Goal: Task Accomplishment & Management: Use online tool/utility

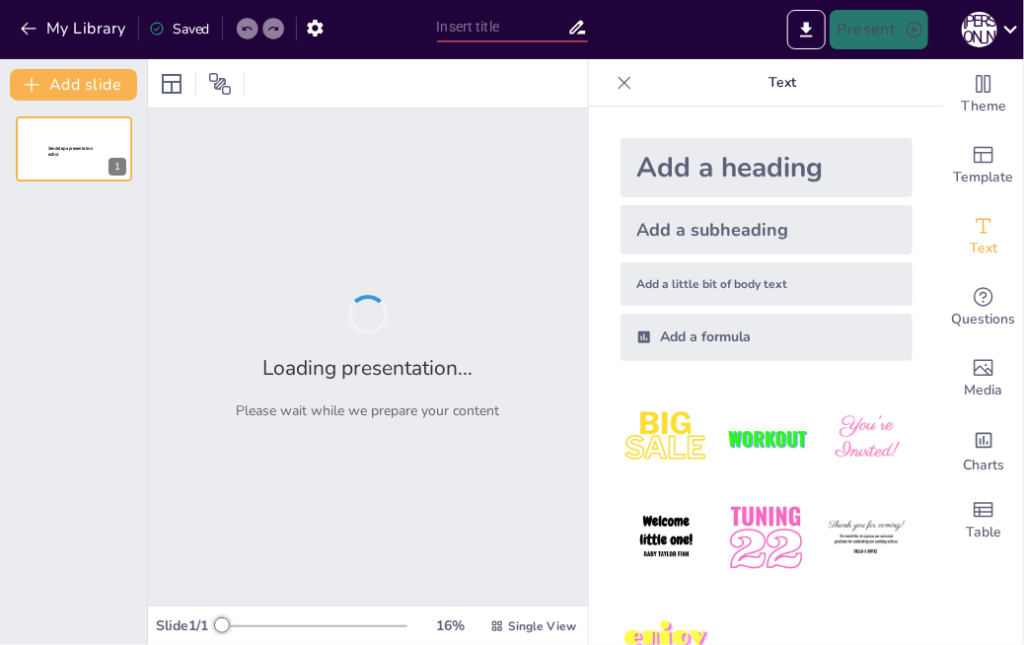
type input "Мистецтво орігамі: Декоративні вироби з паперу"
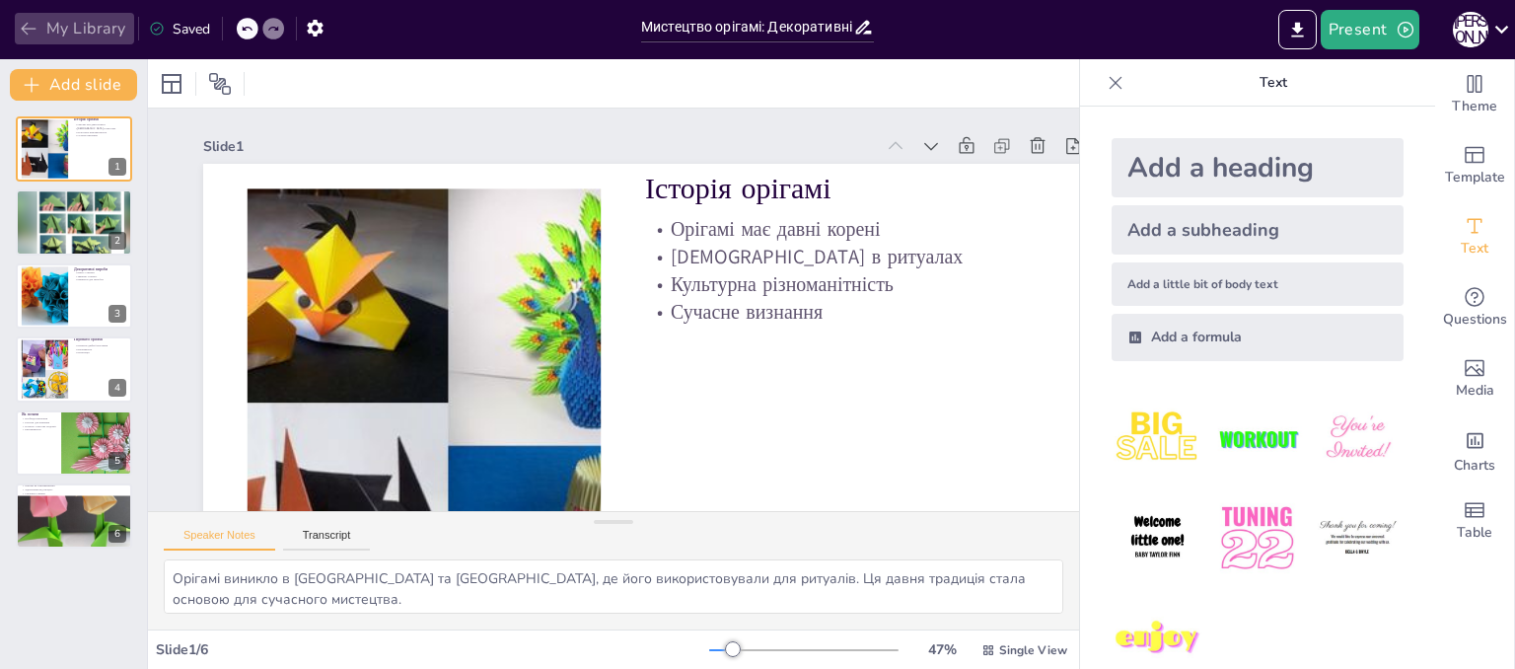
click at [28, 36] on icon "button" at bounding box center [29, 29] width 20 height 20
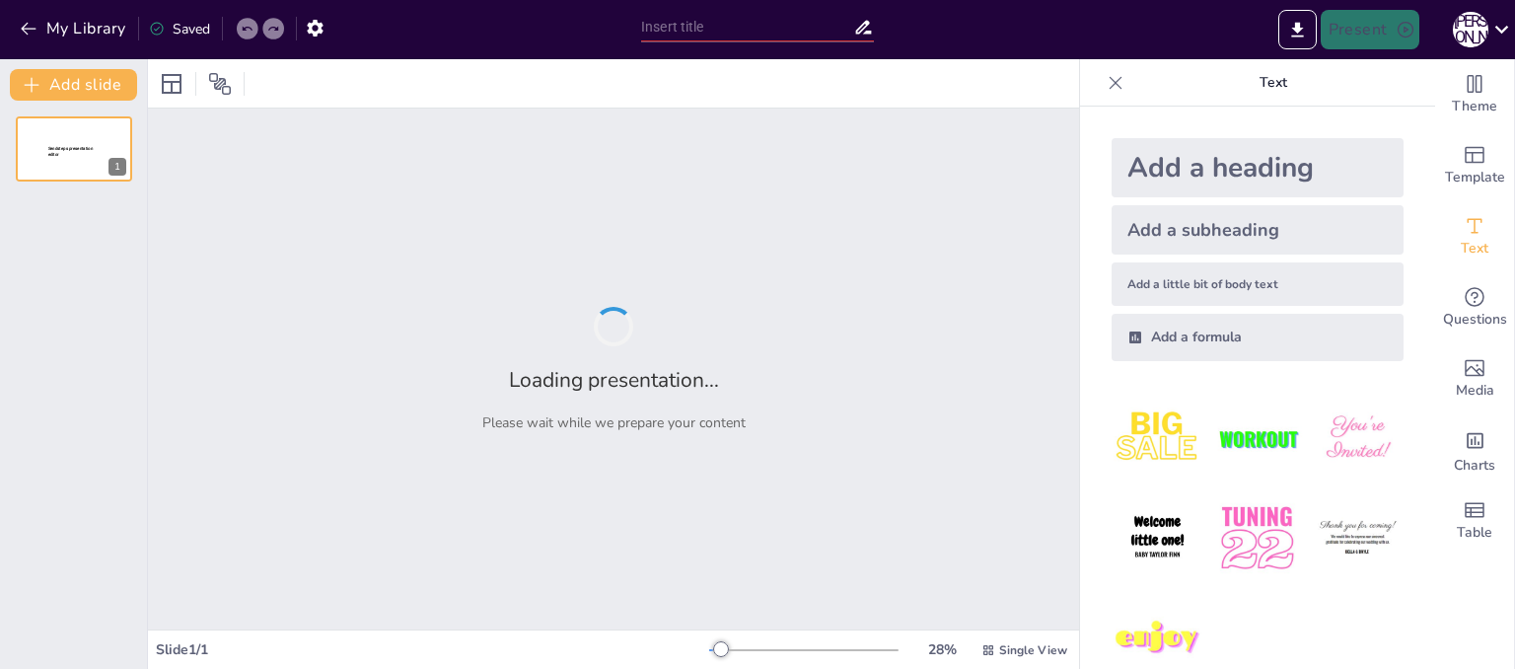
type input "Загальні характеристики українських народних розписів: Історія та традиції"
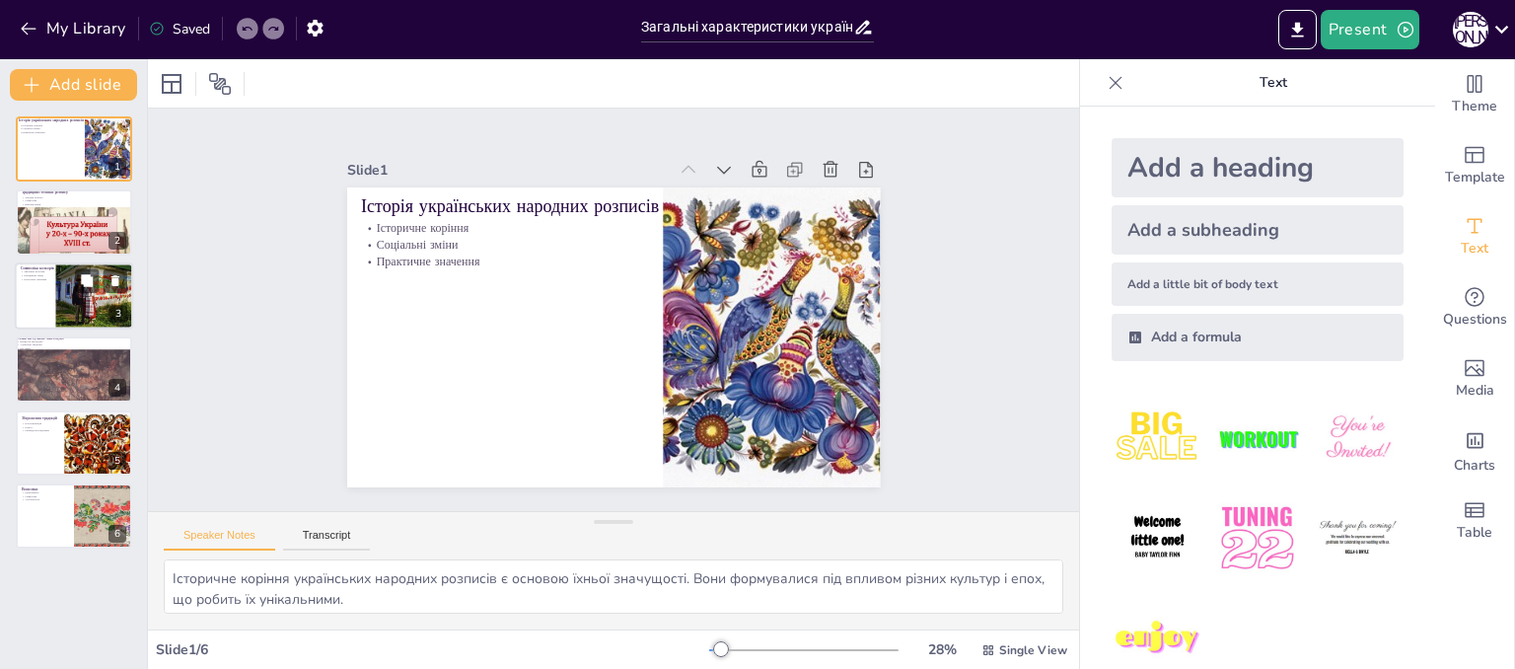
click at [88, 315] on div at bounding box center [103, 296] width 96 height 68
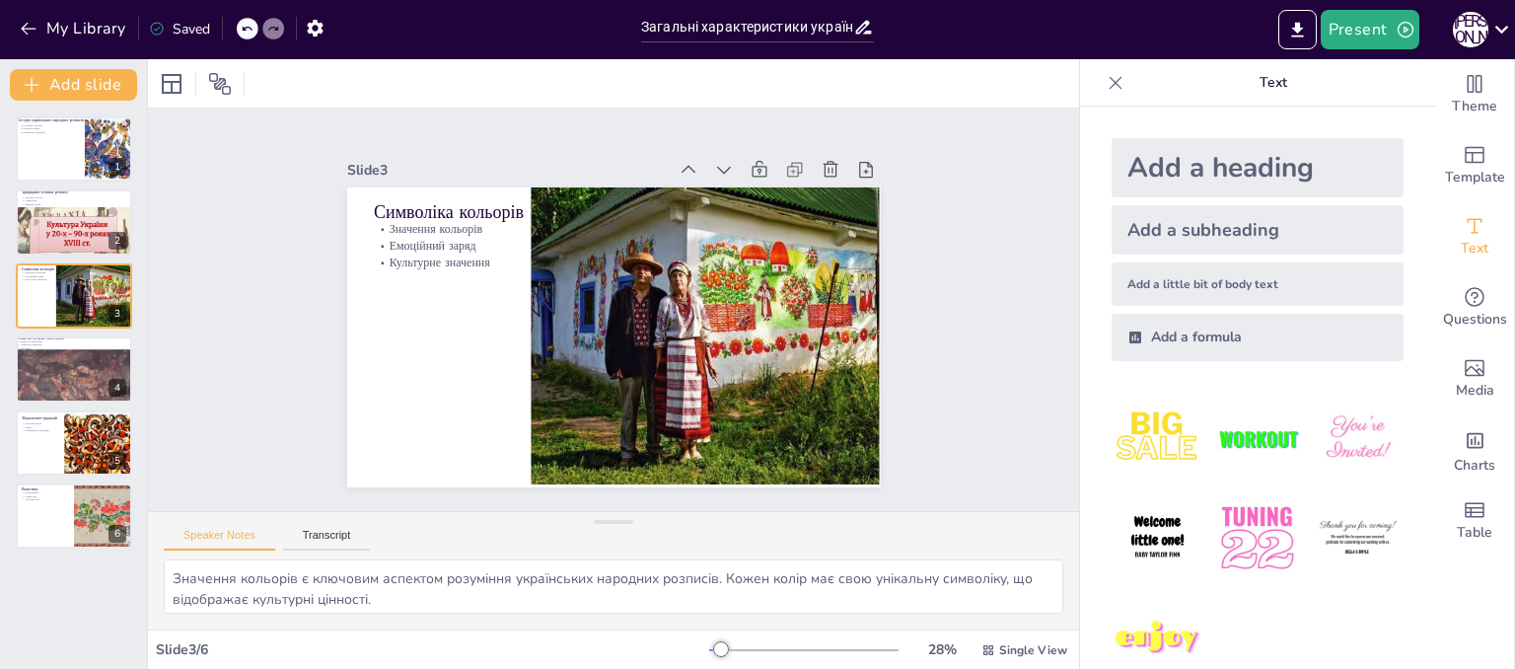
scroll to position [45, 0]
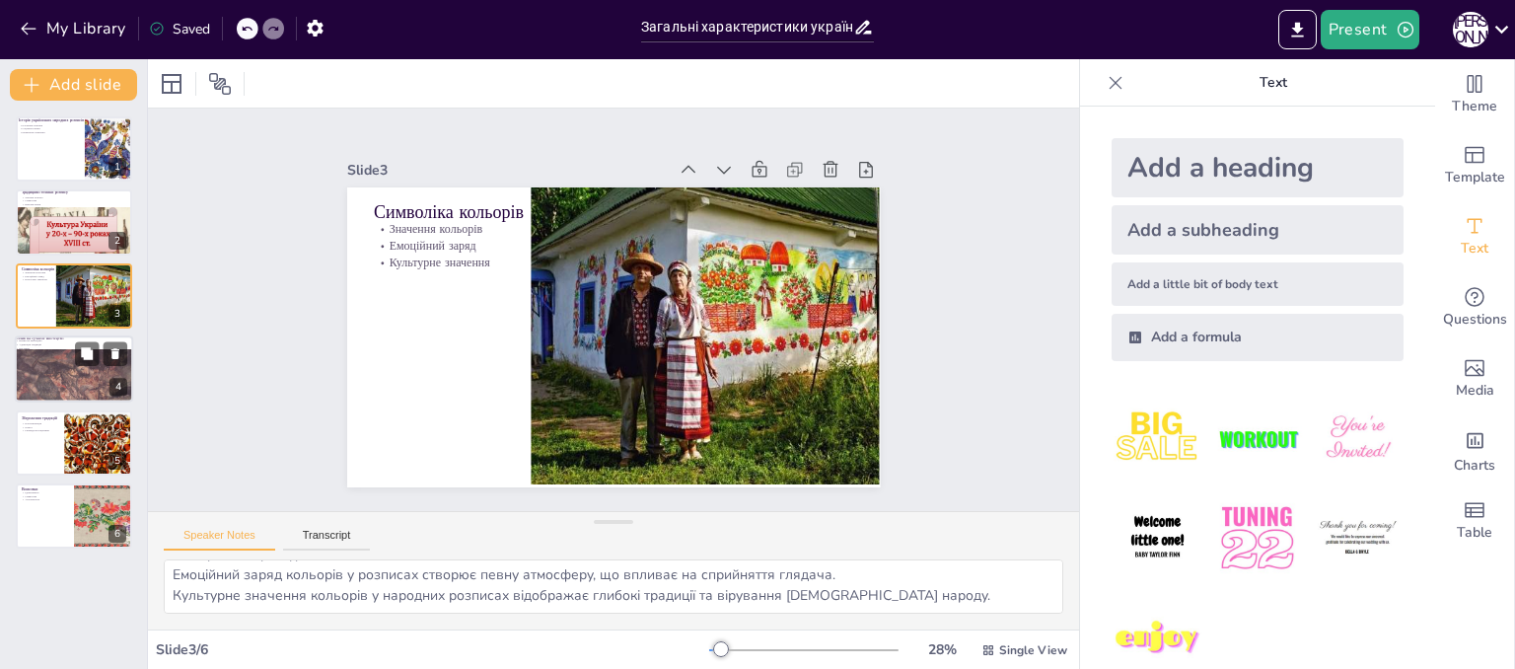
click at [57, 372] on div at bounding box center [71, 399] width 123 height 162
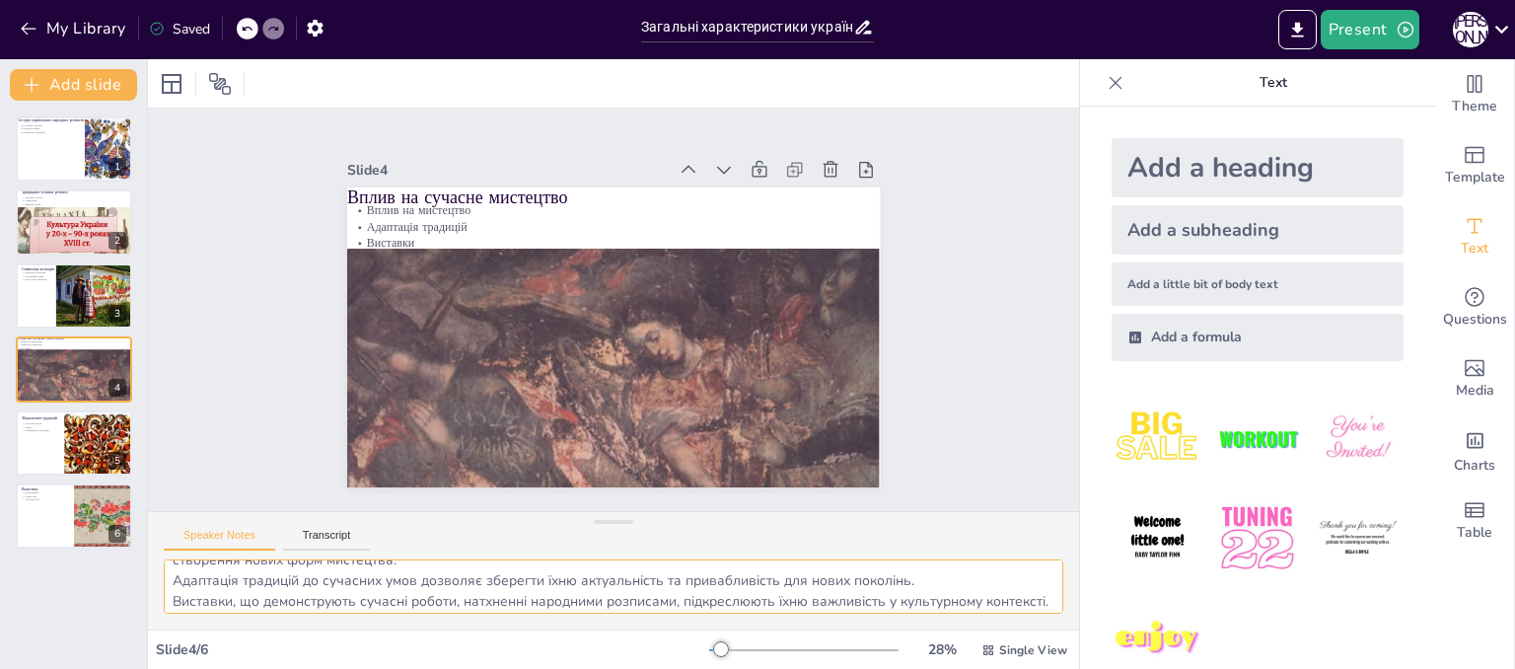
scroll to position [66, 0]
click at [90, 443] on div at bounding box center [101, 445] width 85 height 70
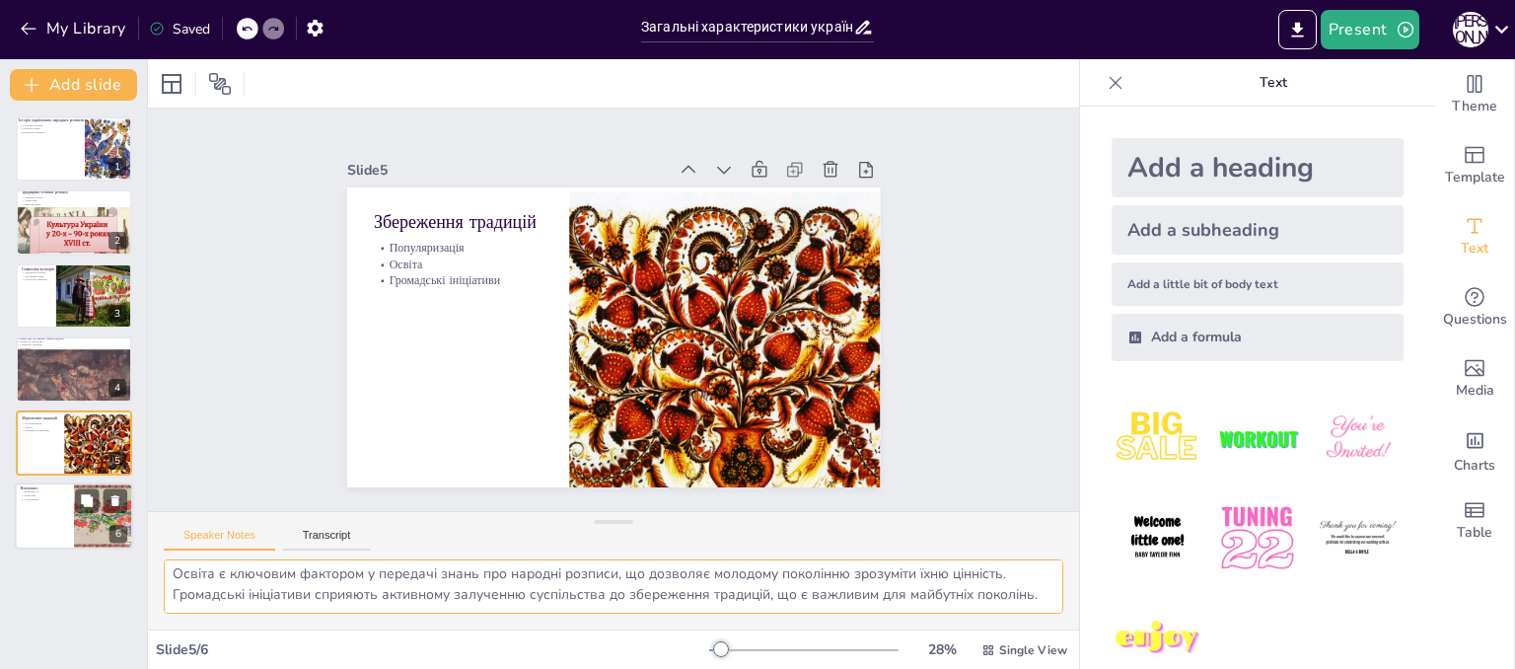
click at [89, 527] on div at bounding box center [104, 515] width 147 height 67
type textarea "Українські народні розписи є важливим елементом національної ідентичності, що п…"
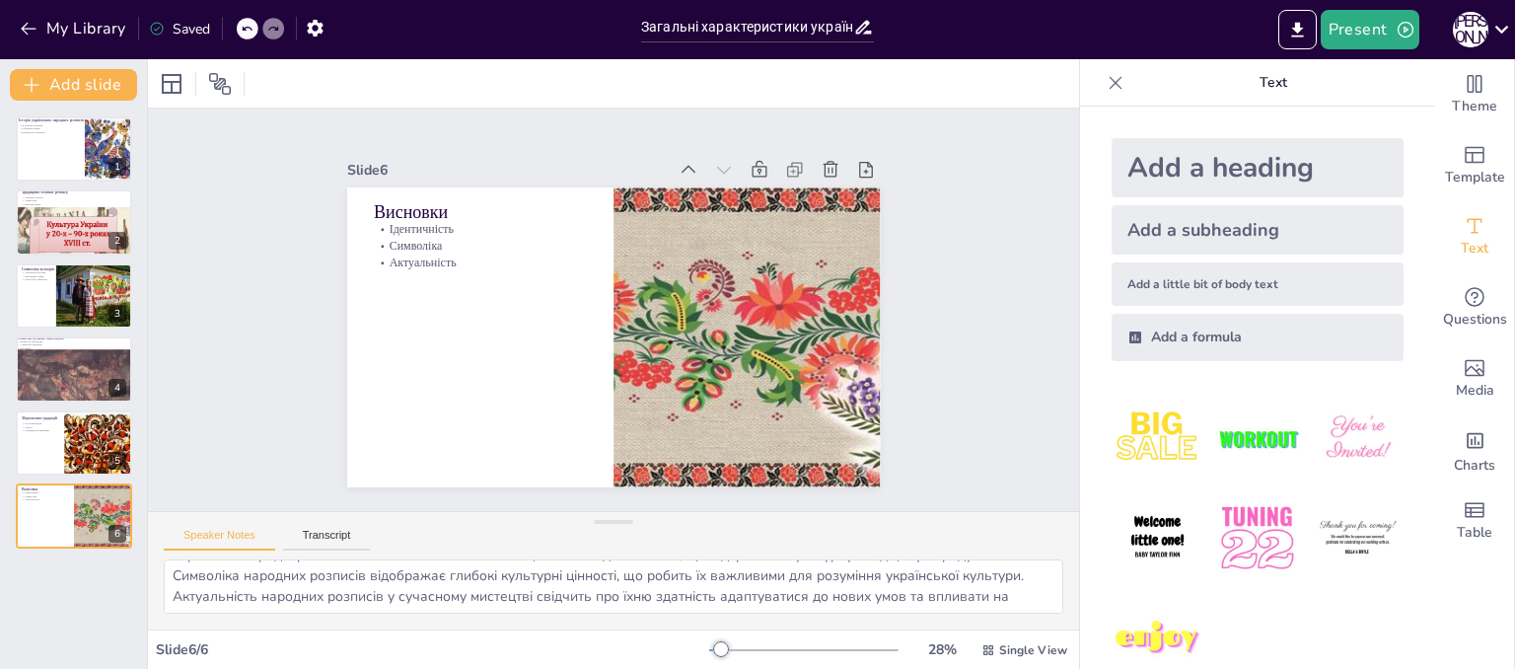
scroll to position [0, 0]
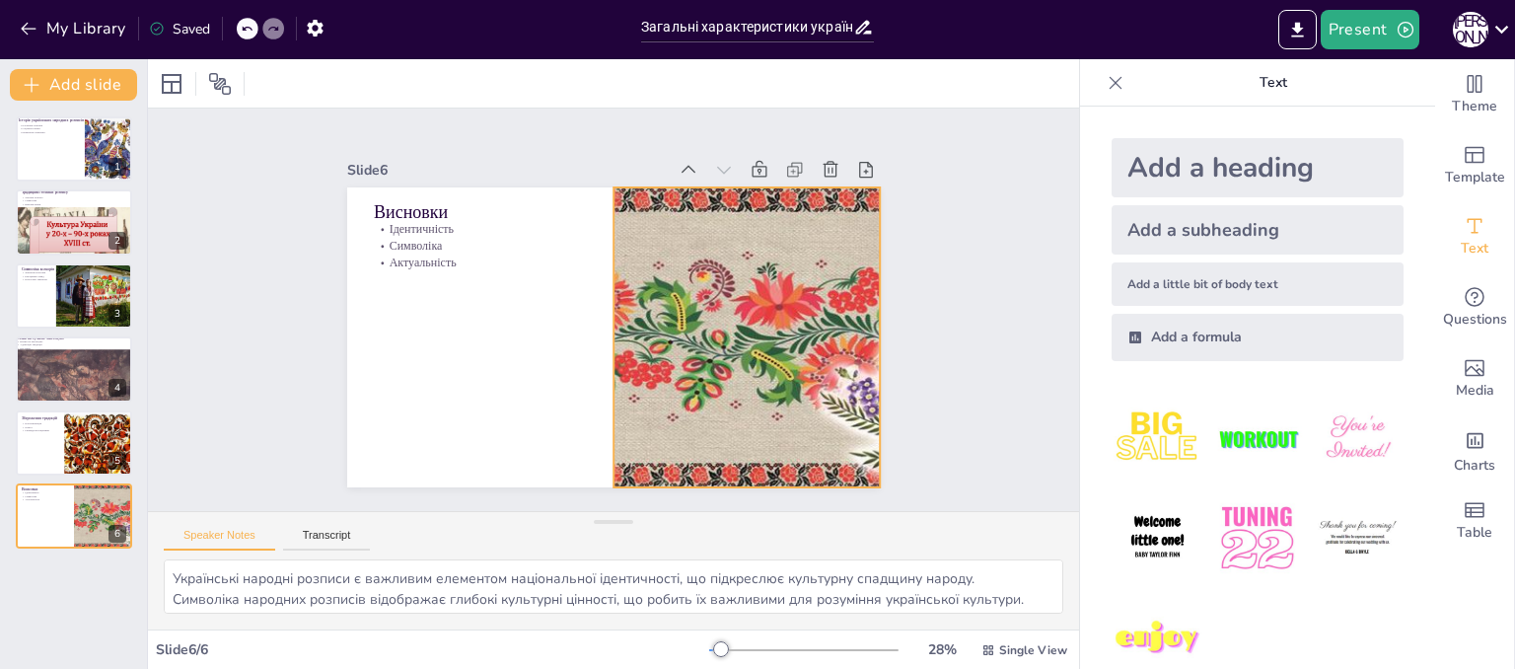
click at [658, 323] on div at bounding box center [747, 337] width 660 height 300
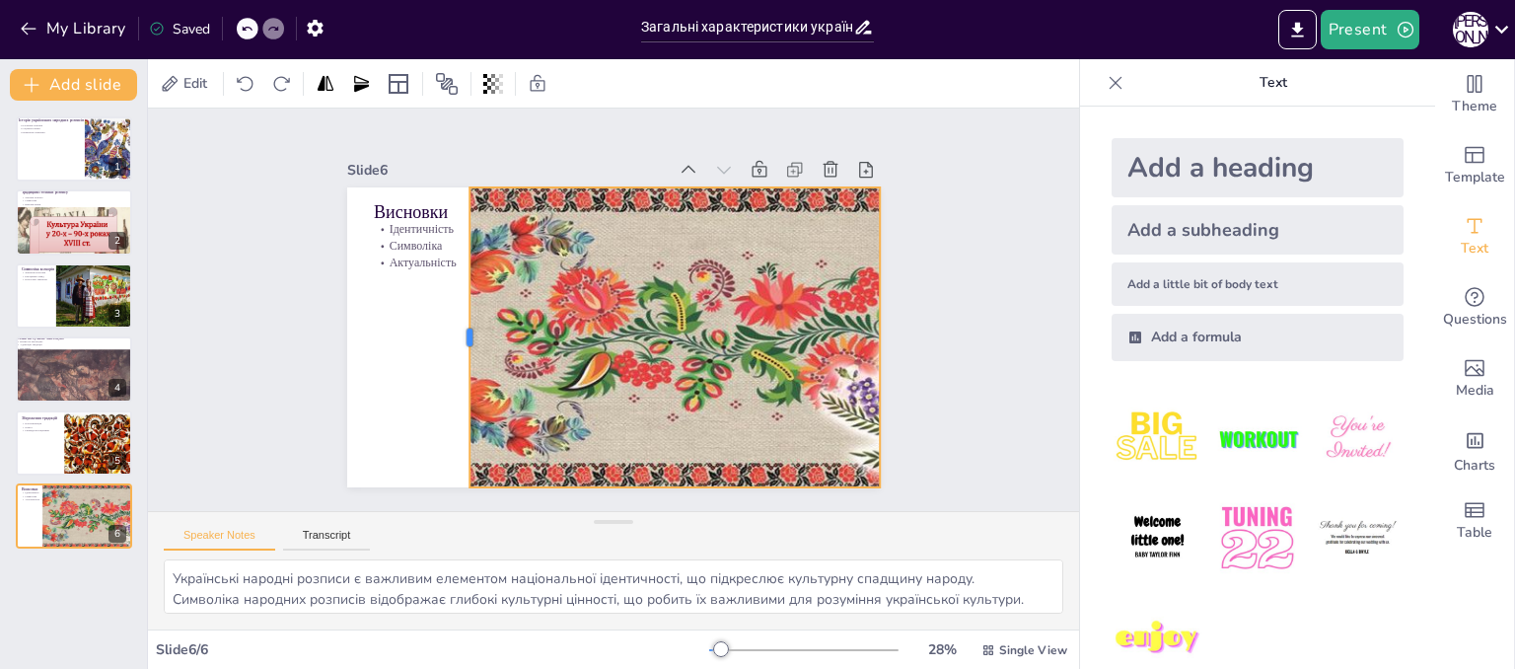
drag, startPoint x: 594, startPoint y: 328, endPoint x: 450, endPoint y: 332, distance: 144.1
click at [450, 332] on div at bounding box center [459, 322] width 47 height 300
click at [995, 339] on div "Slide 1 Історія українських народних розписів Історичне коріння Соціальні зміни…" at bounding box center [613, 310] width 931 height 402
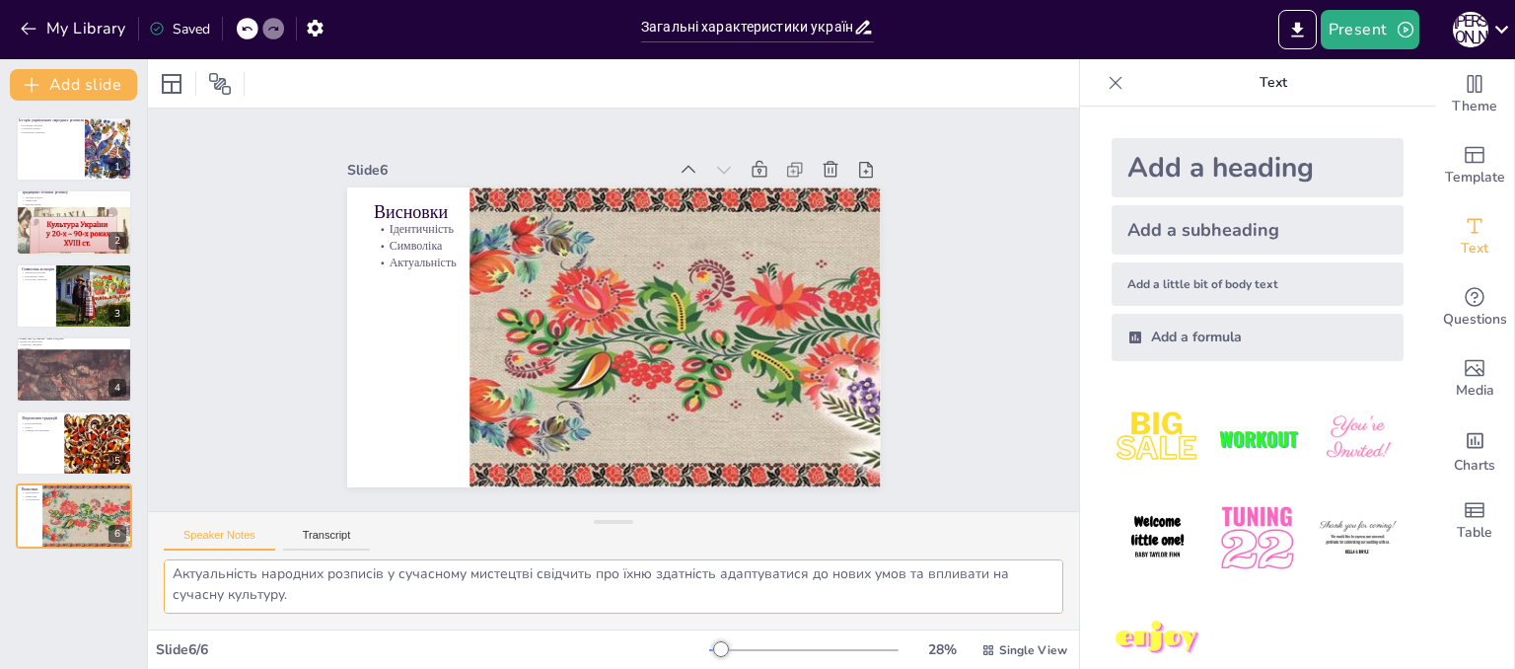
scroll to position [66, 0]
click at [16, 29] on button "My Library" at bounding box center [74, 29] width 119 height 32
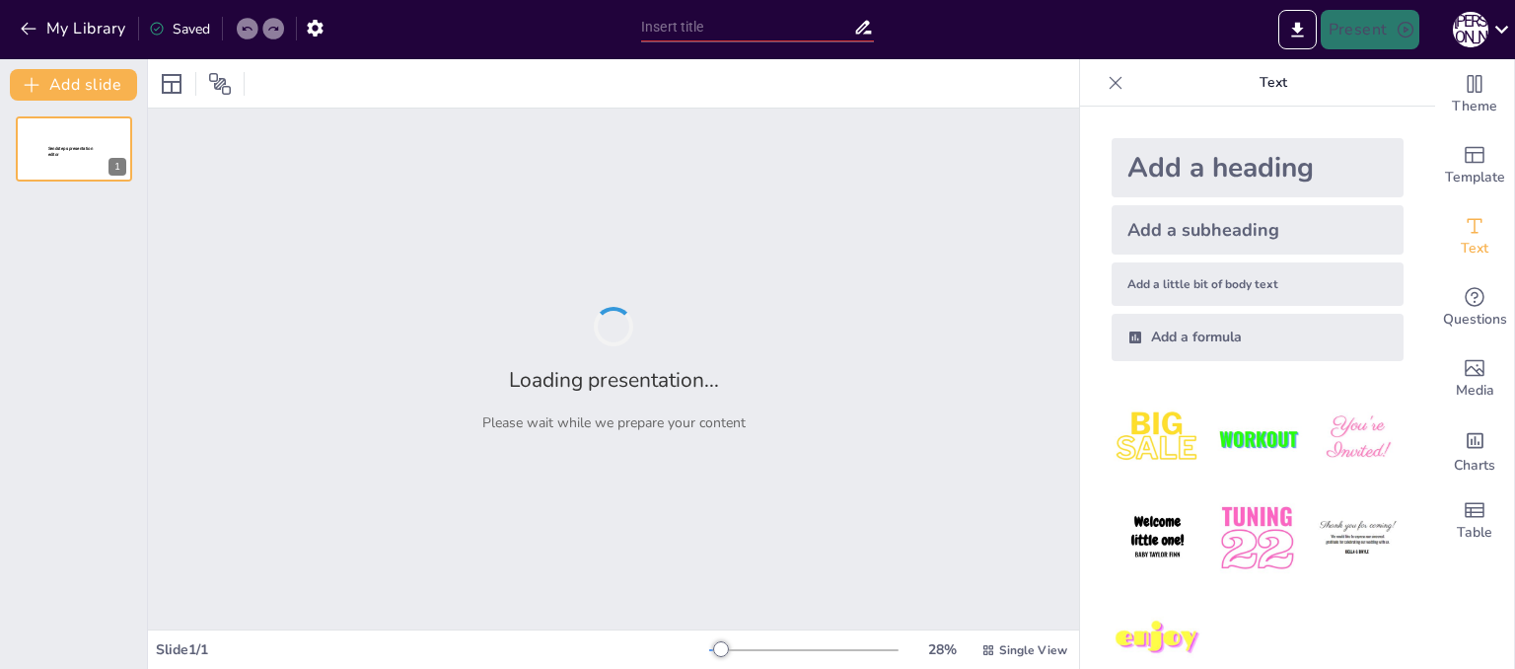
type input "Техніки обробки шкіри: Створення прикраси"
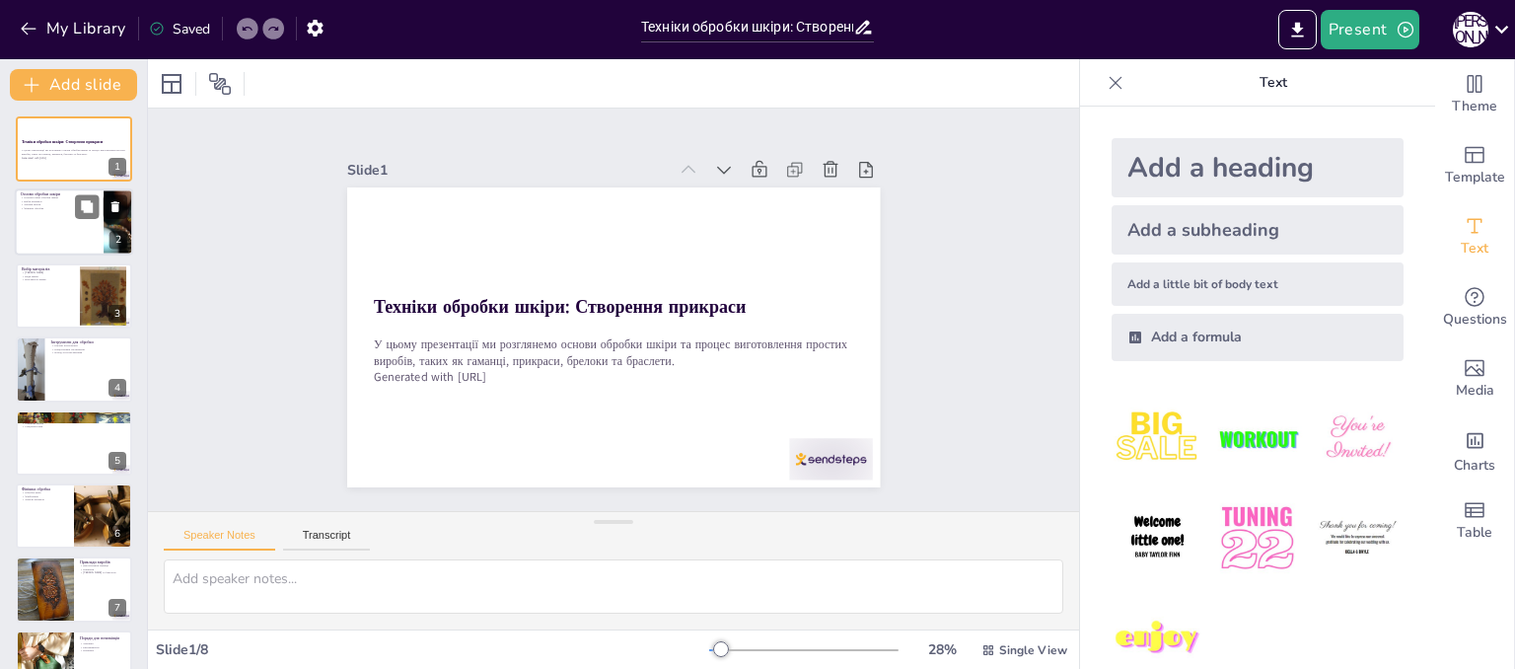
click at [66, 238] on div at bounding box center [74, 222] width 118 height 67
type textarea "Розуміння основних етапів обробки шкіри є критично важливим для успішного вигот…"
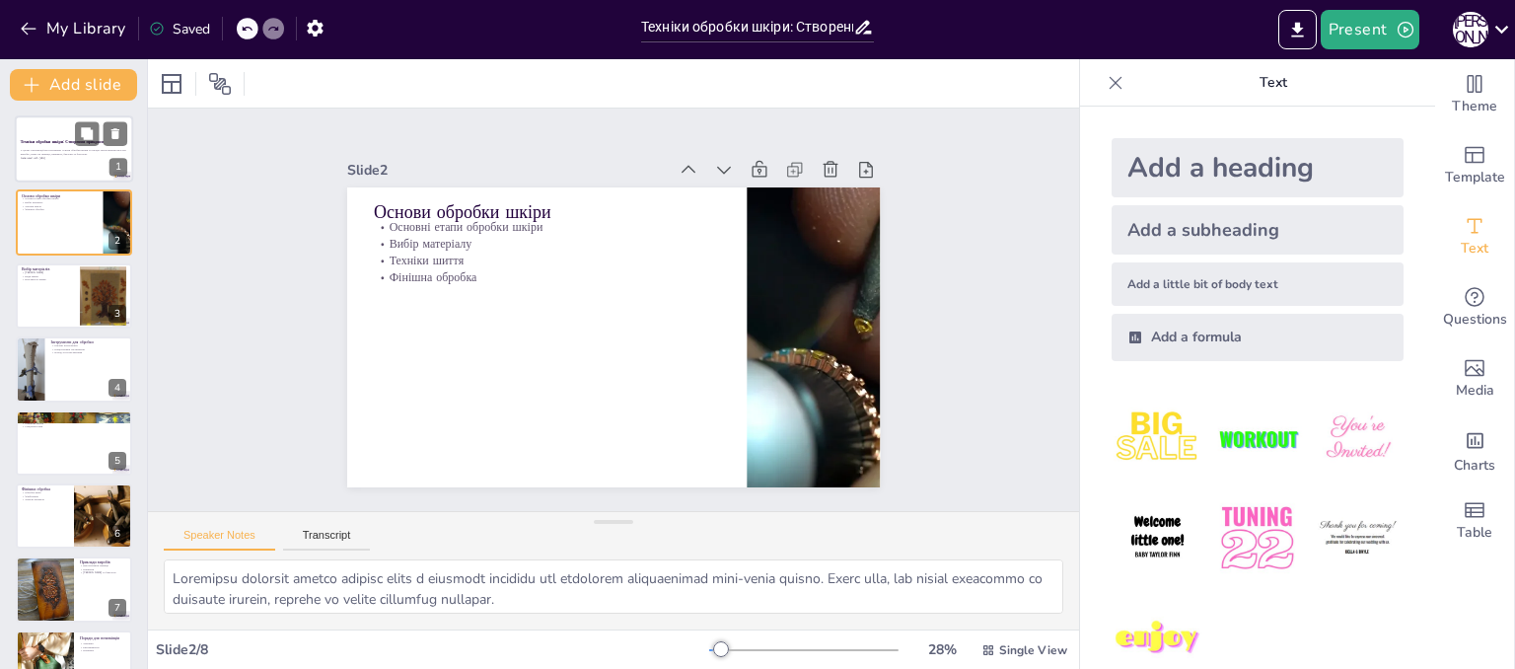
click at [74, 162] on div at bounding box center [74, 148] width 118 height 67
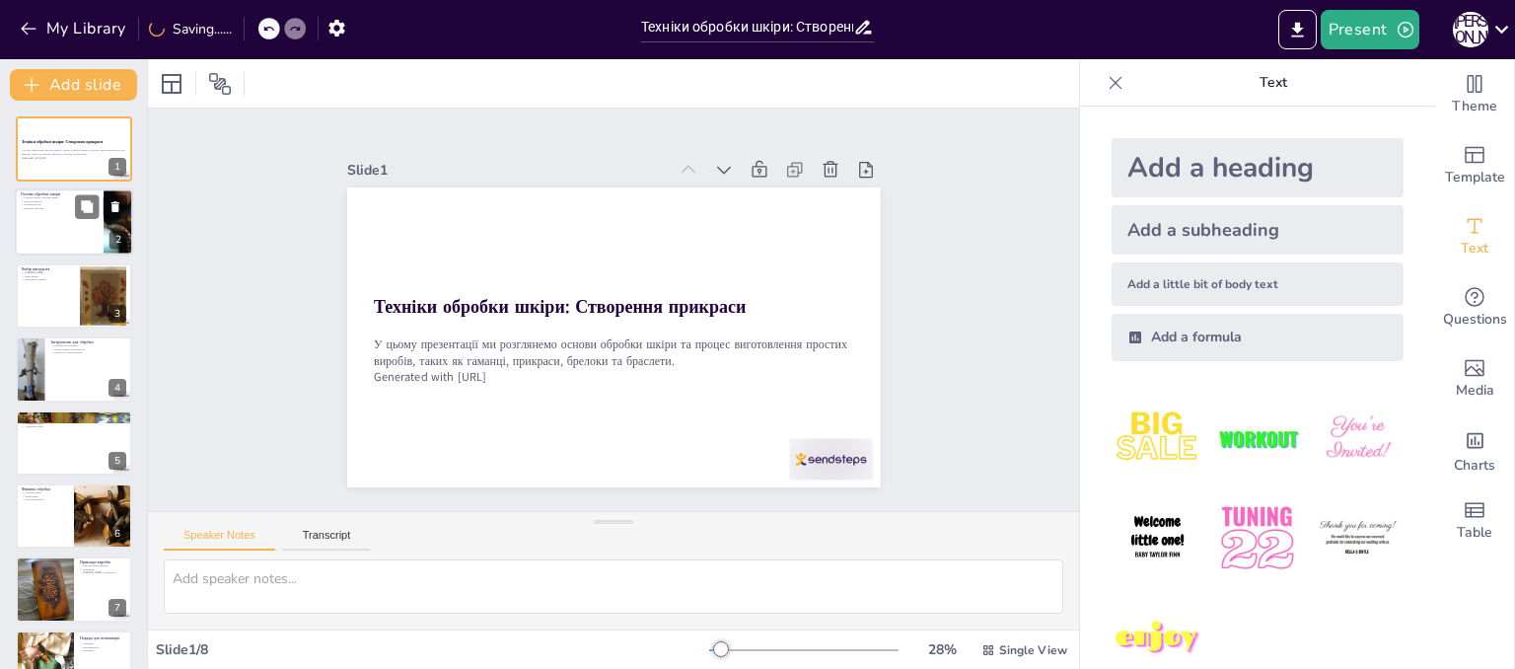
click at [67, 242] on div at bounding box center [74, 222] width 118 height 67
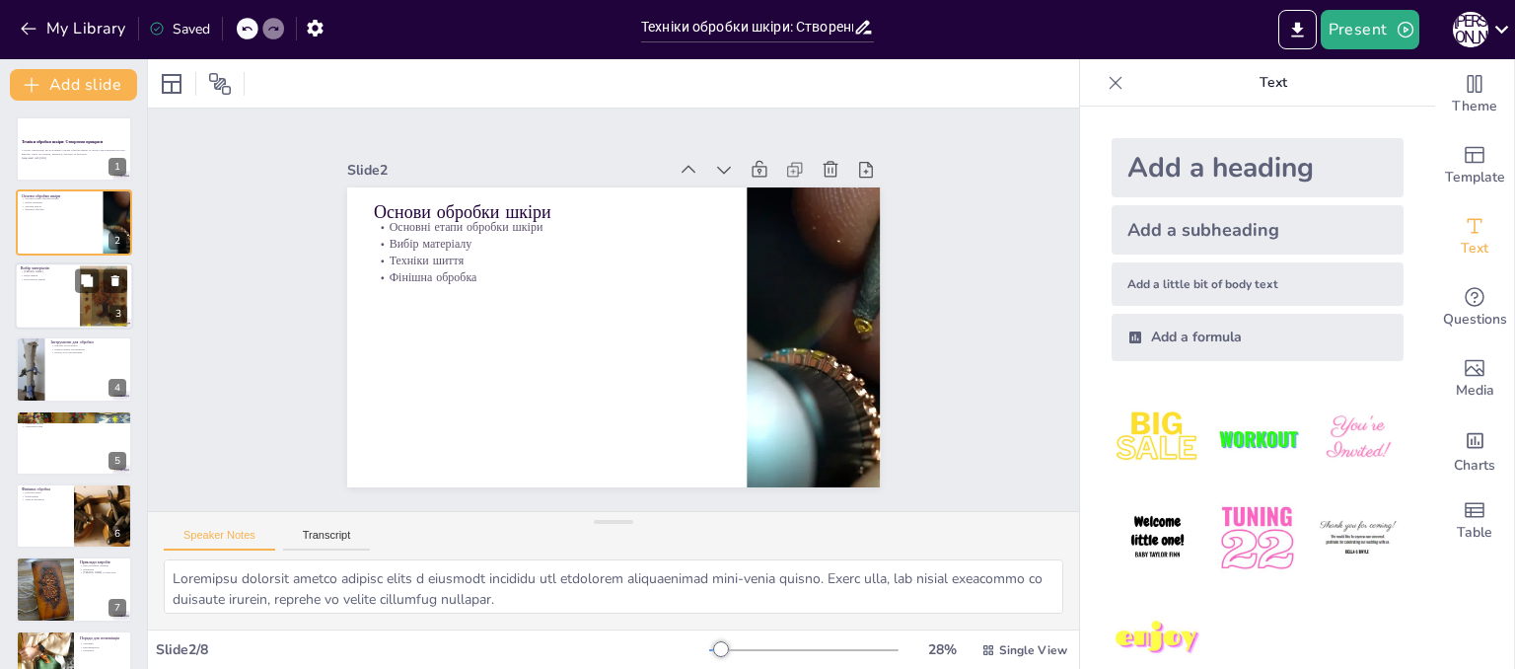
click at [60, 304] on div at bounding box center [74, 295] width 118 height 67
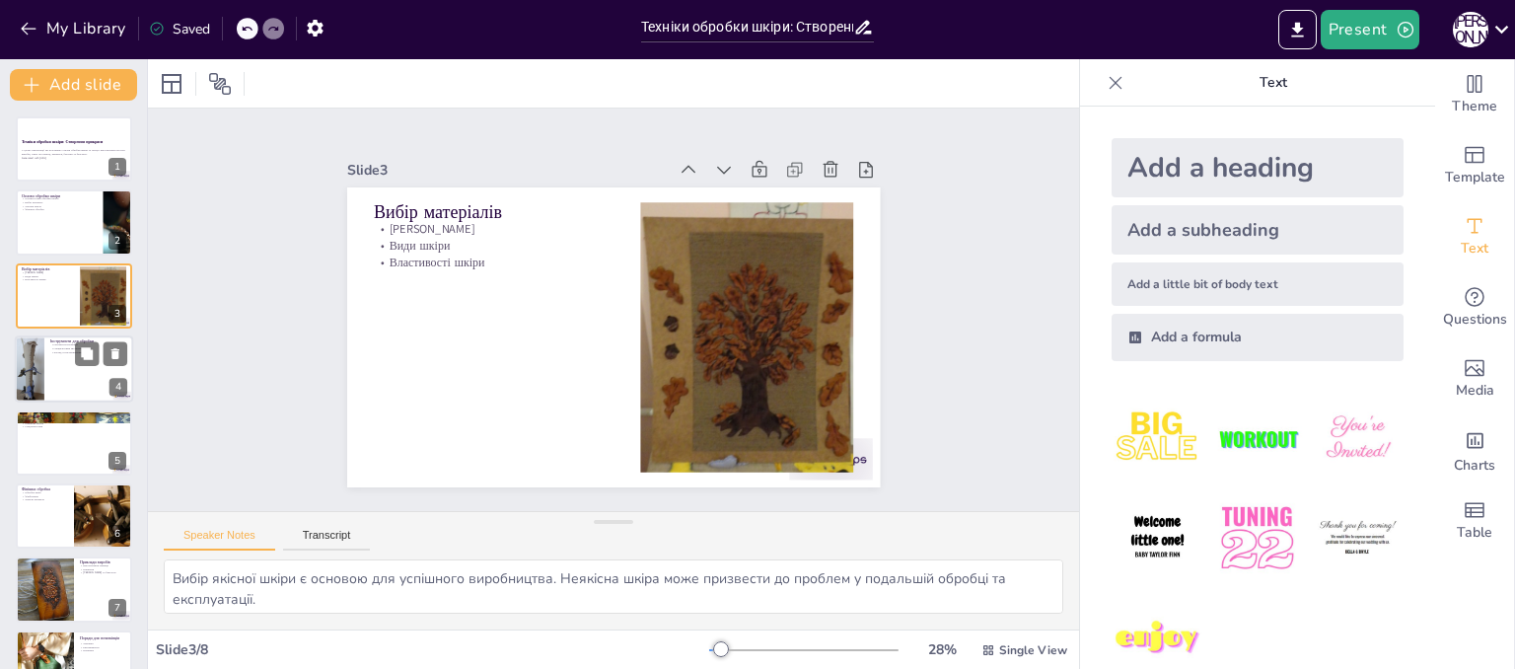
click at [92, 381] on div at bounding box center [74, 368] width 118 height 67
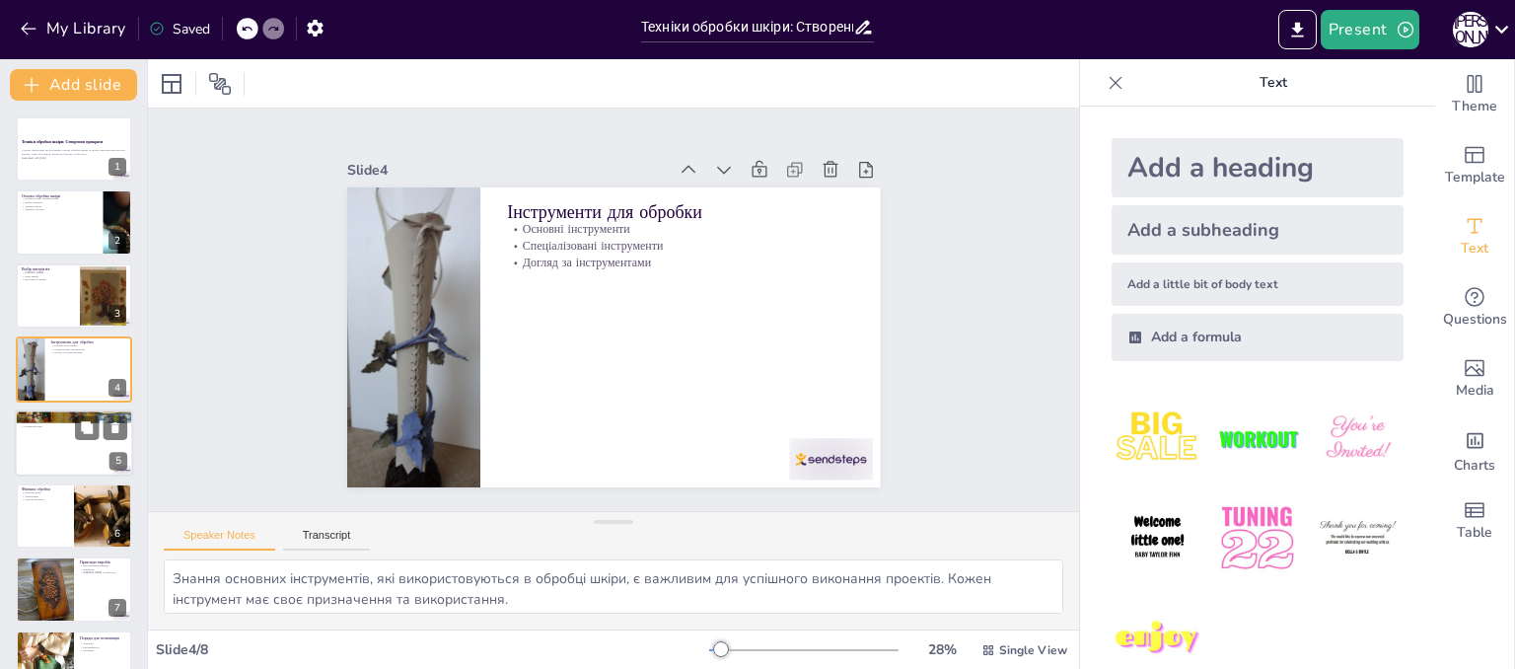
click at [89, 450] on div at bounding box center [74, 442] width 118 height 67
type textarea "Ручне шиття дозволяє контролювати процес і досягати високої точності, що особли…"
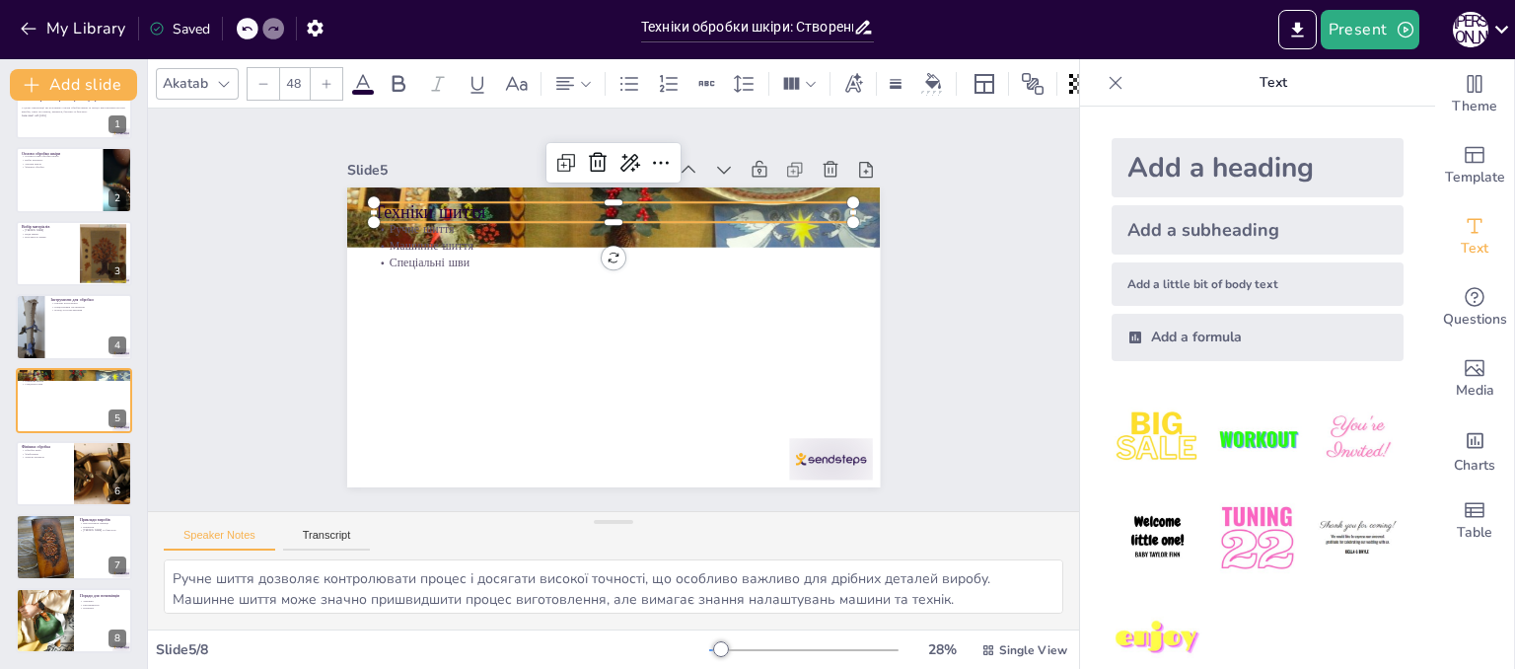
click at [708, 200] on p "Техніки шиття" at bounding box center [613, 212] width 479 height 25
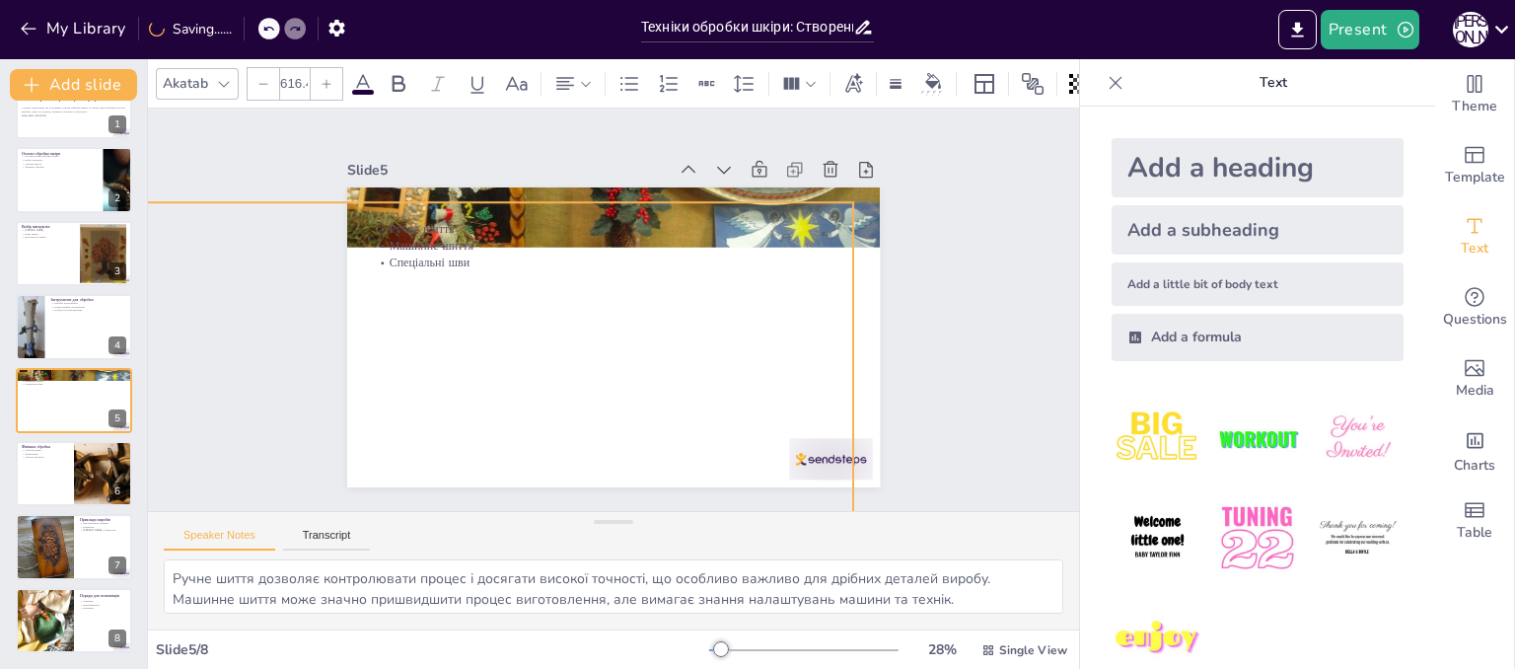
type input "623.5"
drag, startPoint x: 358, startPoint y: 206, endPoint x: 834, endPoint y: 446, distance: 532.5
click at [834, 446] on div "Техніки шиття Ручне шиття Машинне шиття Спеціальні шви" at bounding box center [613, 337] width 533 height 300
click at [947, 294] on div "Slide 1 Техніки обробки шкіри: Створення прикраси У цьому презентації ми розгля…" at bounding box center [613, 310] width 931 height 402
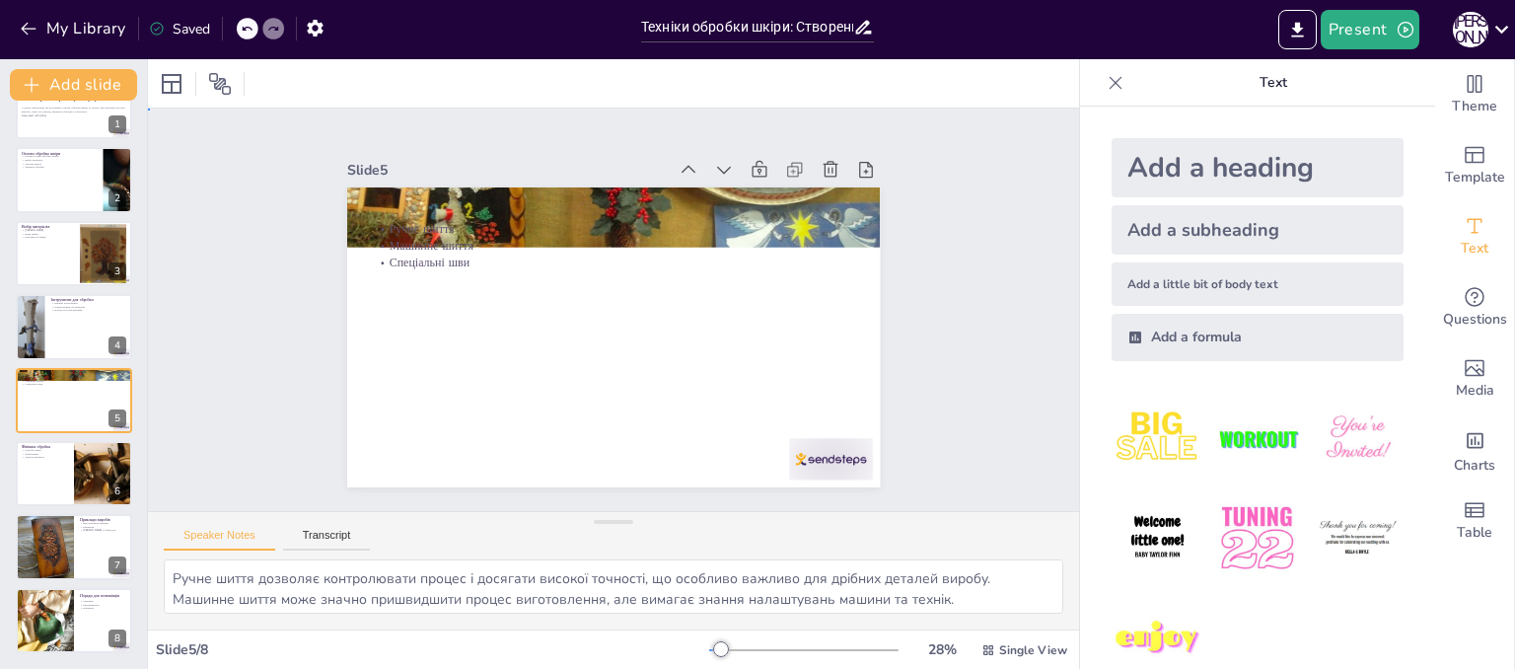
click at [959, 234] on div "Slide 1 Техніки обробки шкіри: Створення прикраси У цьому презентації ми розгля…" at bounding box center [613, 310] width 931 height 402
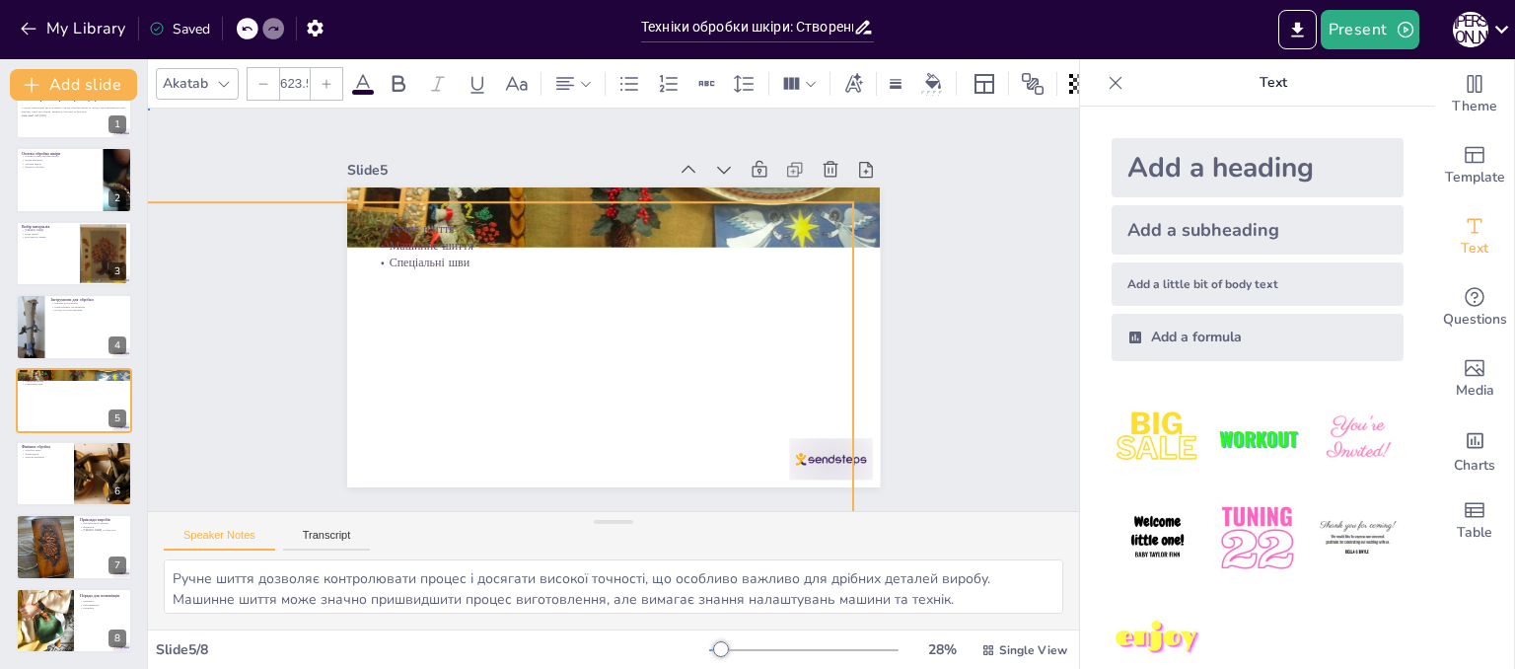
click at [913, 218] on div "Slide 1 Техніки обробки шкіри: Створення прикраси У цьому презентації ми розгля…" at bounding box center [613, 309] width 643 height 355
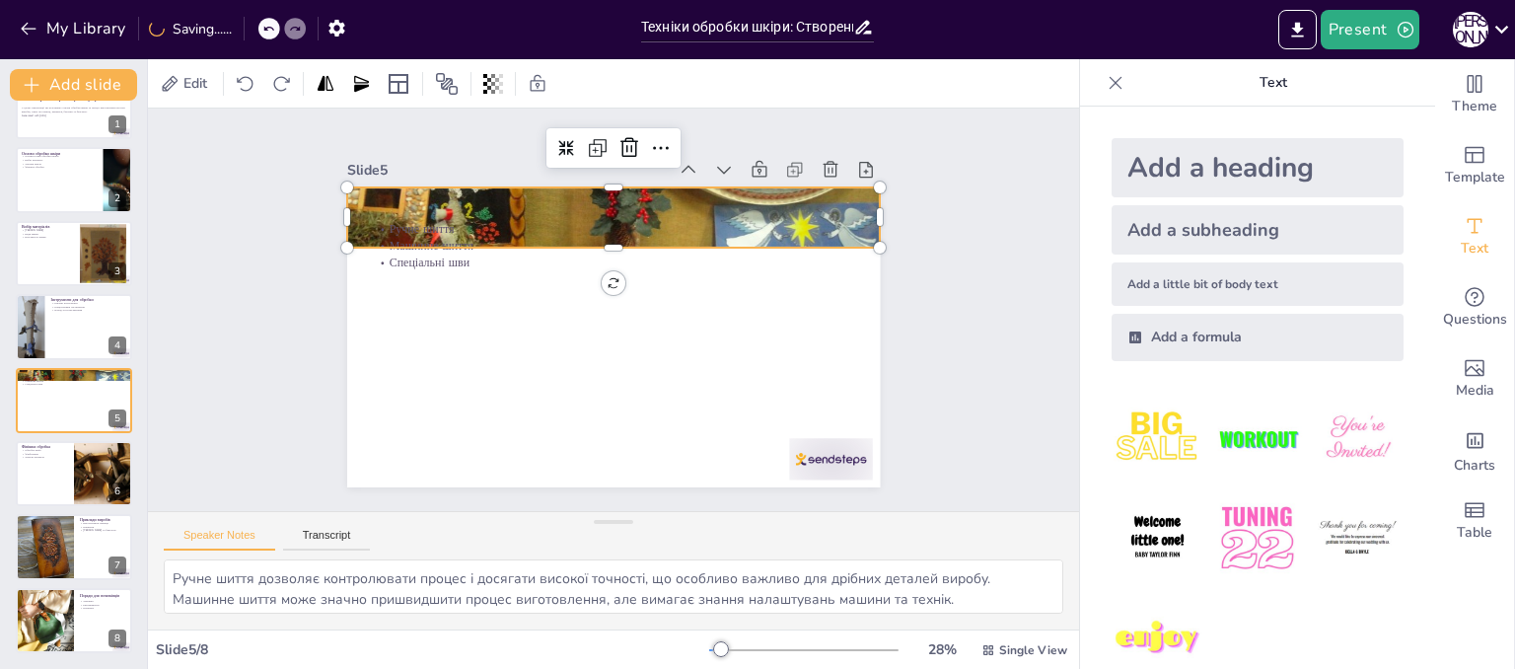
click at [847, 206] on div at bounding box center [613, 217] width 533 height 300
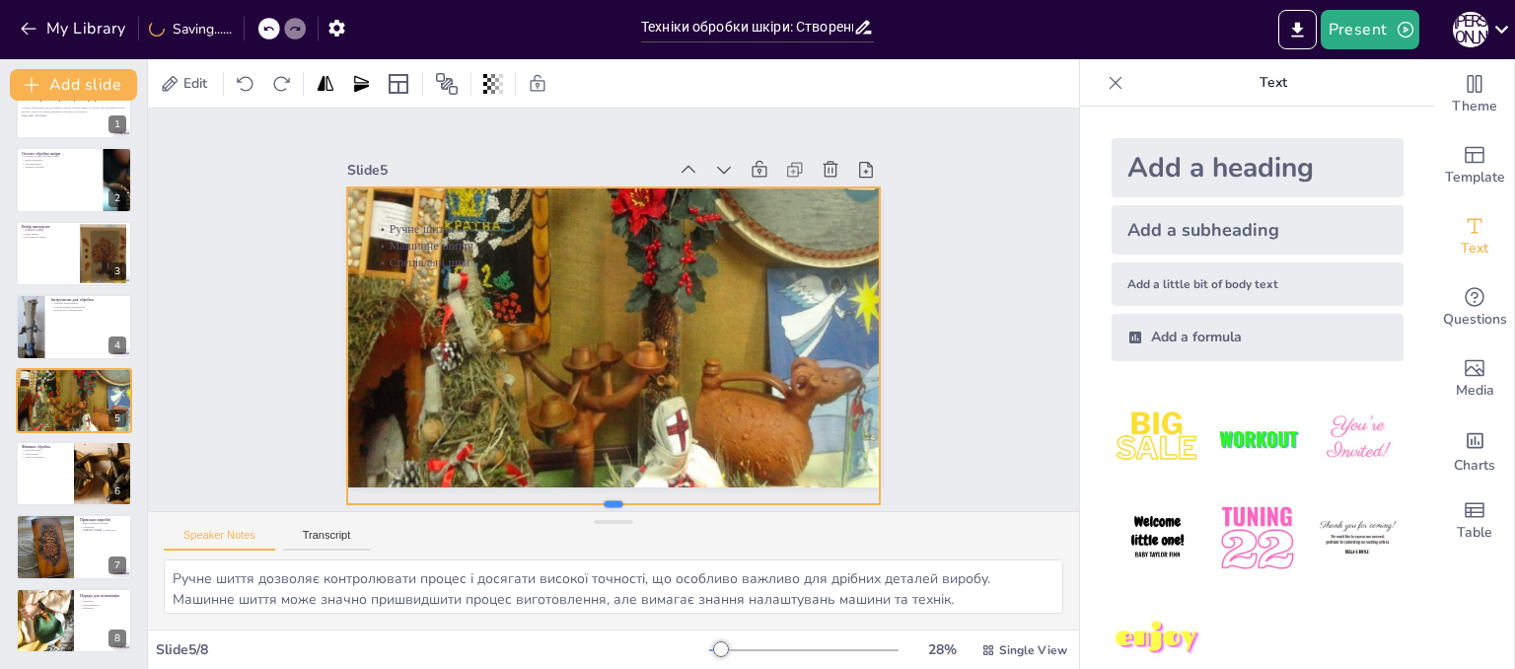
drag, startPoint x: 598, startPoint y: 246, endPoint x: 596, endPoint y: 502, distance: 256.5
click at [596, 502] on div "Slide 1 Техніки обробки шкіри: Створення прикраси У цьому презентації ми розгля…" at bounding box center [613, 310] width 931 height 402
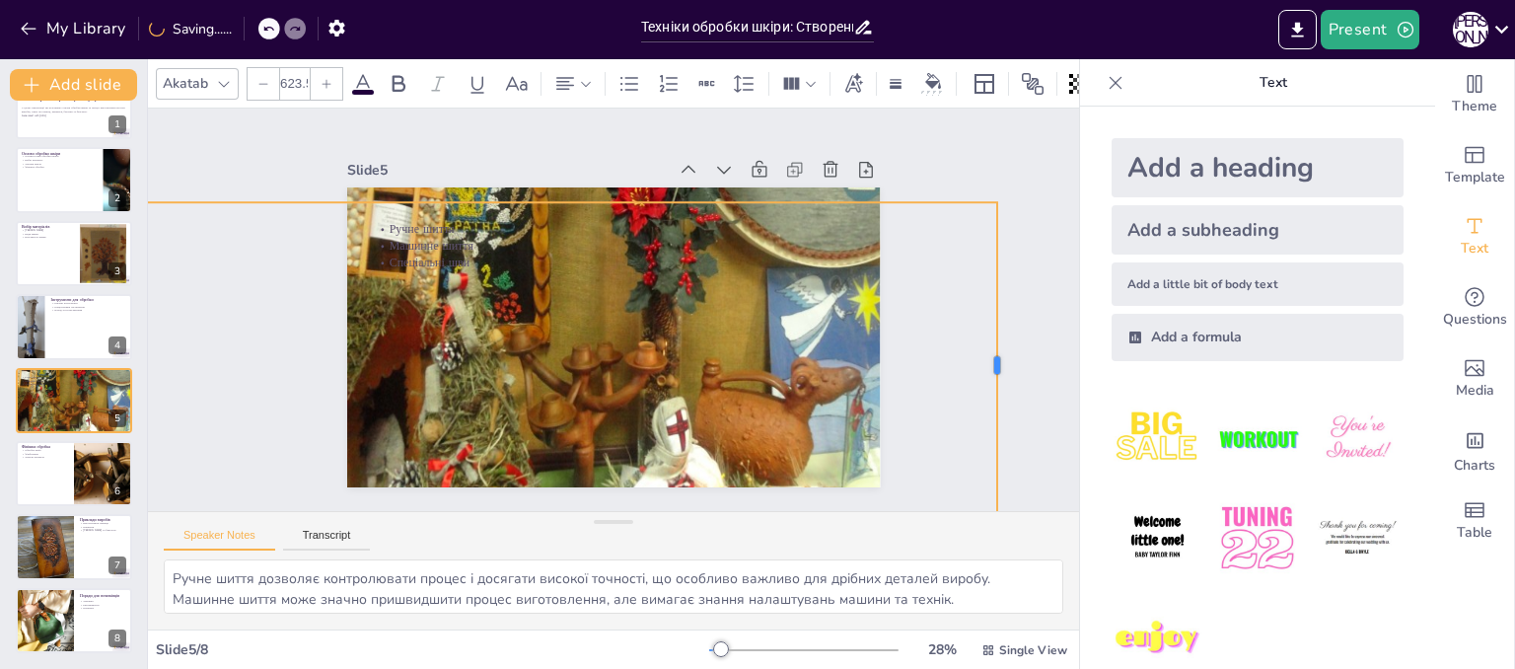
drag, startPoint x: 842, startPoint y: 354, endPoint x: 986, endPoint y: 338, distance: 144.9
click at [997, 338] on div at bounding box center [1005, 364] width 16 height 325
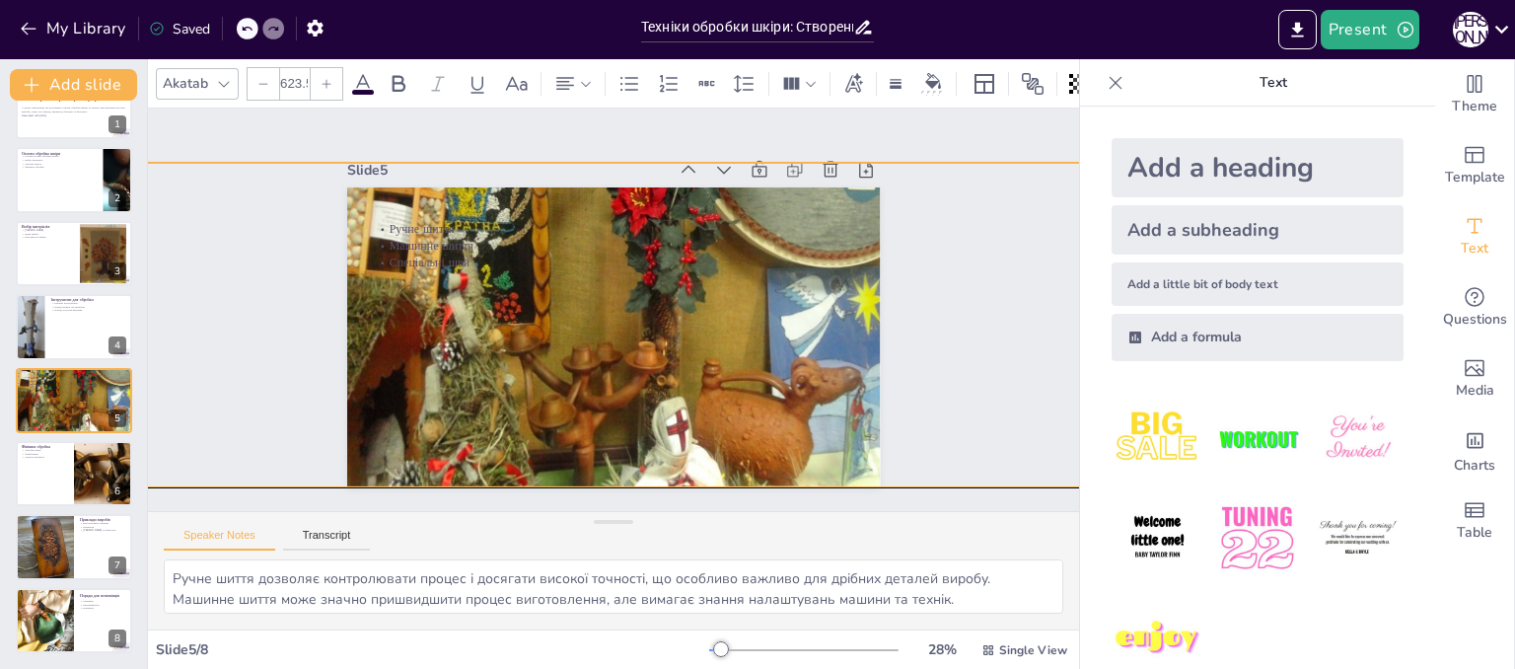
drag, startPoint x: 461, startPoint y: 357, endPoint x: 620, endPoint y: 320, distance: 164.1
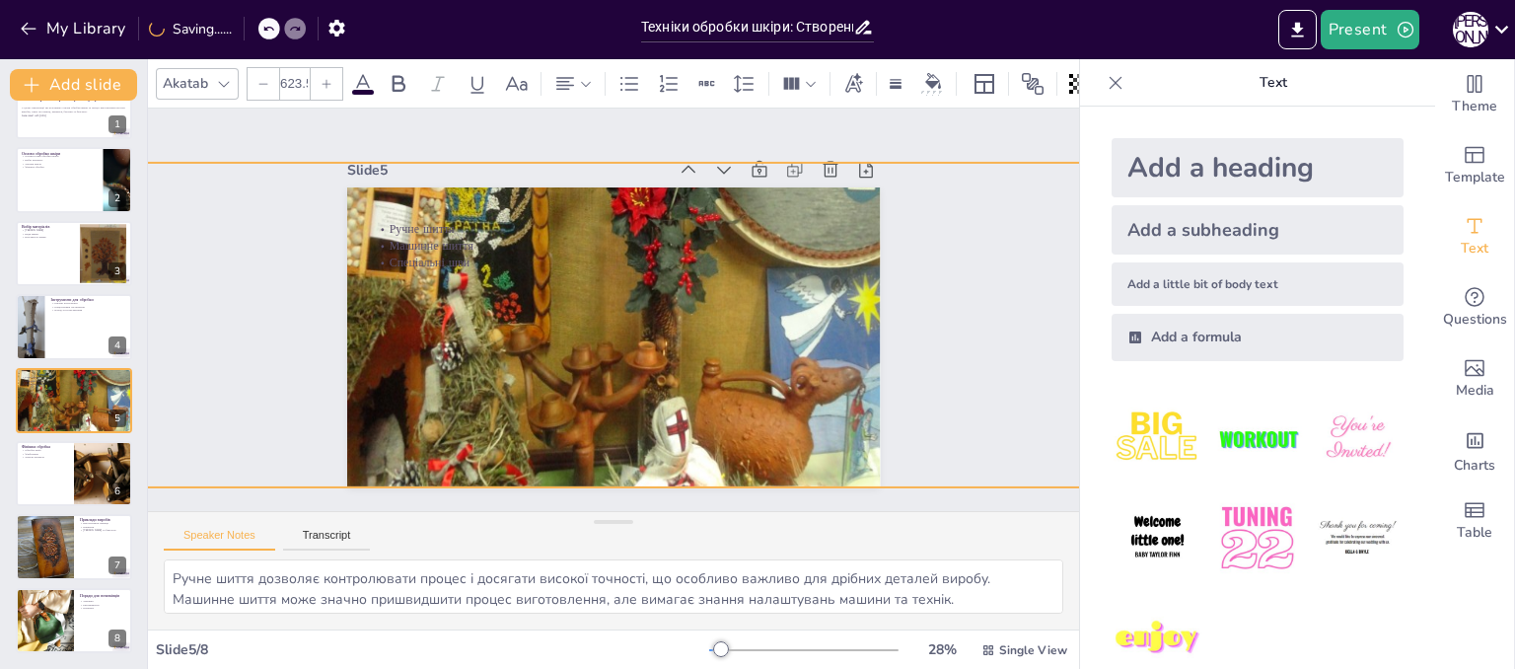
click at [163, 342] on div "Slide 1 Техніки обробки шкіри: Створення прикраси У цьому презентації ми розгля…" at bounding box center [613, 310] width 969 height 498
click at [1018, 317] on div "Slide 1 Техніки обробки шкіри: Створення прикраси У цьому презентації ми розгля…" at bounding box center [613, 310] width 931 height 402
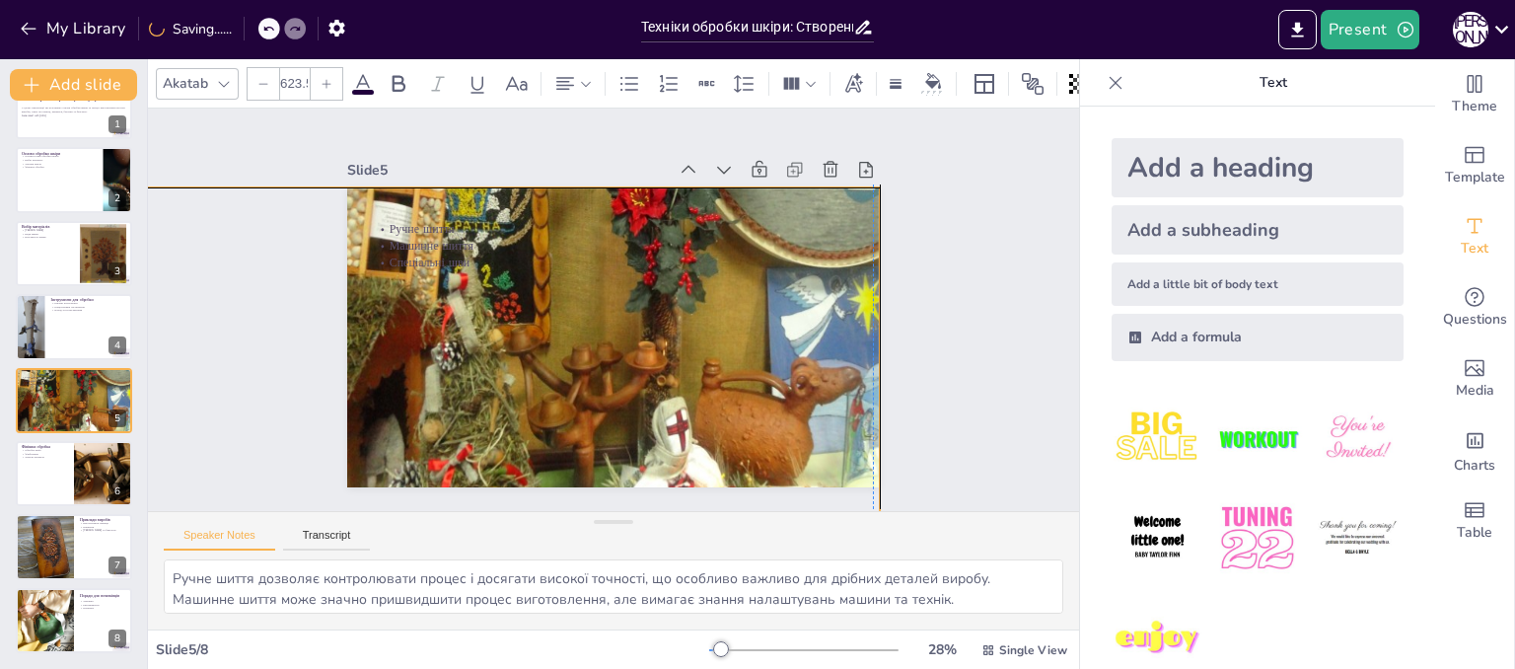
drag, startPoint x: 986, startPoint y: 317, endPoint x: 701, endPoint y: 338, distance: 285.9
click at [701, 338] on div "Slide 1 Техніки обробки шкіри: Створення прикраси У цьому презентації ми розгля…" at bounding box center [613, 310] width 969 height 498
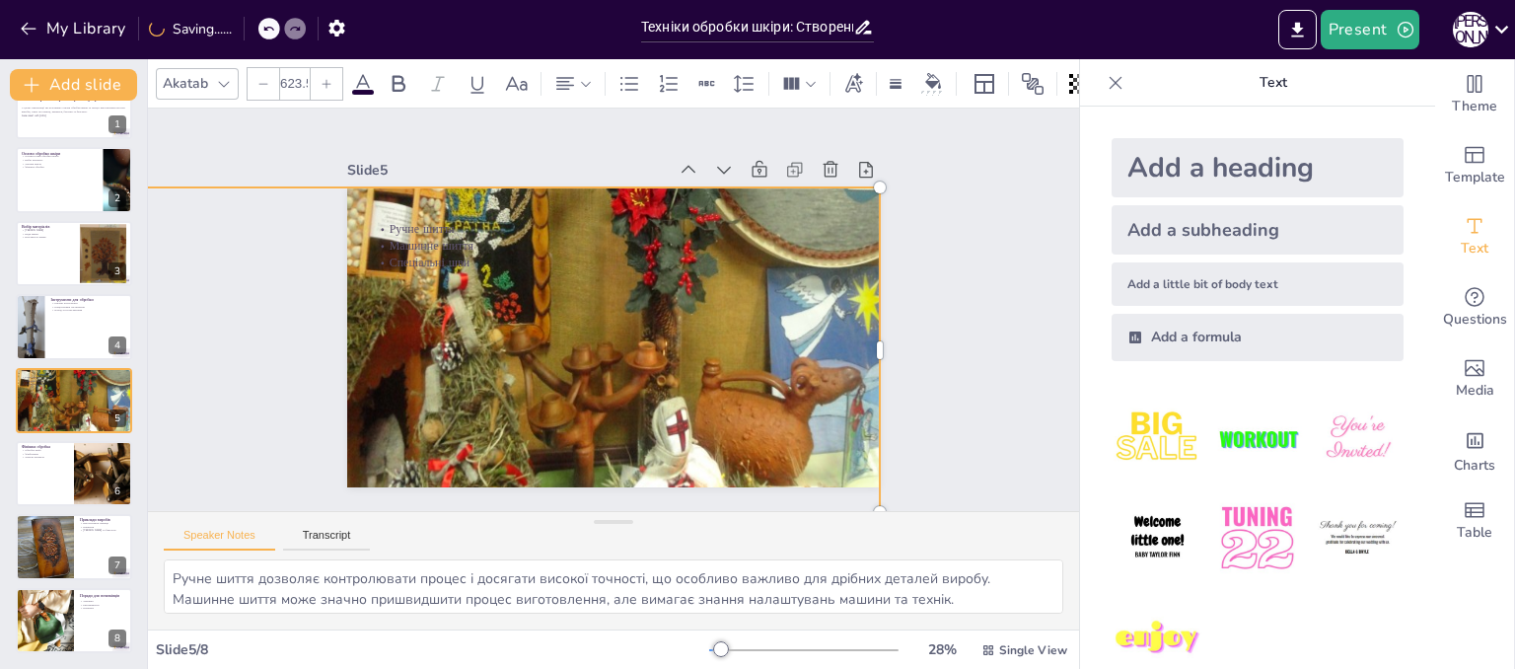
click at [213, 317] on div "Slide 1 Техніки обробки шкіри: Створення прикраси У цьому презентації ми розгля…" at bounding box center [613, 310] width 931 height 402
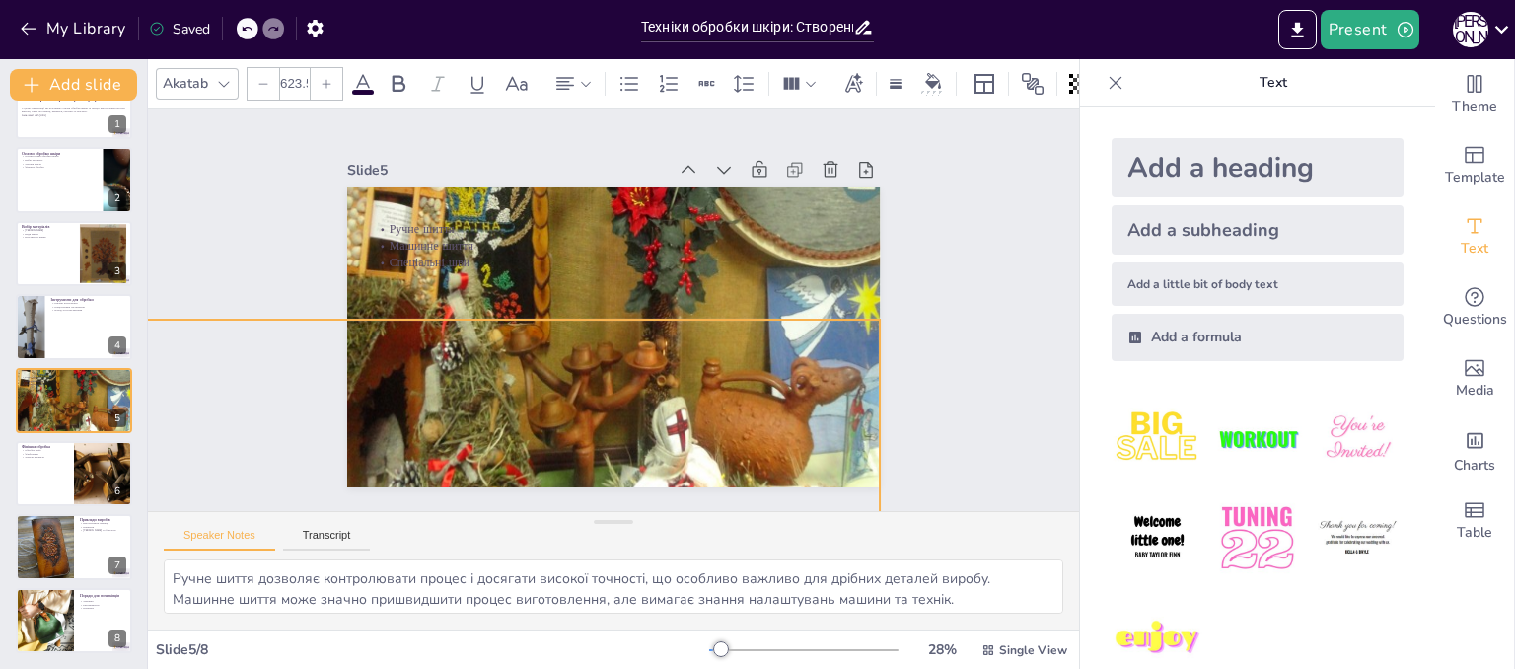
drag, startPoint x: 199, startPoint y: 173, endPoint x: 193, endPoint y: 307, distance: 134.3
drag, startPoint x: 864, startPoint y: 315, endPoint x: 253, endPoint y: 313, distance: 611.6
click at [253, 313] on div "Slide 1 Техніки обробки шкіри: Створення прикраси У цьому презентації ми розгля…" at bounding box center [613, 309] width 968 height 497
type input "625.4"
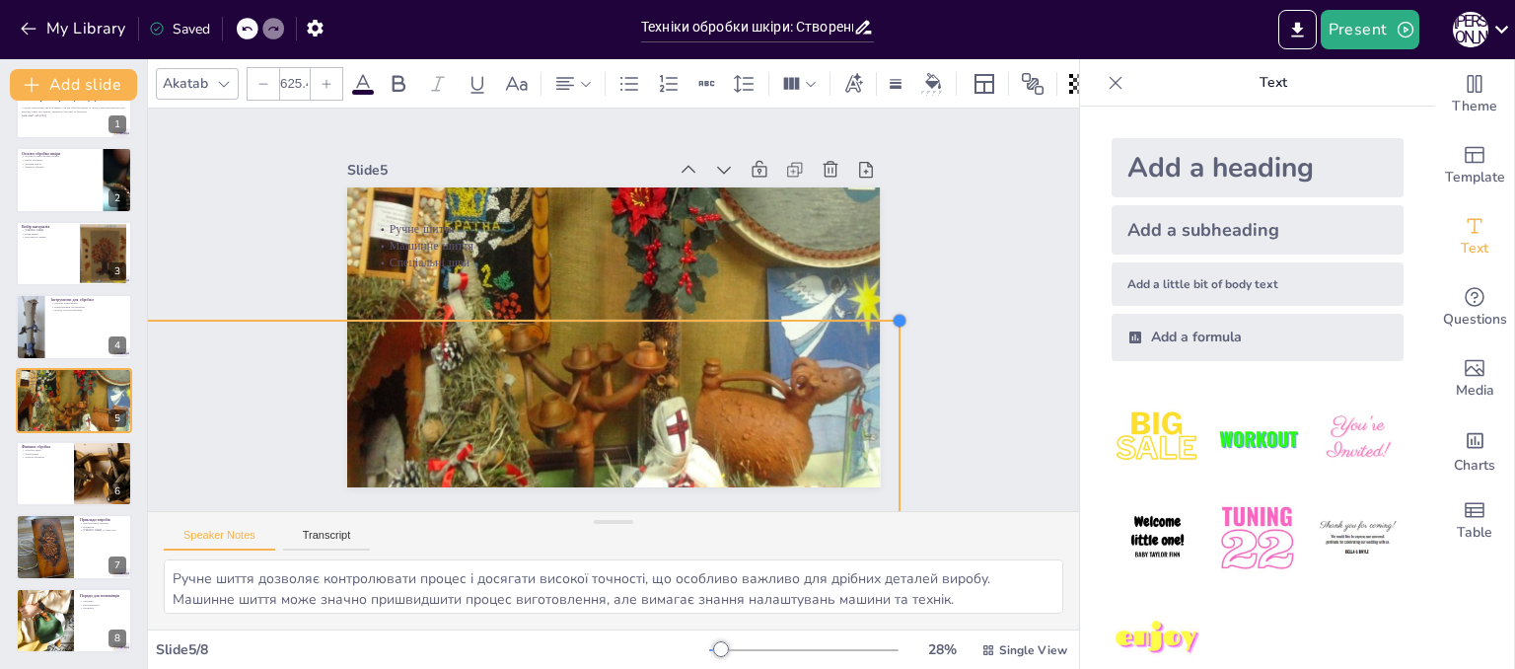
drag, startPoint x: 908, startPoint y: 312, endPoint x: 325, endPoint y: 313, distance: 583.0
click at [325, 313] on div "Slide 1 Техніки обробки шкіри: Створення прикраси У цьому презентації ми розгля…" at bounding box center [613, 310] width 677 height 420
click at [22, 29] on icon "button" at bounding box center [28, 29] width 15 height 13
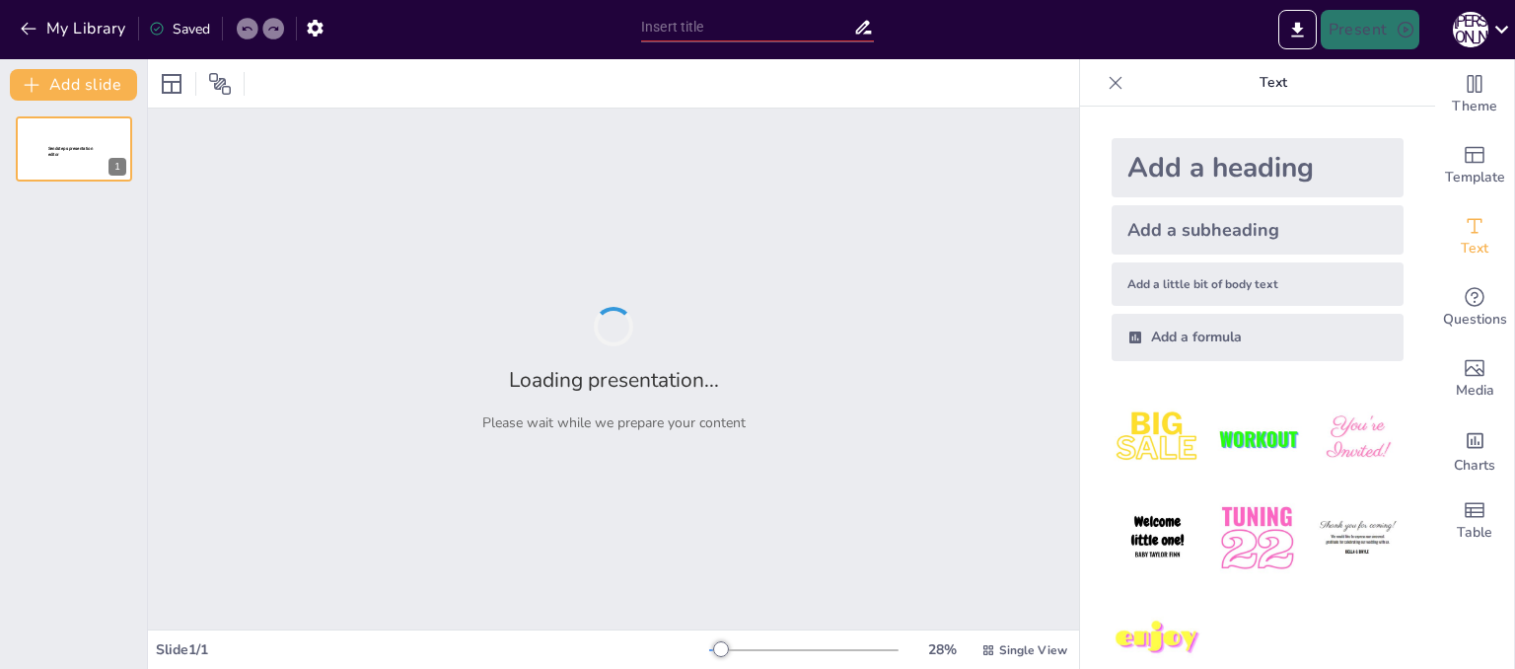
type input "Технологія виготовлення простих виробів з деревини"
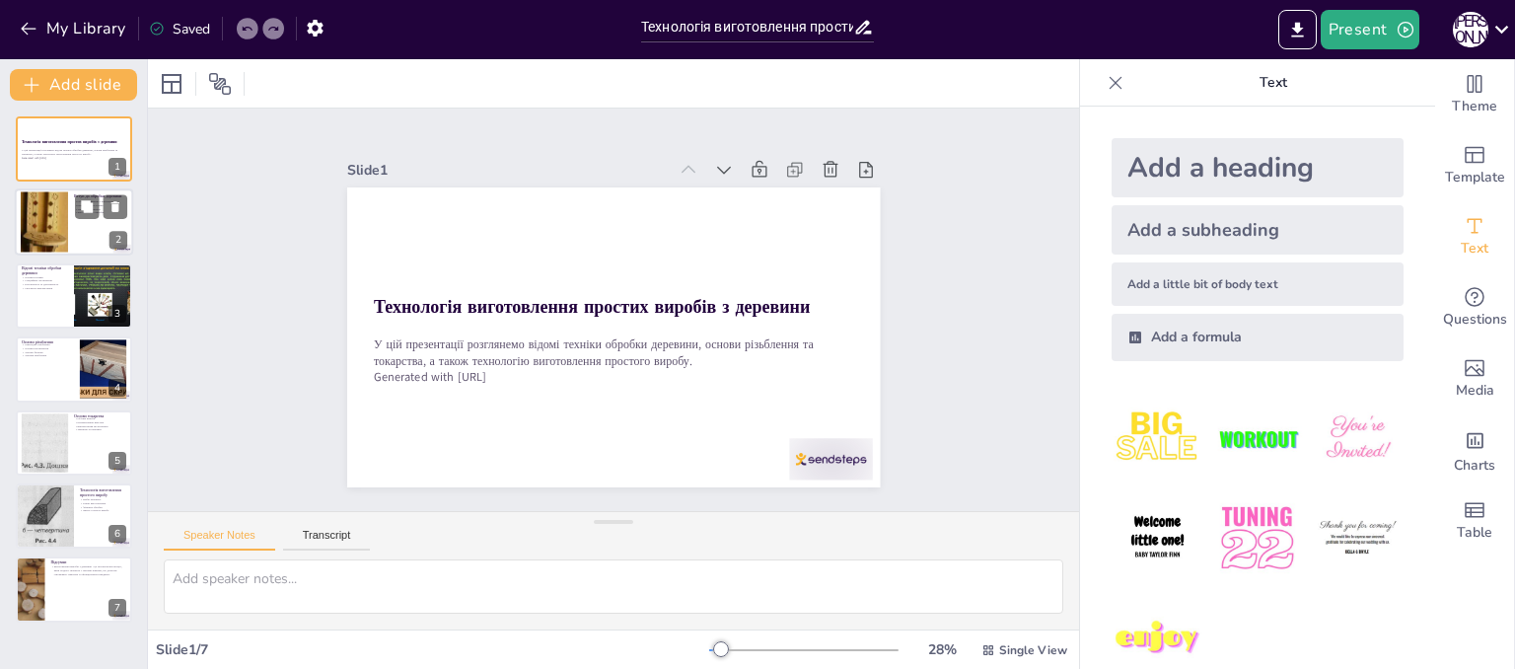
click at [55, 222] on div at bounding box center [44, 223] width 47 height 104
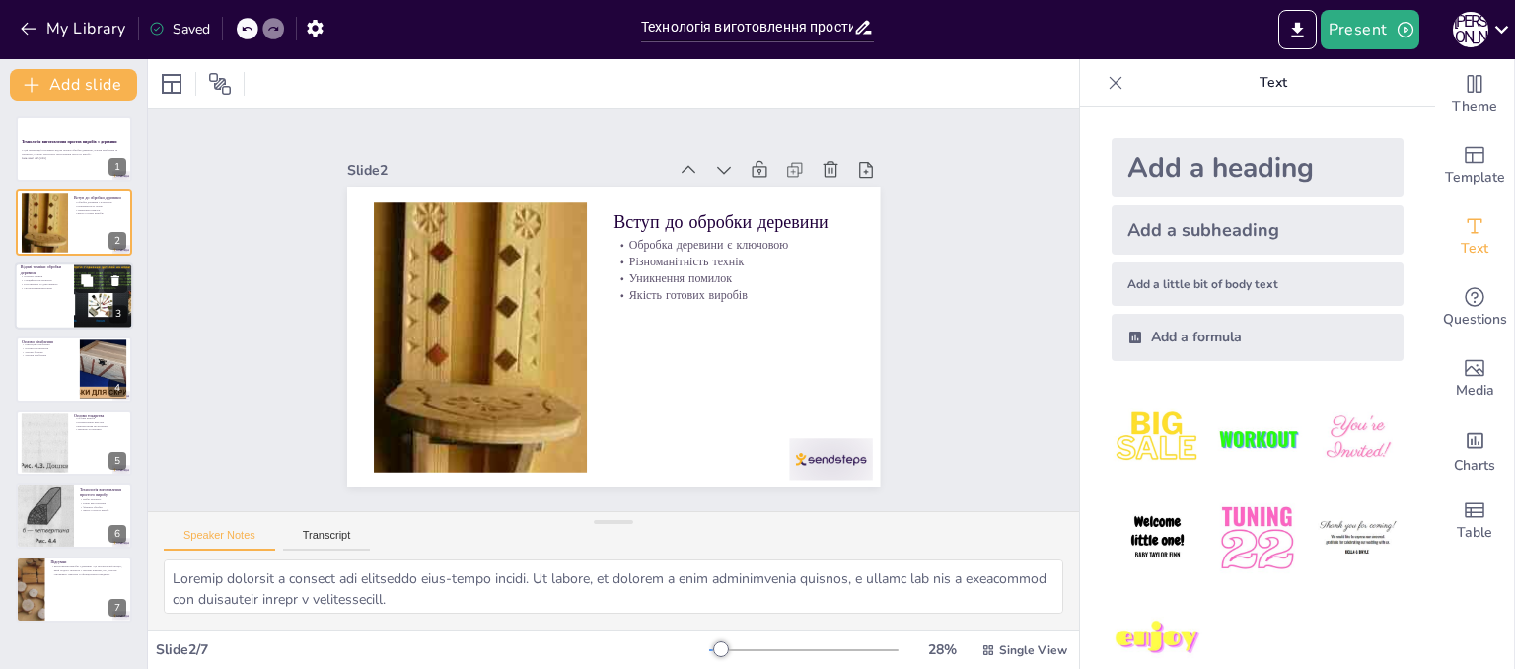
click at [52, 284] on p "Естетичність та довговічність" at bounding box center [44, 284] width 47 height 4
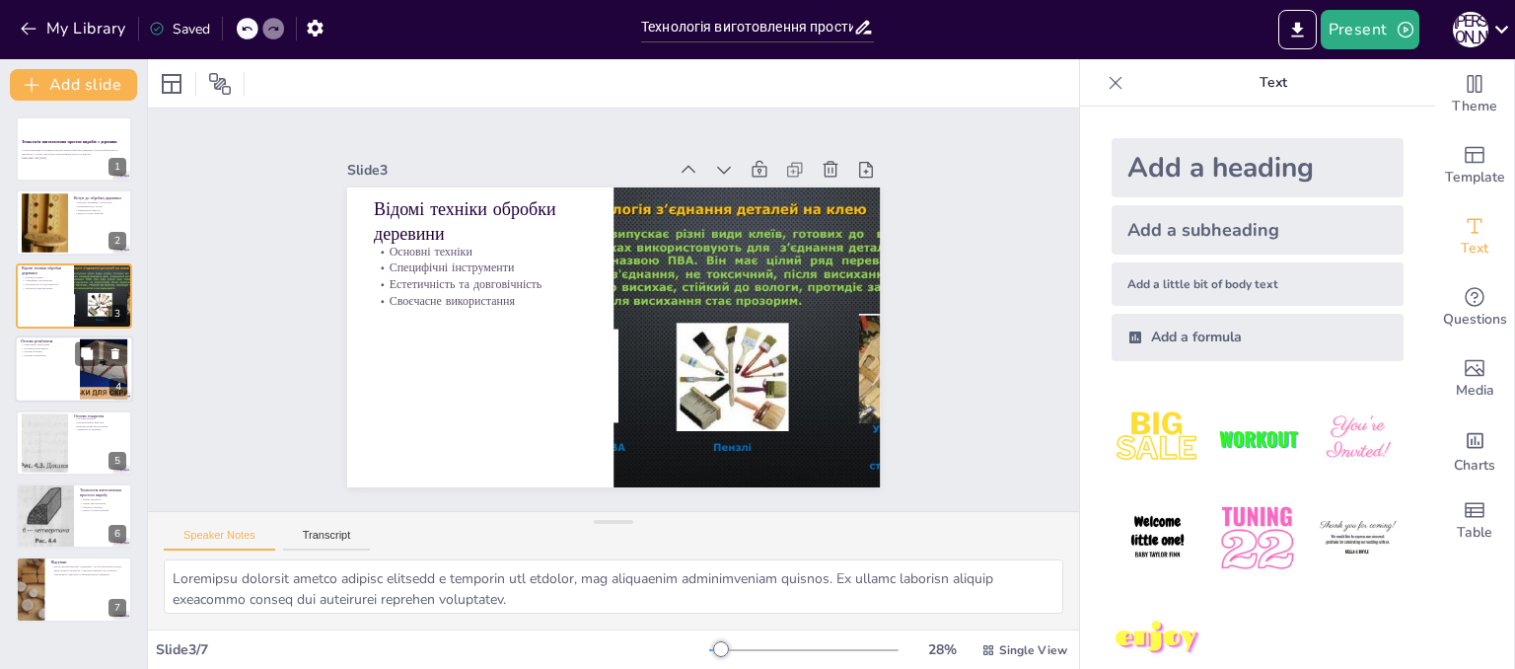
click at [47, 363] on div at bounding box center [74, 368] width 118 height 67
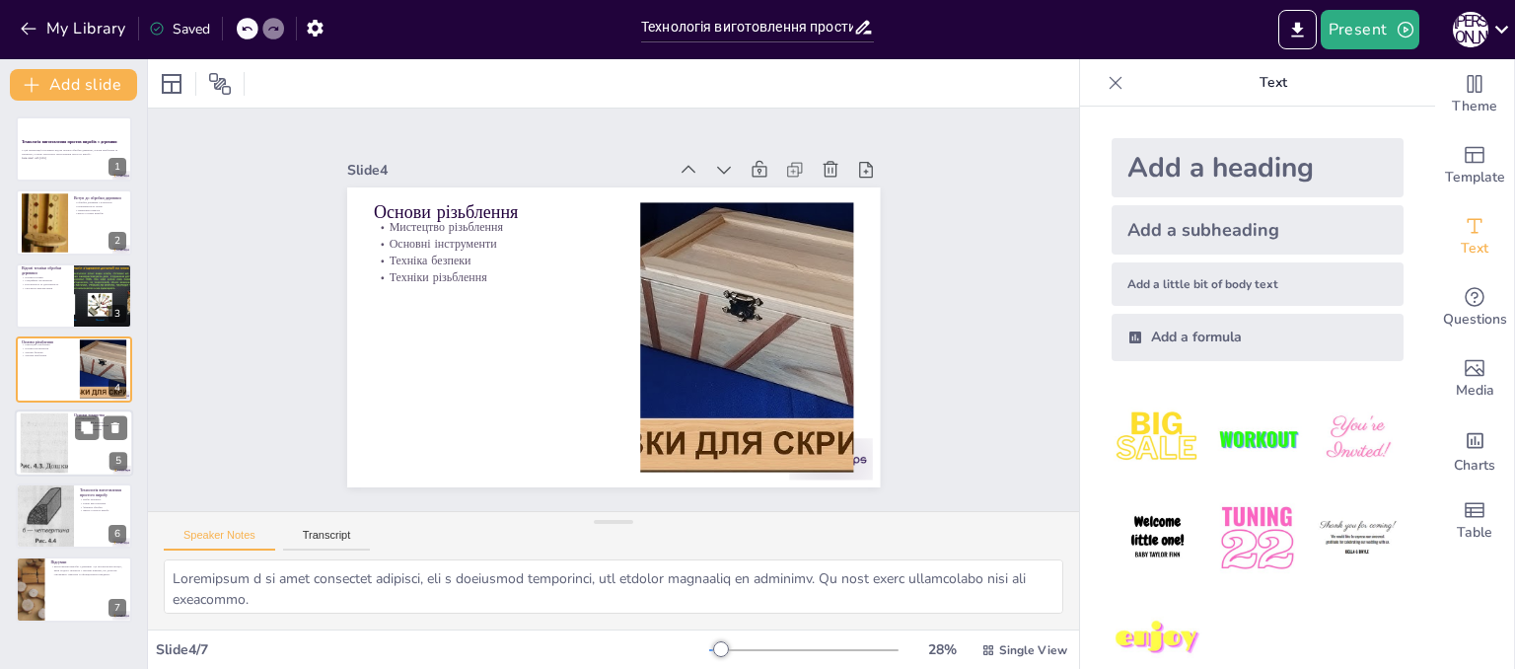
click at [41, 434] on div at bounding box center [45, 442] width 220 height 60
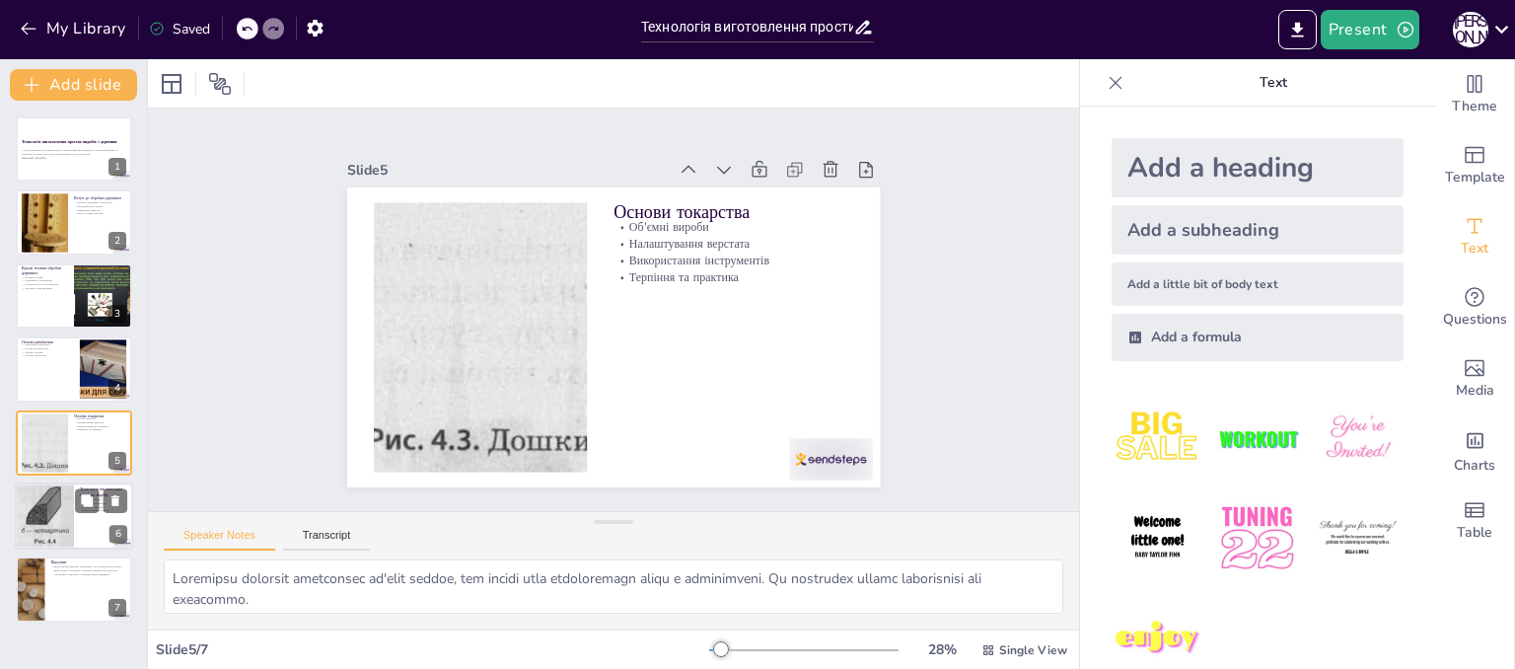
click at [37, 510] on div at bounding box center [44, 515] width 206 height 67
type textarea "Вибір правильного матеріалу є першим і важливим етапом у виготовленні виробу. Ц…"
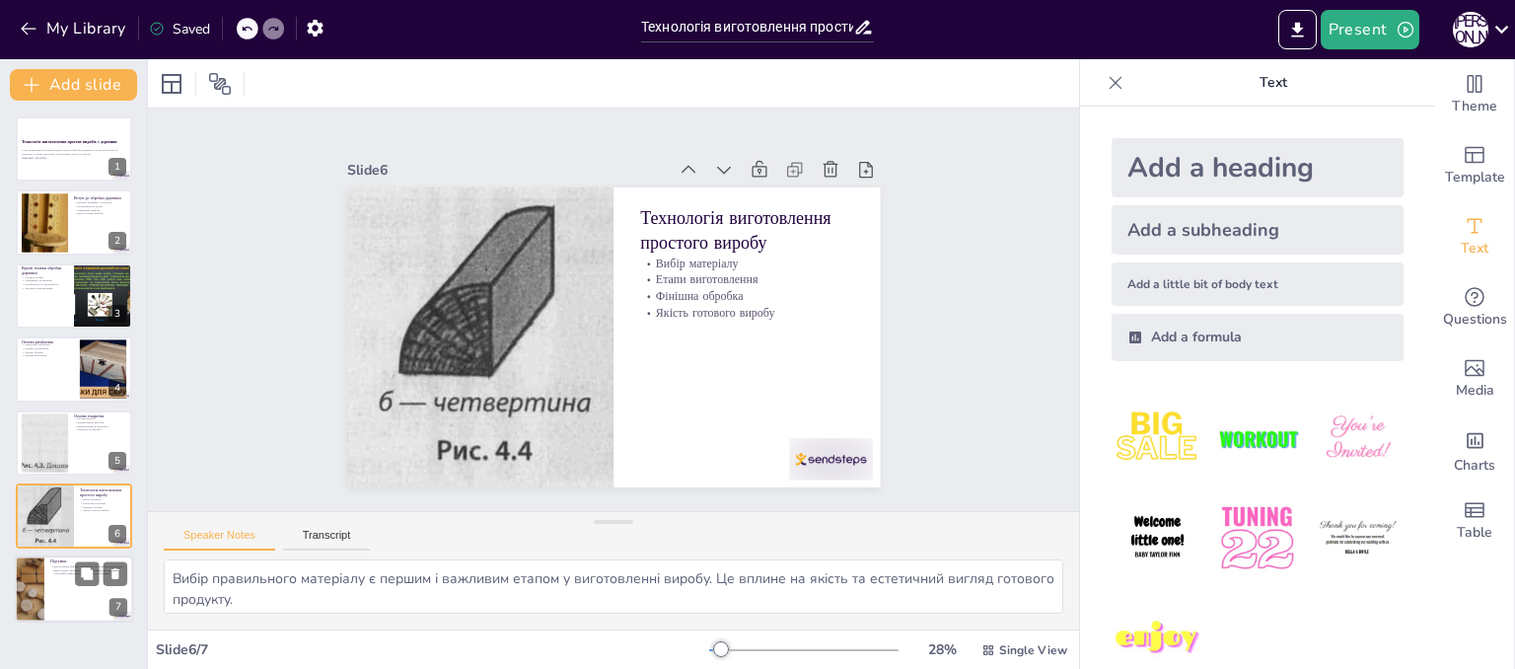
click at [28, 575] on div at bounding box center [29, 589] width 78 height 67
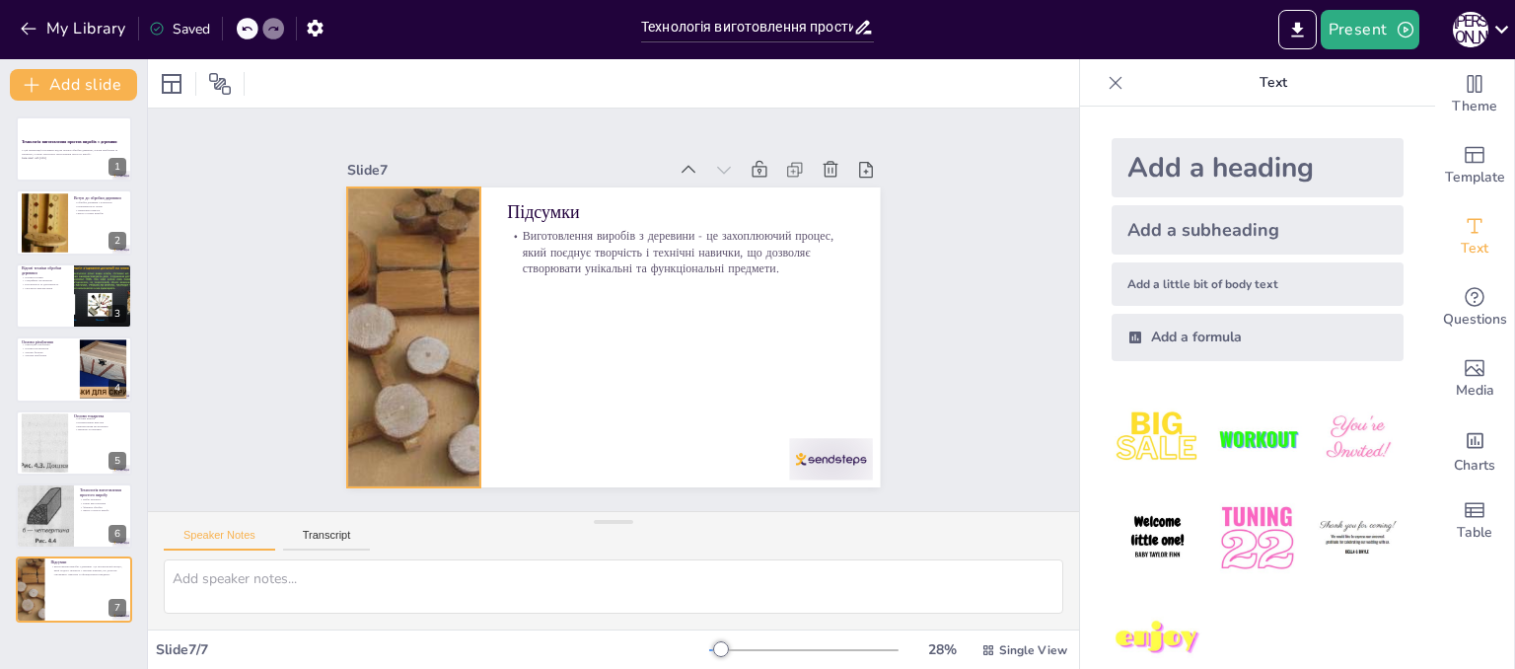
click at [433, 340] on div at bounding box center [414, 275] width 425 height 394
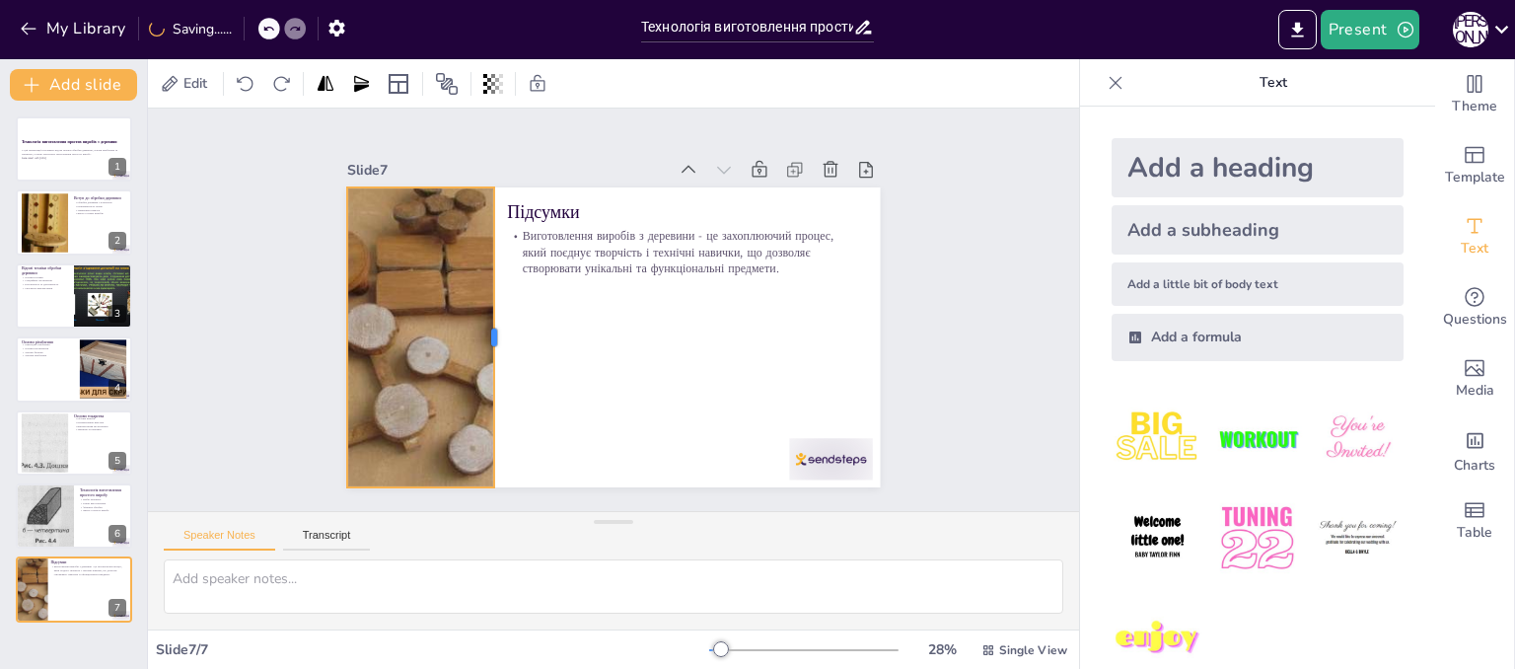
click at [476, 325] on div at bounding box center [499, 326] width 47 height 300
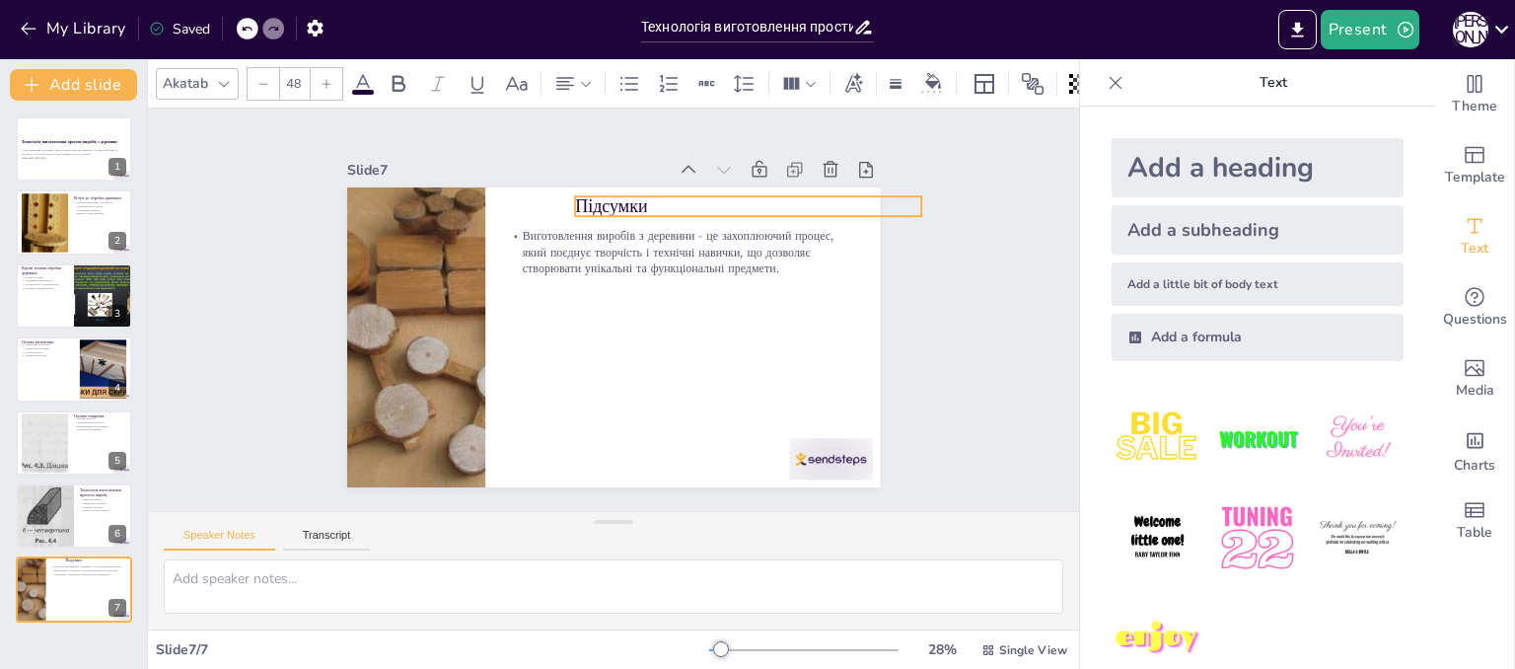
drag, startPoint x: 561, startPoint y: 205, endPoint x: 638, endPoint y: 199, distance: 77.2
click at [638, 199] on p "Підсумки" at bounding box center [758, 220] width 347 height 61
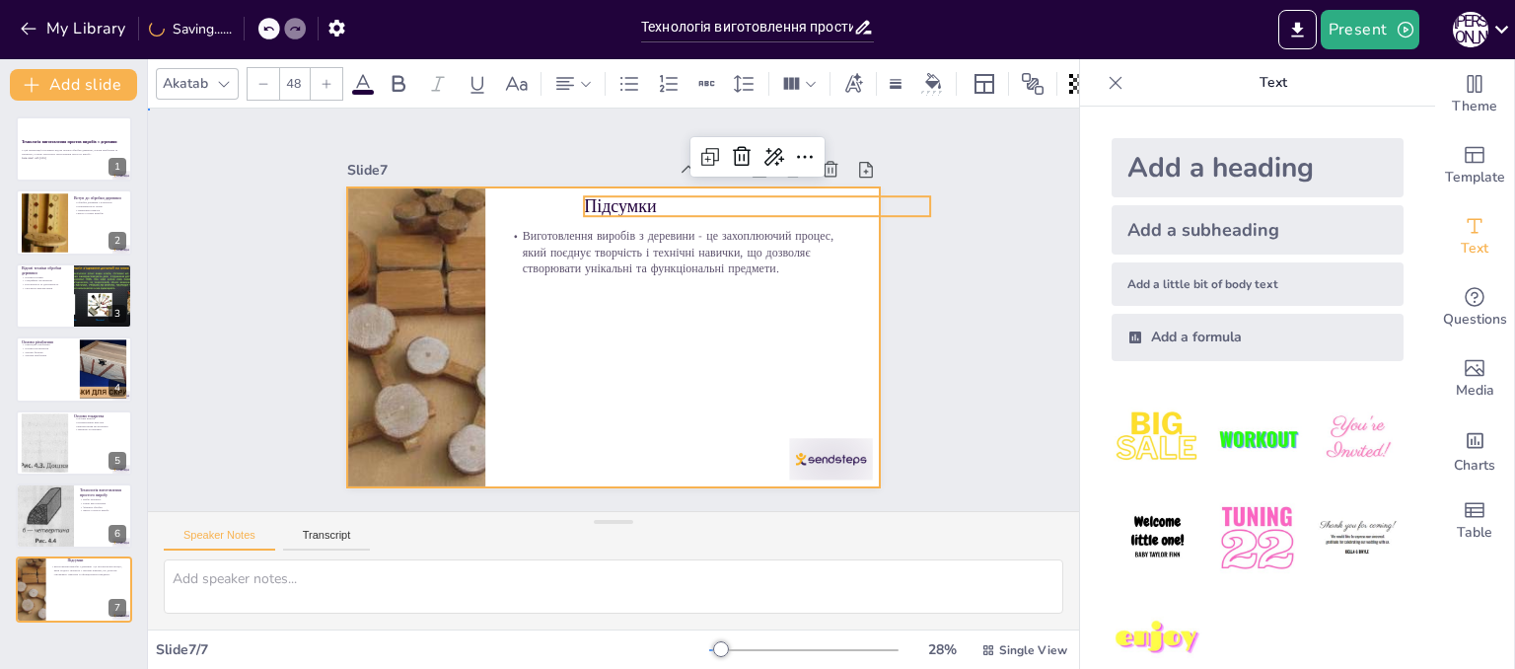
click at [591, 329] on div at bounding box center [609, 337] width 561 height 354
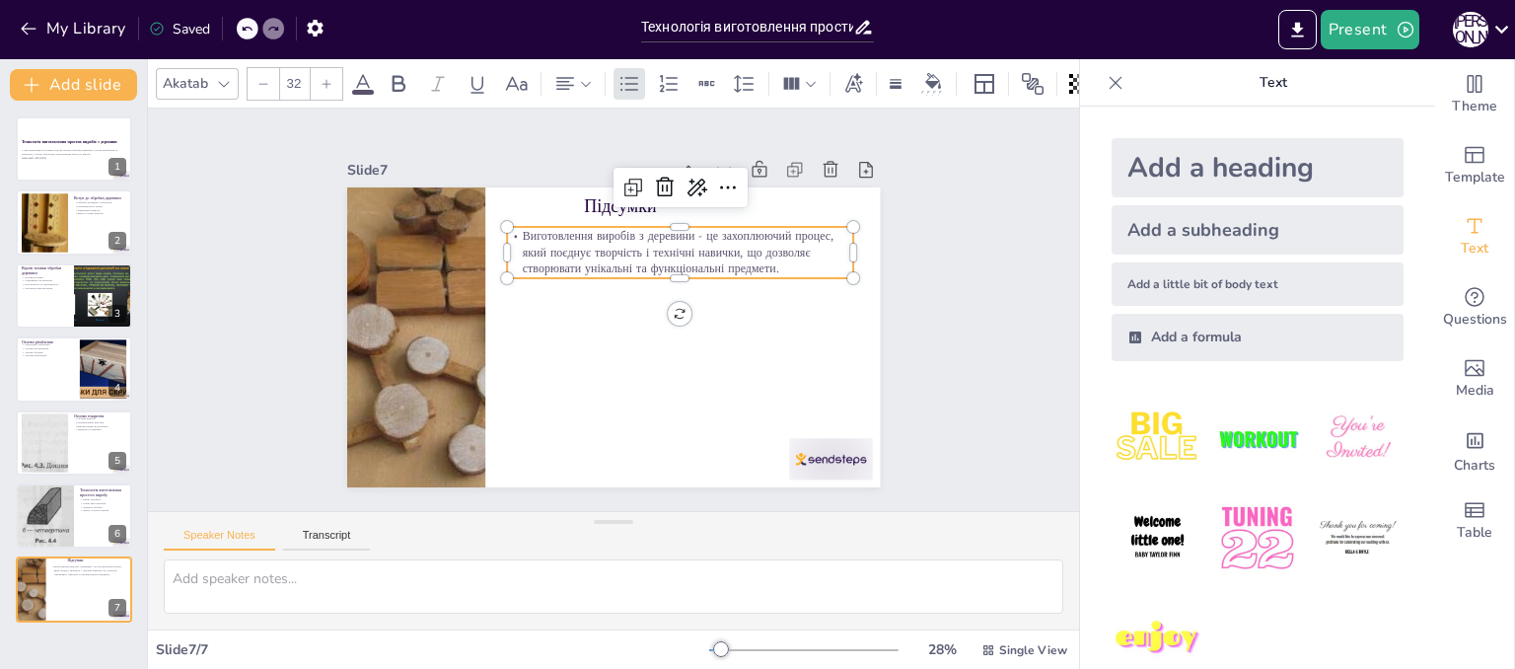
click at [548, 250] on p "Виготовлення виробів з деревини - це захоплюючий процес, який поєднує творчість…" at bounding box center [686, 260] width 350 height 86
drag, startPoint x: 548, startPoint y: 250, endPoint x: 588, endPoint y: 250, distance: 39.5
click at [588, 250] on p "Виготовлення виробів з деревини - це захоплюючий процес, який поєднує творчість…" at bounding box center [728, 275] width 349 height 120
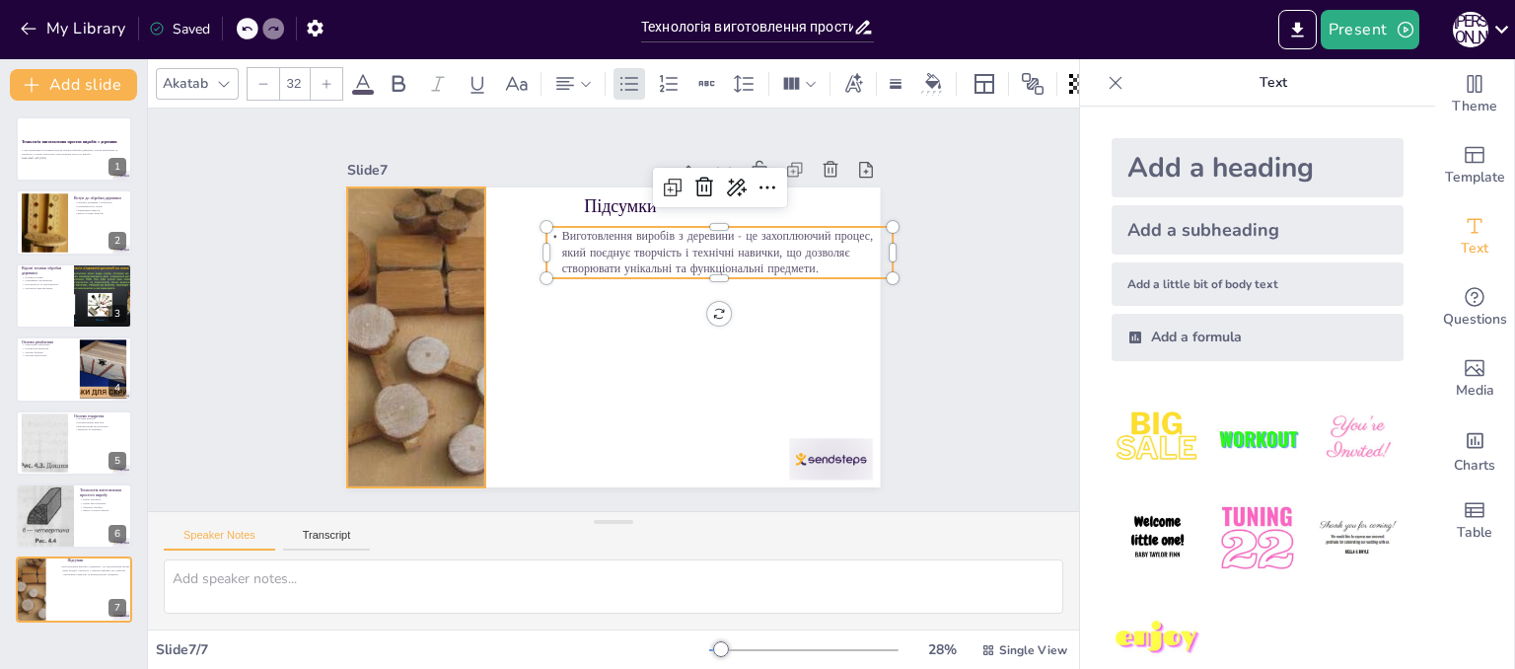
click at [408, 224] on div at bounding box center [414, 337] width 350 height 300
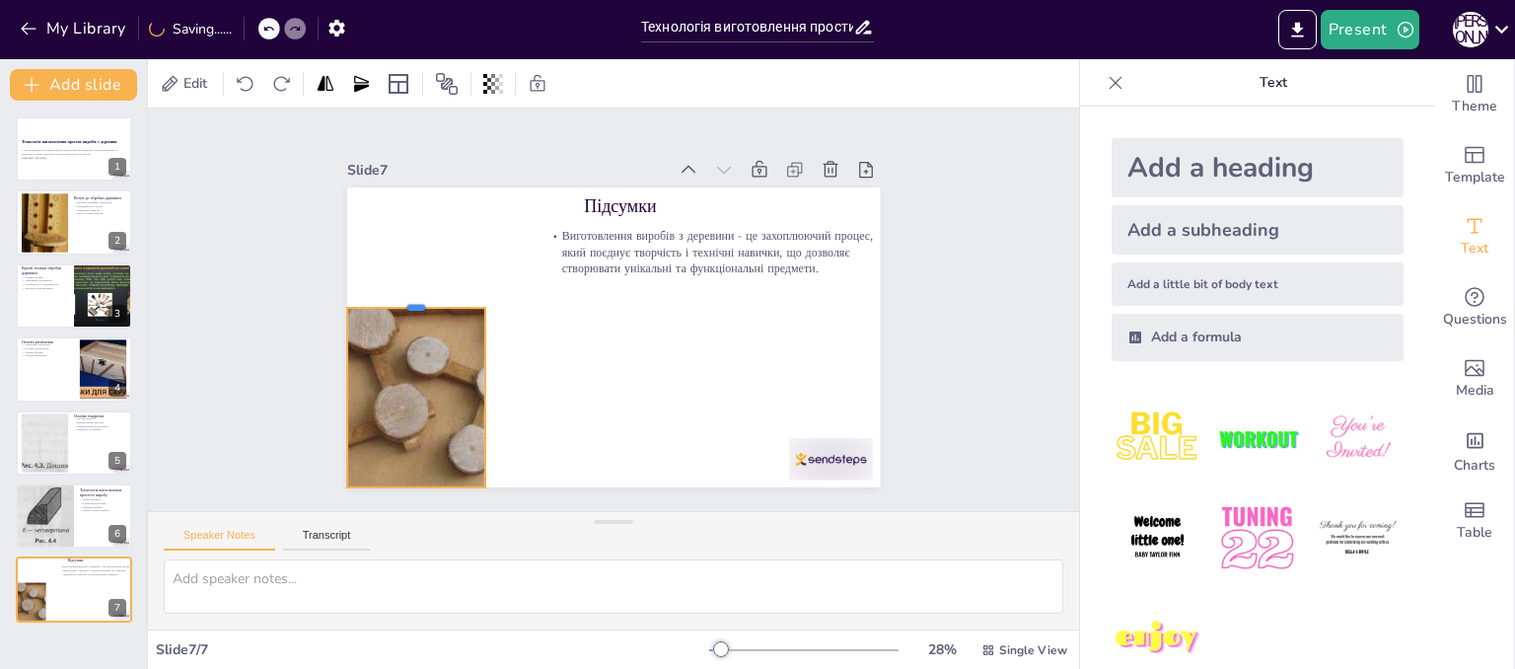
drag, startPoint x: 403, startPoint y: 178, endPoint x: 398, endPoint y: 298, distance: 120.5
click at [398, 298] on div at bounding box center [416, 300] width 138 height 16
drag, startPoint x: 830, startPoint y: 453, endPoint x: 807, endPoint y: 666, distance: 214.3
click at [463, 387] on div at bounding box center [412, 316] width 380 height 334
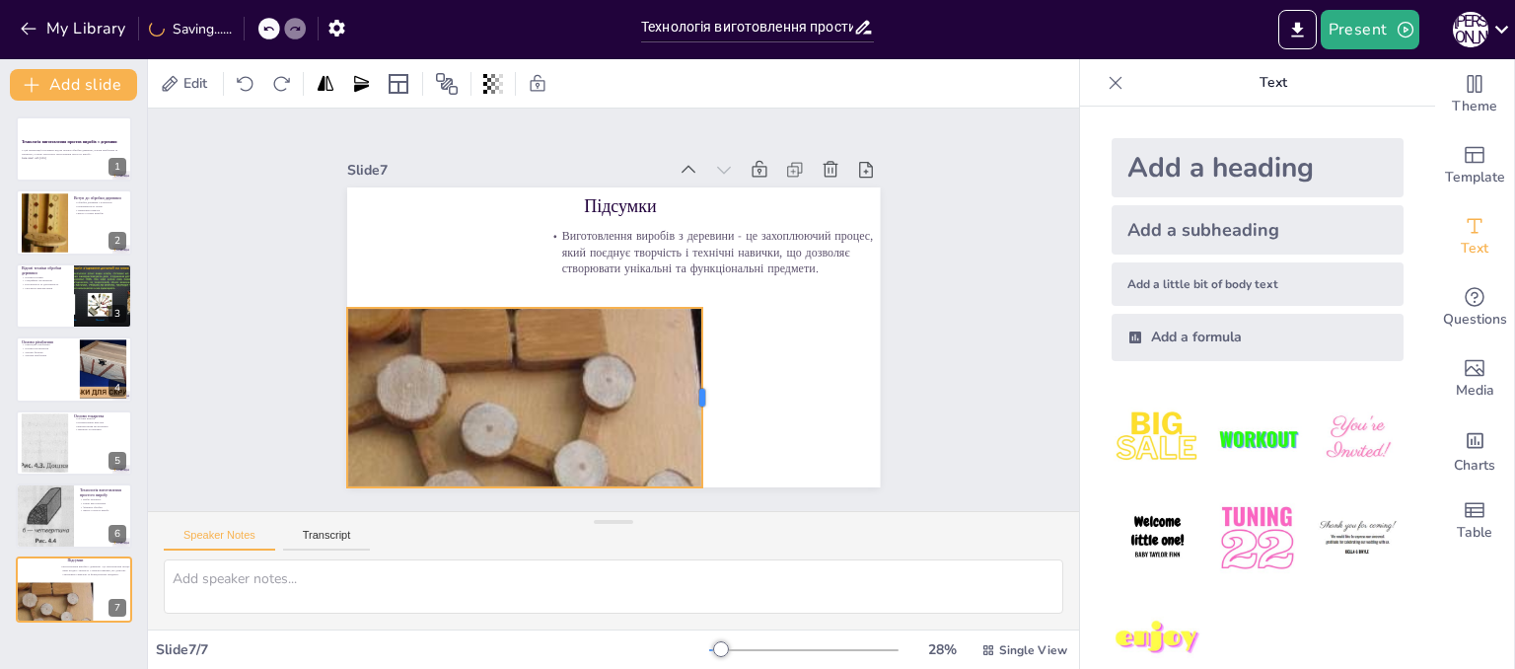
drag, startPoint x: 473, startPoint y: 387, endPoint x: 607, endPoint y: 362, distance: 135.4
click at [632, 364] on div "Підсумки Виготовлення виробів з деревини - це захоплюючий процес, який поєднує …" at bounding box center [608, 337] width 584 height 404
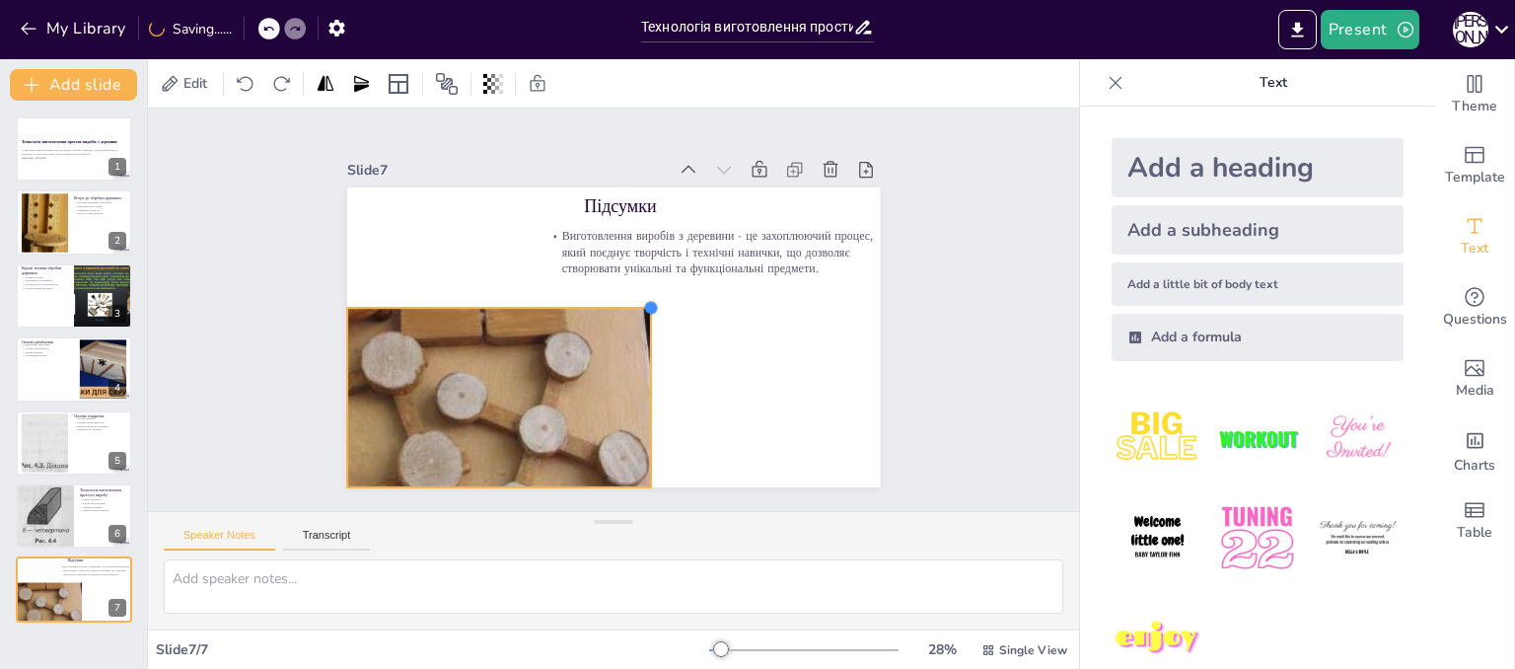
drag, startPoint x: 637, startPoint y: 294, endPoint x: 533, endPoint y: 294, distance: 104.6
click at [533, 294] on div "Підсумки Виготовлення виробів з деревини - це захоплюючий процес, який поєднує …" at bounding box center [609, 337] width 561 height 354
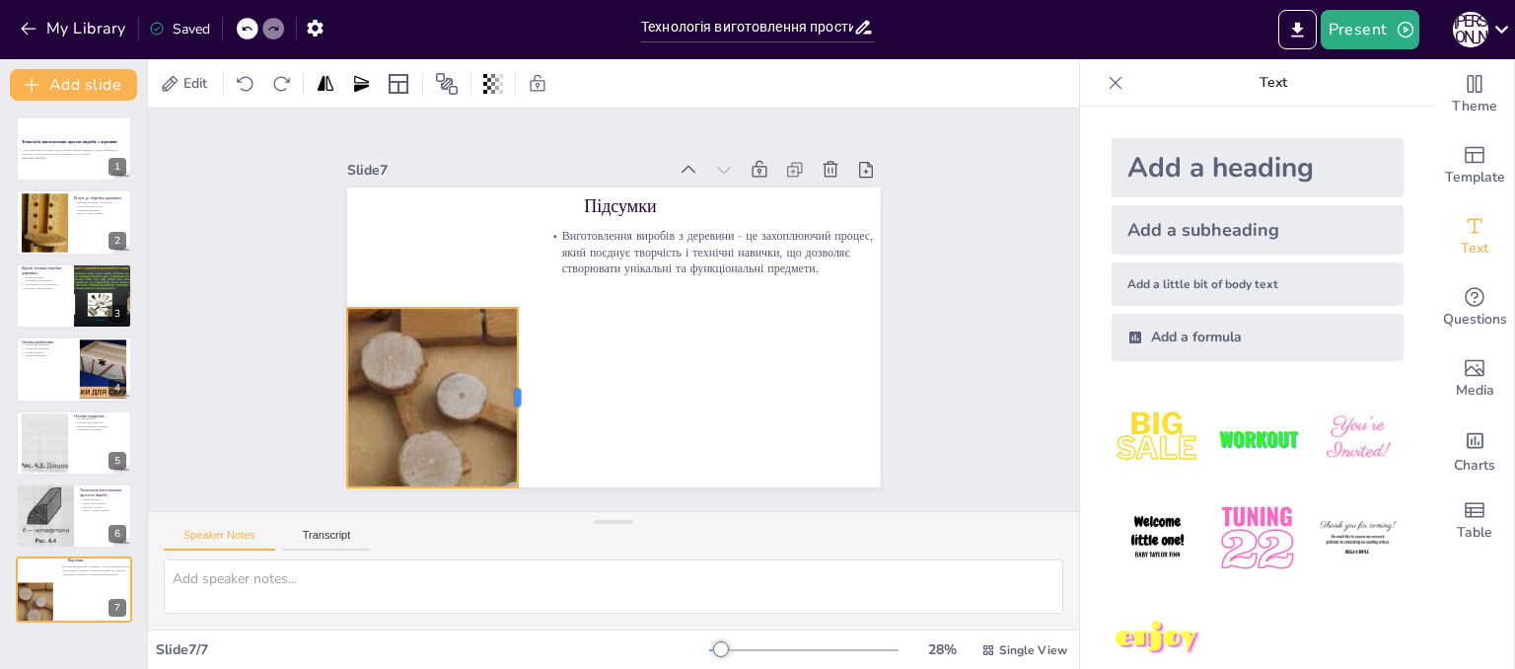
drag, startPoint x: 635, startPoint y: 391, endPoint x: 502, endPoint y: 386, distance: 133.3
click at [502, 386] on div at bounding box center [517, 388] width 35 height 181
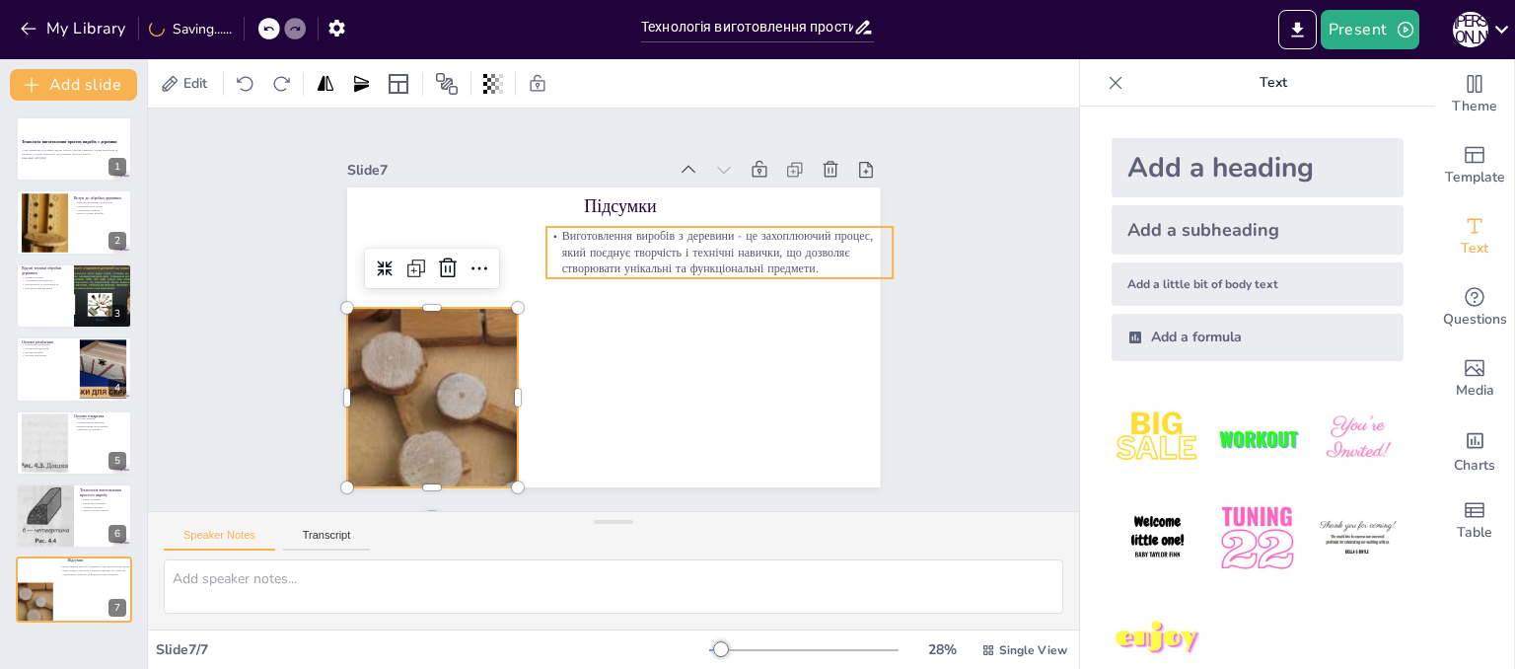
click at [563, 242] on p "Виготовлення виробів з деревини - це захоплюючий процес, який поєднує творчість…" at bounding box center [725, 264] width 350 height 86
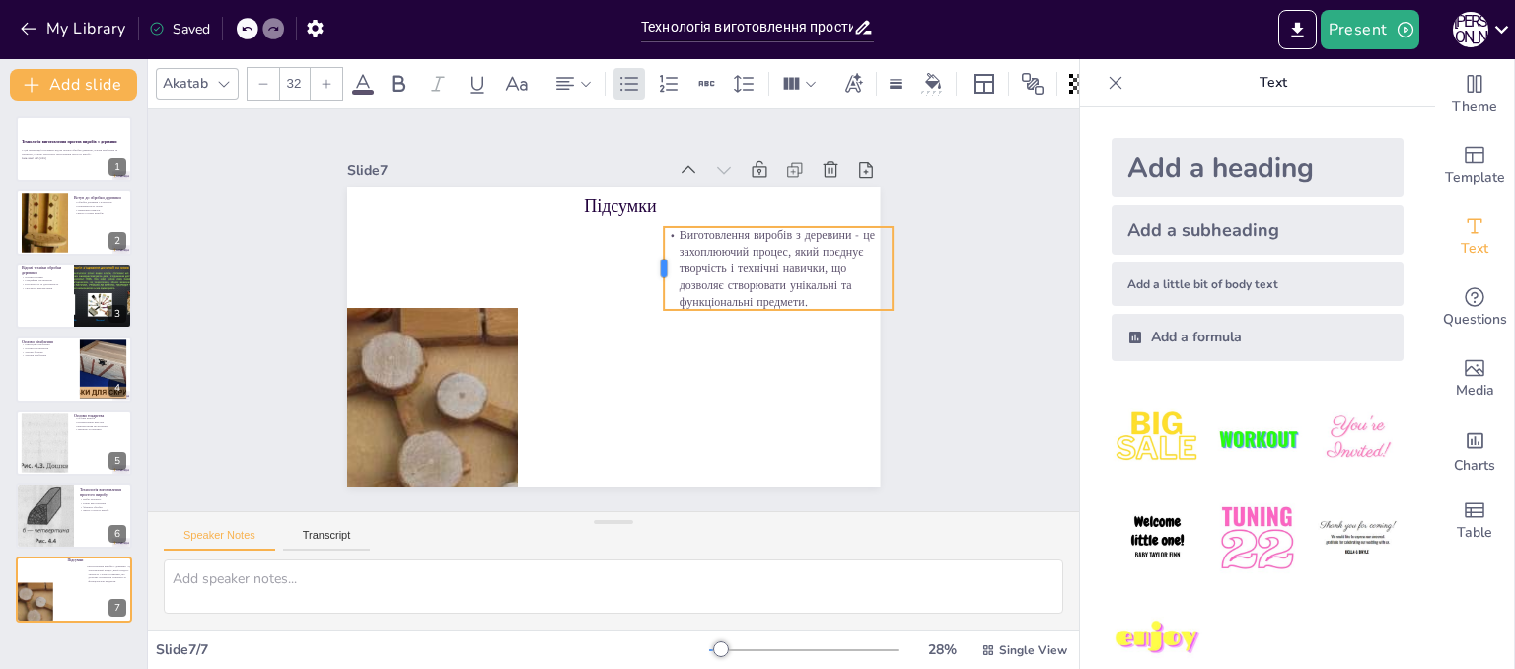
drag, startPoint x: 530, startPoint y: 241, endPoint x: 647, endPoint y: 249, distance: 117.7
click at [648, 249] on div at bounding box center [660, 273] width 25 height 84
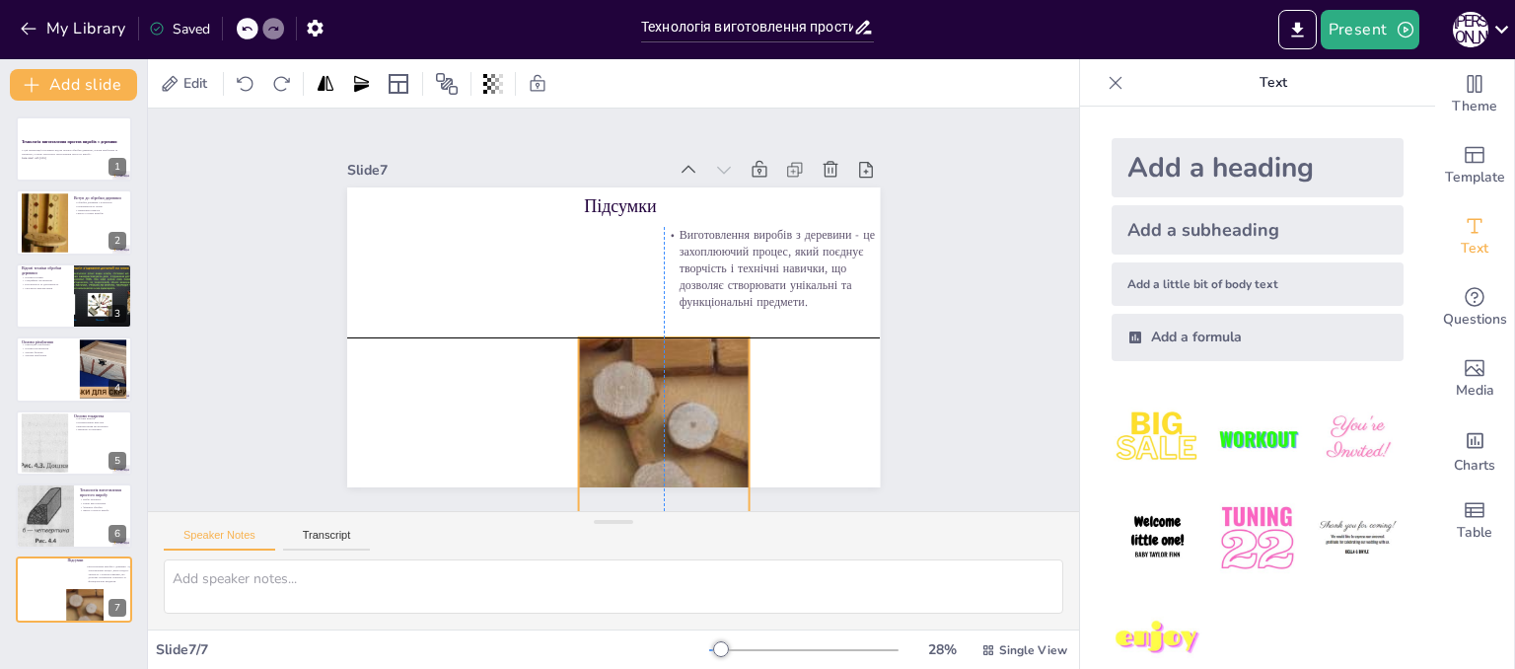
drag, startPoint x: 435, startPoint y: 379, endPoint x: 688, endPoint y: 407, distance: 254.1
click at [688, 407] on div at bounding box center [666, 408] width 449 height 413
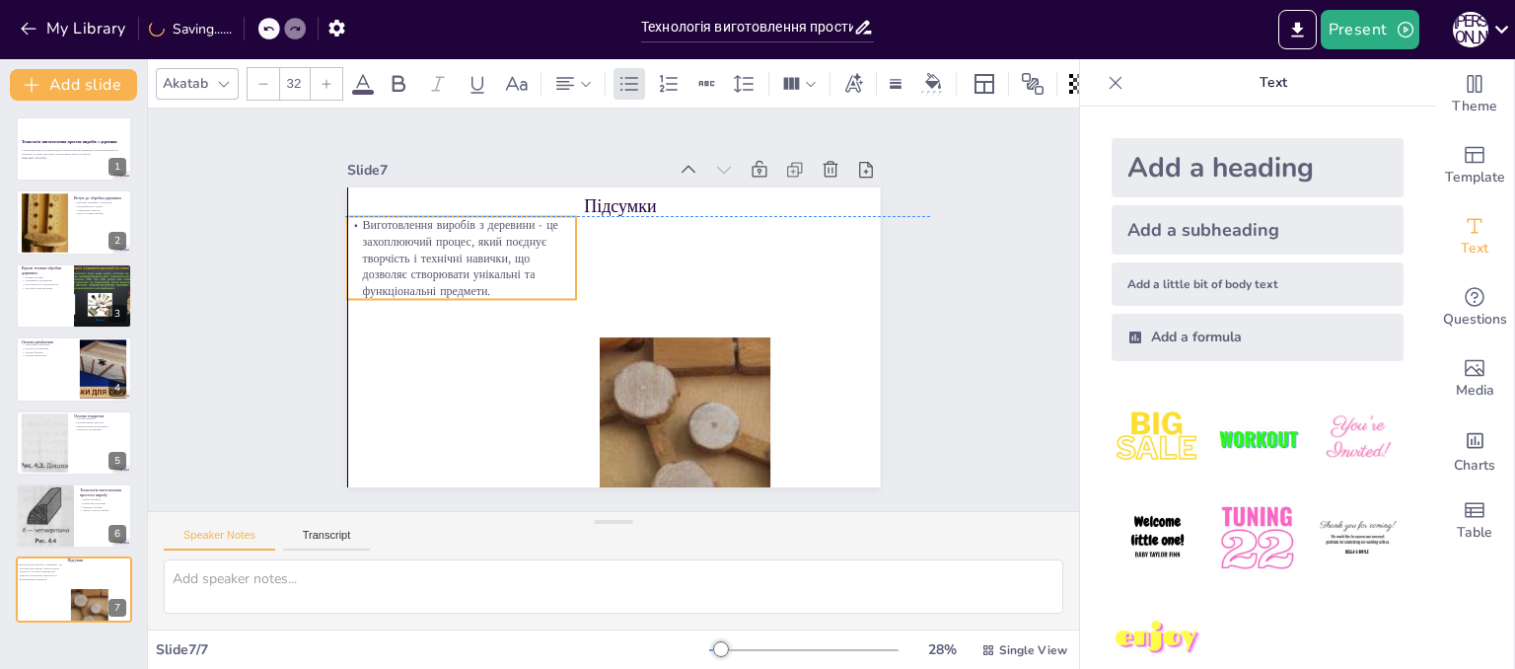
drag, startPoint x: 704, startPoint y: 251, endPoint x: 386, endPoint y: 247, distance: 318.6
click at [386, 247] on p "Виготовлення виробів з деревини - це захоплюючий процес, який поєднує творчість…" at bounding box center [476, 227] width 242 height 129
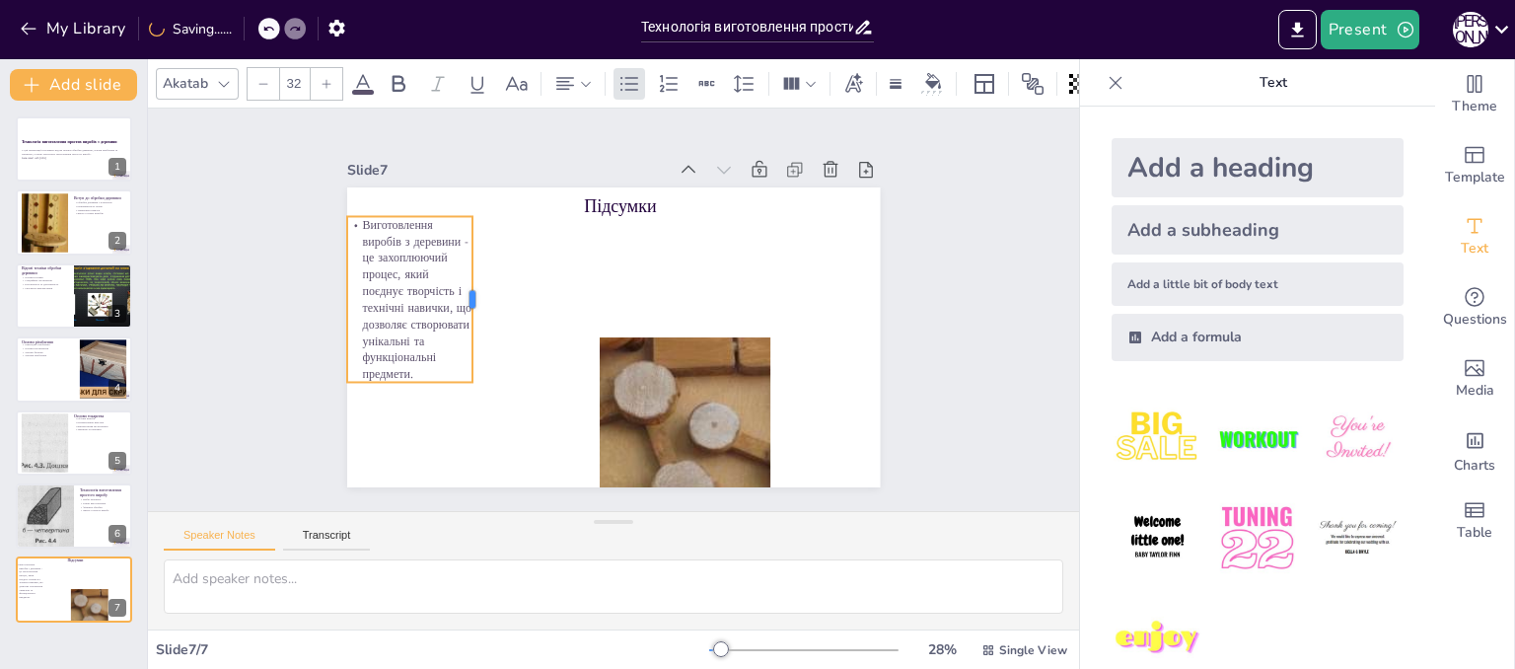
drag, startPoint x: 562, startPoint y: 249, endPoint x: 459, endPoint y: 255, distance: 103.8
click at [466, 255] on div at bounding box center [482, 285] width 33 height 167
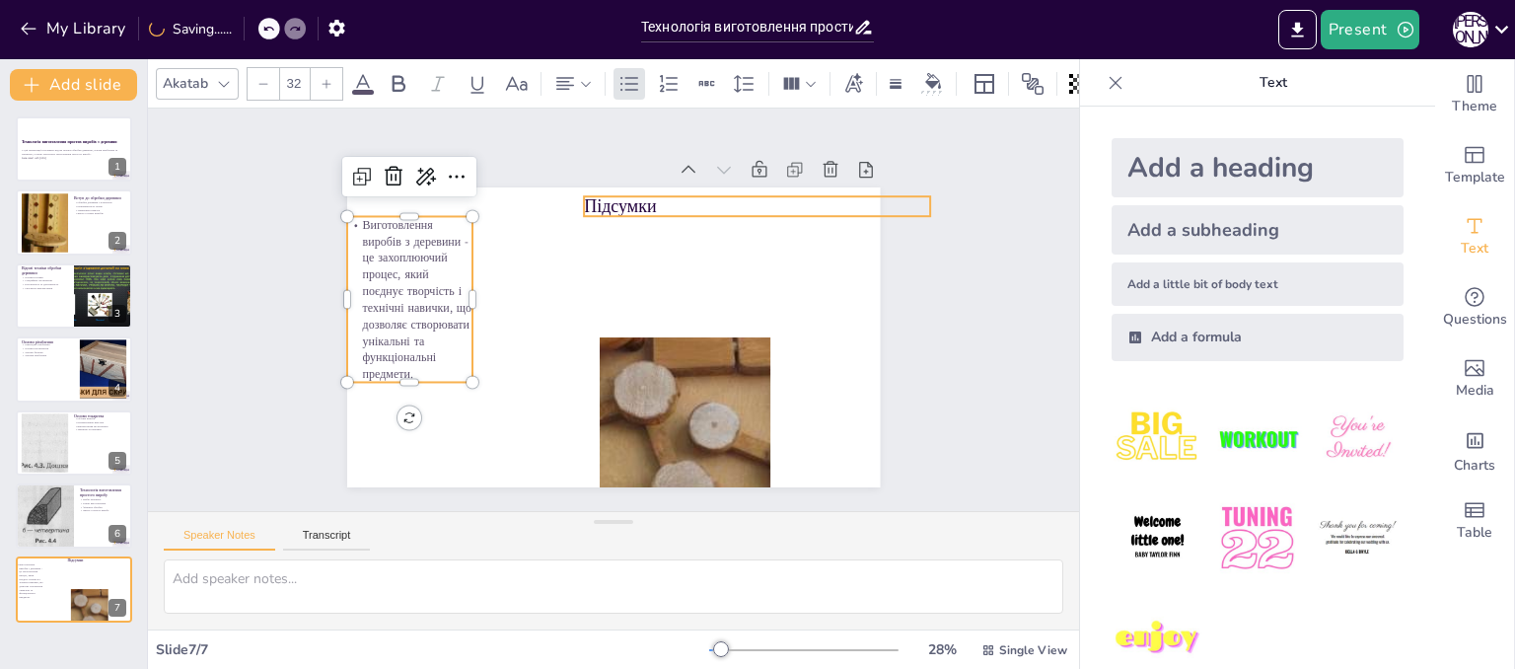
type input "48"
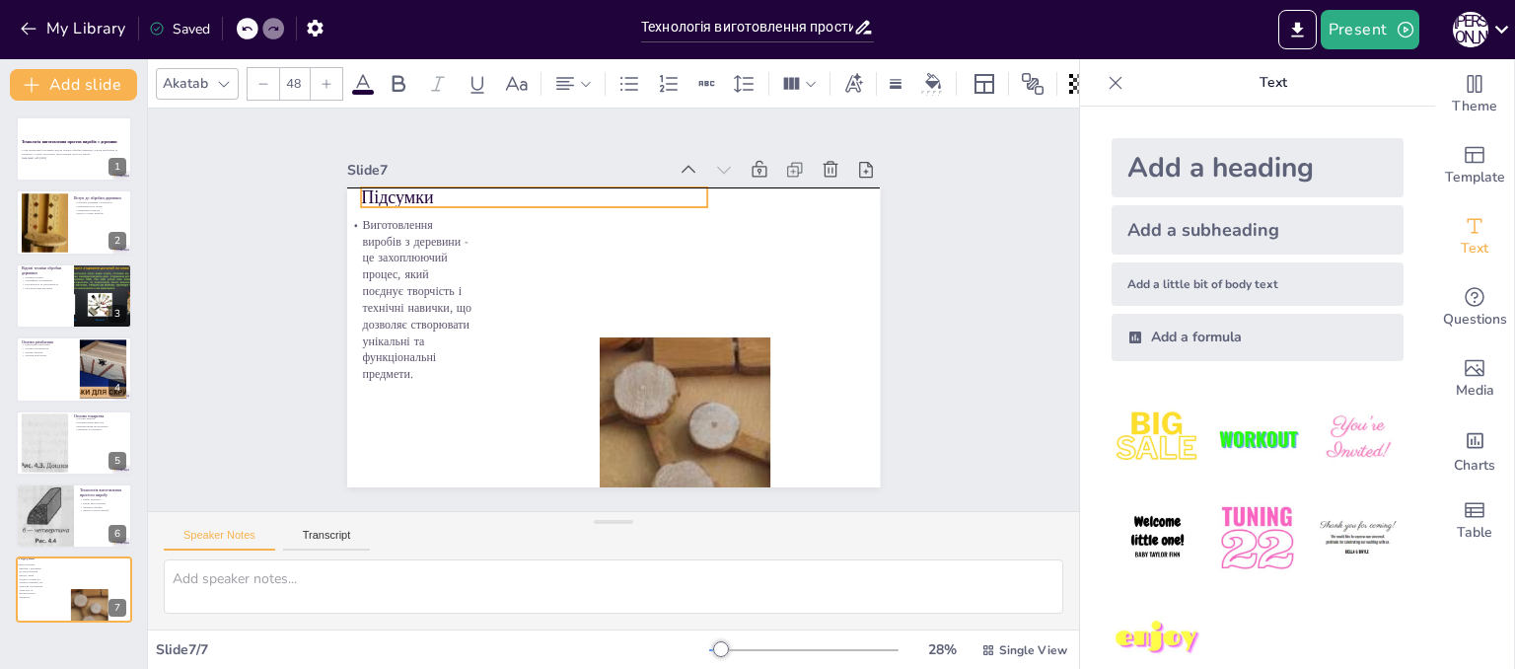
drag, startPoint x: 599, startPoint y: 202, endPoint x: 376, endPoint y: 193, distance: 223.1
click at [388, 193] on p "Підсумки" at bounding box center [560, 183] width 344 height 97
click at [915, 352] on div "Slide 1 Технологія виготовлення простих виробів з деревини У цій презентації ро…" at bounding box center [613, 310] width 677 height 420
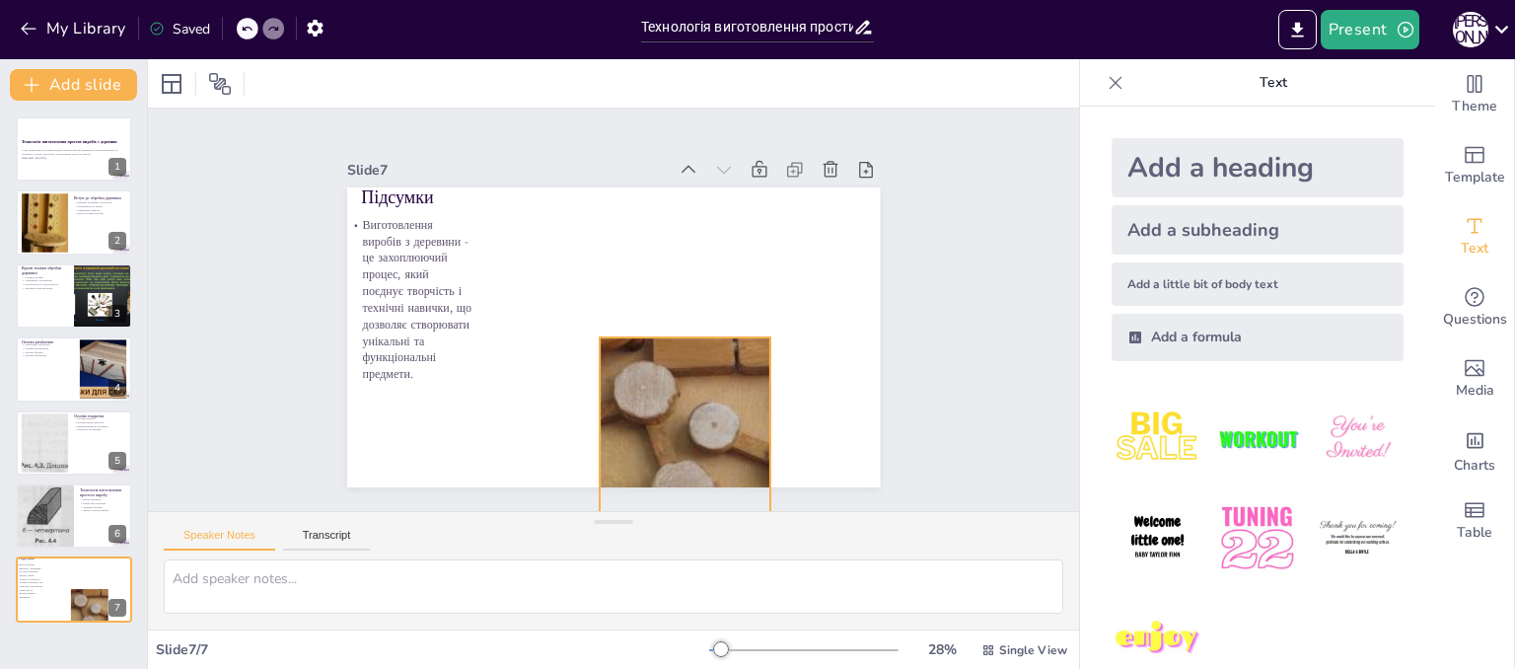
click at [663, 356] on div at bounding box center [676, 418] width 480 height 450
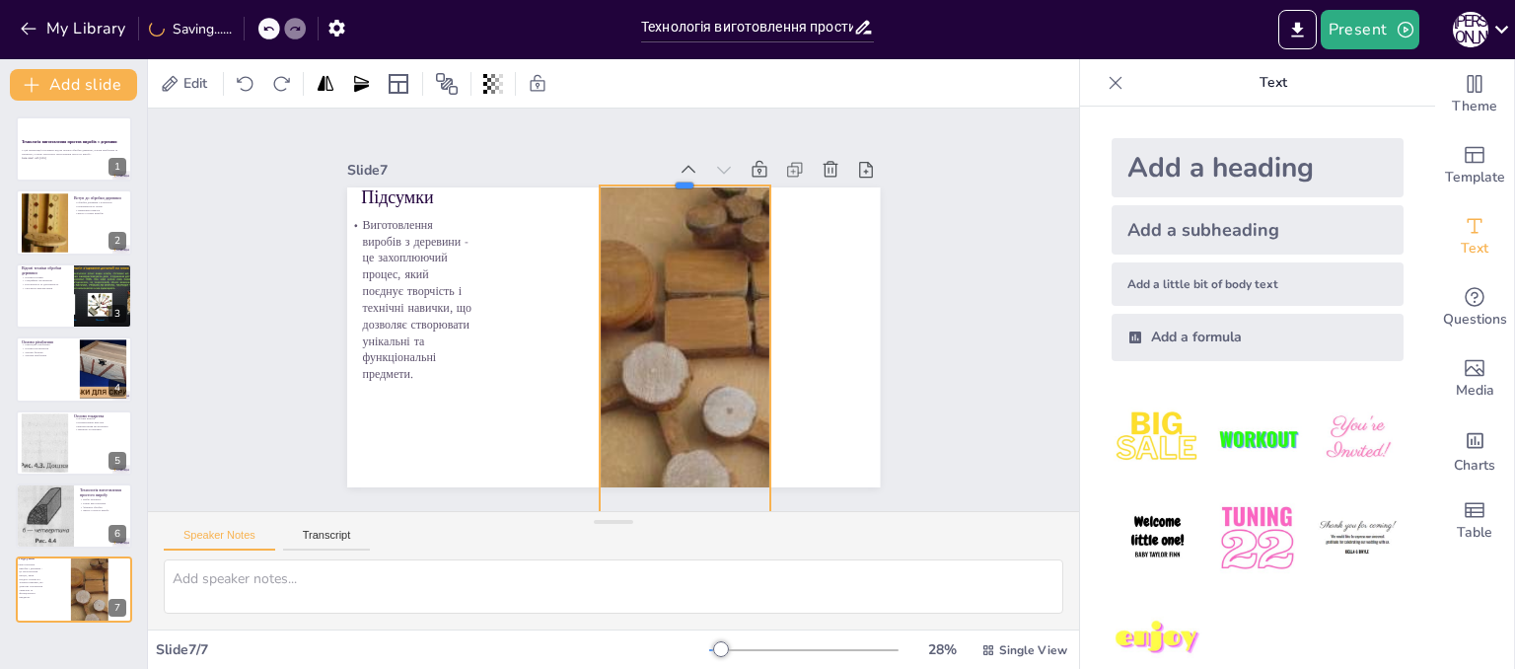
drag, startPoint x: 667, startPoint y: 328, endPoint x: 667, endPoint y: 177, distance: 151.9
click at [667, 177] on div at bounding box center [722, 207] width 168 height 68
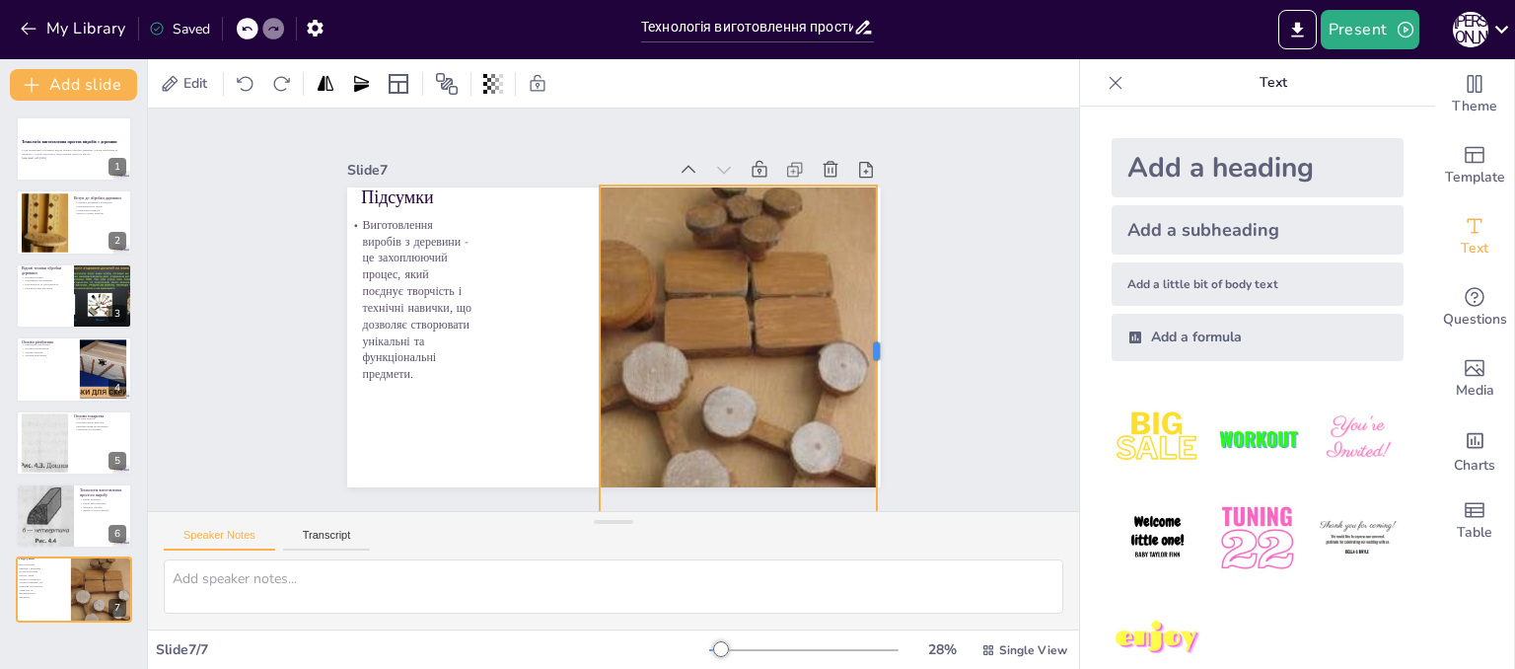
drag, startPoint x: 756, startPoint y: 344, endPoint x: 862, endPoint y: 335, distance: 106.9
click at [862, 335] on div at bounding box center [858, 433] width 117 height 321
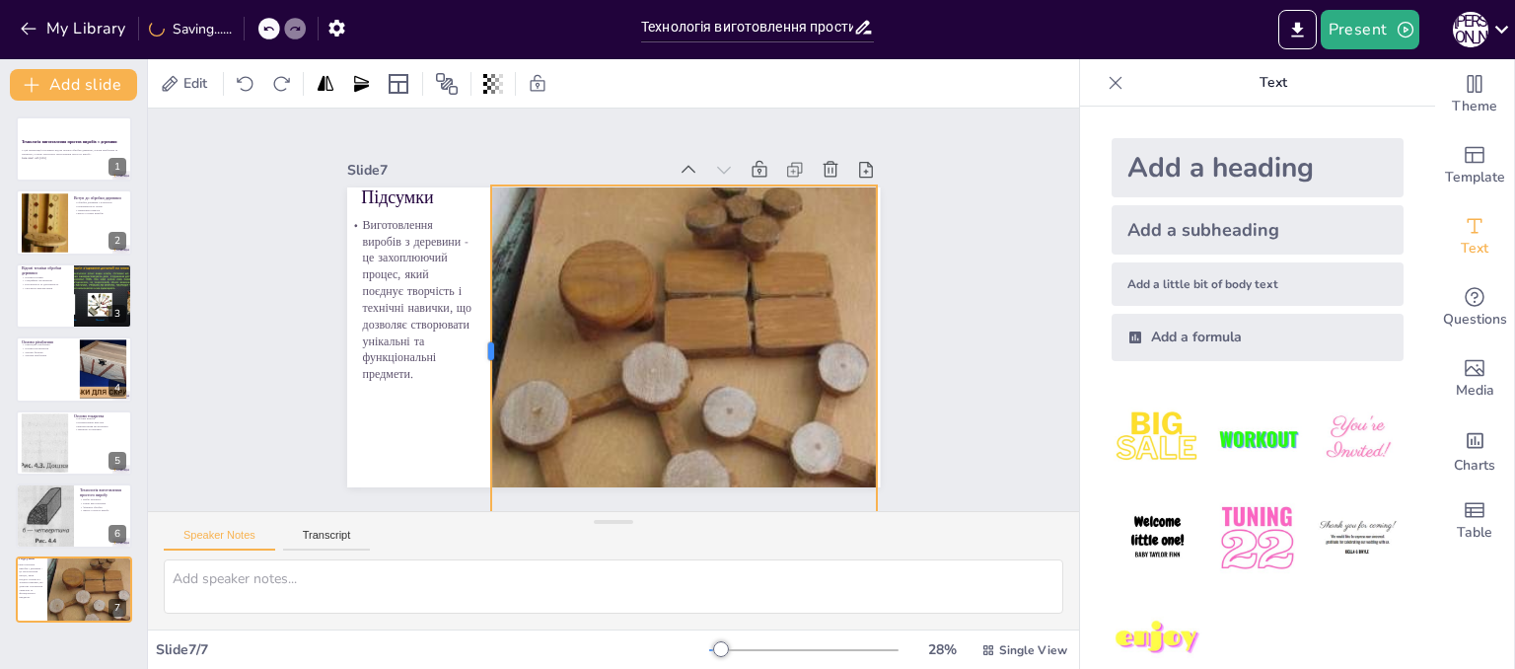
drag, startPoint x: 582, startPoint y: 344, endPoint x: 473, endPoint y: 337, distance: 108.7
click at [473, 337] on div at bounding box center [480, 337] width 50 height 331
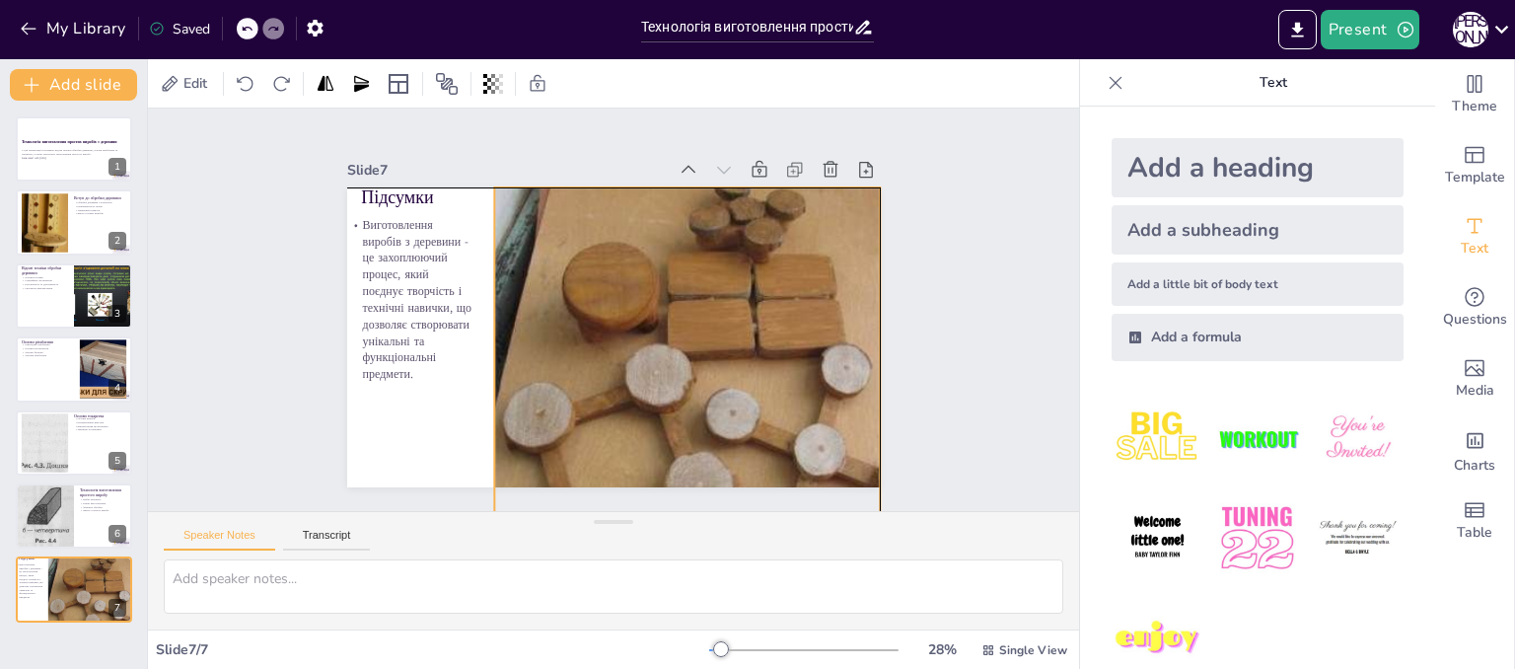
click at [641, 380] on div at bounding box center [706, 400] width 481 height 449
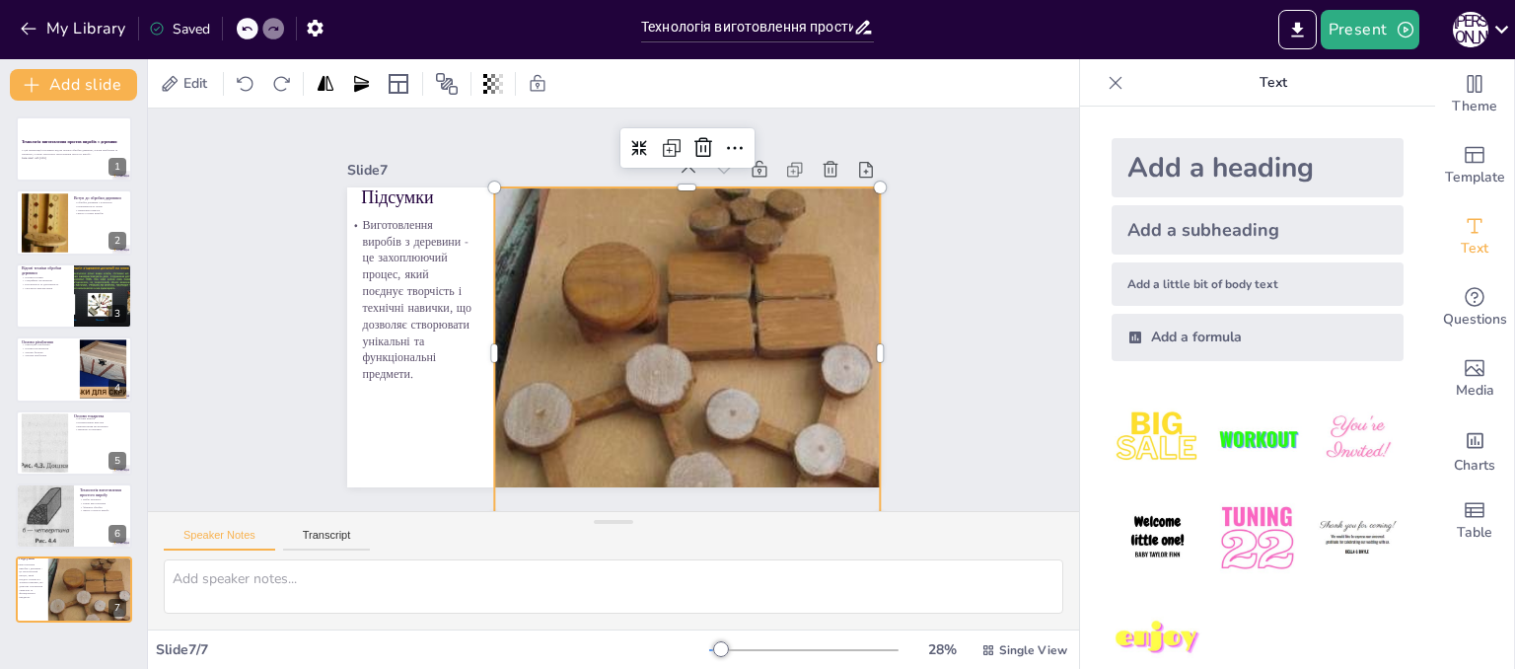
click at [959, 454] on div "Slide 1 Технологія виготовлення простих виробів з деревини У цій презентації ро…" at bounding box center [613, 309] width 968 height 497
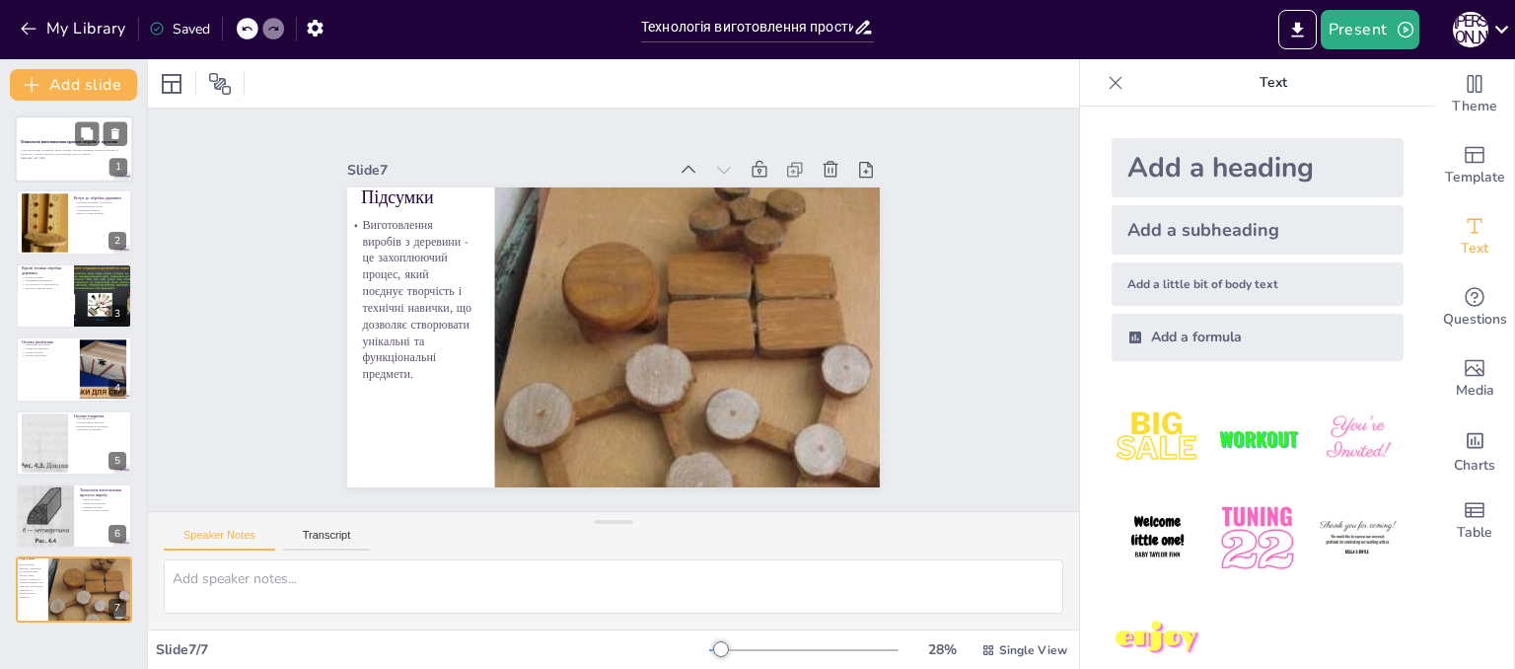
click at [63, 171] on div at bounding box center [74, 148] width 118 height 67
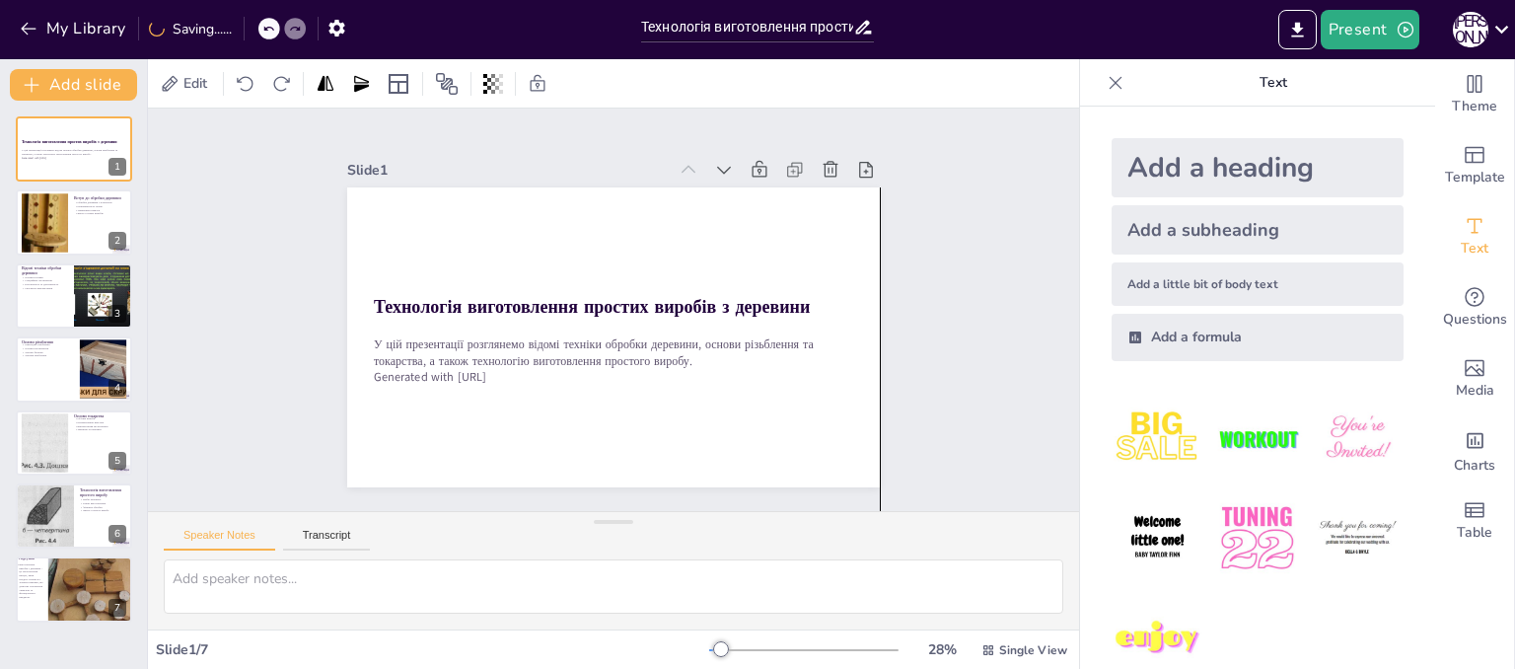
drag, startPoint x: 826, startPoint y: 458, endPoint x: 826, endPoint y: 546, distance: 87.8
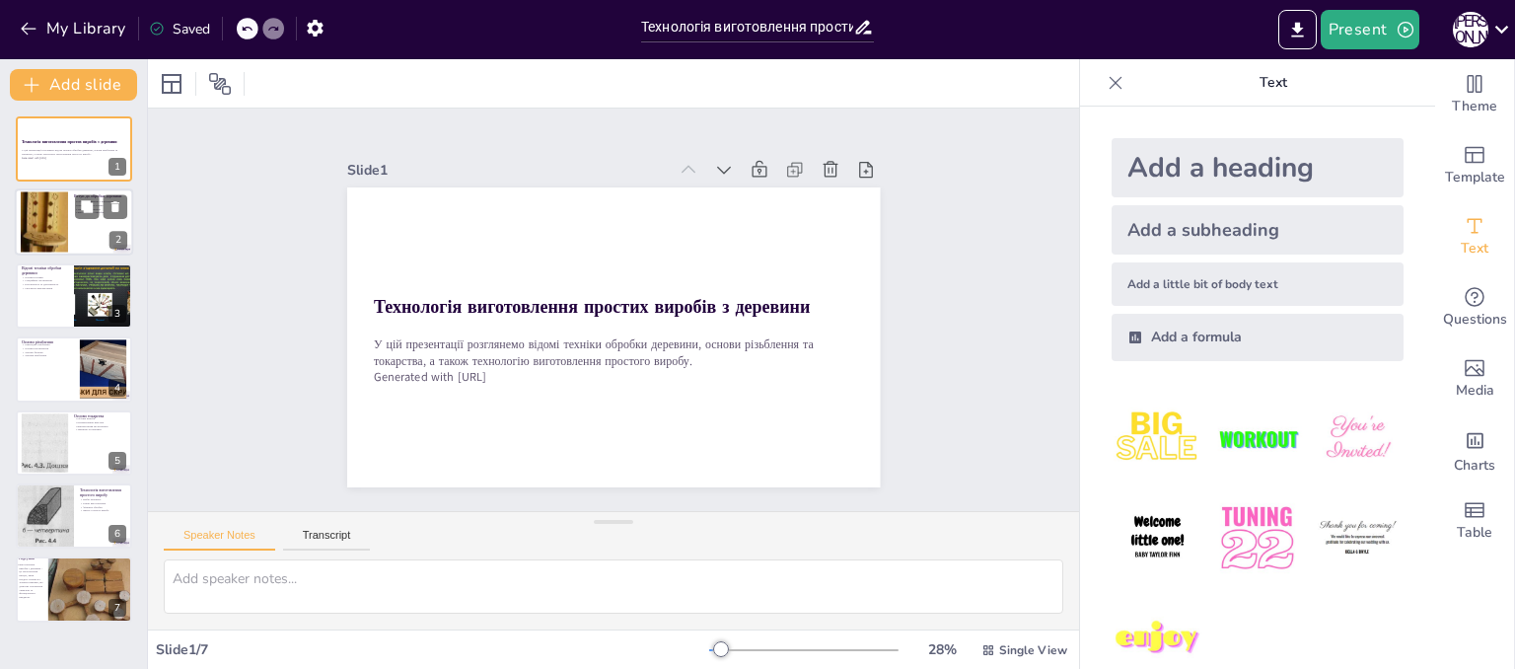
click at [83, 234] on div at bounding box center [74, 222] width 118 height 67
type textarea "Loremip dolorsit a consect adi elitseddo eius-tempo incidi. Ut labore, et dolor…"
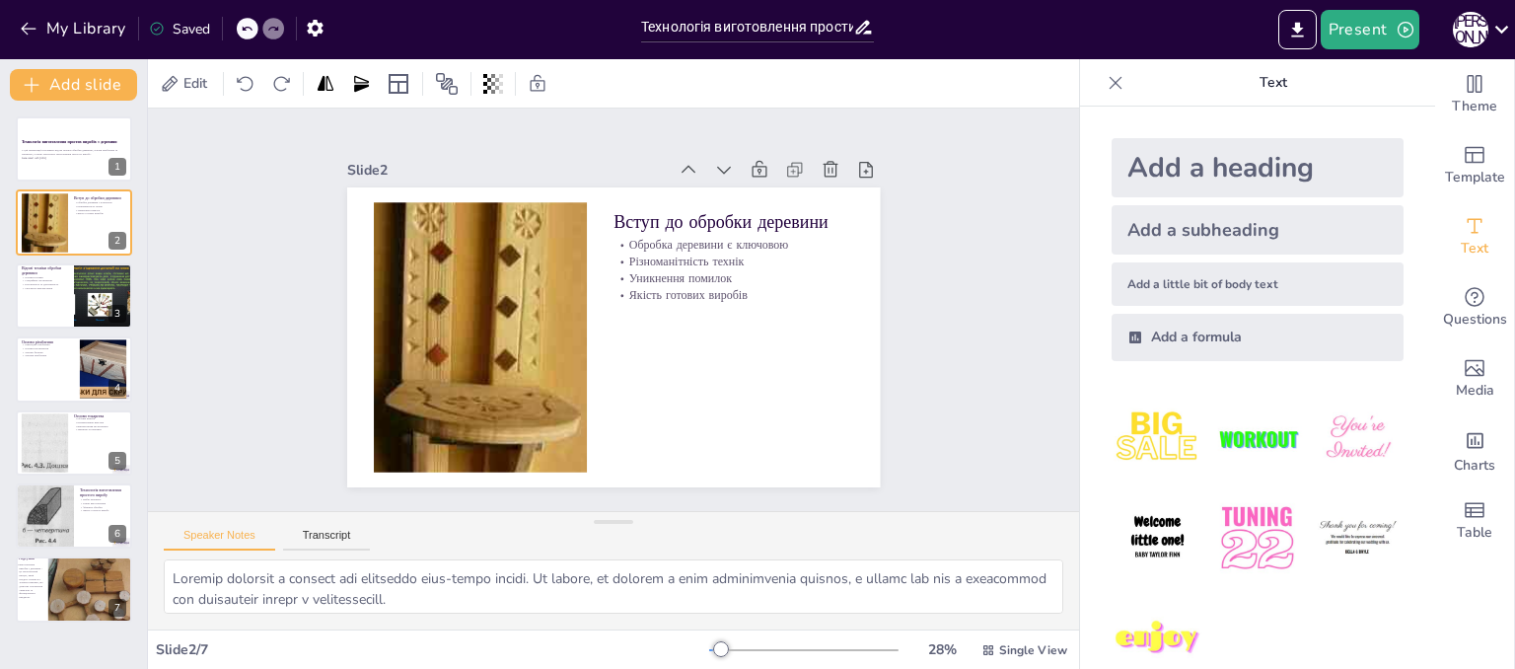
drag, startPoint x: 792, startPoint y: 450, endPoint x: 783, endPoint y: 673, distance: 223.1
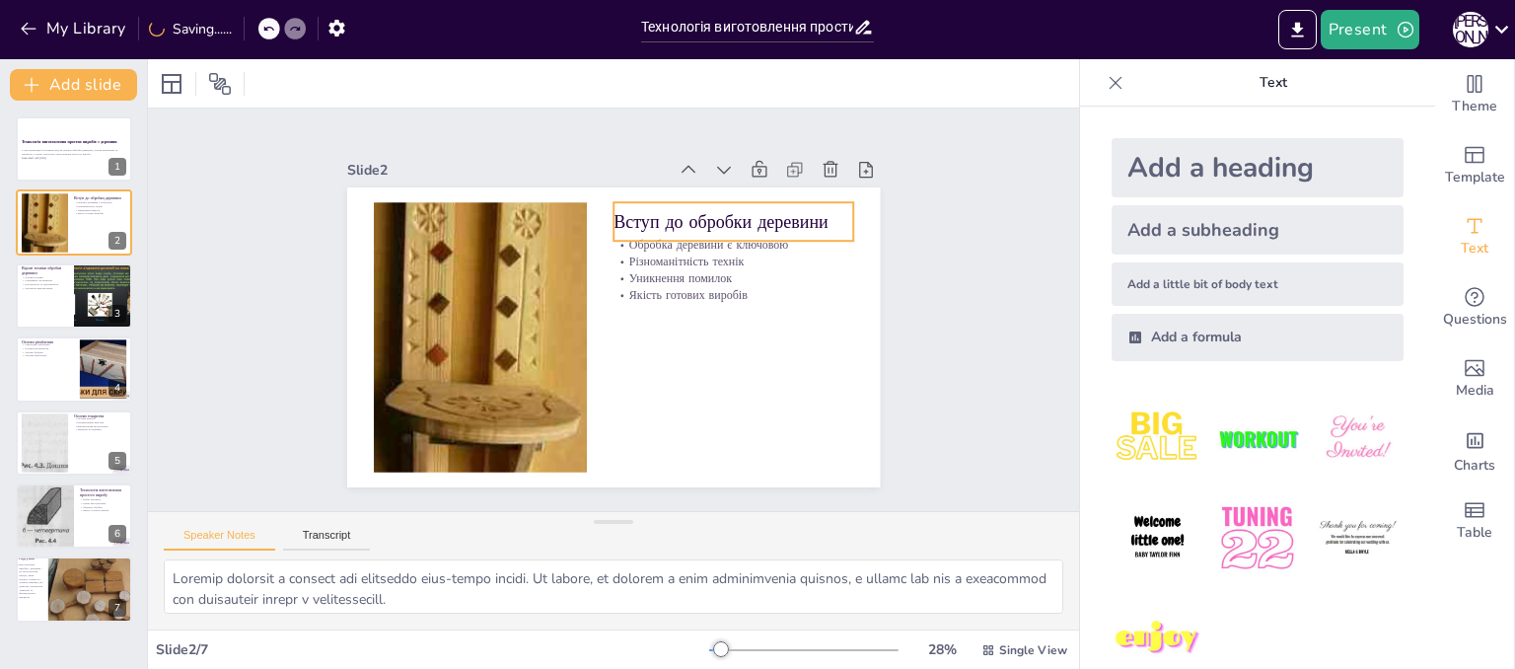
click at [687, 218] on p "Вступ до обробки деревини" at bounding box center [742, 233] width 242 height 49
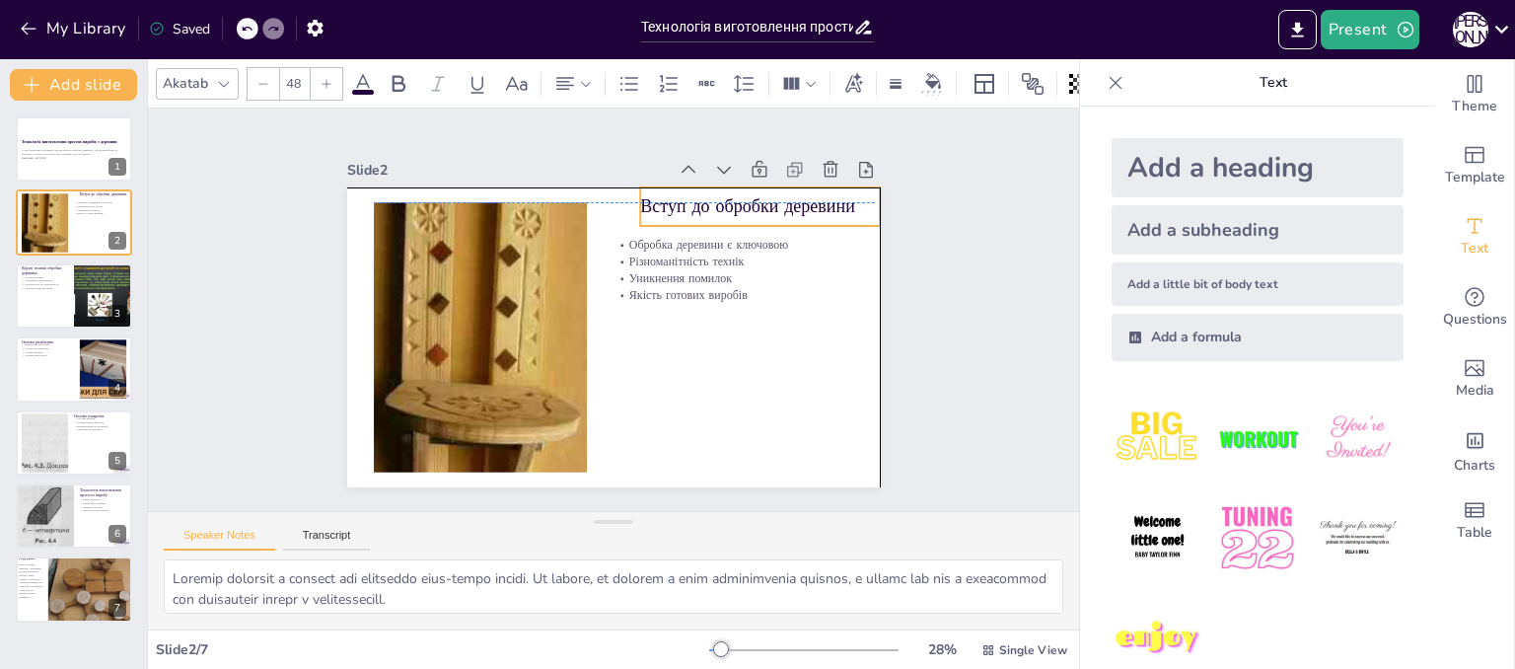
drag, startPoint x: 690, startPoint y: 215, endPoint x: 711, endPoint y: 202, distance: 25.2
click at [711, 202] on p "Вступ до обробки деревини" at bounding box center [771, 222] width 242 height 50
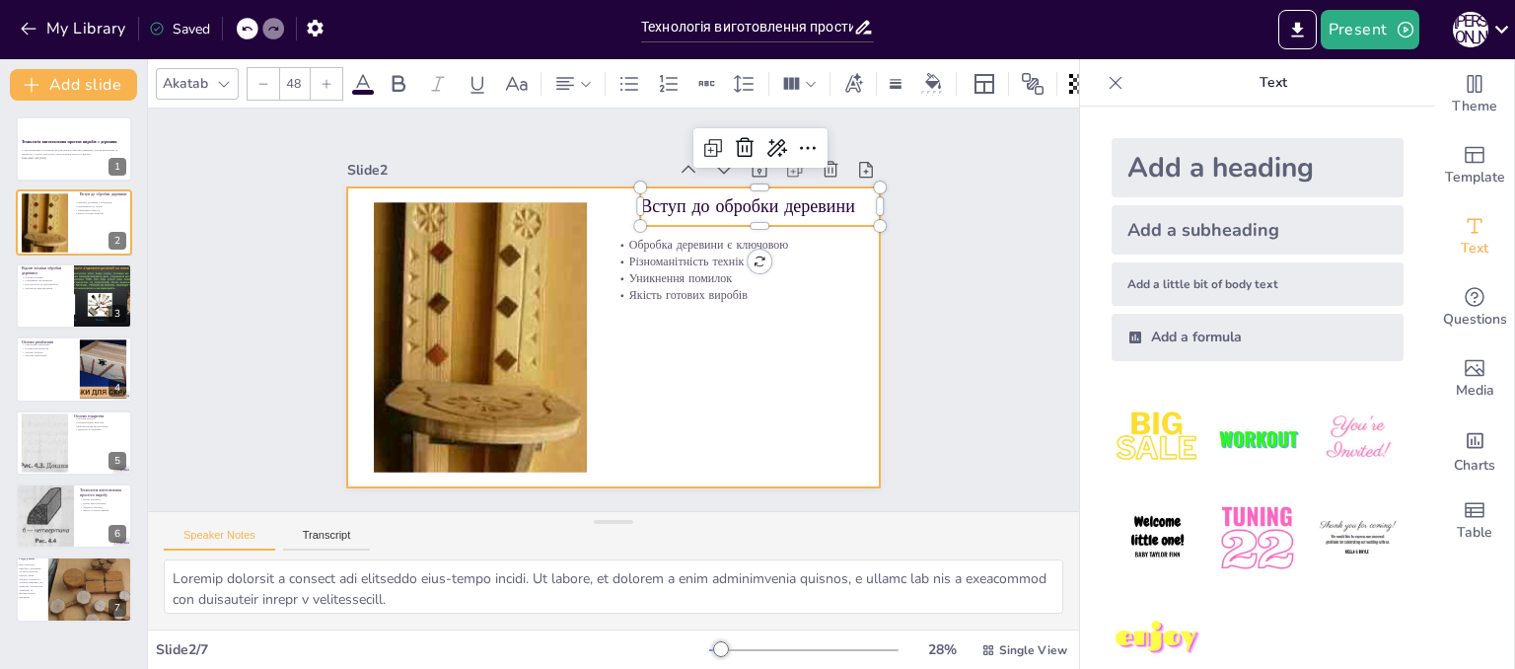
click at [729, 364] on div at bounding box center [609, 337] width 561 height 354
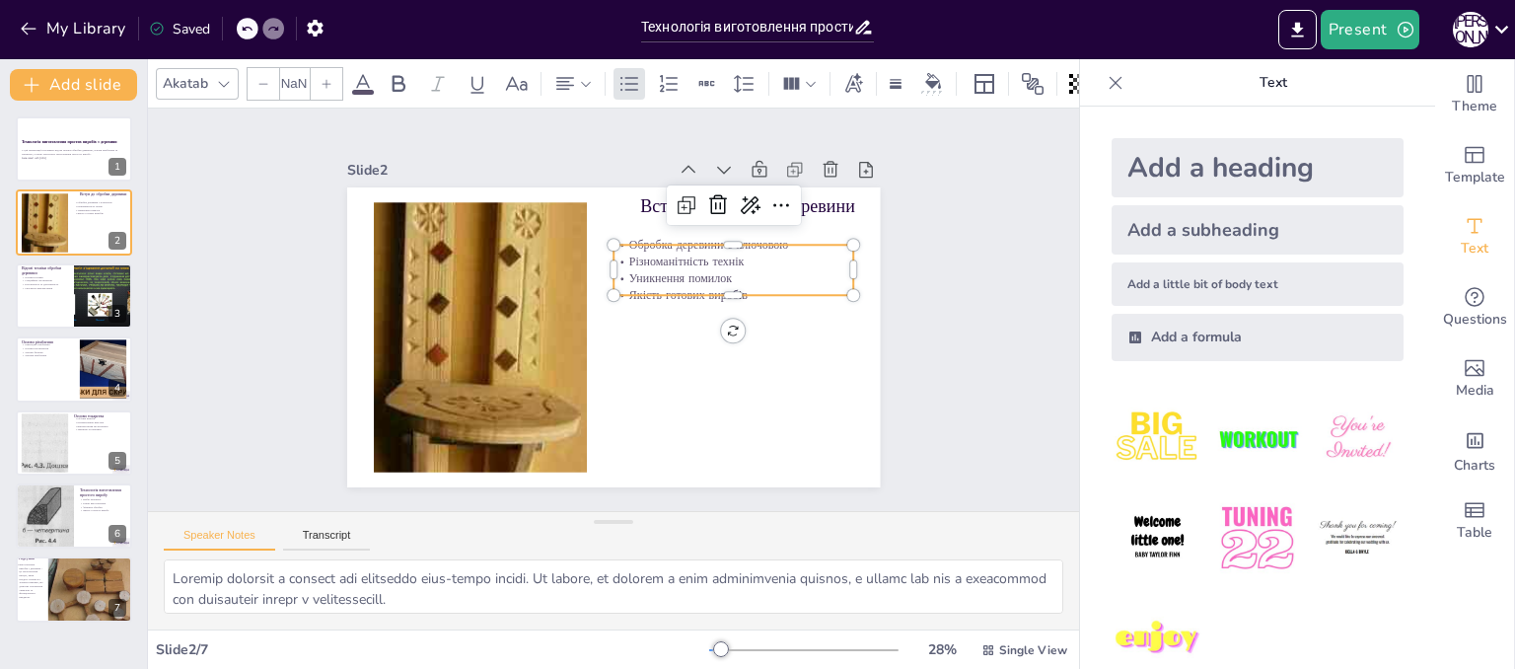
type input "32"
click at [683, 274] on p "Уникнення помилок" at bounding box center [736, 290] width 241 height 41
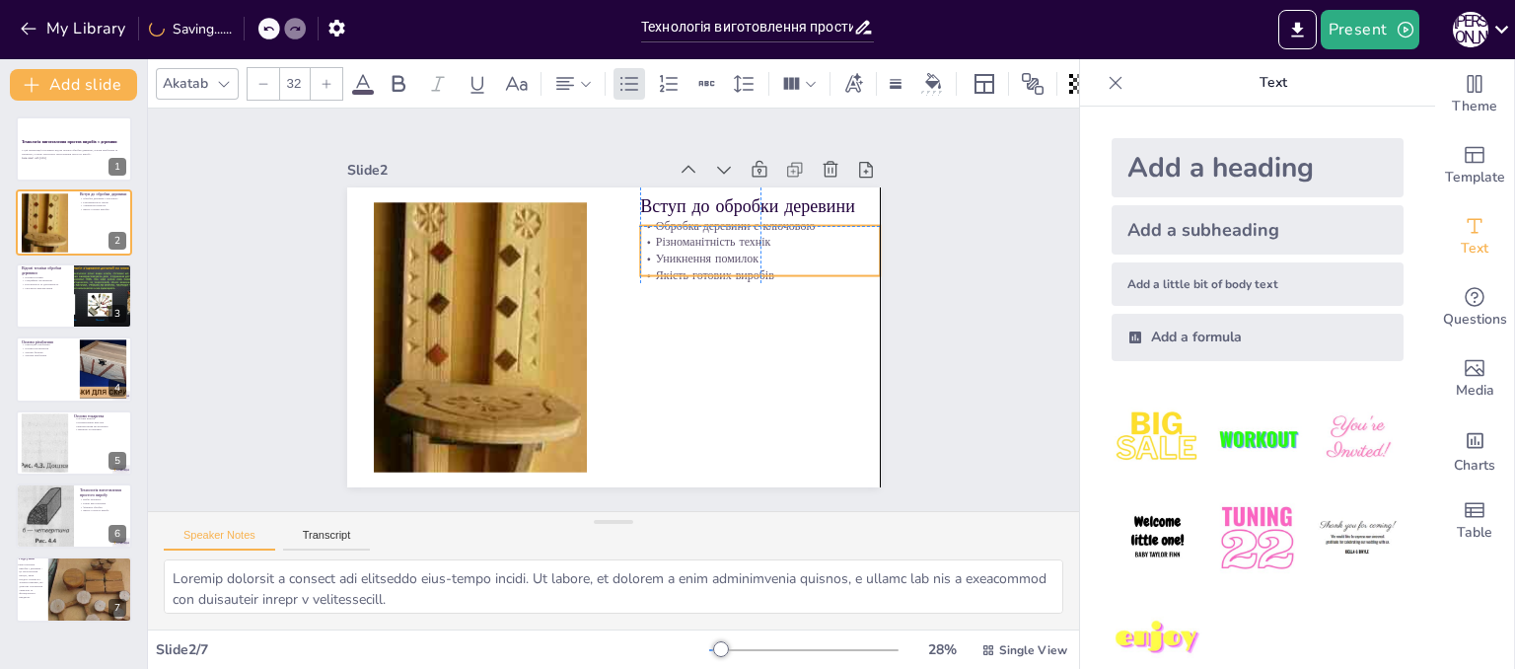
drag, startPoint x: 683, startPoint y: 273, endPoint x: 708, endPoint y: 261, distance: 28.2
click at [708, 261] on div "Обробка деревини є ключовою Різноманітність технік Уникнення помилок Якість гот…" at bounding box center [766, 266] width 246 height 91
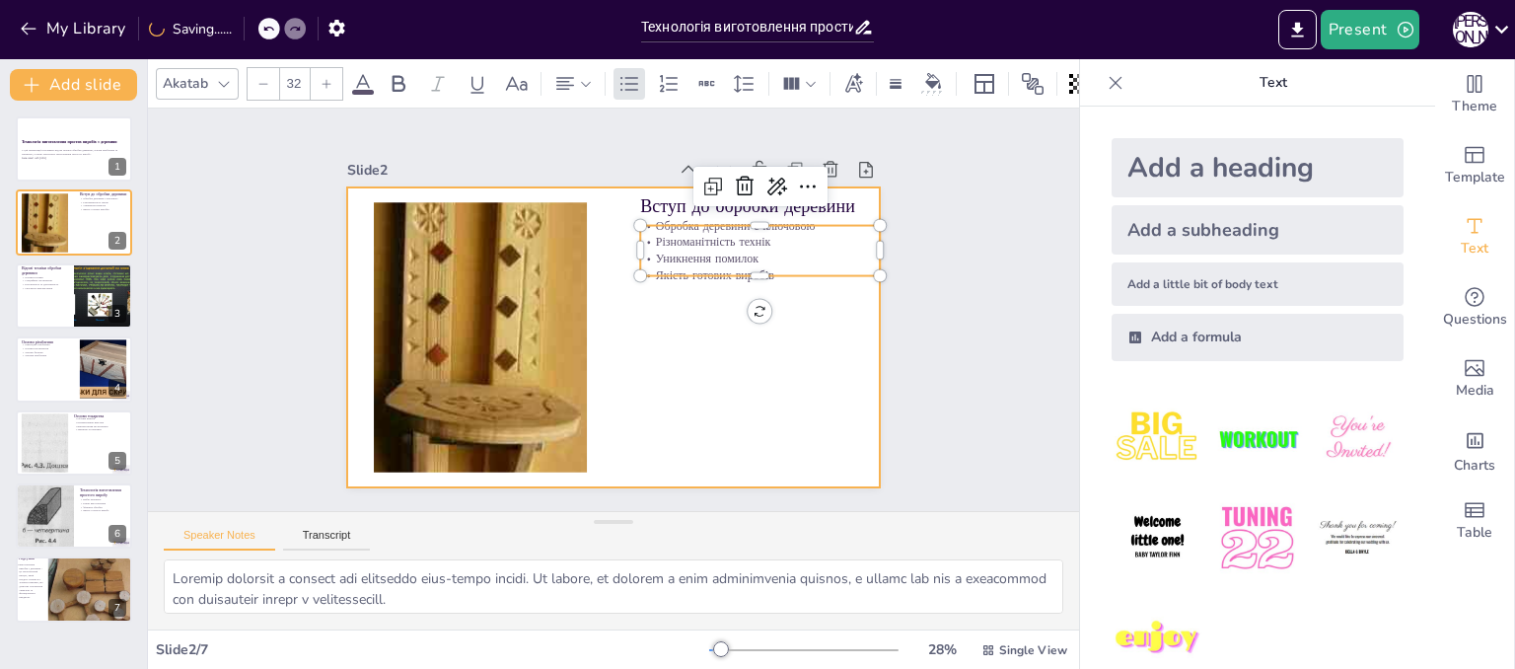
click at [711, 350] on div at bounding box center [609, 337] width 561 height 354
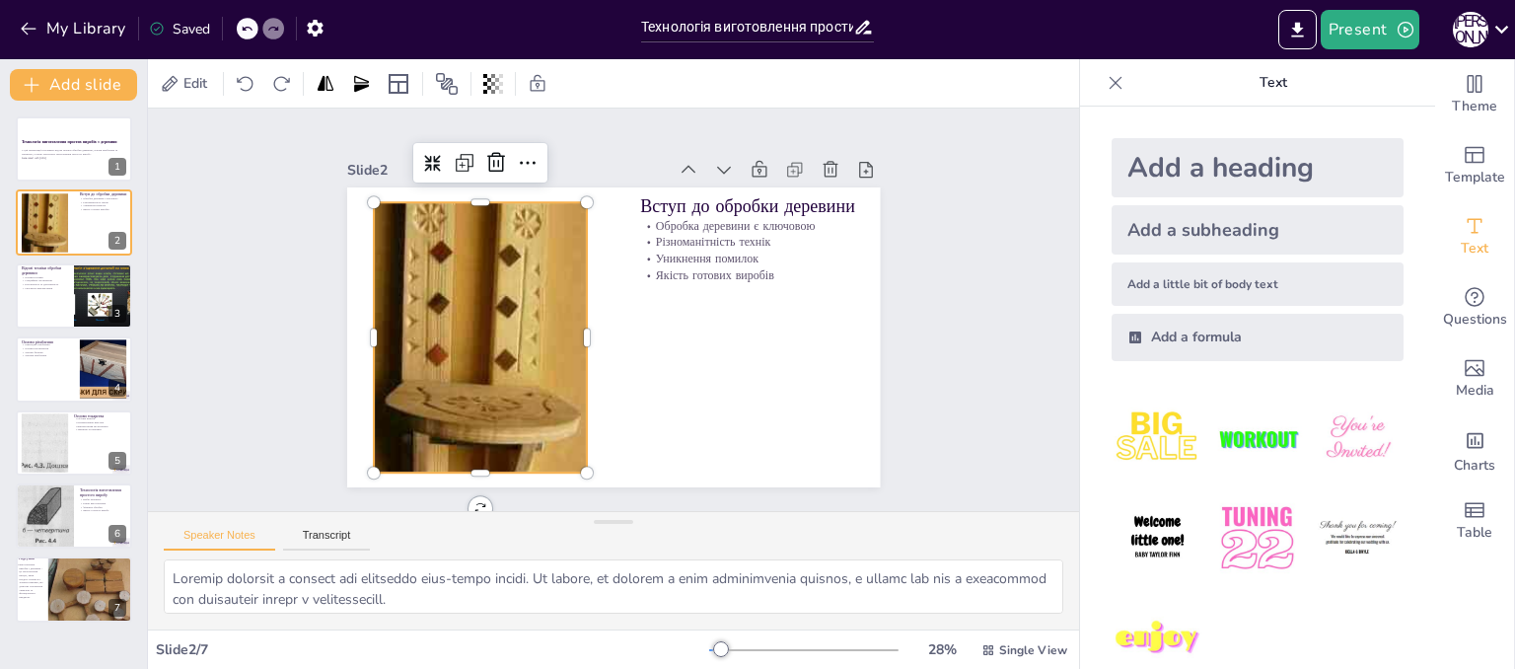
click at [545, 340] on div at bounding box center [478, 323] width 260 height 483
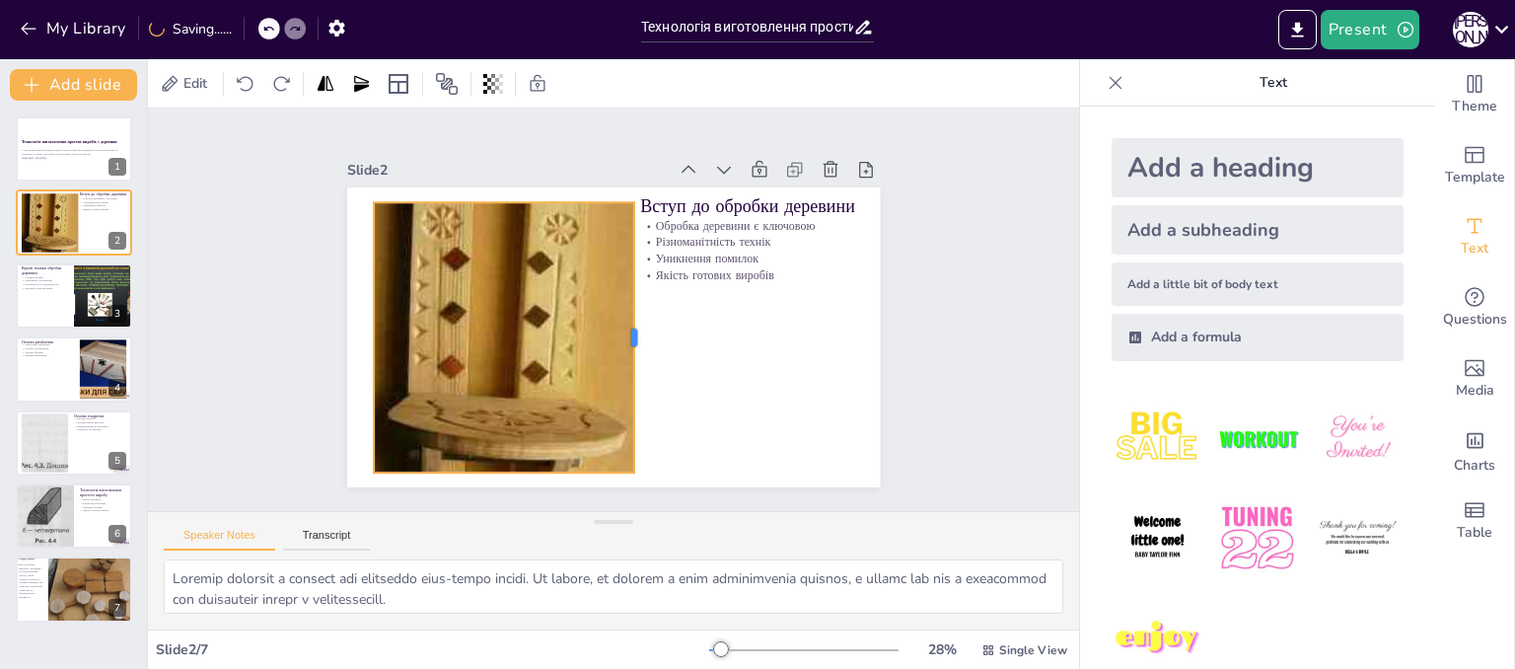
drag, startPoint x: 572, startPoint y: 326, endPoint x: 619, endPoint y: 314, distance: 48.8
click at [619, 314] on div at bounding box center [628, 346] width 124 height 253
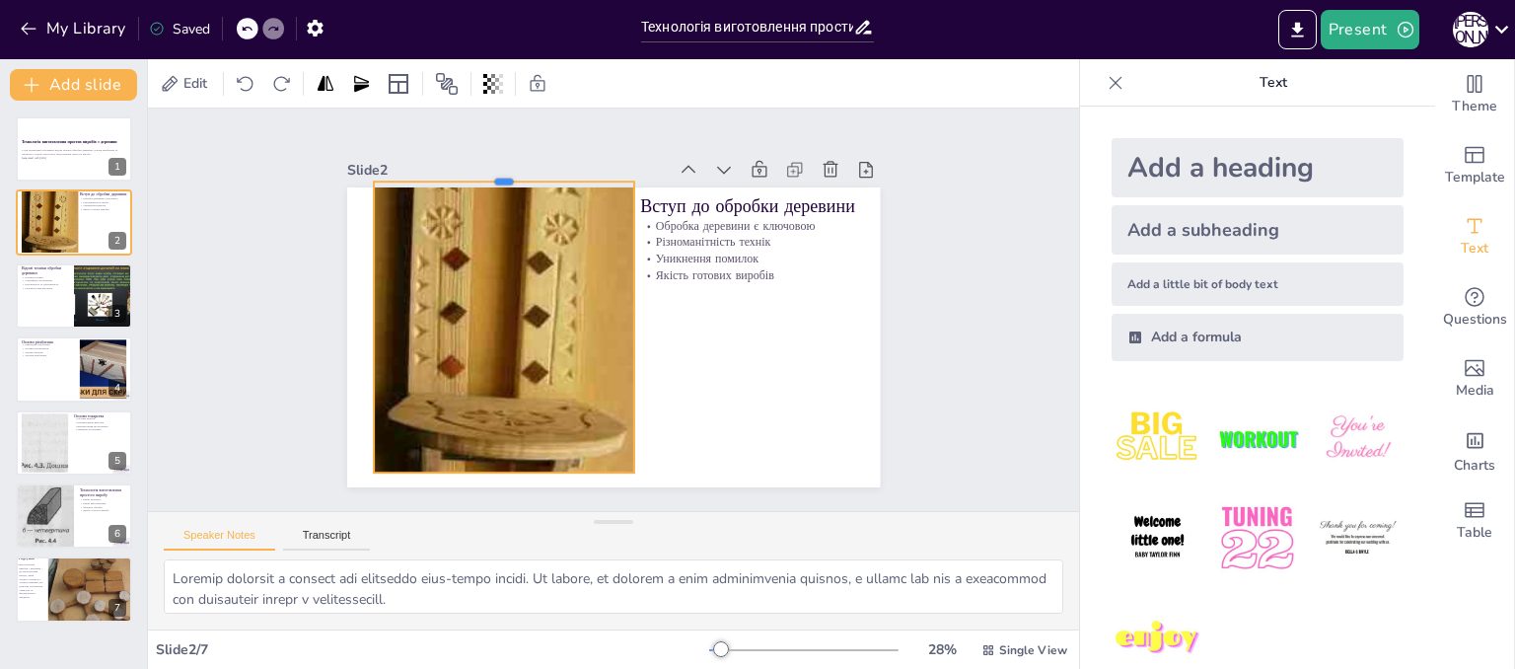
drag, startPoint x: 488, startPoint y: 191, endPoint x: 488, endPoint y: 171, distance: 20.7
click at [488, 171] on div at bounding box center [519, 163] width 260 height 43
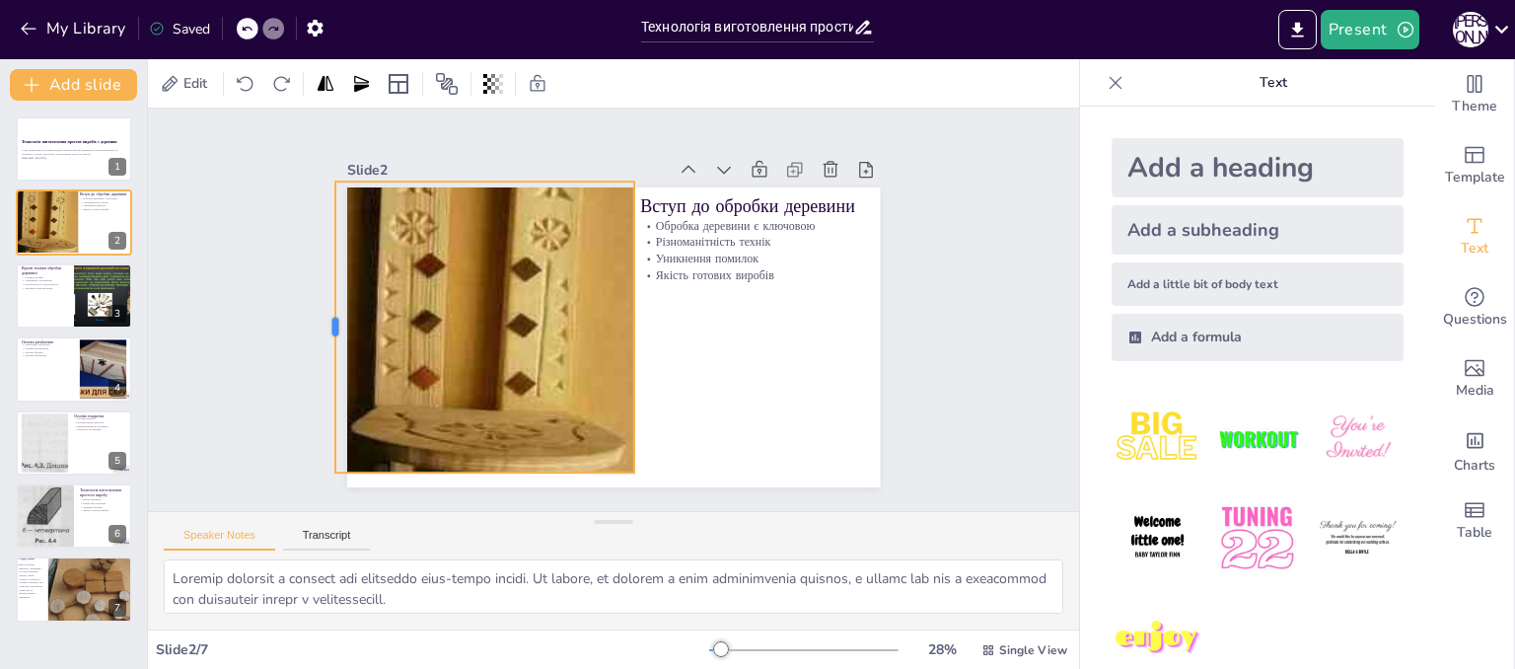
drag, startPoint x: 358, startPoint y: 316, endPoint x: 320, endPoint y: 311, distance: 38.8
click at [320, 311] on div "Slide 1 Технологія виготовлення простих виробів з деревини У цій презентації ро…" at bounding box center [613, 309] width 643 height 355
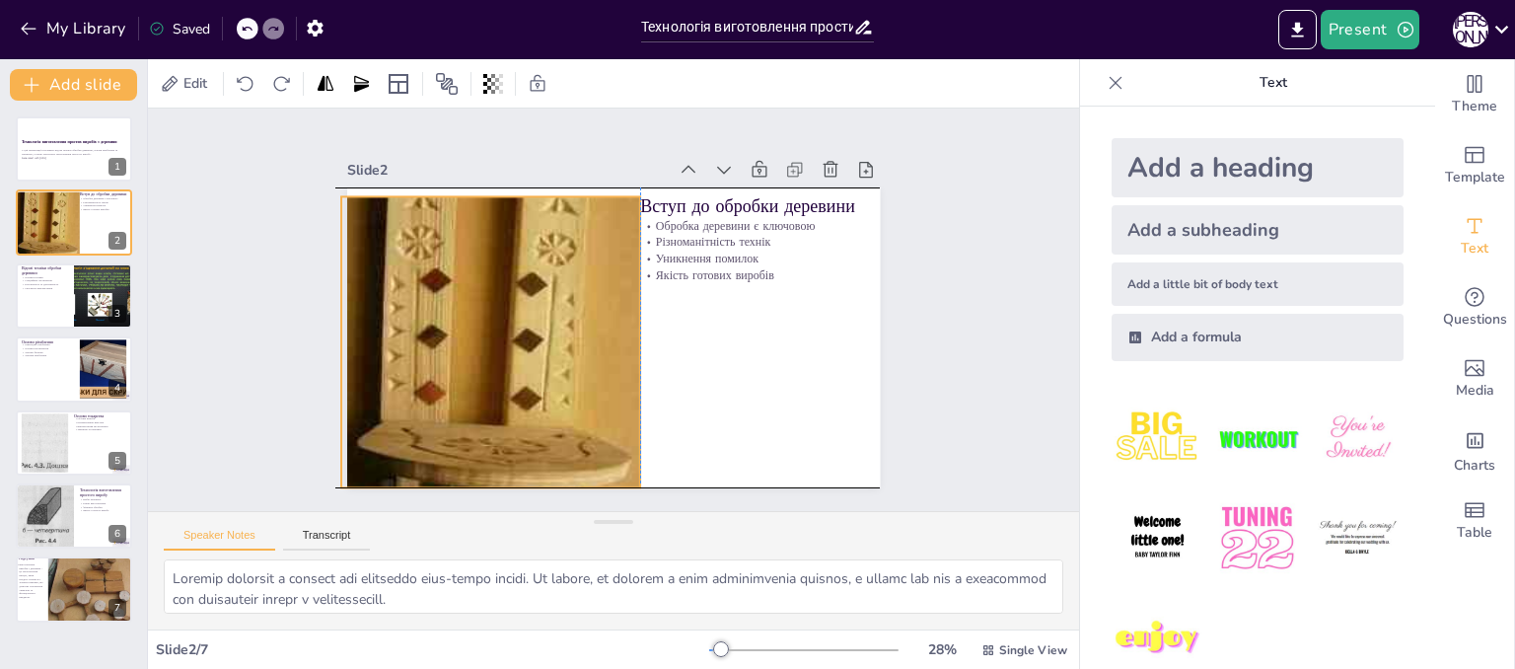
drag, startPoint x: 427, startPoint y: 336, endPoint x: 427, endPoint y: 349, distance: 12.8
click at [427, 349] on div at bounding box center [490, 373] width 299 height 506
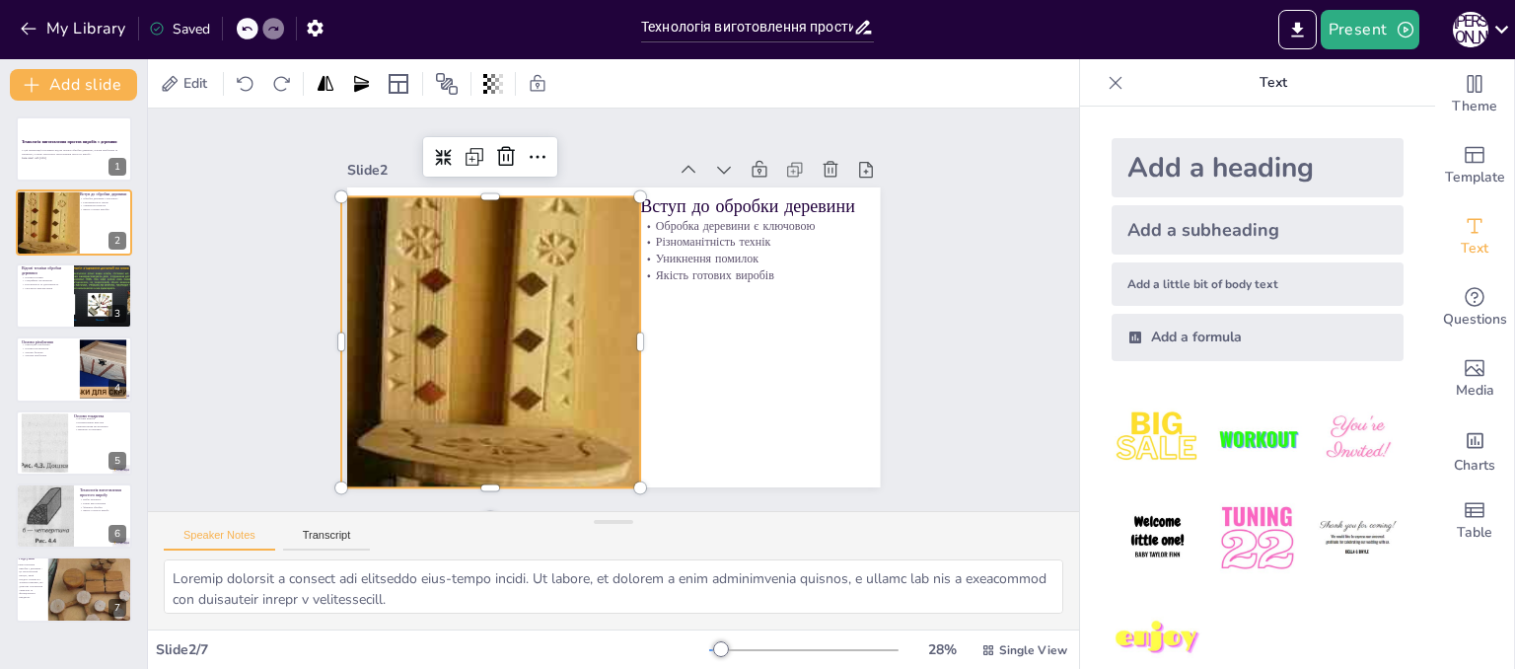
click at [485, 312] on div at bounding box center [485, 360] width 350 height 535
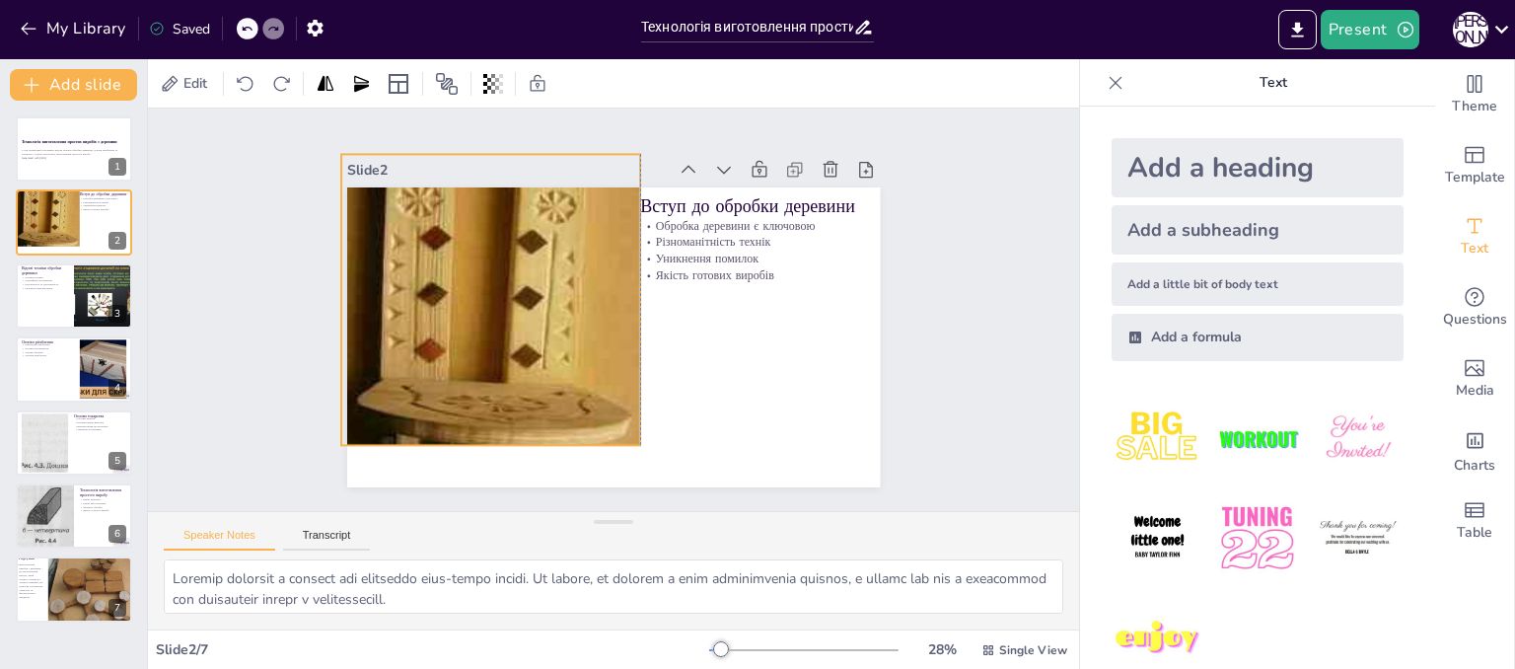
drag, startPoint x: 485, startPoint y: 304, endPoint x: 477, endPoint y: 261, distance: 43.1
click at [477, 261] on div at bounding box center [489, 305] width 398 height 557
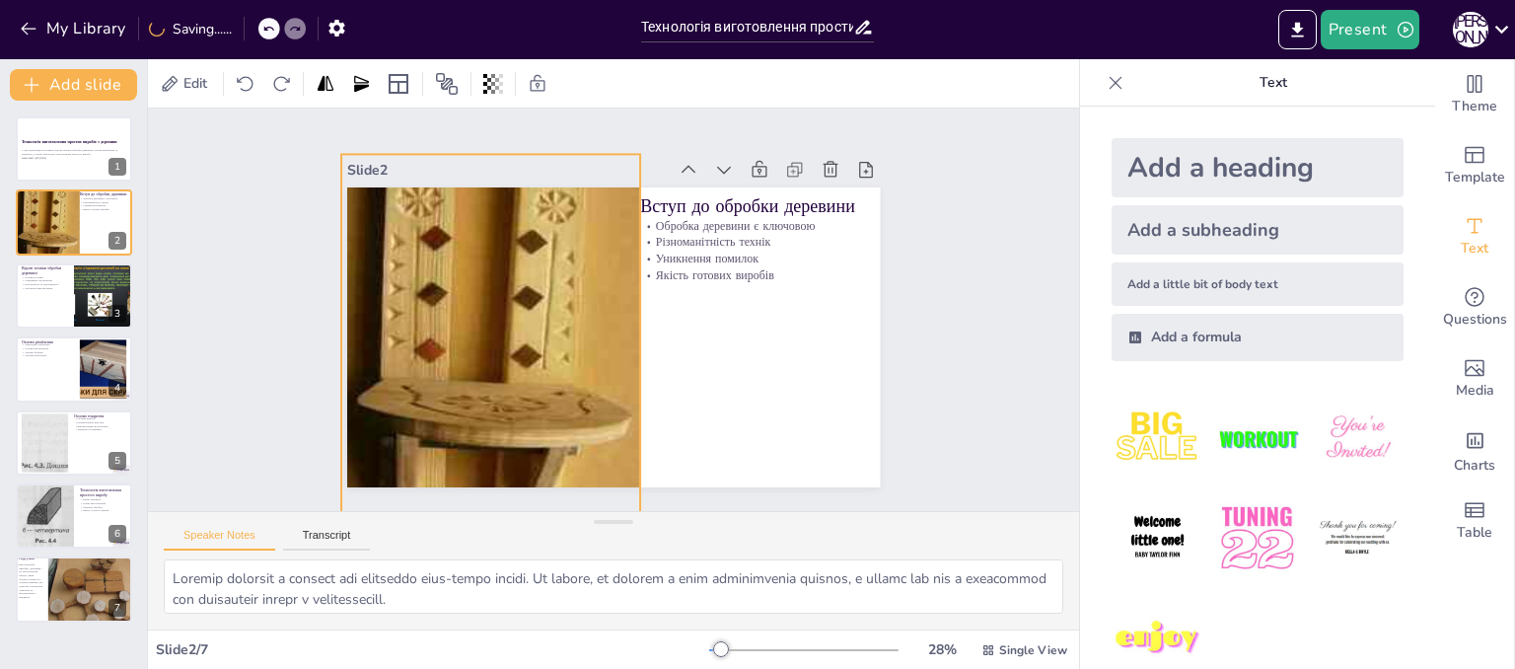
drag, startPoint x: 473, startPoint y: 442, endPoint x: 469, endPoint y: 519, distance: 77.1
click at [469, 519] on div "Slide 1 Технологія виготовлення простих виробів з деревини У цій презентації ро…" at bounding box center [613, 369] width 931 height 521
click at [944, 293] on div "Slide 1 Технологія виготовлення простих виробів з деревини У цій презентації ро…" at bounding box center [613, 309] width 968 height 497
click at [525, 278] on div at bounding box center [490, 331] width 299 height 506
drag, startPoint x: 626, startPoint y: 326, endPoint x: 619, endPoint y: 332, distance: 10.5
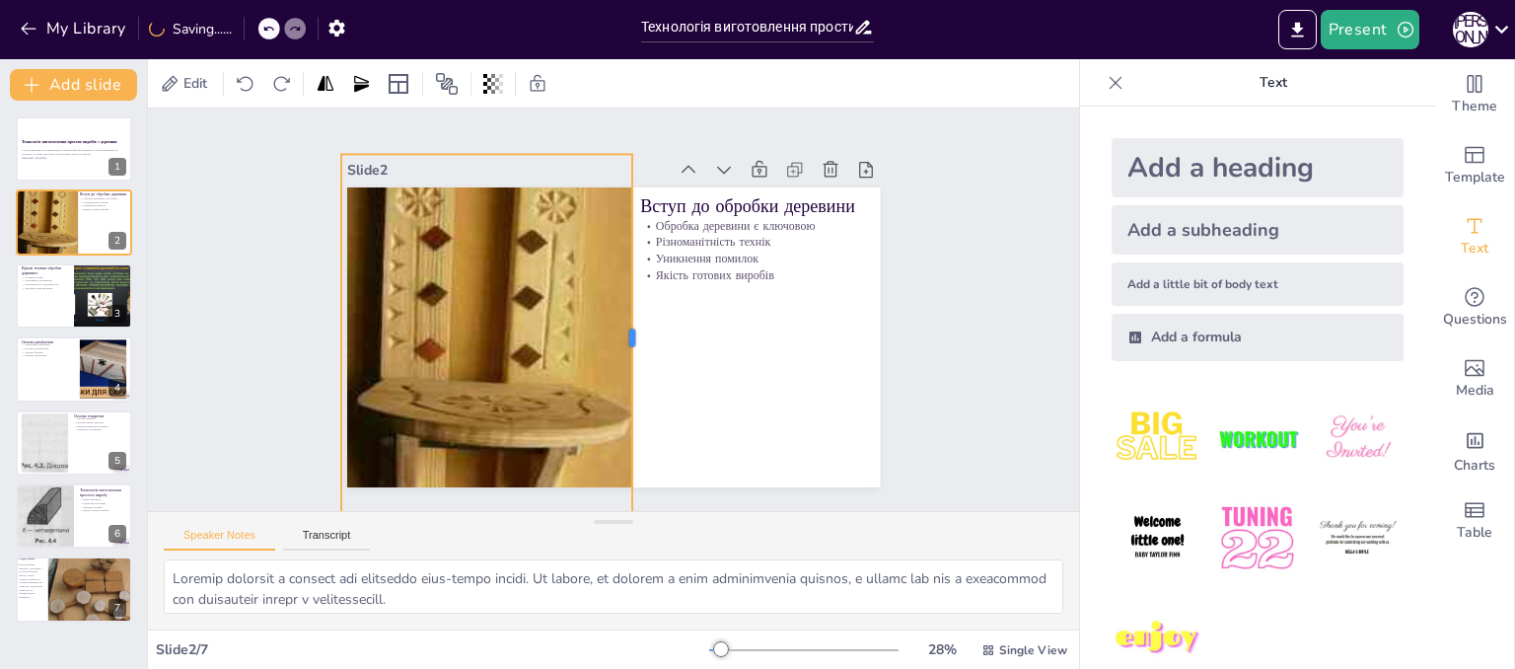
click at [619, 332] on div at bounding box center [630, 345] width 128 height 354
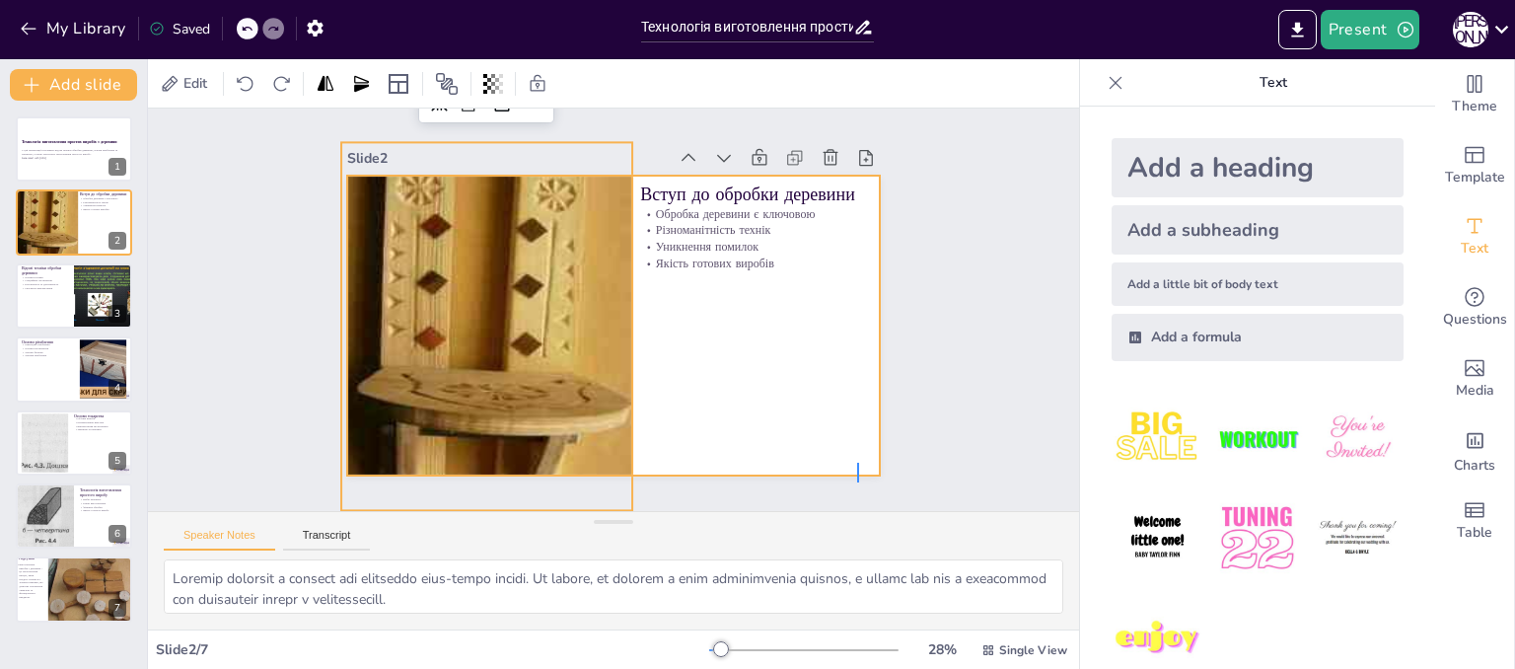
click at [857, 409] on div at bounding box center [613, 326] width 533 height 300
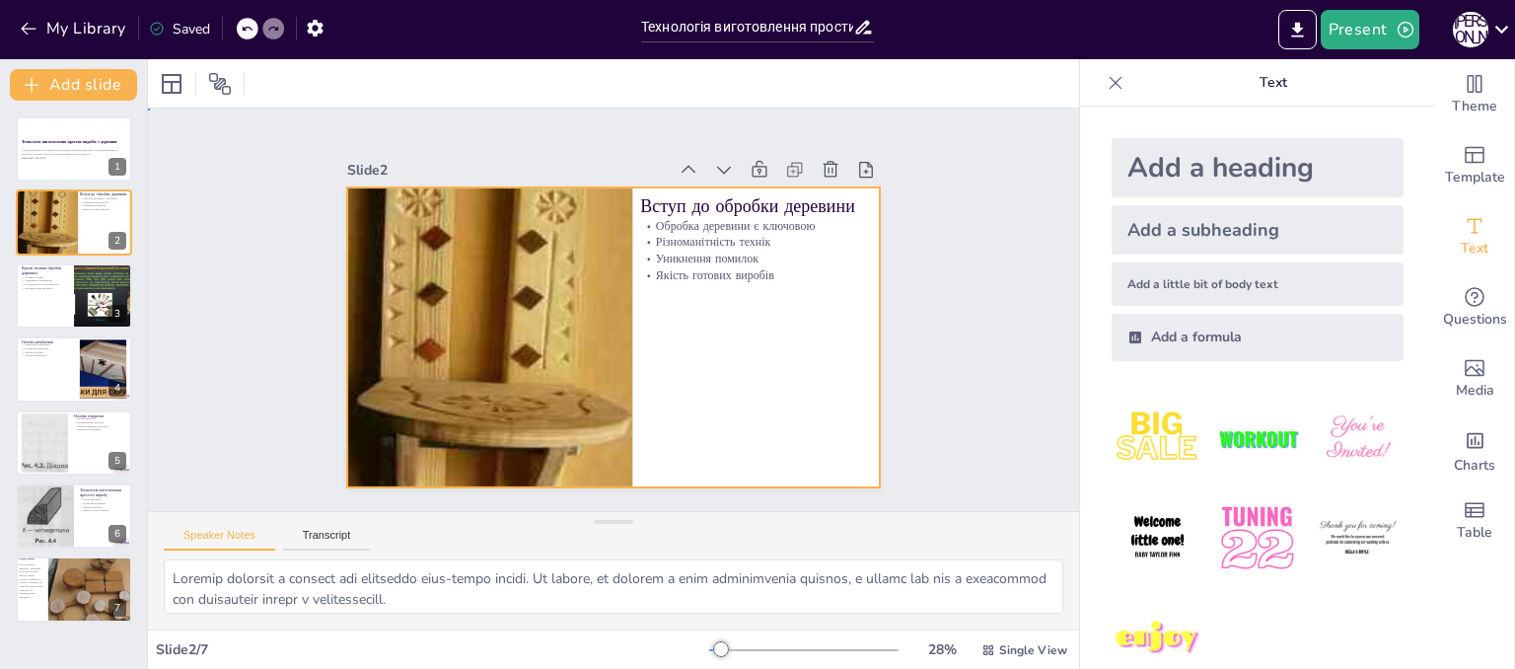
click at [860, 478] on div at bounding box center [613, 337] width 533 height 300
click at [864, 476] on div at bounding box center [609, 337] width 561 height 354
click at [834, 464] on div at bounding box center [609, 337] width 561 height 354
click at [864, 478] on div at bounding box center [609, 337] width 561 height 354
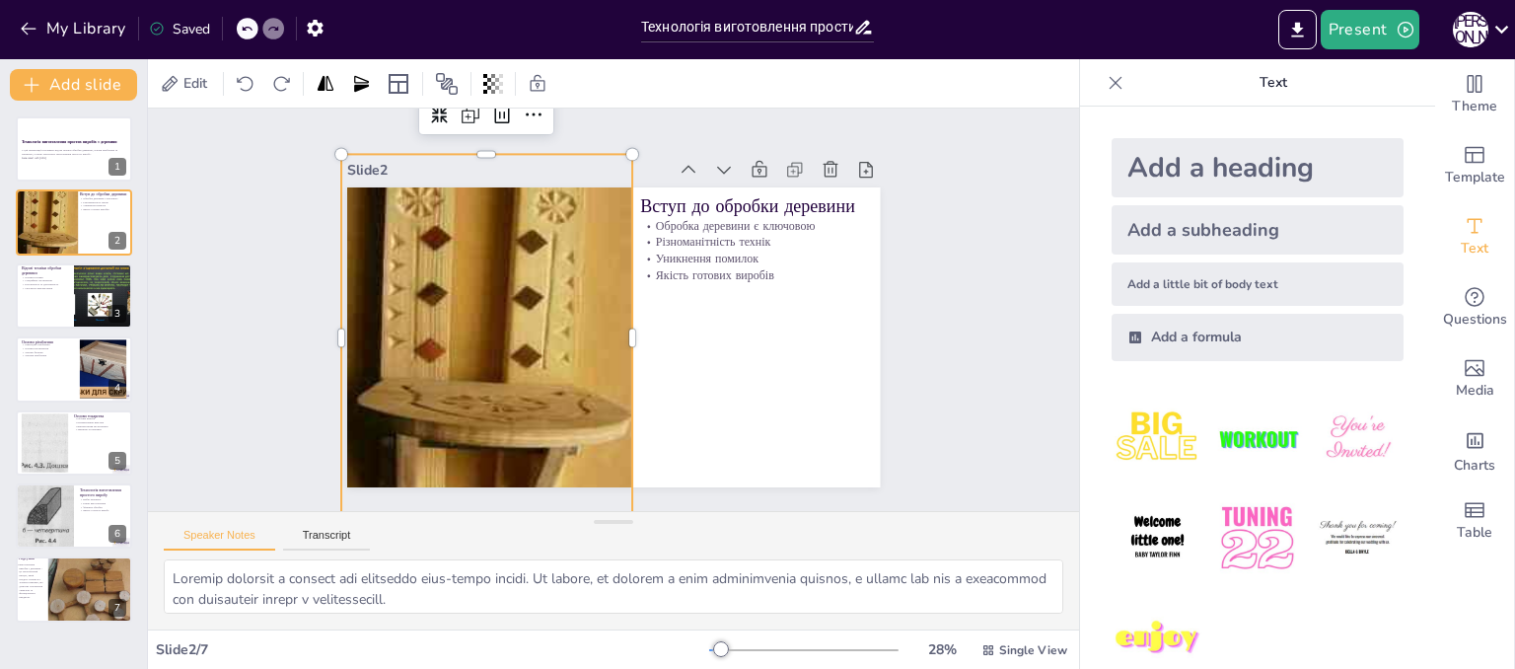
click at [332, 180] on div at bounding box center [489, 292] width 441 height 574
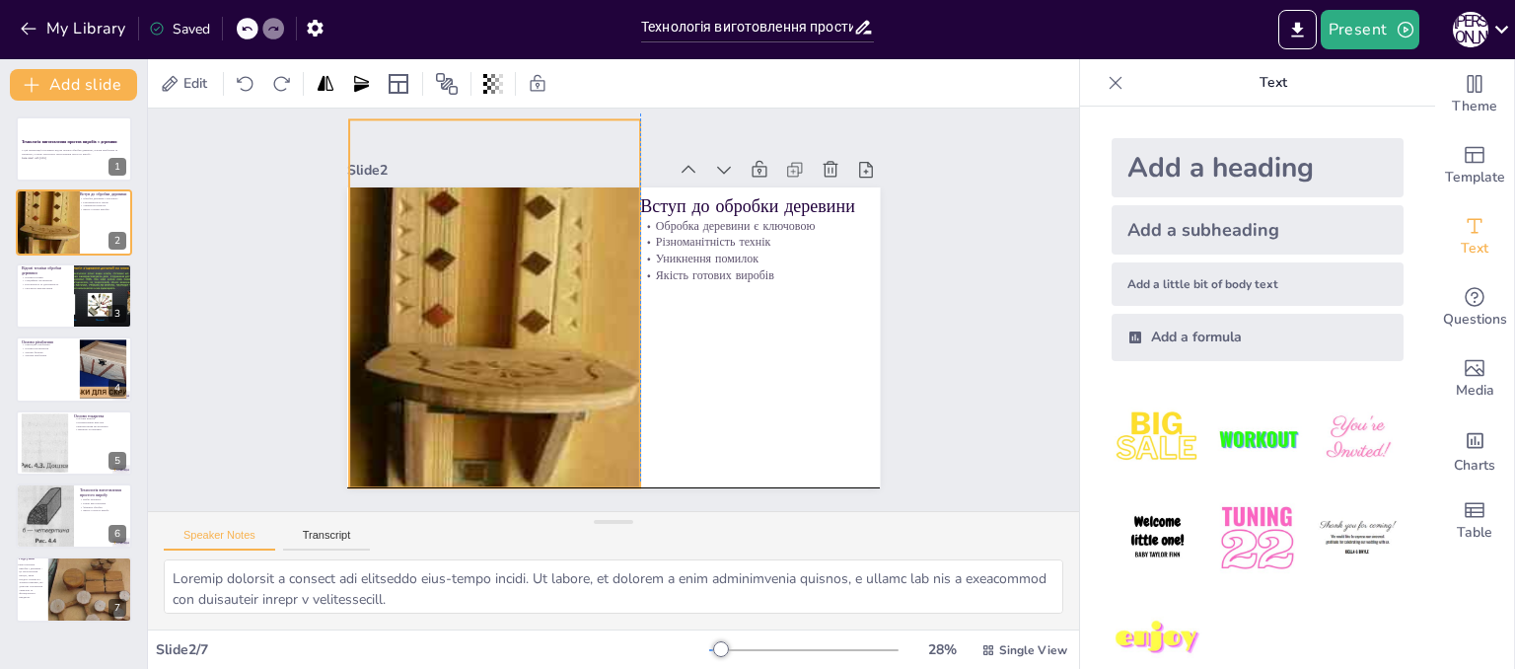
drag, startPoint x: 332, startPoint y: 180, endPoint x: 343, endPoint y: 139, distance: 41.9
click at [343, 139] on div "Slide 1 Технологія виготовлення простих виробів з деревини У цій презентації ро…" at bounding box center [612, 310] width 567 height 408
click at [245, 268] on div "Slide 1 Технологія виготовлення простих виробів з деревини У цій презентації ро…" at bounding box center [613, 309] width 994 height 587
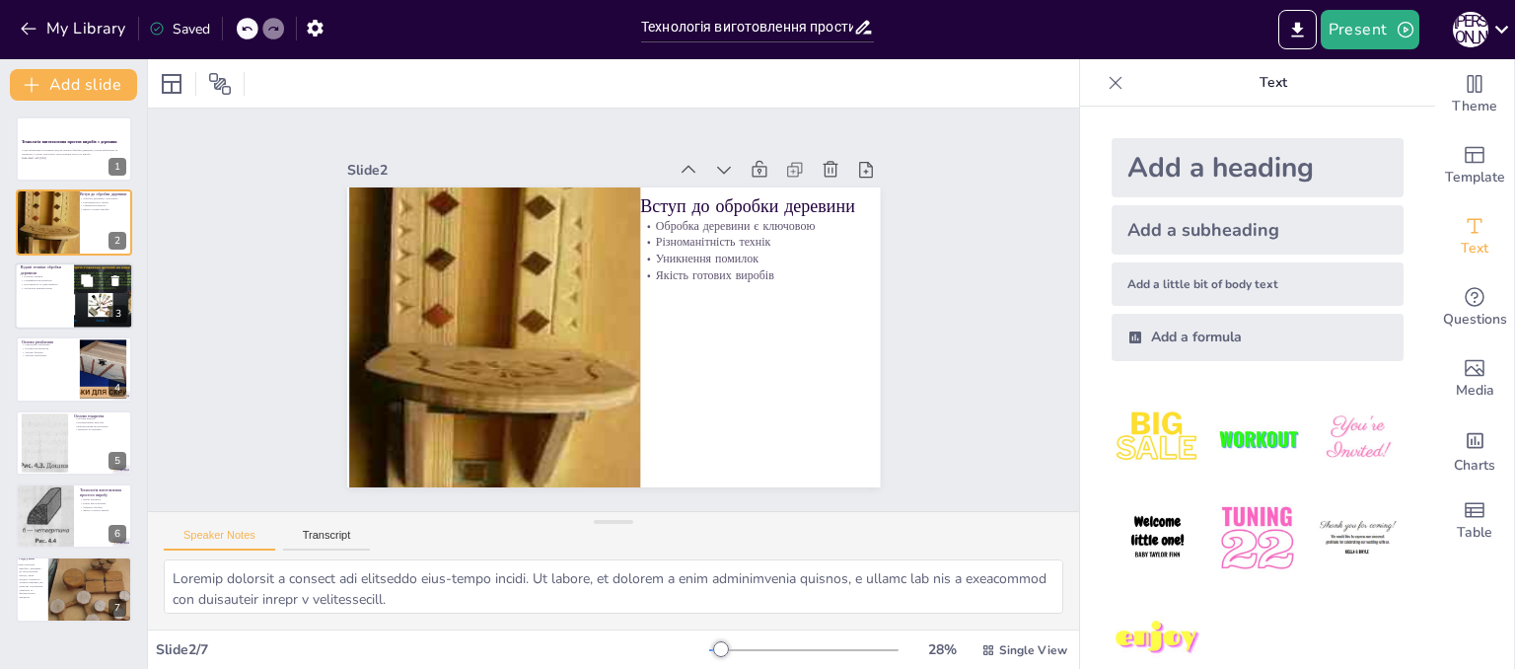
click at [60, 295] on div at bounding box center [74, 295] width 118 height 67
type textarea "Loremipsu dolorsit ametco adipisc elitsedd e temporin utl etdolor, mag aliquaen…"
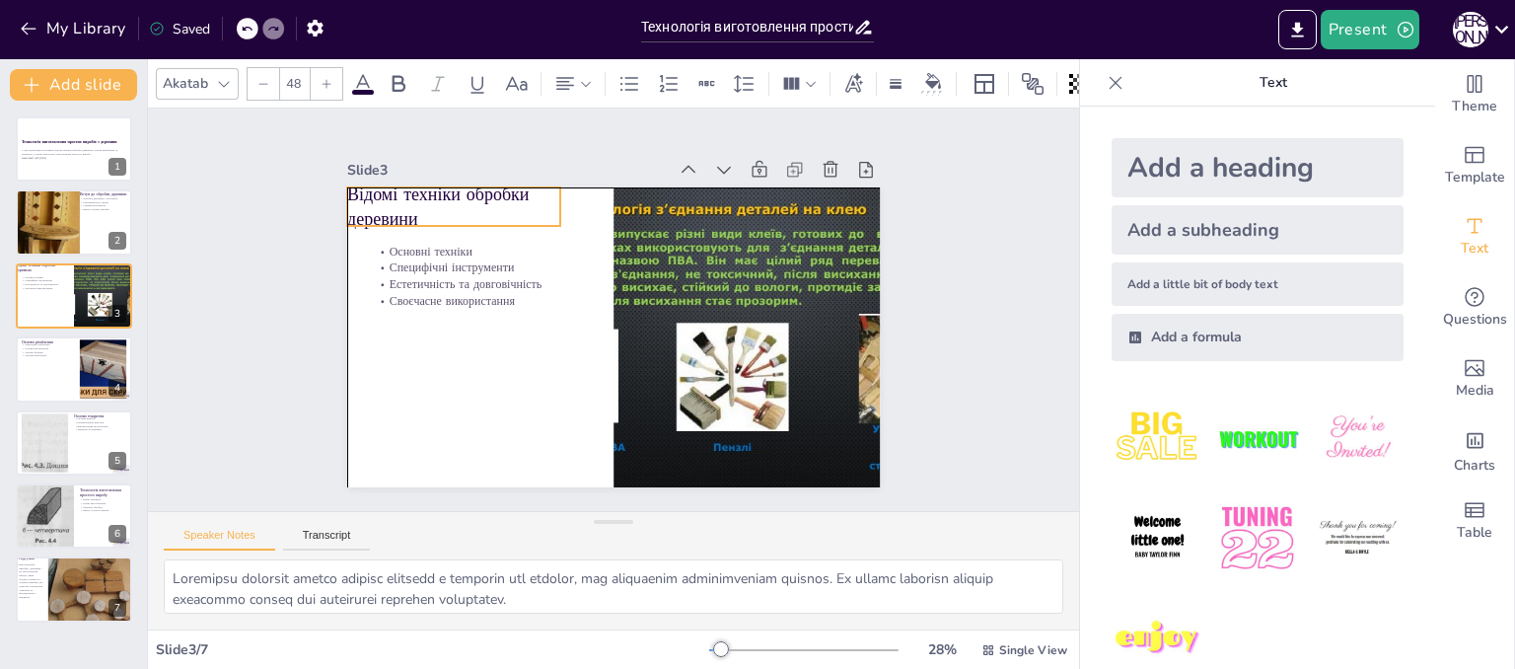
drag, startPoint x: 518, startPoint y: 220, endPoint x: 494, endPoint y: 208, distance: 26.5
click at [494, 208] on p "Відомі техніки обробки деревини" at bounding box center [465, 191] width 217 height 72
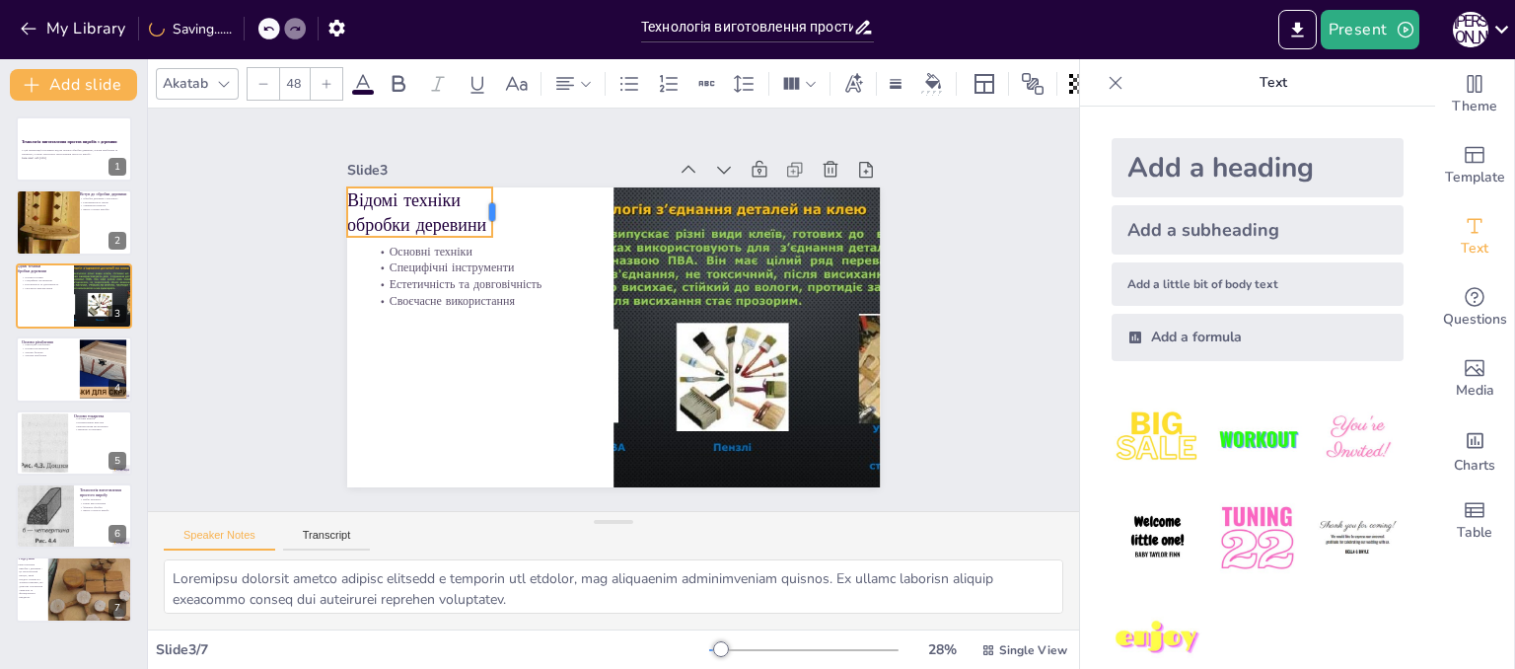
drag, startPoint x: 546, startPoint y: 206, endPoint x: 477, endPoint y: 204, distance: 68.1
click at [500, 204] on div at bounding box center [510, 201] width 21 height 51
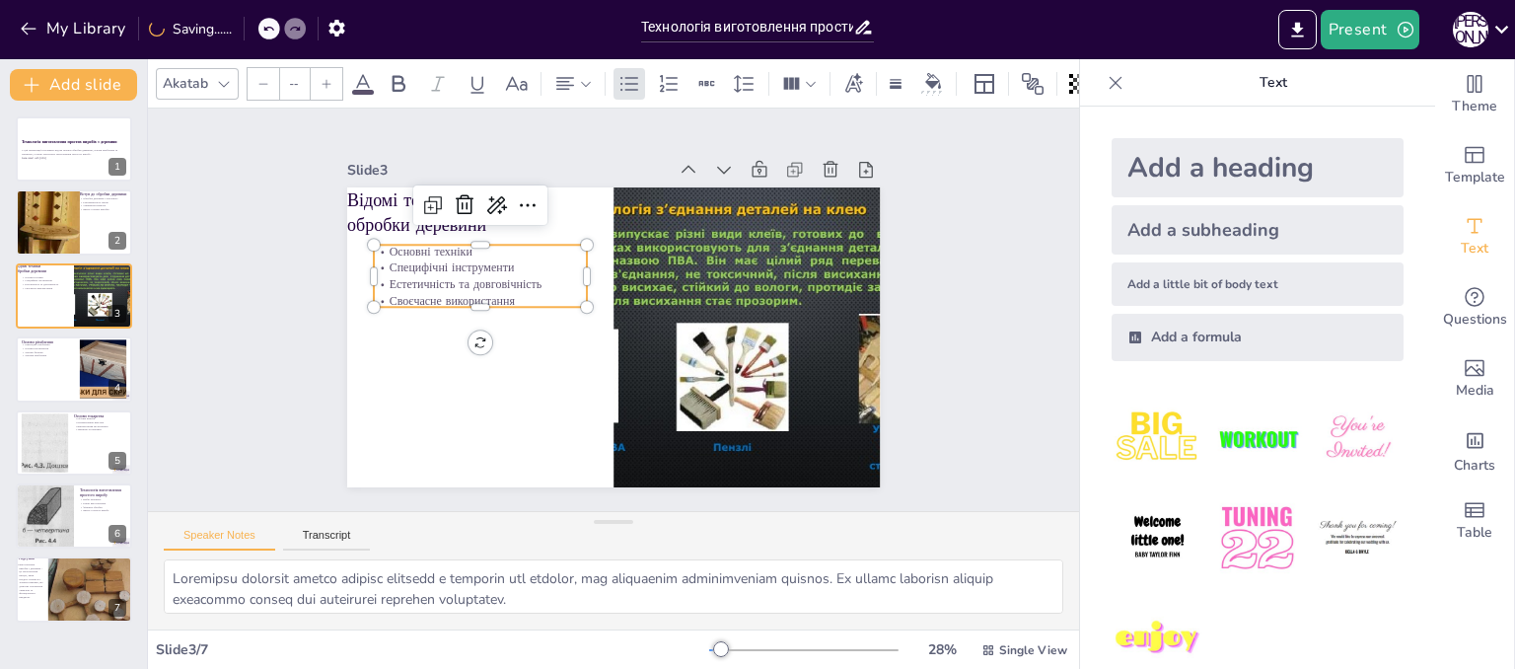
type input "32"
click at [473, 280] on p "Естетичність та довговічність" at bounding box center [480, 284] width 213 height 17
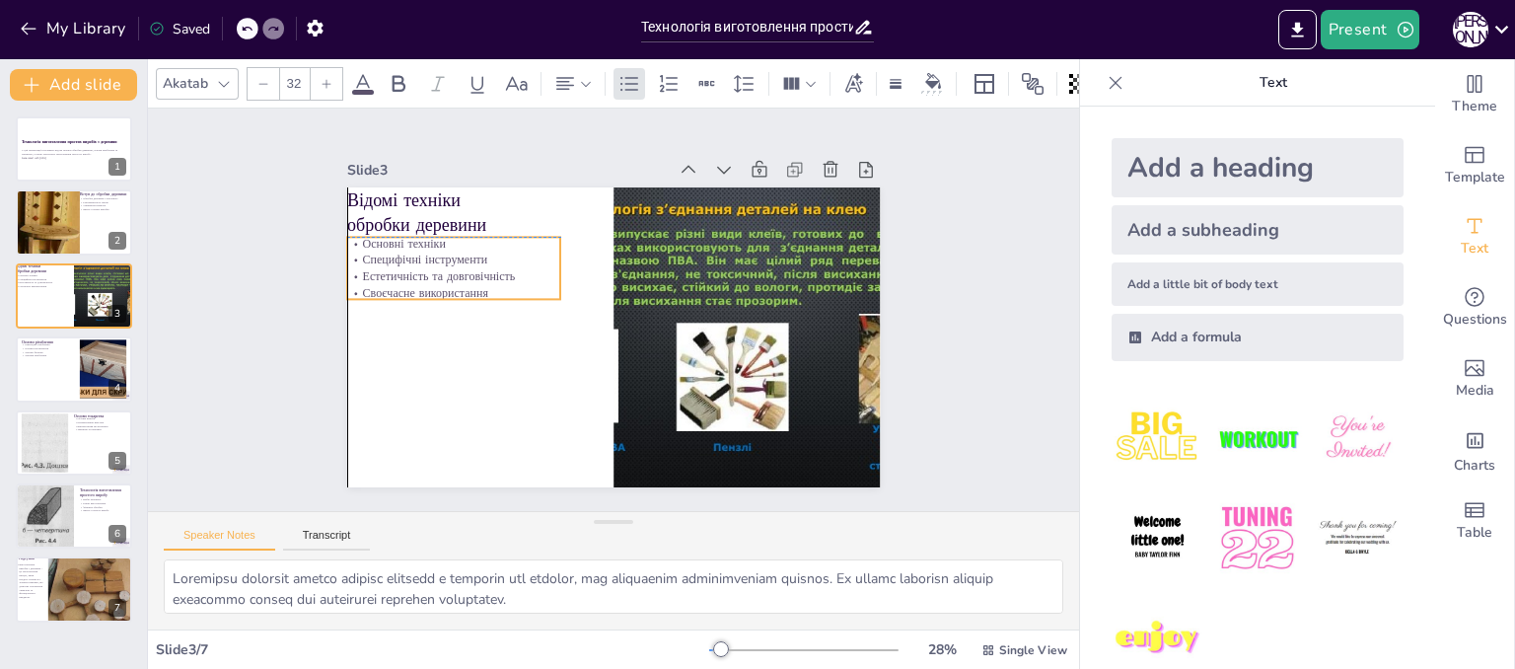
drag, startPoint x: 473, startPoint y: 280, endPoint x: 448, endPoint y: 273, distance: 26.6
click at [448, 273] on p "Естетичність та довговічність" at bounding box center [458, 260] width 214 height 38
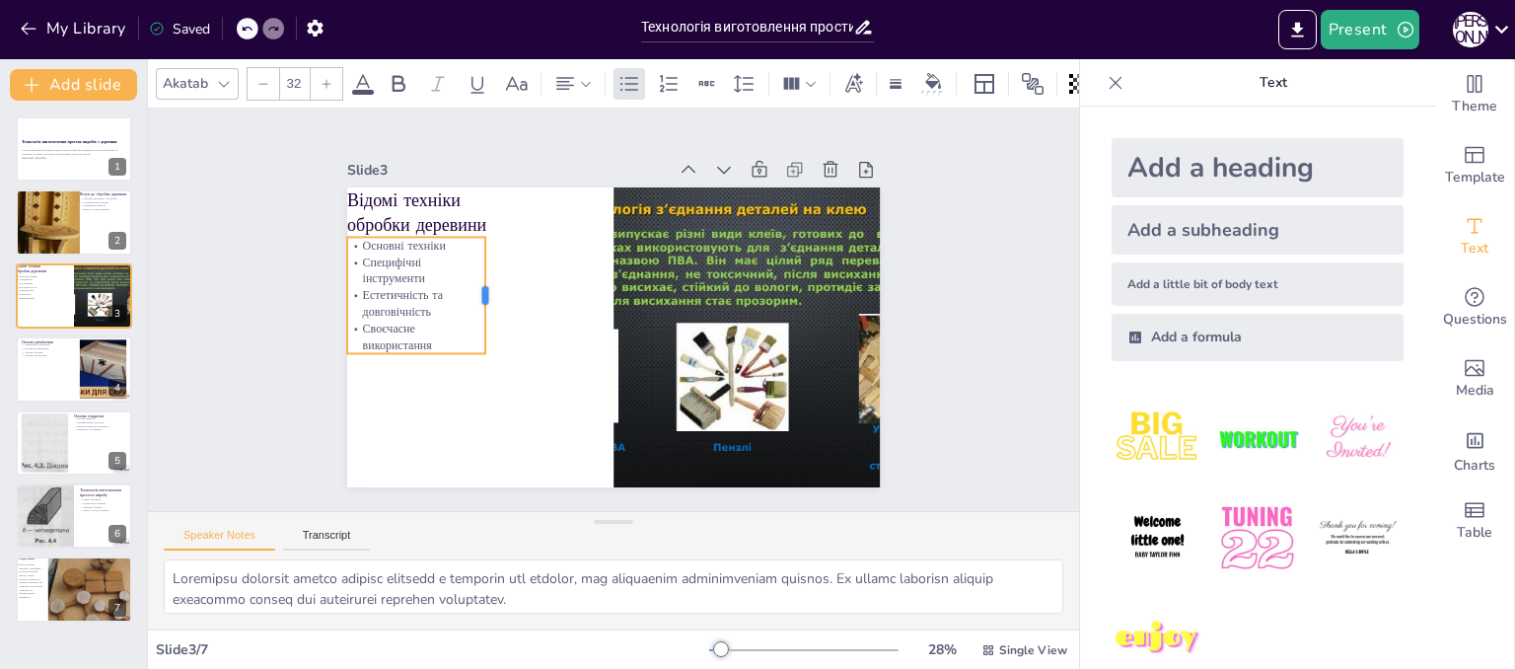
drag, startPoint x: 546, startPoint y: 257, endPoint x: 472, endPoint y: 255, distance: 75.0
click at [481, 255] on div at bounding box center [495, 282] width 28 height 117
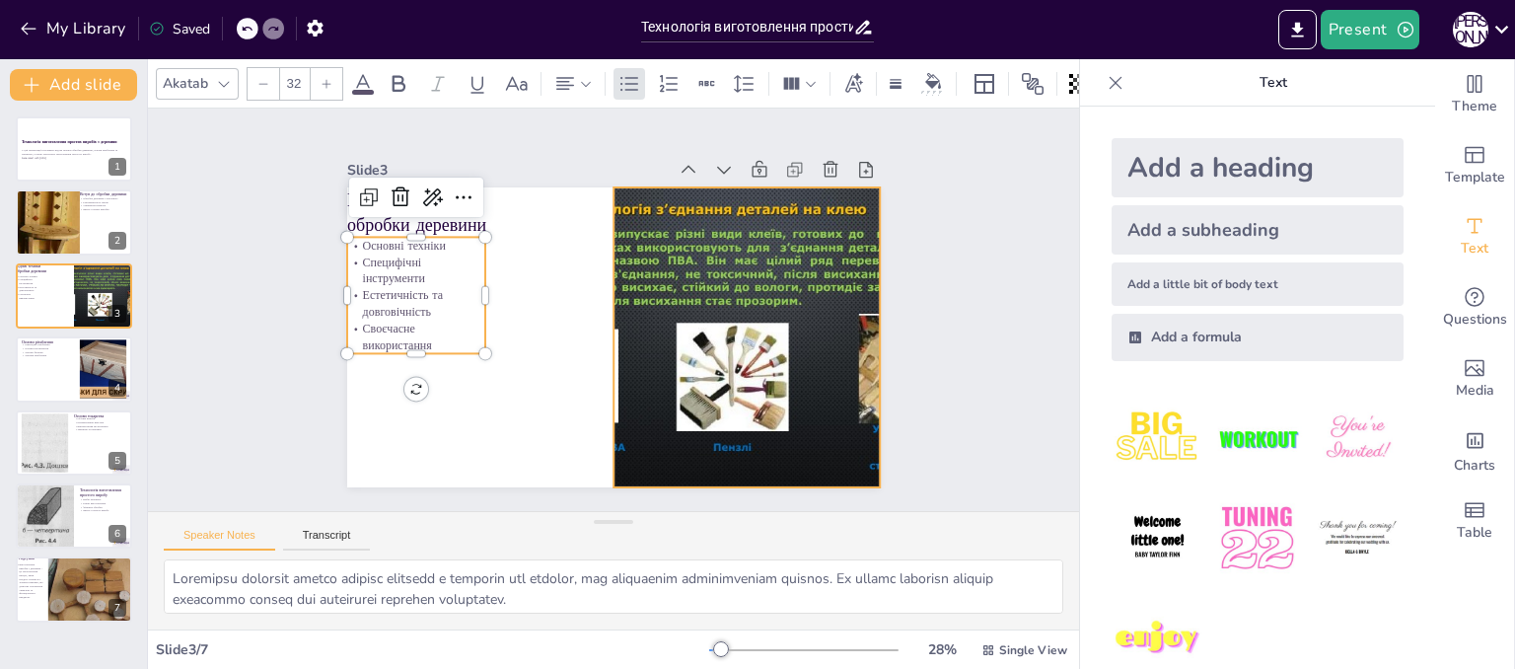
click at [651, 330] on div at bounding box center [743, 352] width 561 height 354
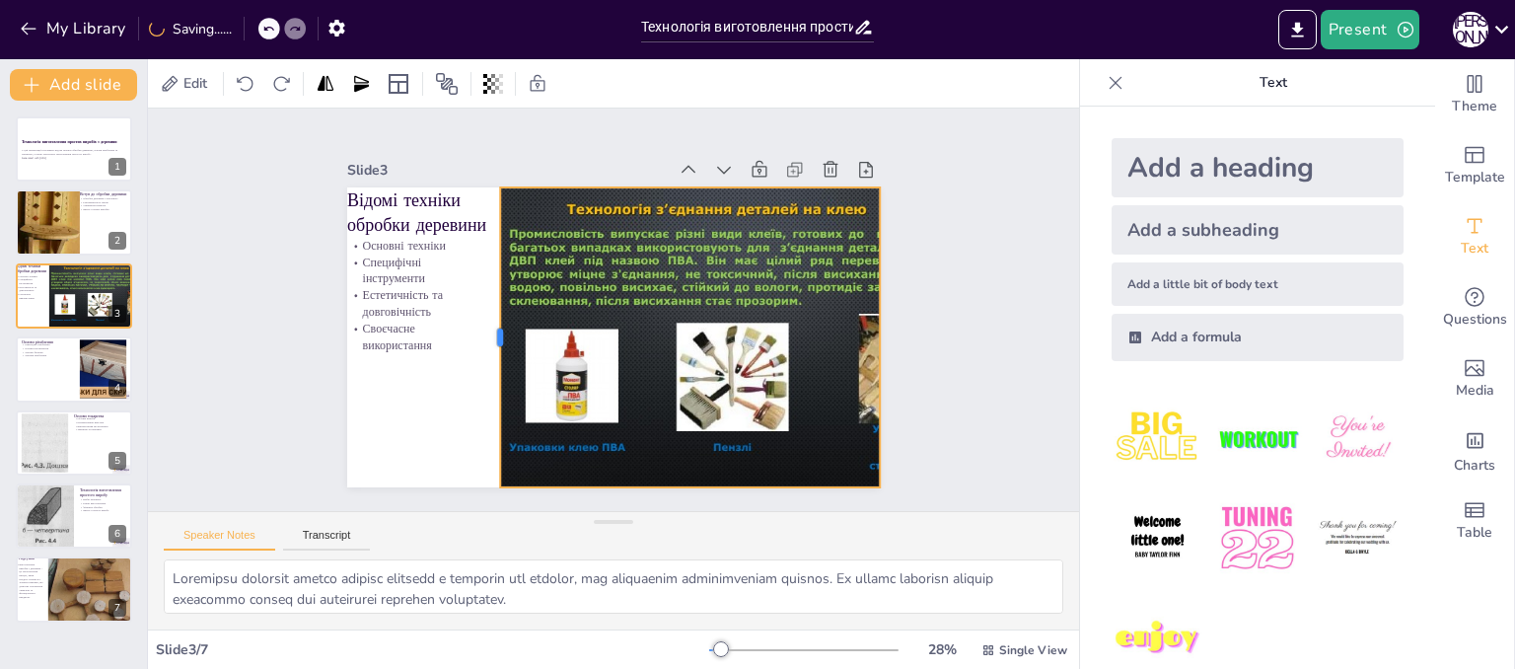
drag, startPoint x: 595, startPoint y: 352, endPoint x: 481, endPoint y: 344, distance: 113.7
click at [484, 344] on div at bounding box center [492, 337] width 16 height 300
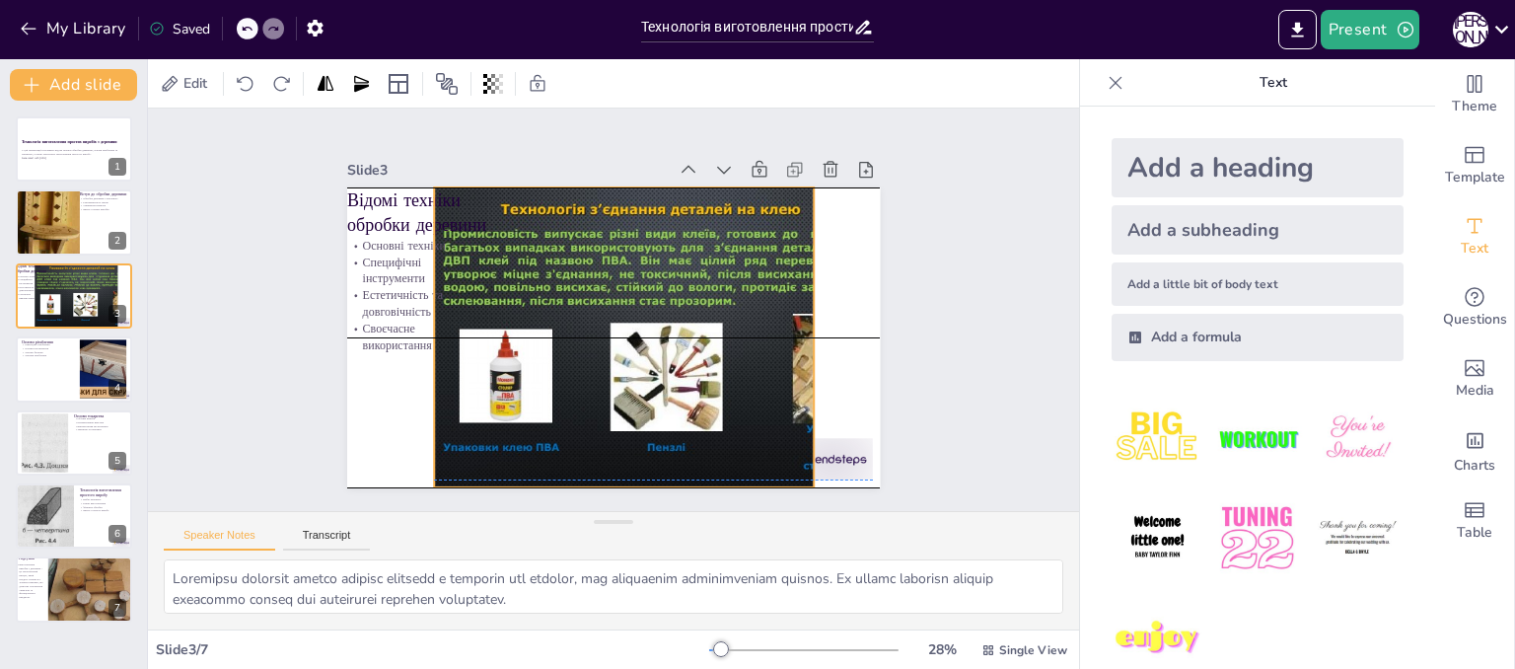
drag, startPoint x: 832, startPoint y: 319, endPoint x: 765, endPoint y: 317, distance: 66.1
click at [765, 317] on div at bounding box center [673, 350] width 583 height 403
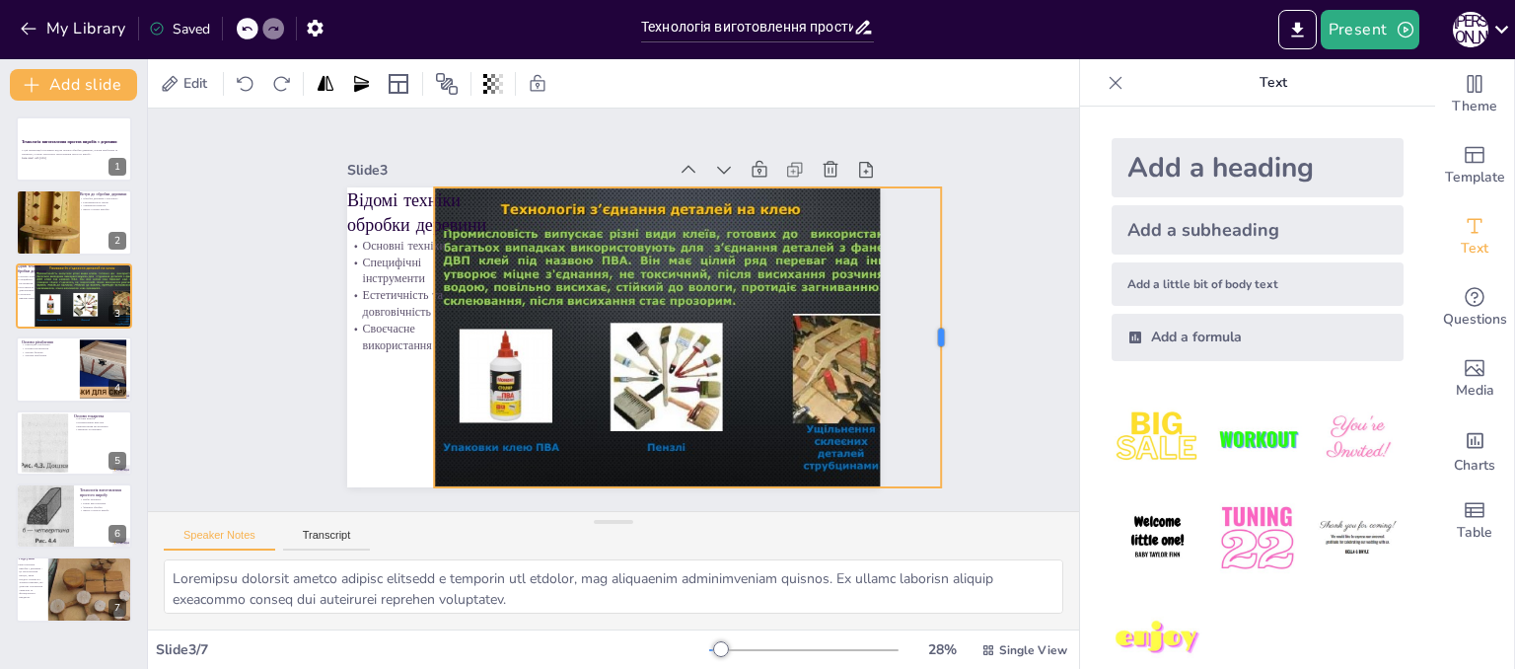
drag, startPoint x: 802, startPoint y: 329, endPoint x: 934, endPoint y: 344, distance: 133.0
click at [934, 344] on div at bounding box center [937, 406] width 78 height 297
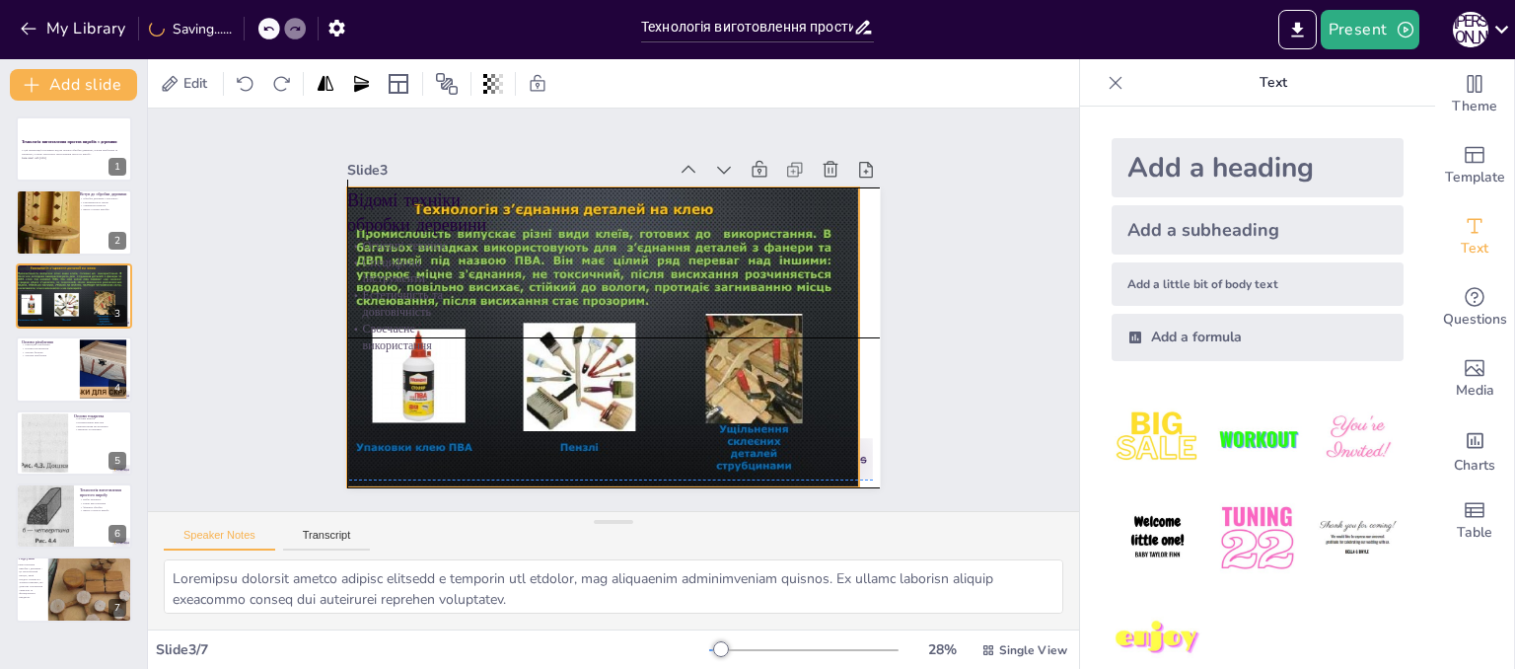
drag, startPoint x: 812, startPoint y: 344, endPoint x: 727, endPoint y: 336, distance: 85.2
click at [727, 336] on div at bounding box center [588, 332] width 583 height 404
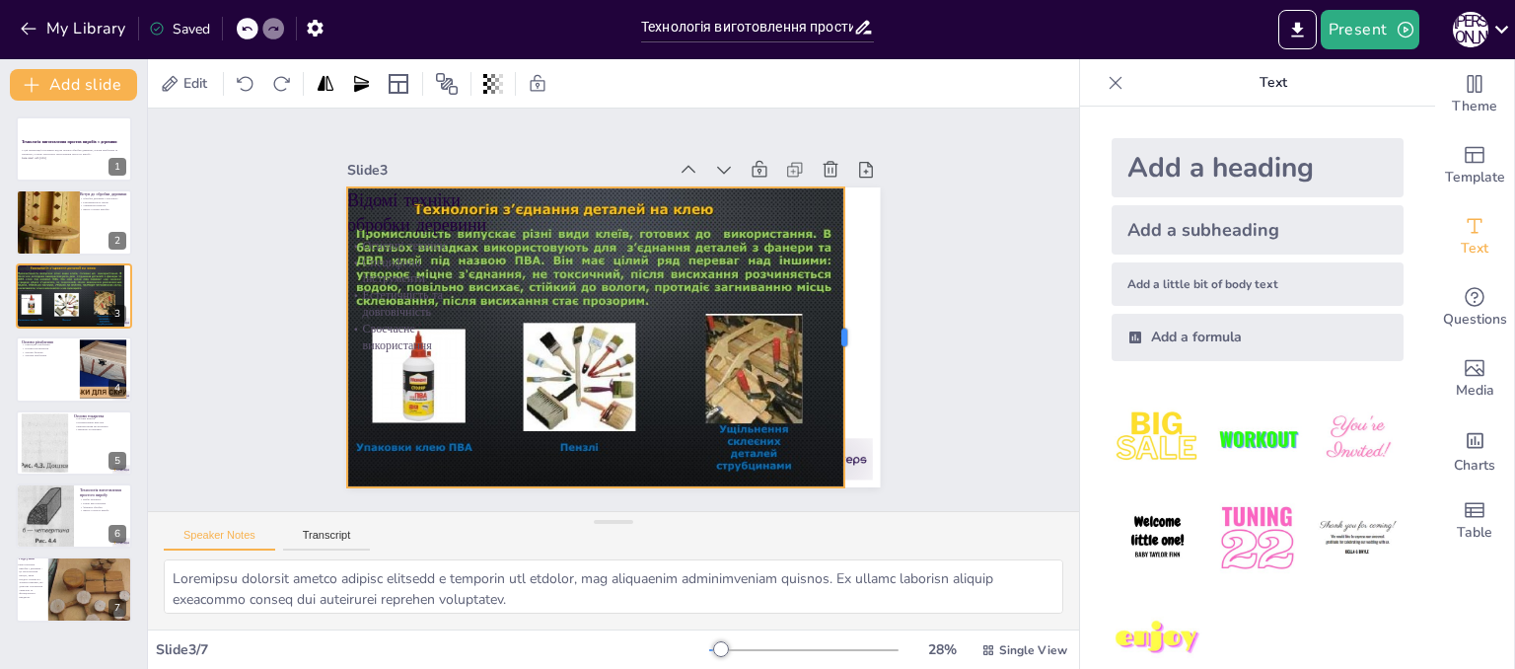
drag, startPoint x: 843, startPoint y: 331, endPoint x: 829, endPoint y: 331, distance: 14.8
click at [829, 331] on div at bounding box center [841, 386] width 78 height 297
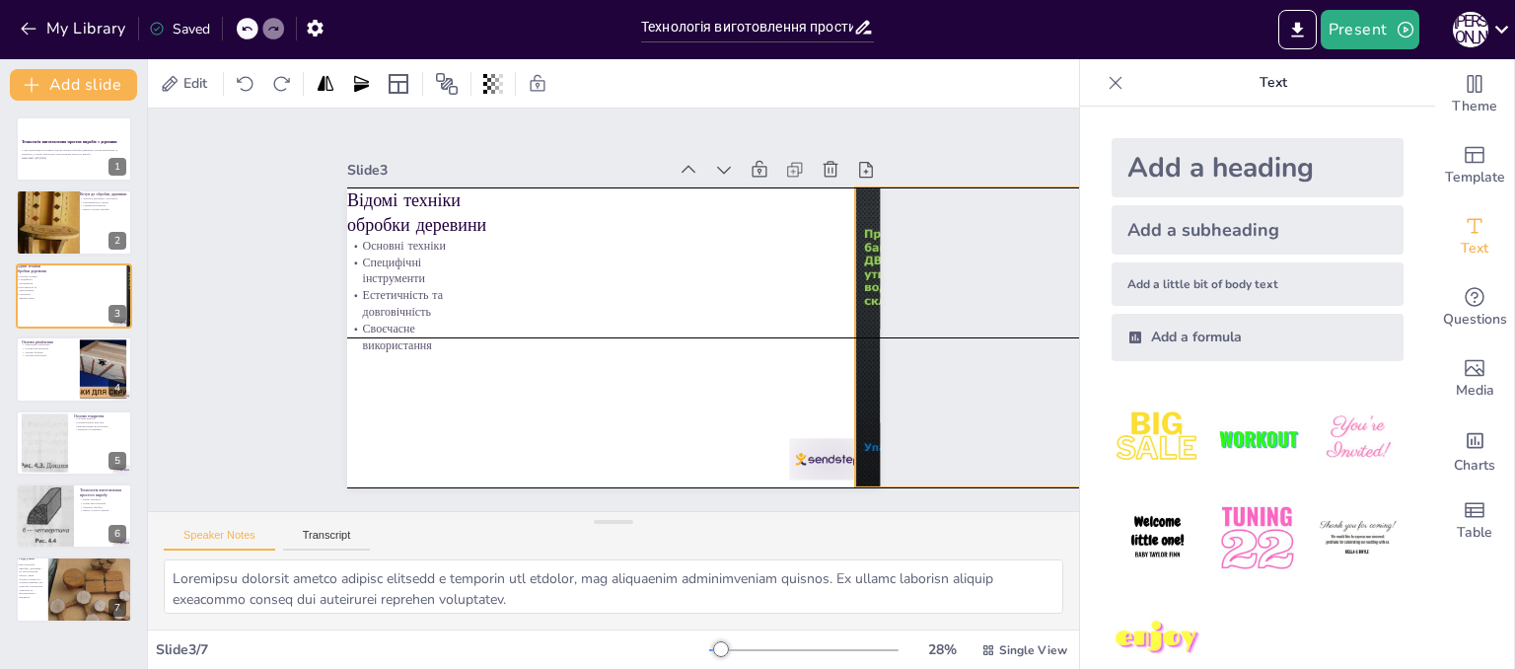
drag, startPoint x: 664, startPoint y: 368, endPoint x: 1172, endPoint y: 372, distance: 508.0
click at [1172, 372] on div "Document fonts Akatab Recently used Mulish Popular fonts Lato Montserrat Open S…" at bounding box center [757, 364] width 1515 height 610
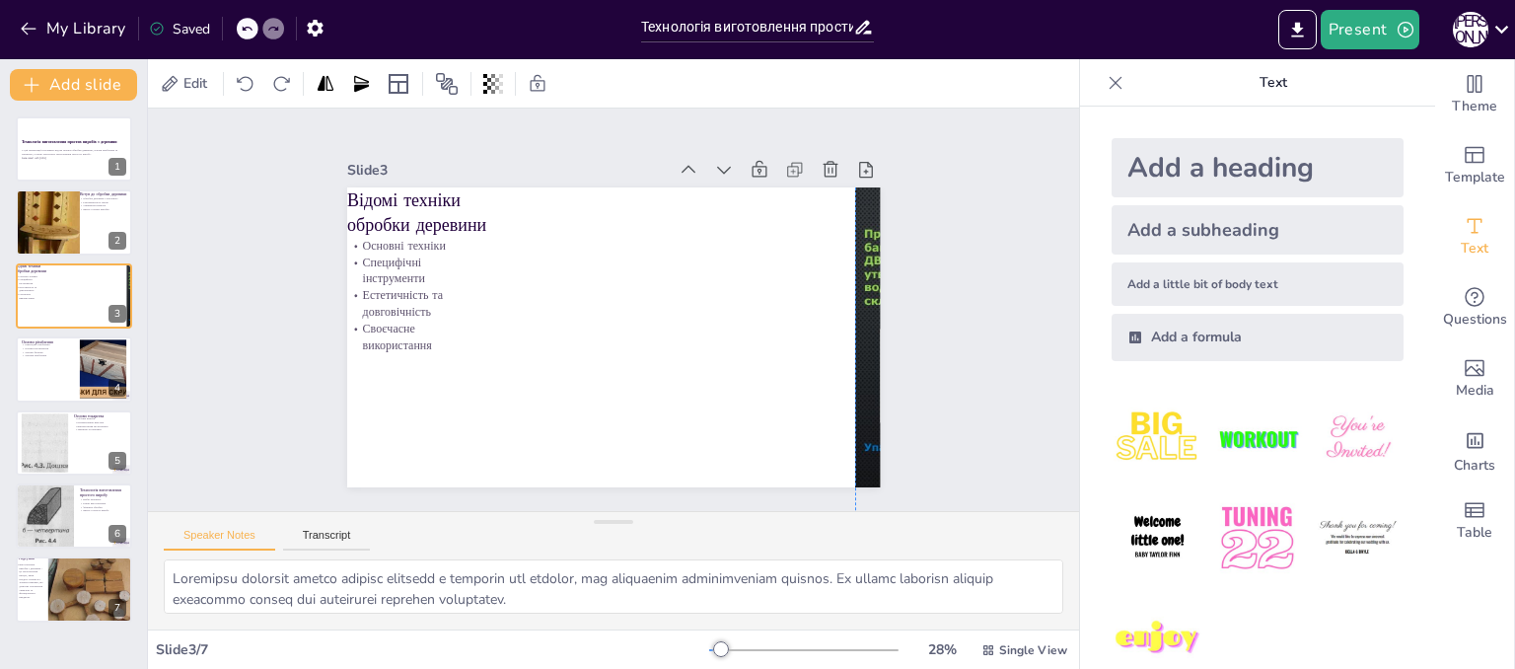
drag, startPoint x: 813, startPoint y: 456, endPoint x: 790, endPoint y: 594, distance: 140.0
click at [405, 206] on p "Відомі техніки обробки деревини" at bounding box center [431, 193] width 150 height 64
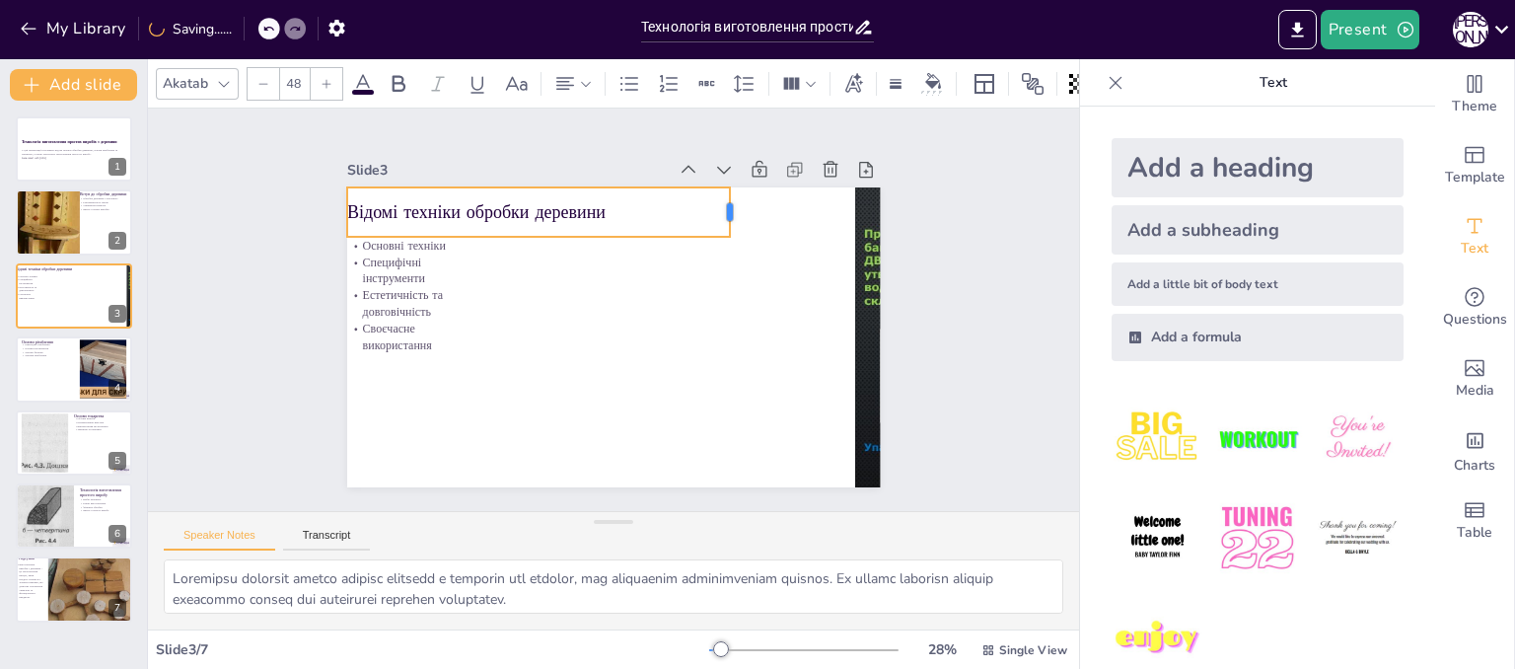
drag, startPoint x: 481, startPoint y: 210, endPoint x: 719, endPoint y: 229, distance: 238.5
click at [719, 229] on div "Відомі техніки обробки деревини Основні техніки Специфічні інструменти Естетичн…" at bounding box center [609, 337] width 561 height 354
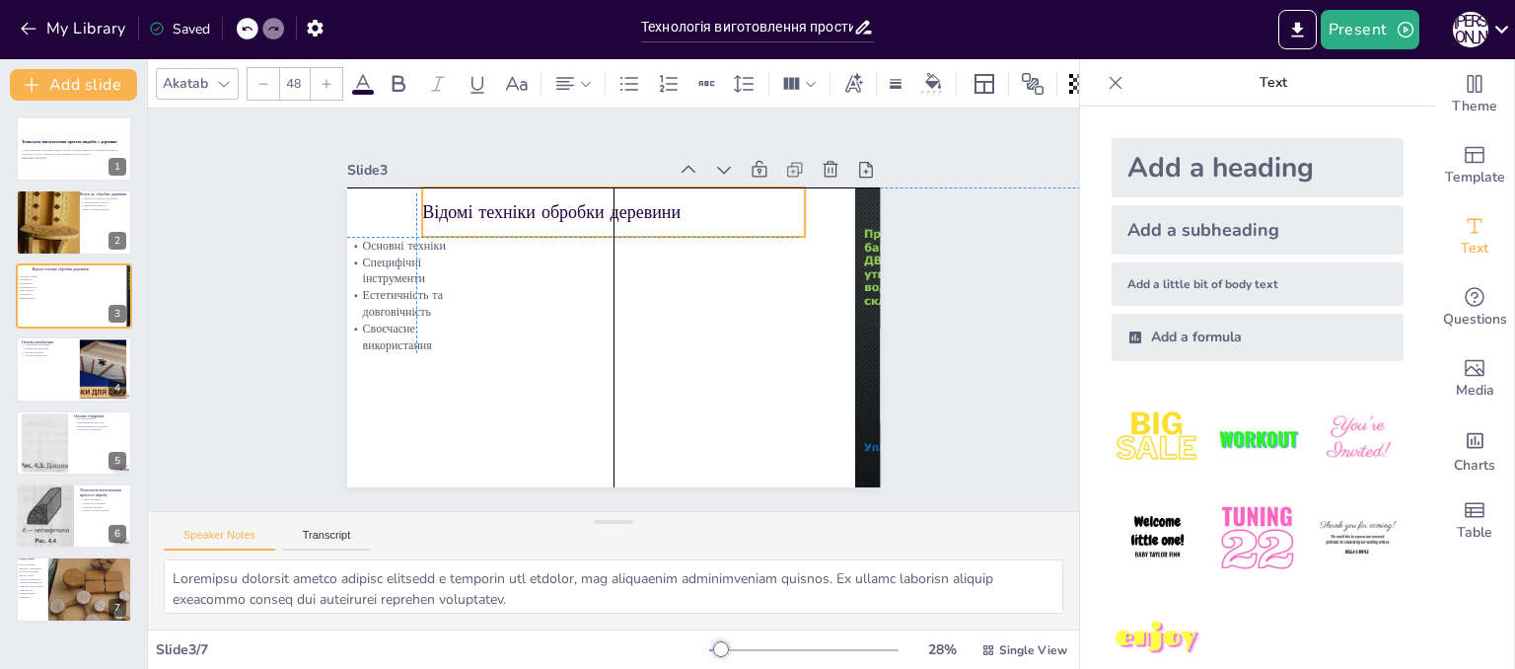
drag, startPoint x: 530, startPoint y: 204, endPoint x: 599, endPoint y: 210, distance: 69.3
click at [599, 210] on p "Відомі техніки обробки деревини" at bounding box center [624, 213] width 384 height 65
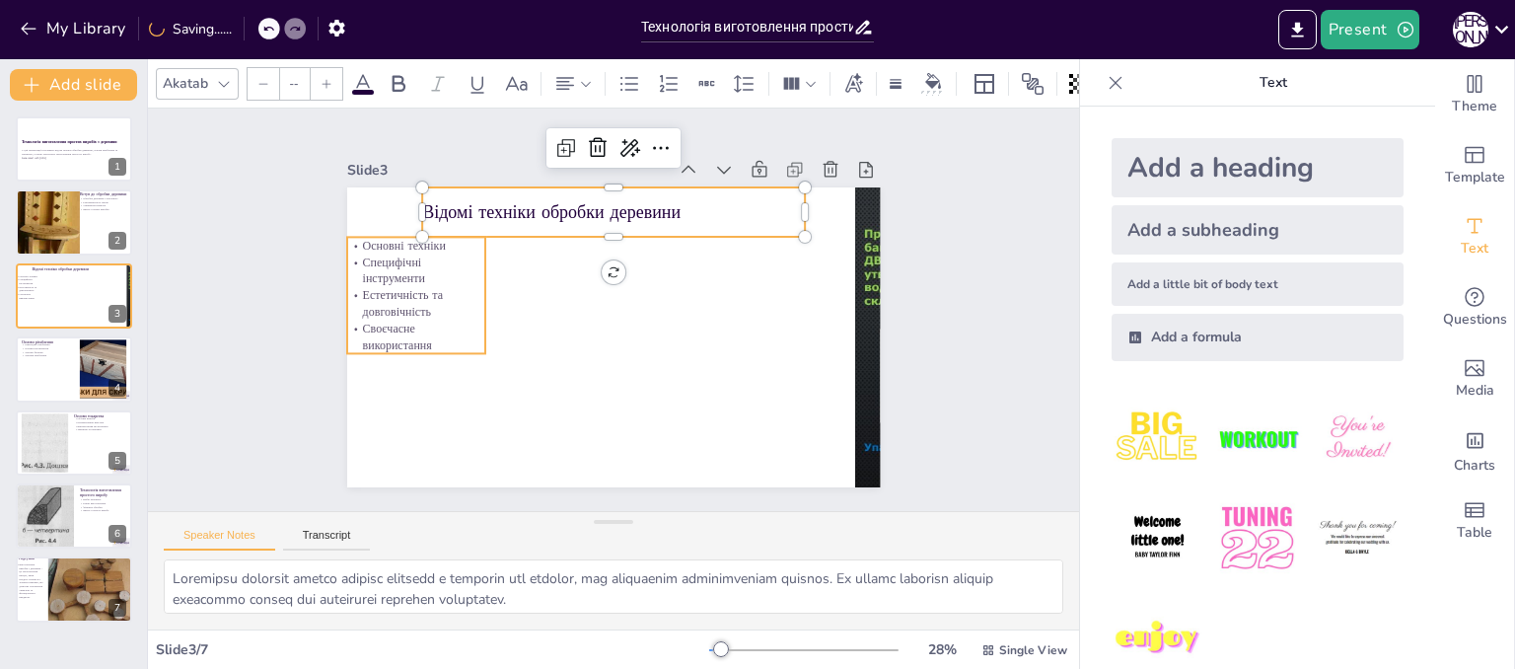
type input "32"
click at [402, 293] on p "Естетичність та довговічність" at bounding box center [416, 304] width 138 height 34
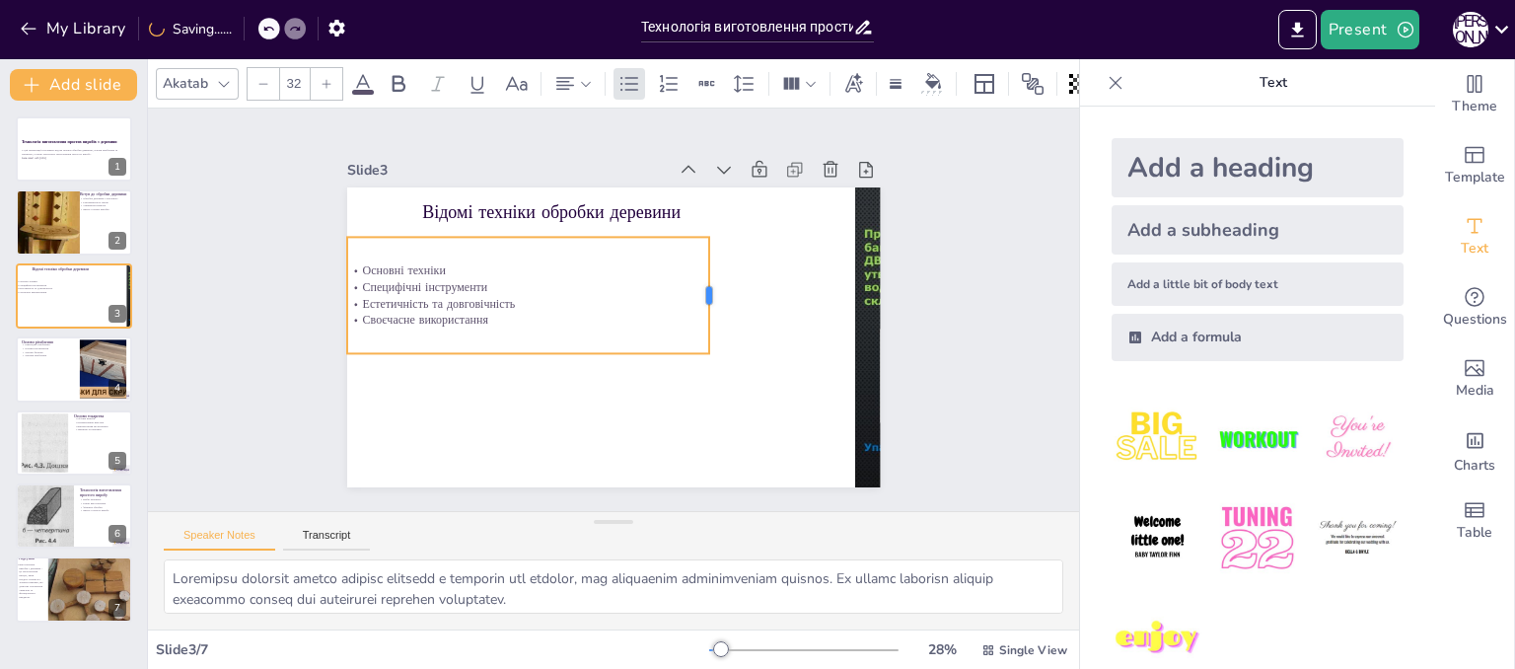
drag, startPoint x: 473, startPoint y: 286, endPoint x: 696, endPoint y: 298, distance: 224.2
click at [709, 298] on div at bounding box center [717, 295] width 16 height 116
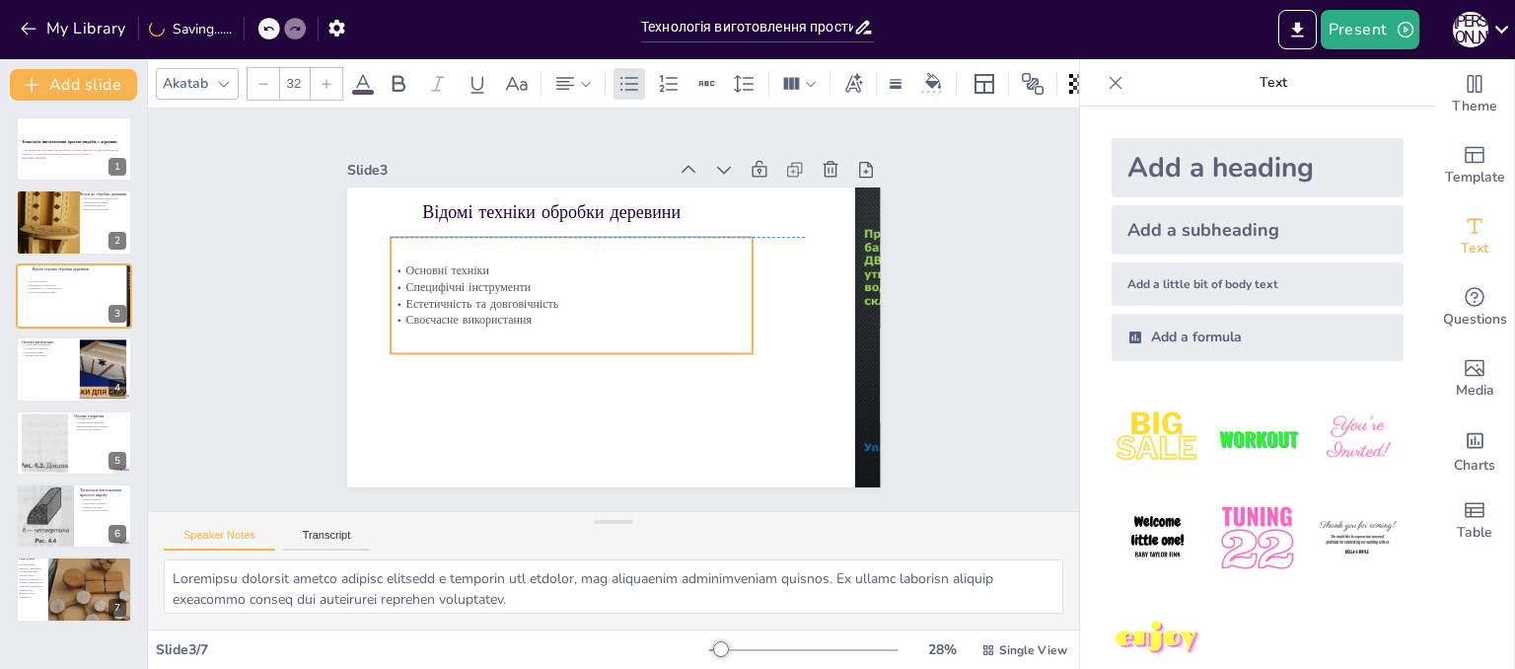
drag, startPoint x: 461, startPoint y: 288, endPoint x: 504, endPoint y: 288, distance: 43.4
click at [504, 295] on p "Естетичність та довговічність" at bounding box center [572, 303] width 362 height 17
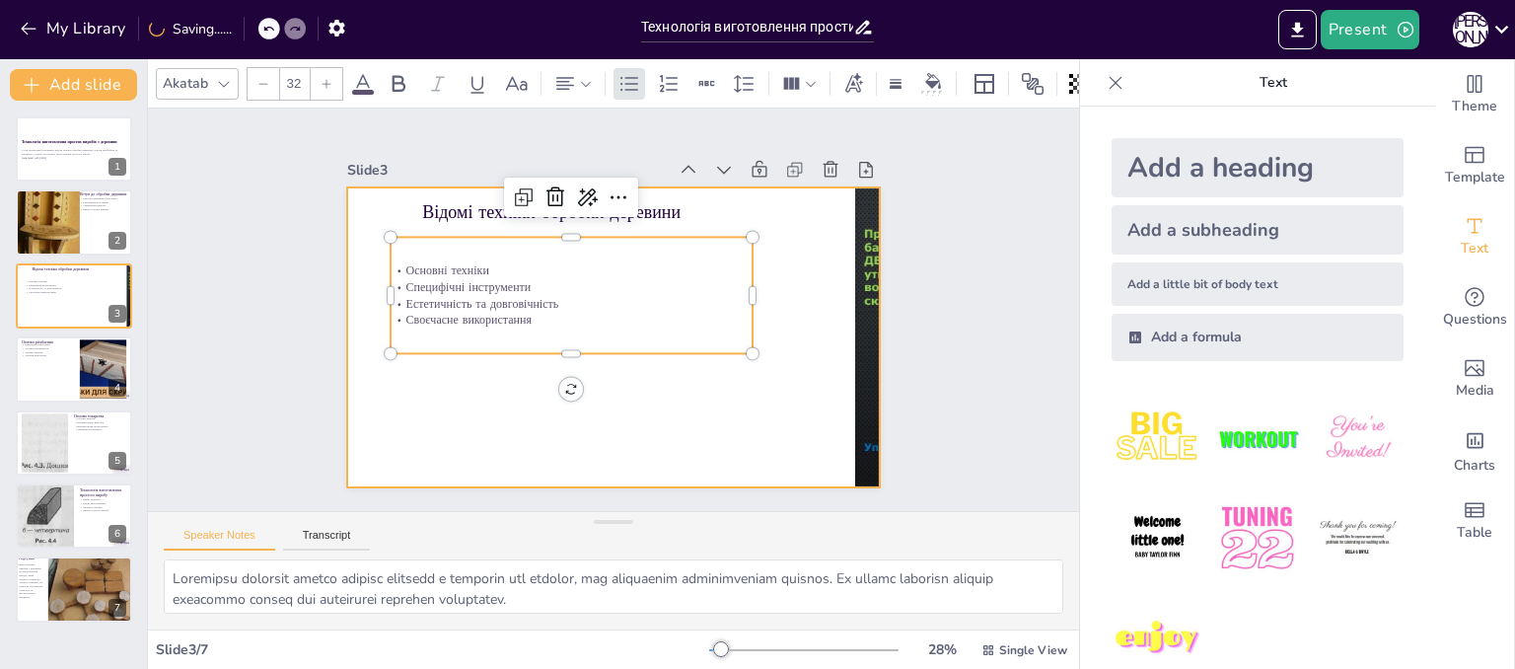
click at [632, 400] on div at bounding box center [613, 337] width 533 height 300
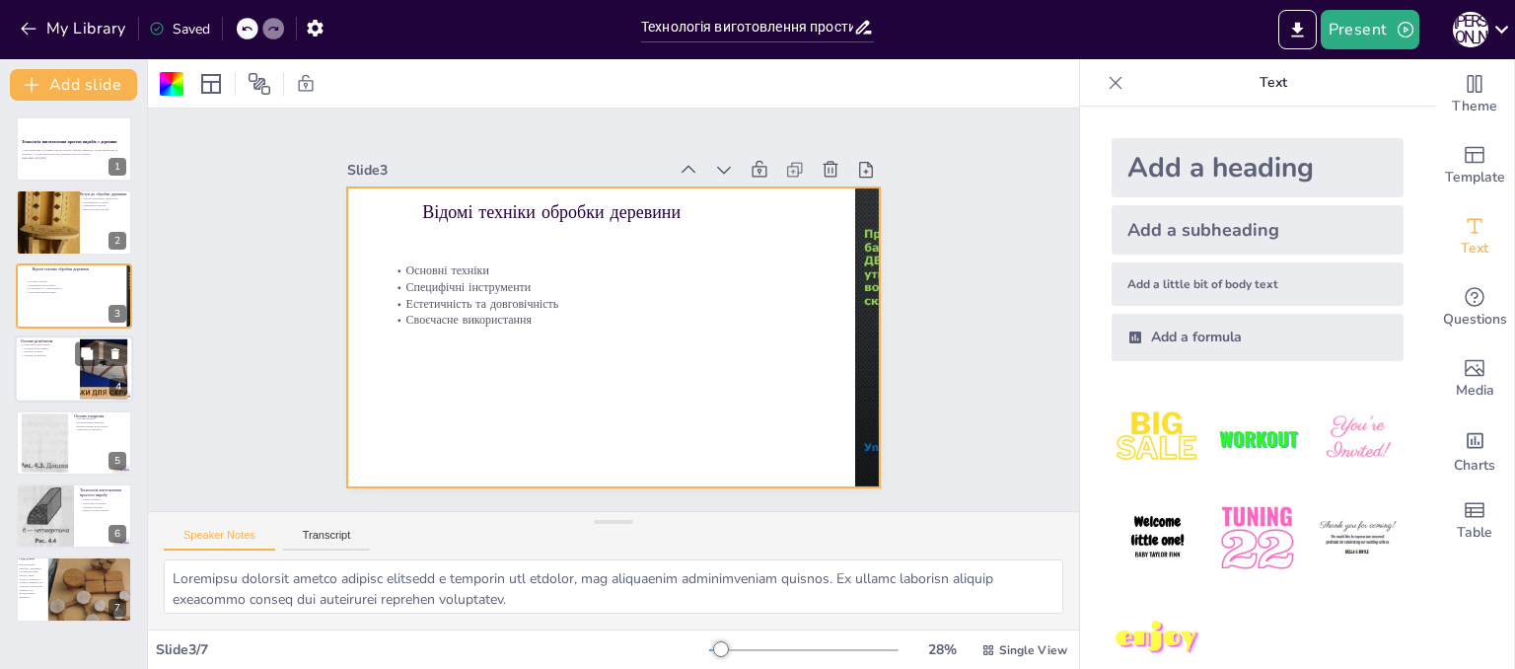
click at [59, 359] on div at bounding box center [74, 368] width 118 height 67
type textarea "Loremipsum d si amet consectet adipisci, eli s doeiusmod temporinci, utl etdolo…"
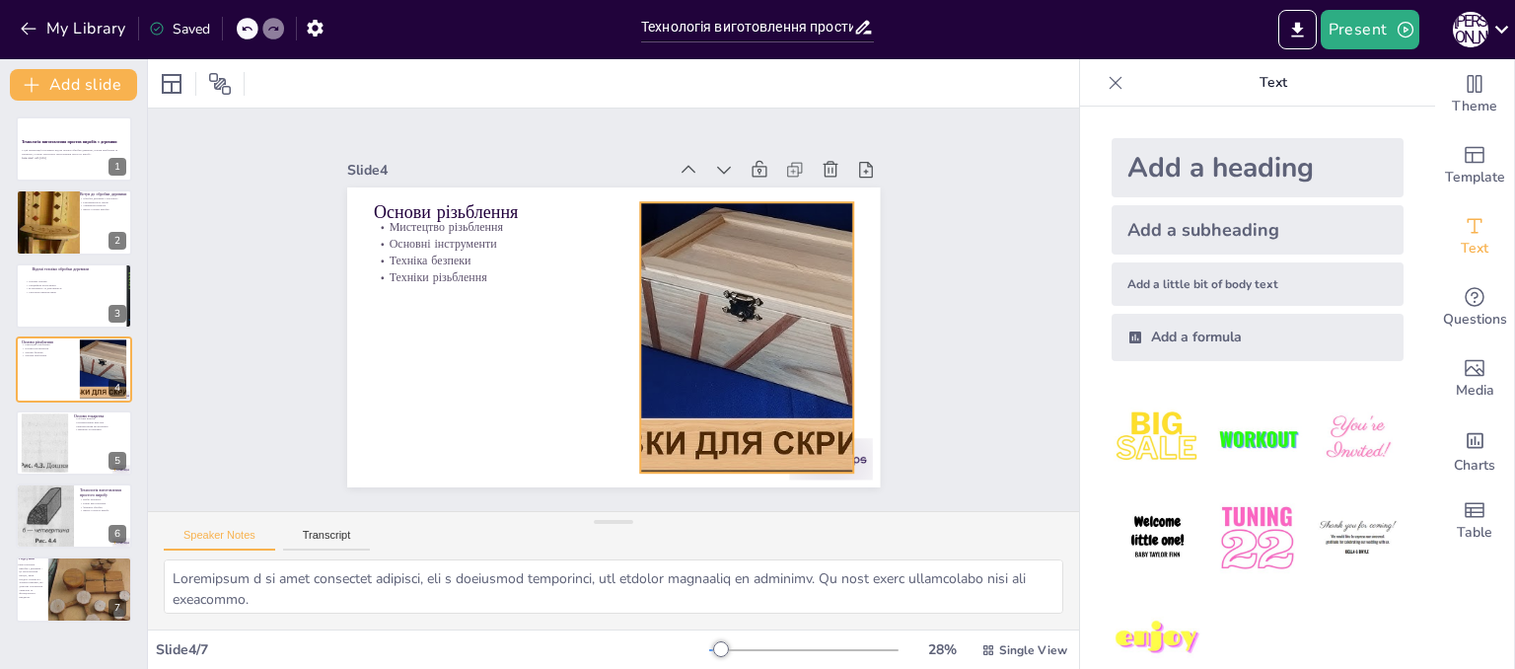
click at [720, 387] on div at bounding box center [742, 350] width 505 height 319
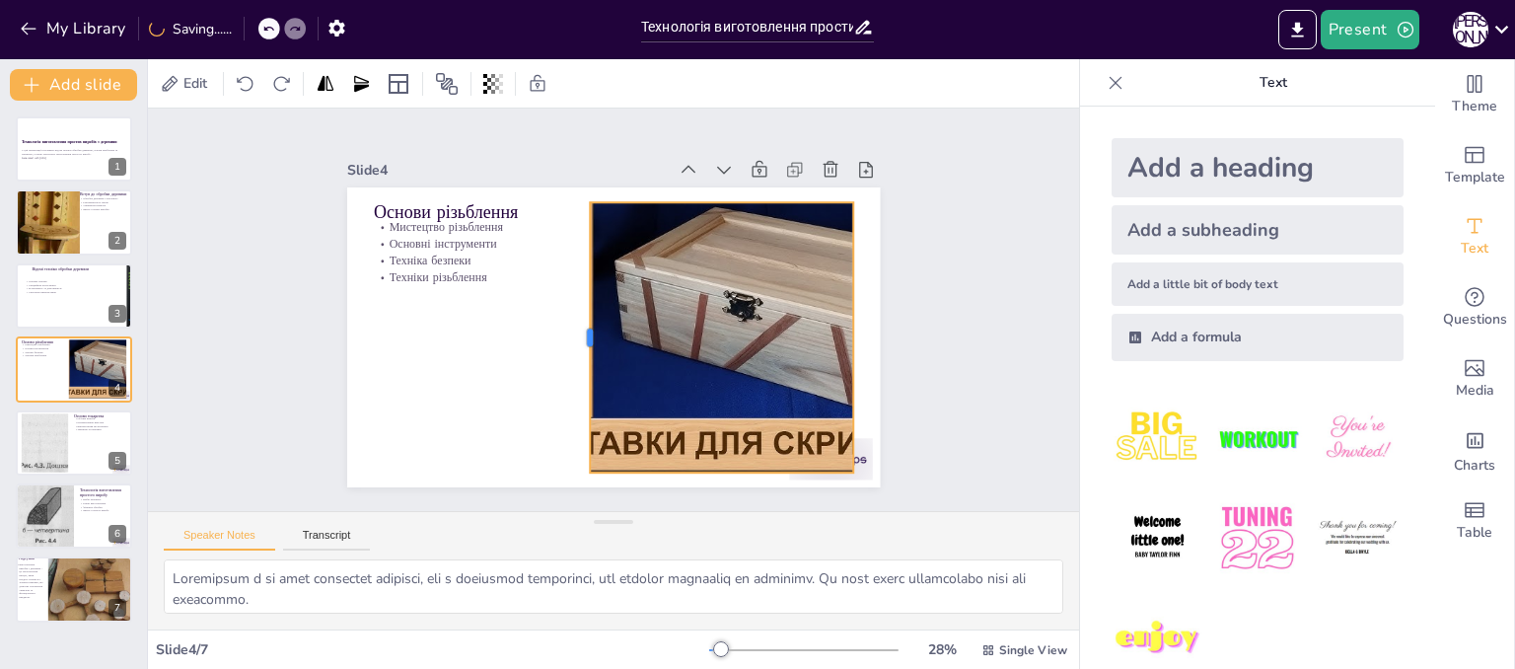
drag, startPoint x: 623, startPoint y: 331, endPoint x: 573, endPoint y: 344, distance: 51.9
click at [573, 344] on div at bounding box center [579, 334] width 44 height 270
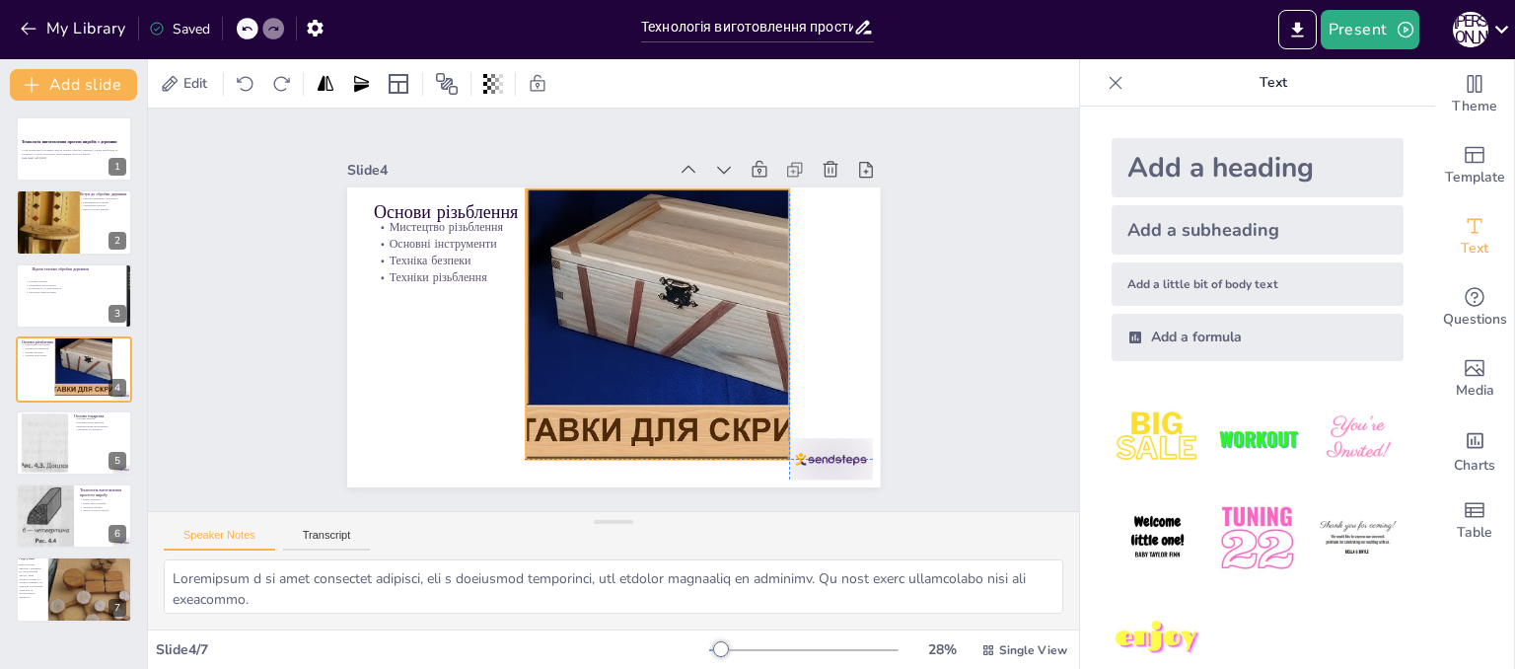
drag, startPoint x: 719, startPoint y: 350, endPoint x: 654, endPoint y: 341, distance: 65.7
click at [654, 341] on div at bounding box center [680, 331] width 505 height 319
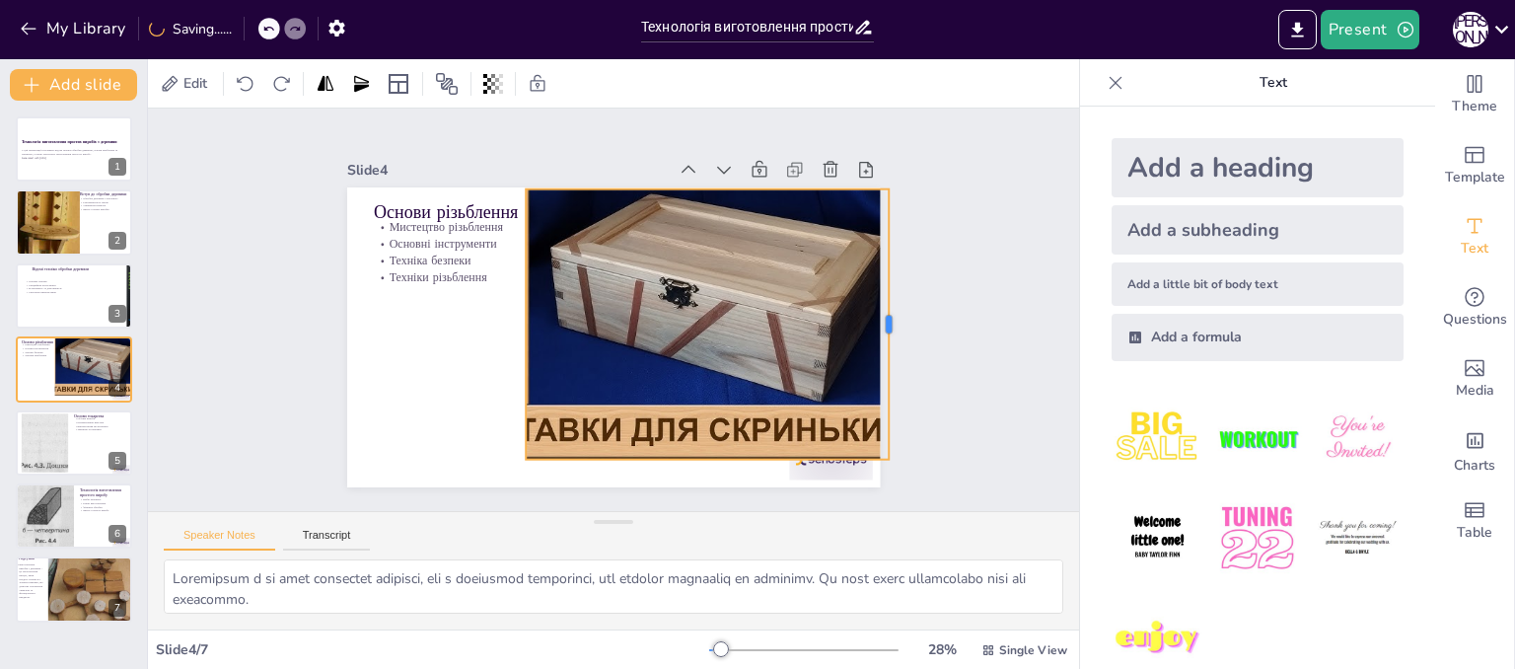
drag, startPoint x: 775, startPoint y: 318, endPoint x: 875, endPoint y: 318, distance: 99.6
click at [875, 318] on div at bounding box center [894, 354] width 44 height 270
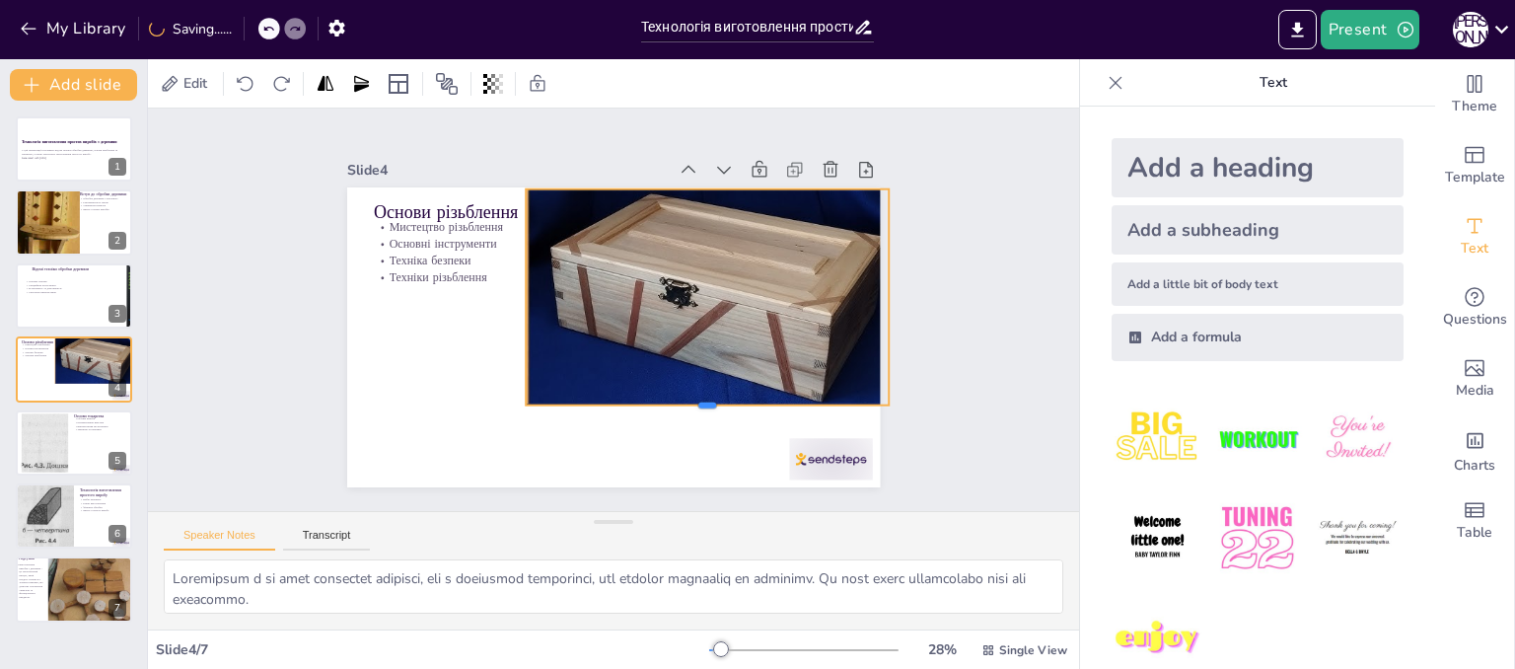
drag, startPoint x: 693, startPoint y: 451, endPoint x: 700, endPoint y: 397, distance: 54.7
click at [700, 397] on div at bounding box center [696, 421] width 363 height 53
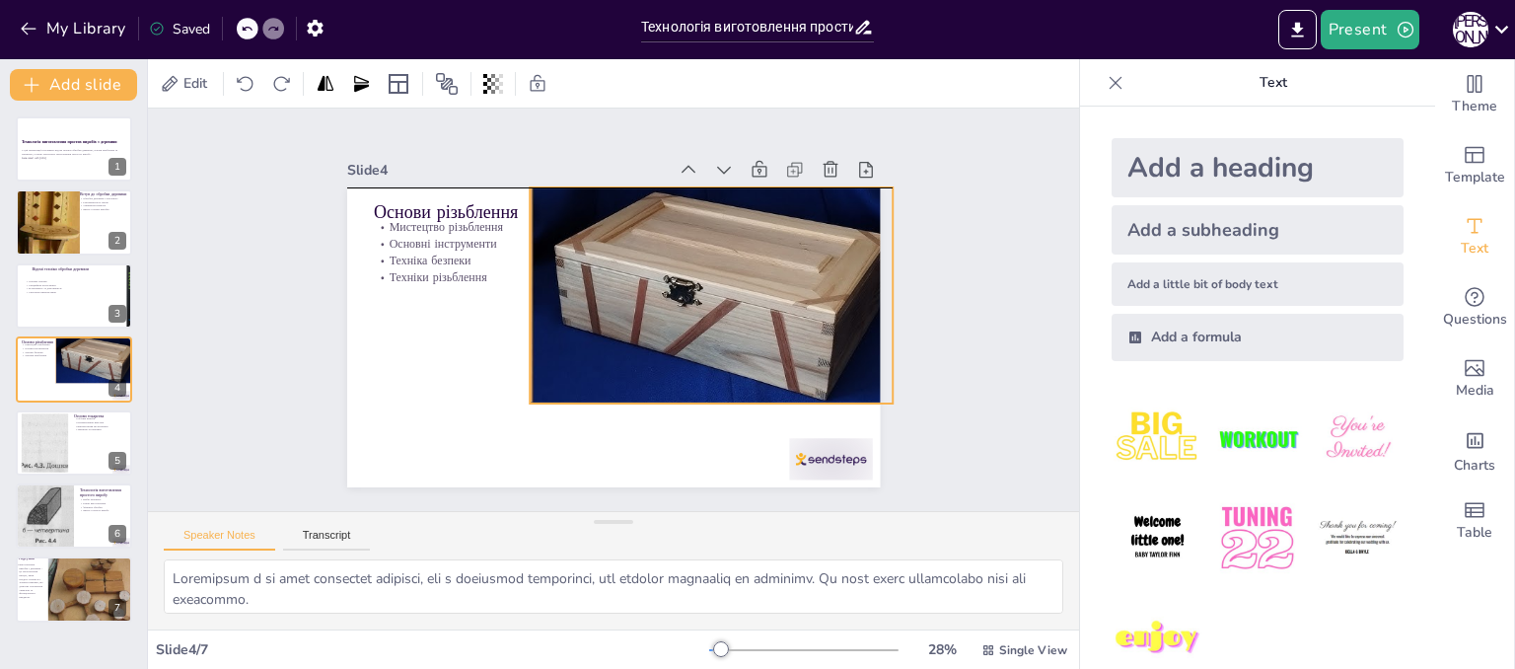
click at [726, 314] on div at bounding box center [686, 322] width 479 height 270
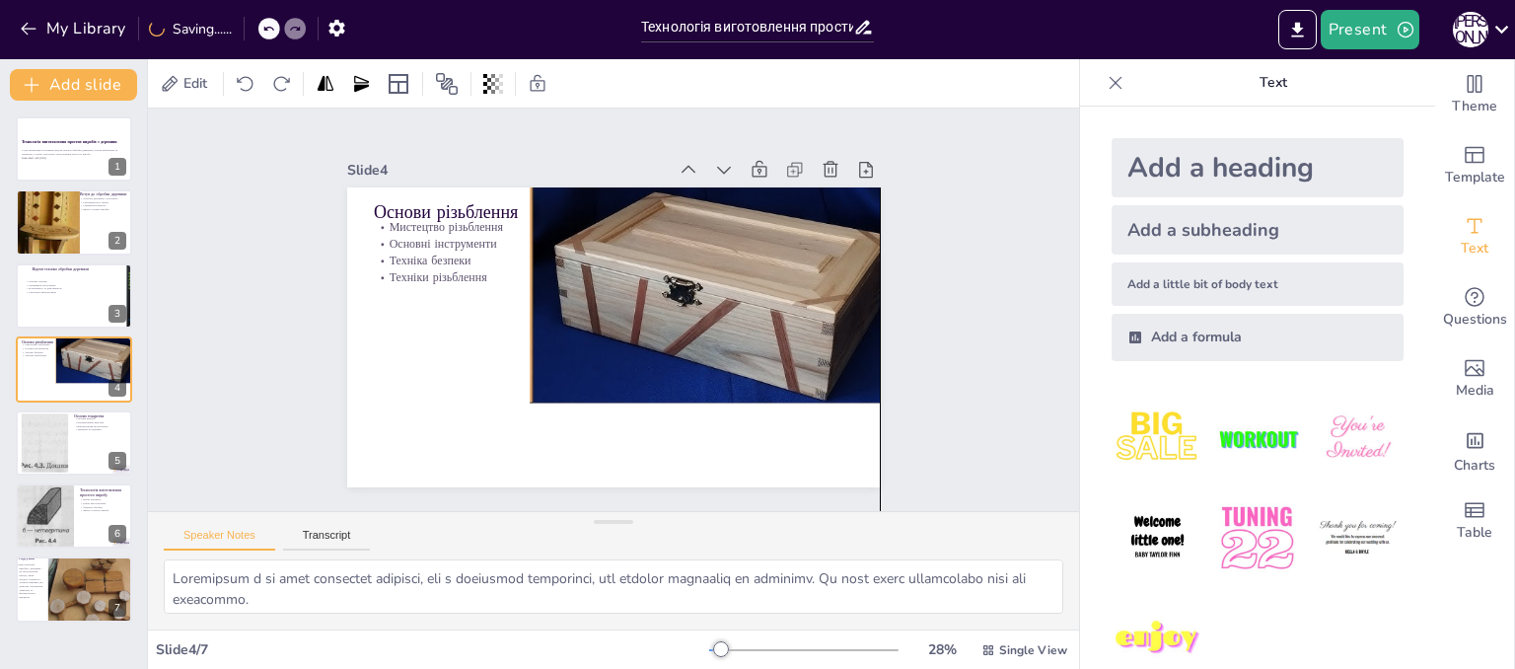
drag, startPoint x: 808, startPoint y: 455, endPoint x: 820, endPoint y: 659, distance: 204.5
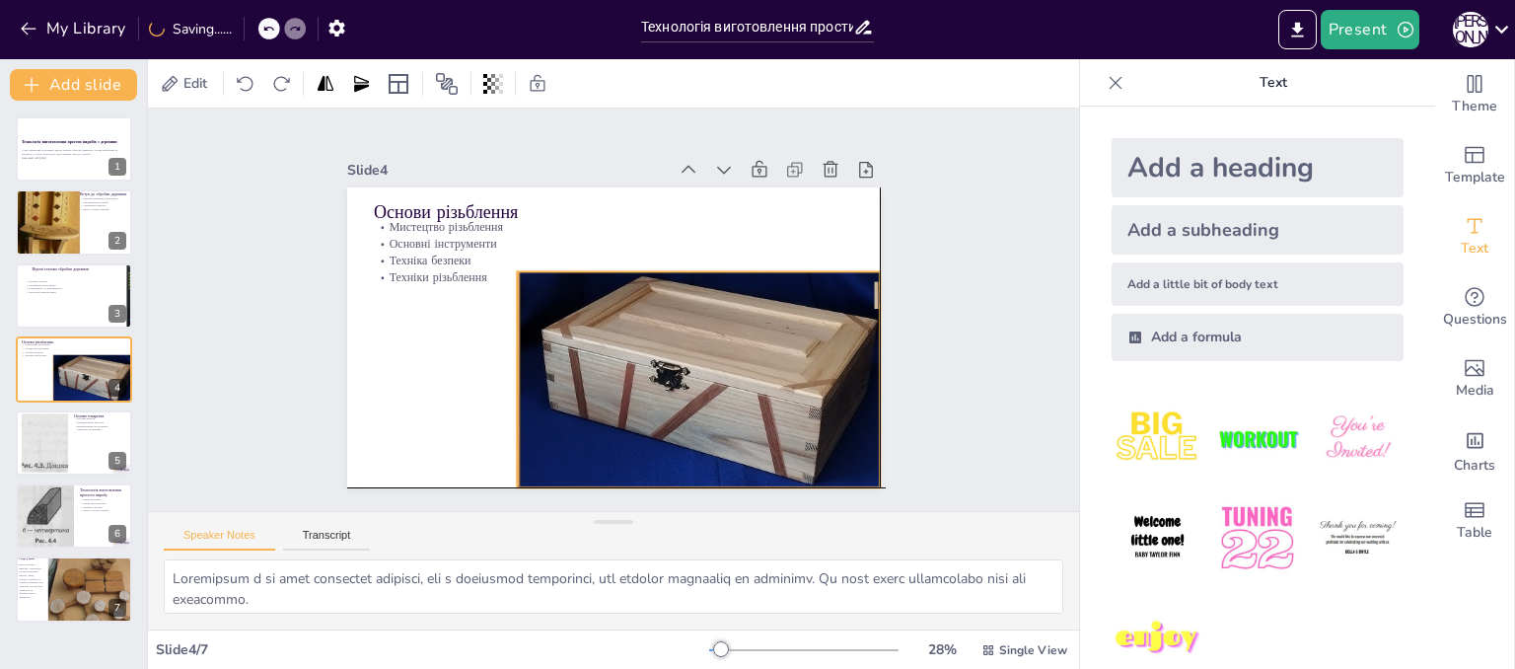
drag, startPoint x: 725, startPoint y: 312, endPoint x: 718, endPoint y: 389, distance: 77.3
click at [718, 389] on div at bounding box center [662, 413] width 505 height 319
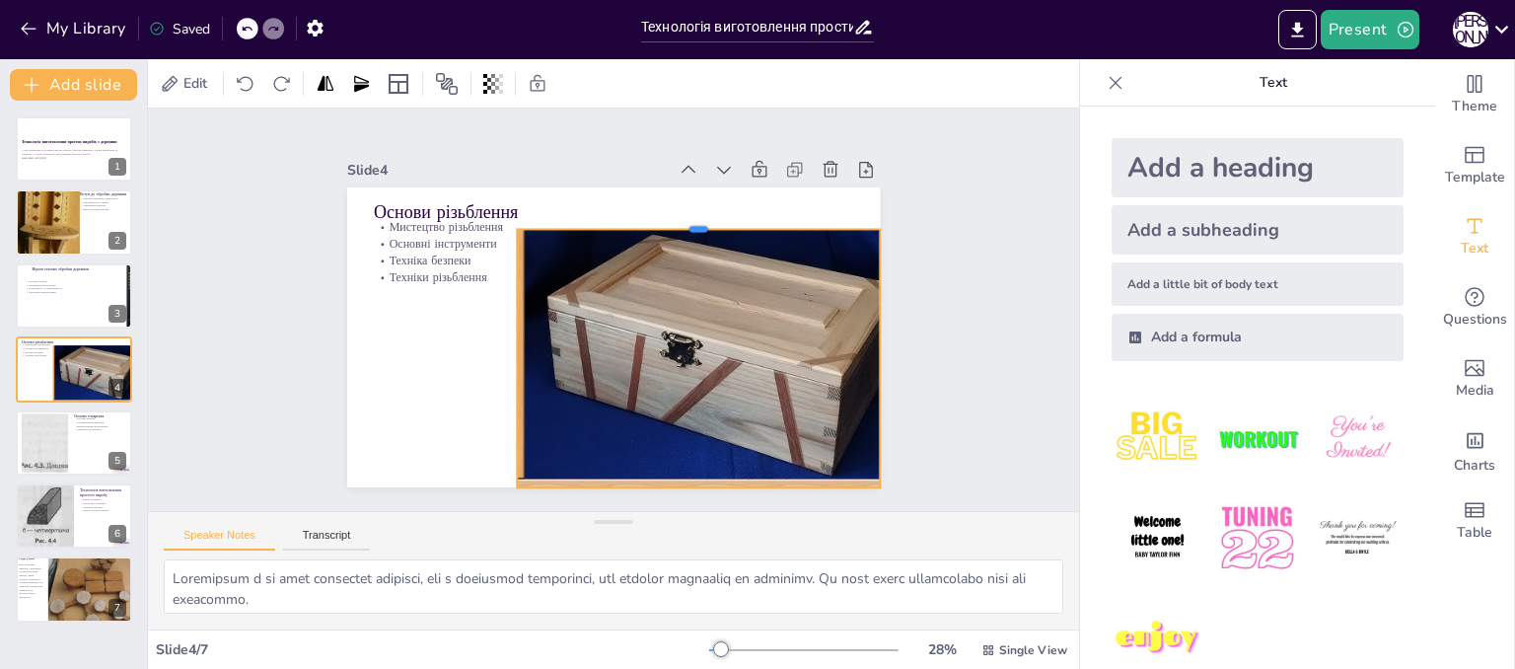
drag, startPoint x: 689, startPoint y: 261, endPoint x: 680, endPoint y: 219, distance: 43.3
click at [680, 219] on div at bounding box center [707, 230] width 363 height 53
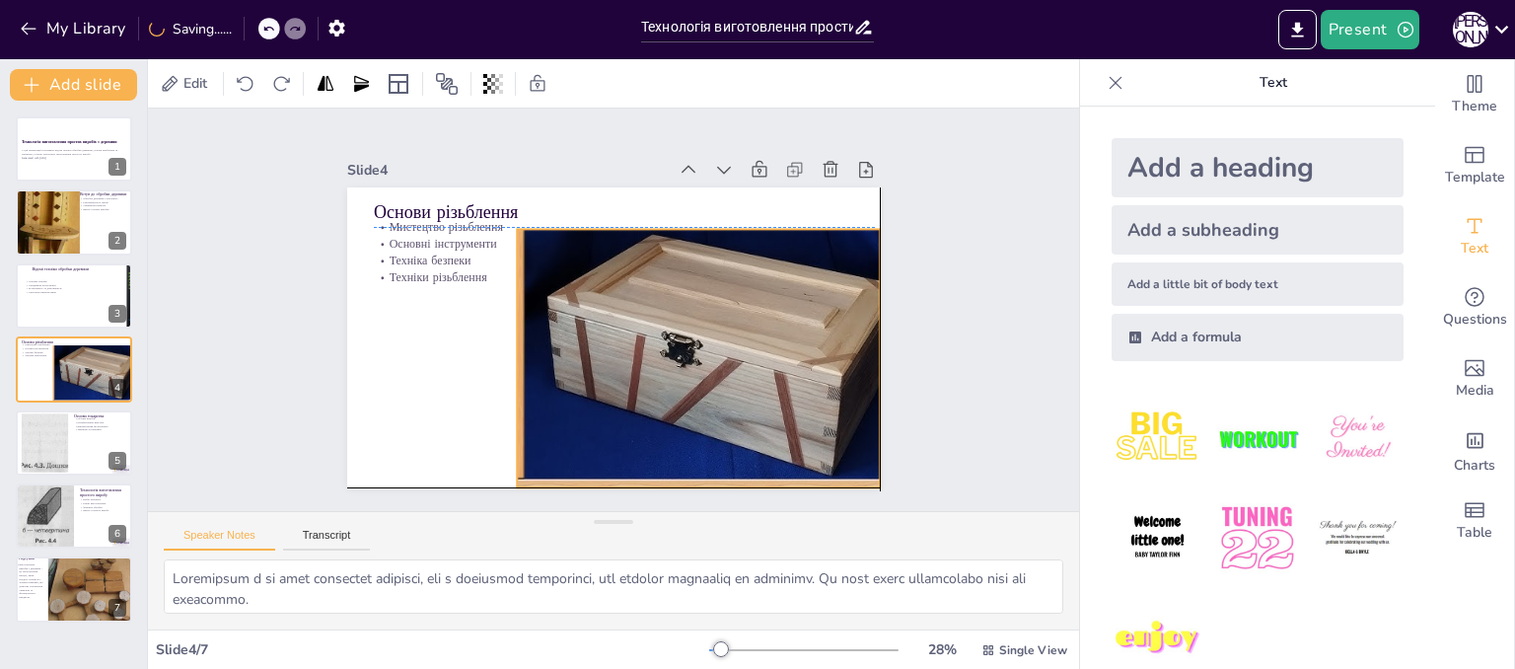
click at [702, 362] on div at bounding box center [685, 385] width 503 height 313
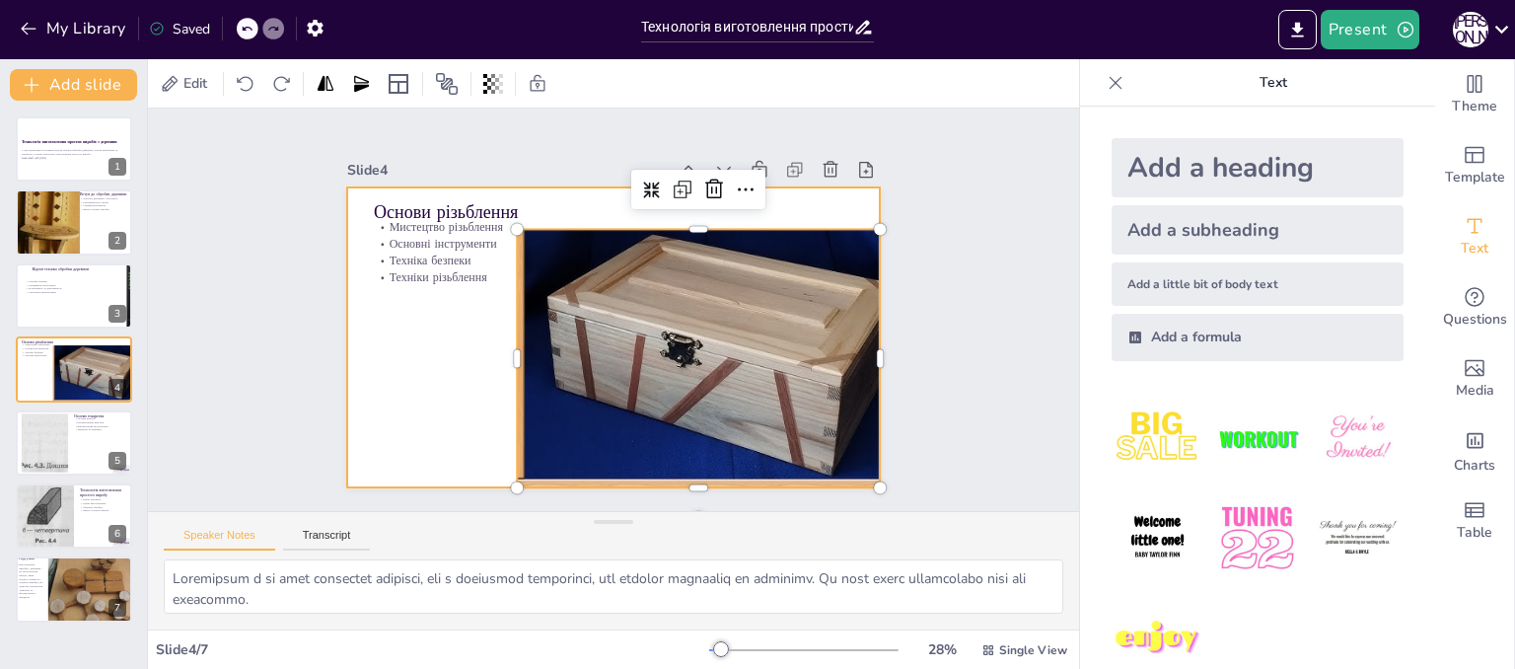
click at [362, 352] on div at bounding box center [613, 337] width 533 height 300
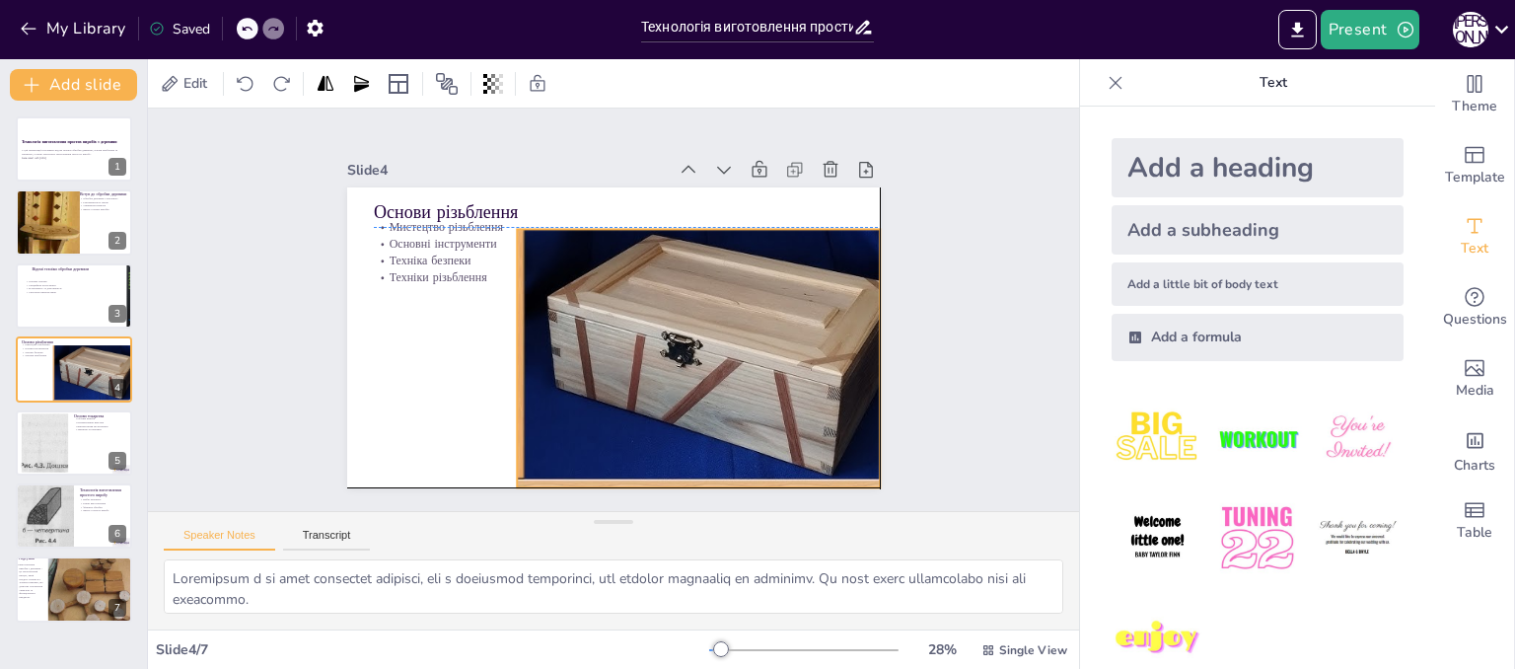
click at [712, 327] on div at bounding box center [685, 385] width 503 height 313
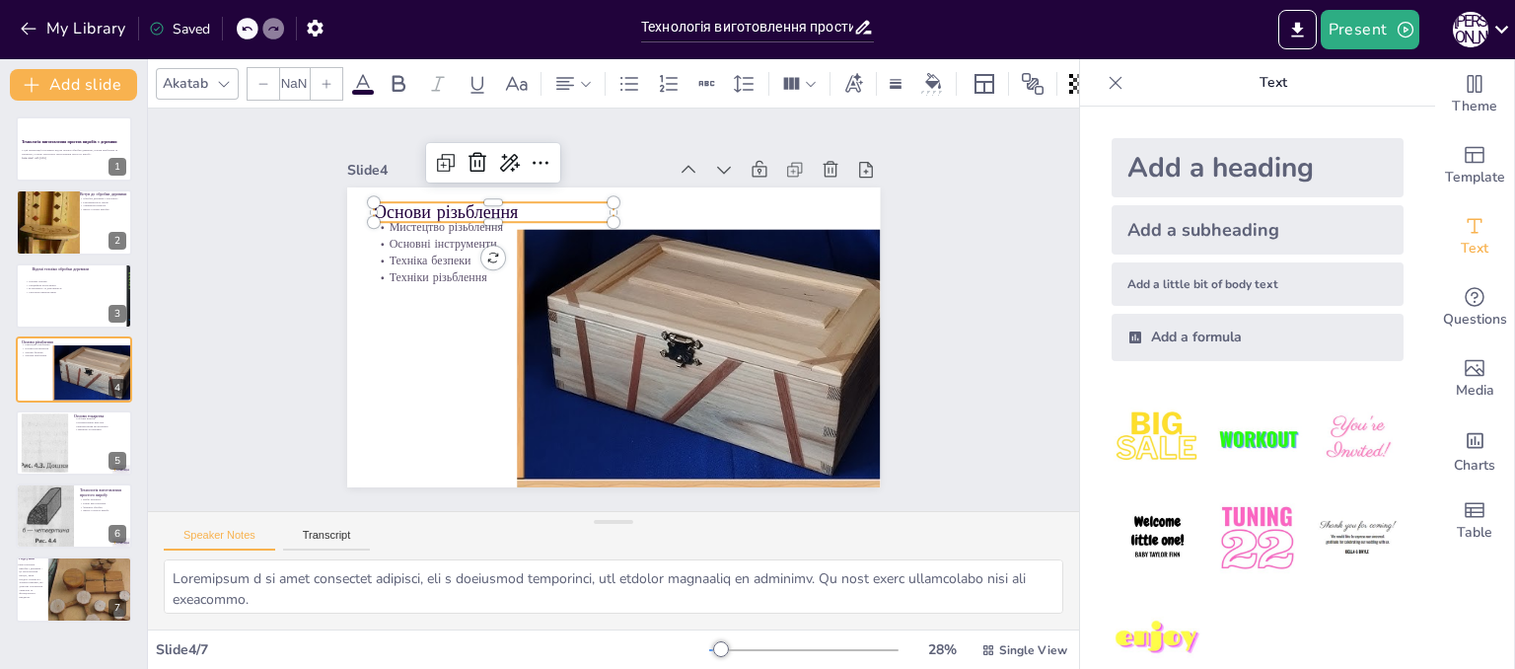
type input "48"
click at [470, 205] on p "Основи різьблення" at bounding box center [517, 190] width 240 height 74
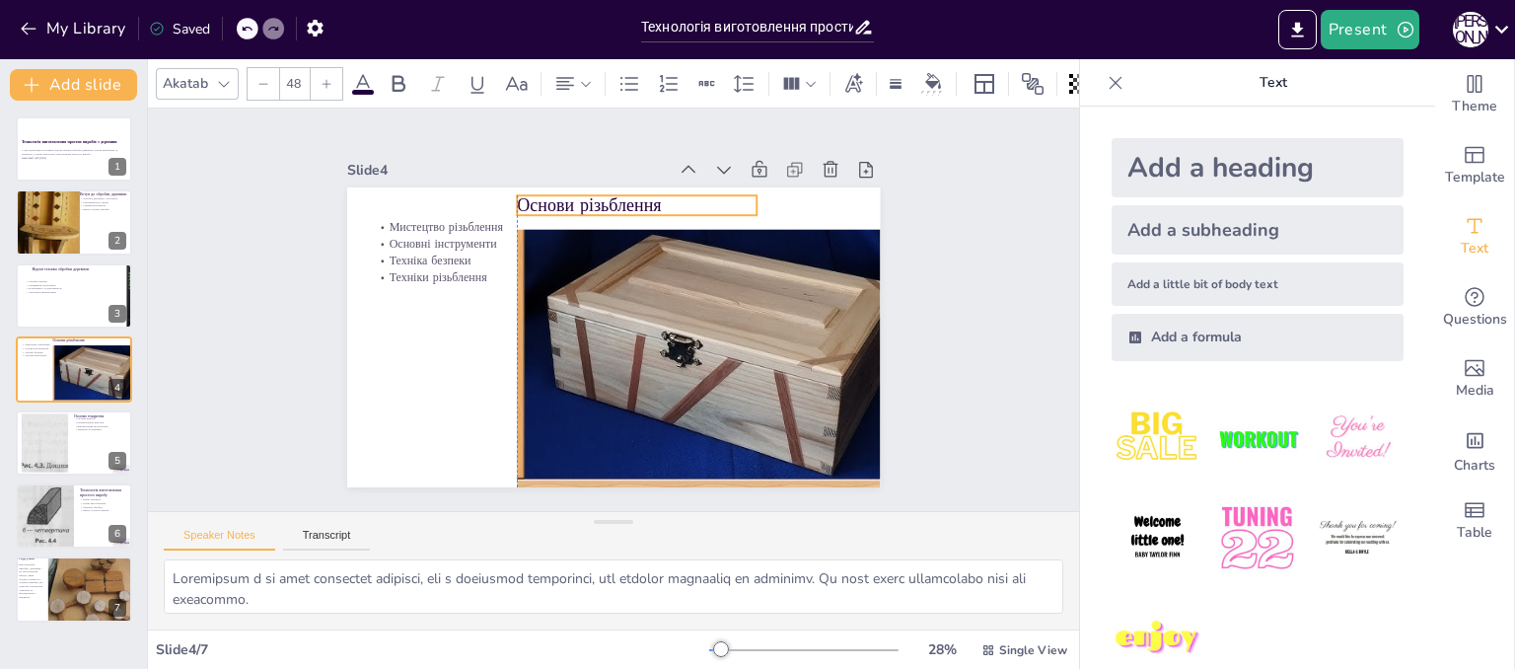
drag, startPoint x: 470, startPoint y: 205, endPoint x: 617, endPoint y: 198, distance: 147.1
click at [617, 198] on p "Основи різьблення" at bounding box center [648, 207] width 242 height 49
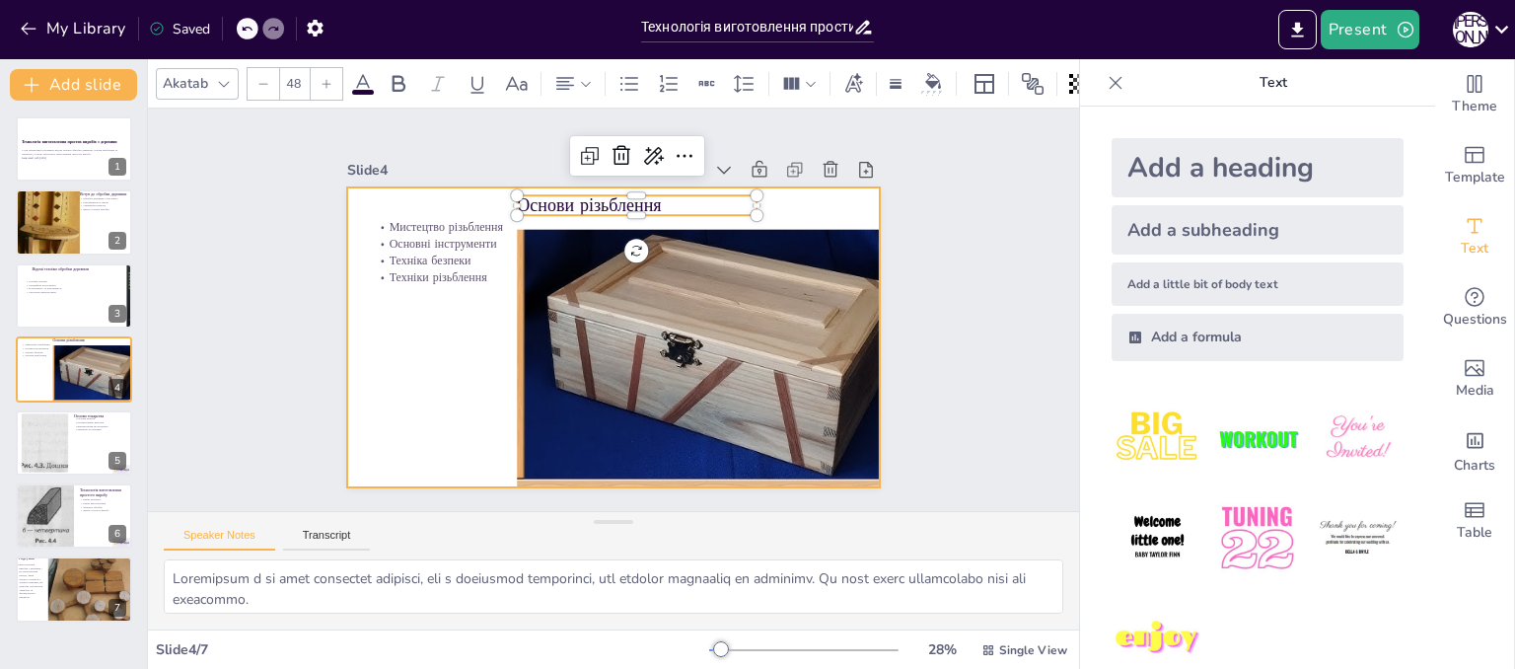
click at [359, 367] on div at bounding box center [608, 337] width 584 height 404
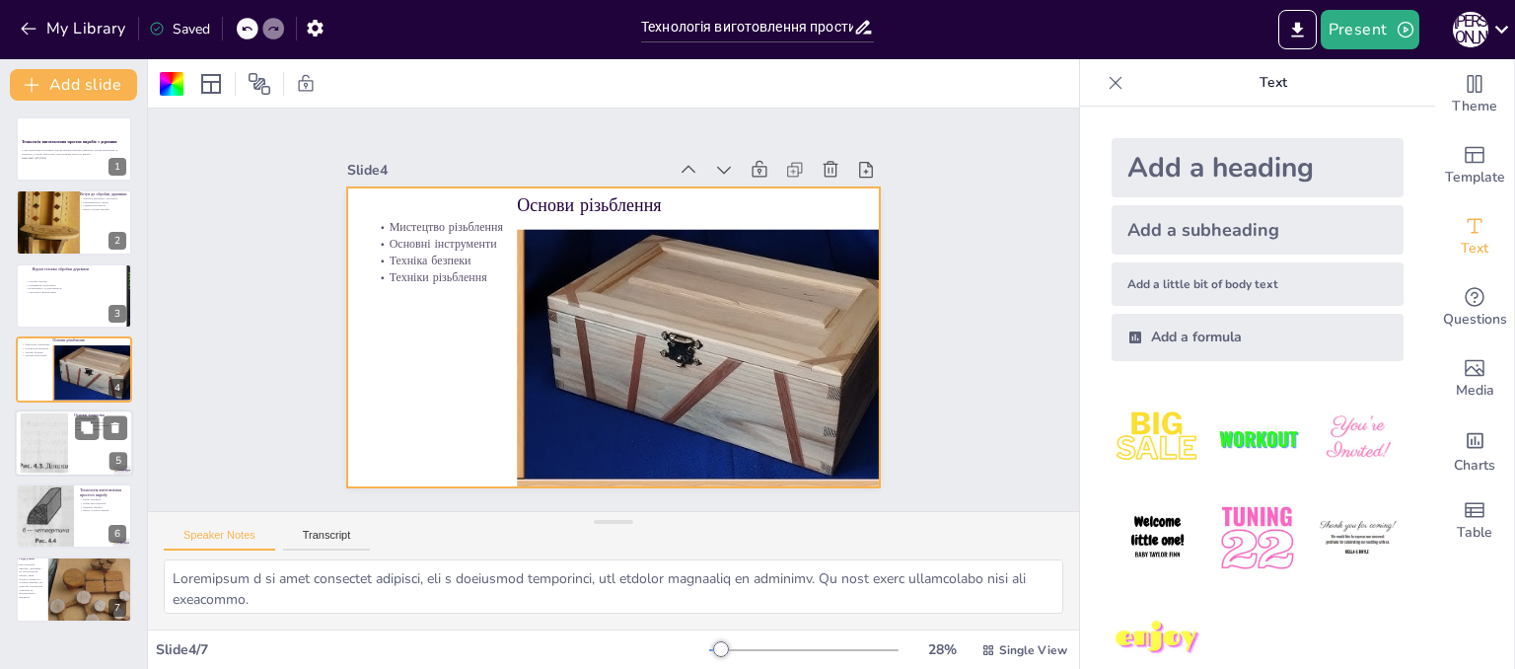
click at [30, 470] on div at bounding box center [45, 442] width 220 height 60
type textarea "Loremipsu dolorsit ametconsec ad'elit seddoe, tem incidi utla etdoloremagn aliq…"
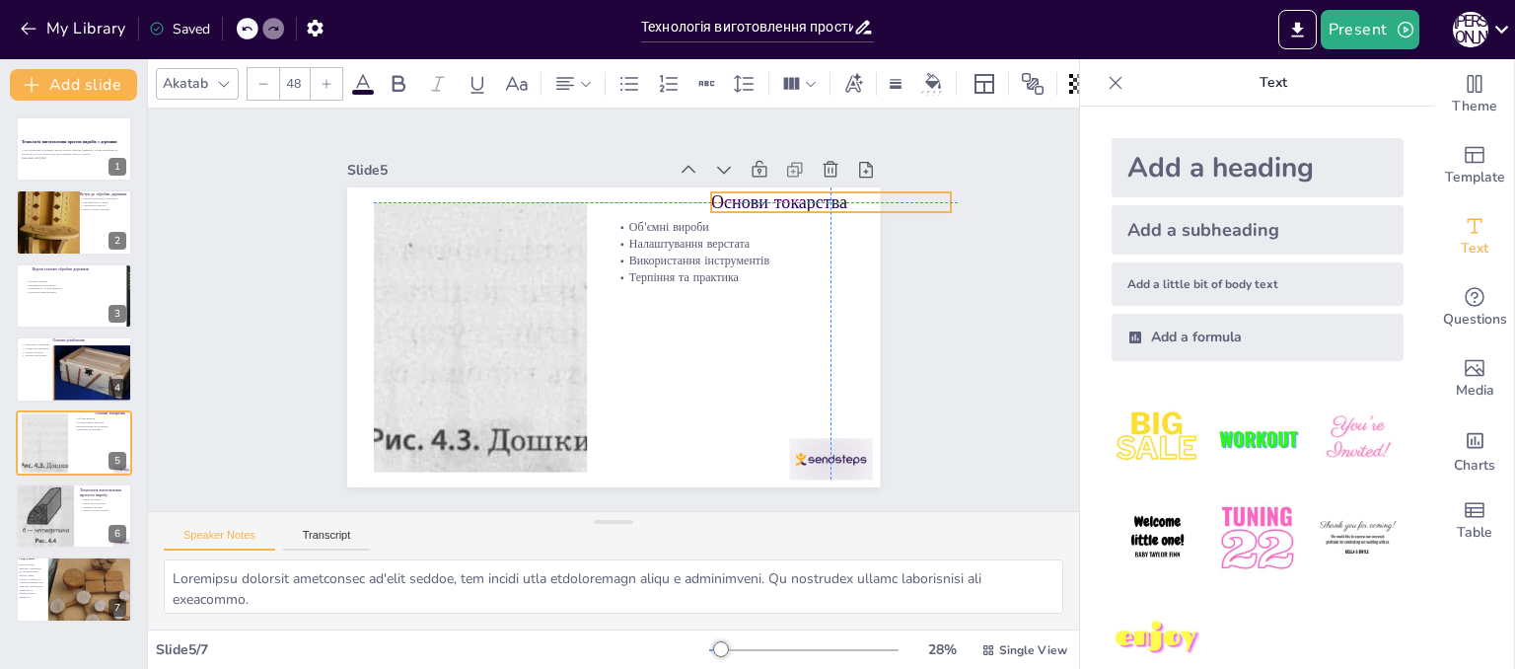
drag, startPoint x: 689, startPoint y: 202, endPoint x: 793, endPoint y: 187, distance: 105.6
click at [793, 213] on p "Основи токарства" at bounding box center [849, 250] width 240 height 74
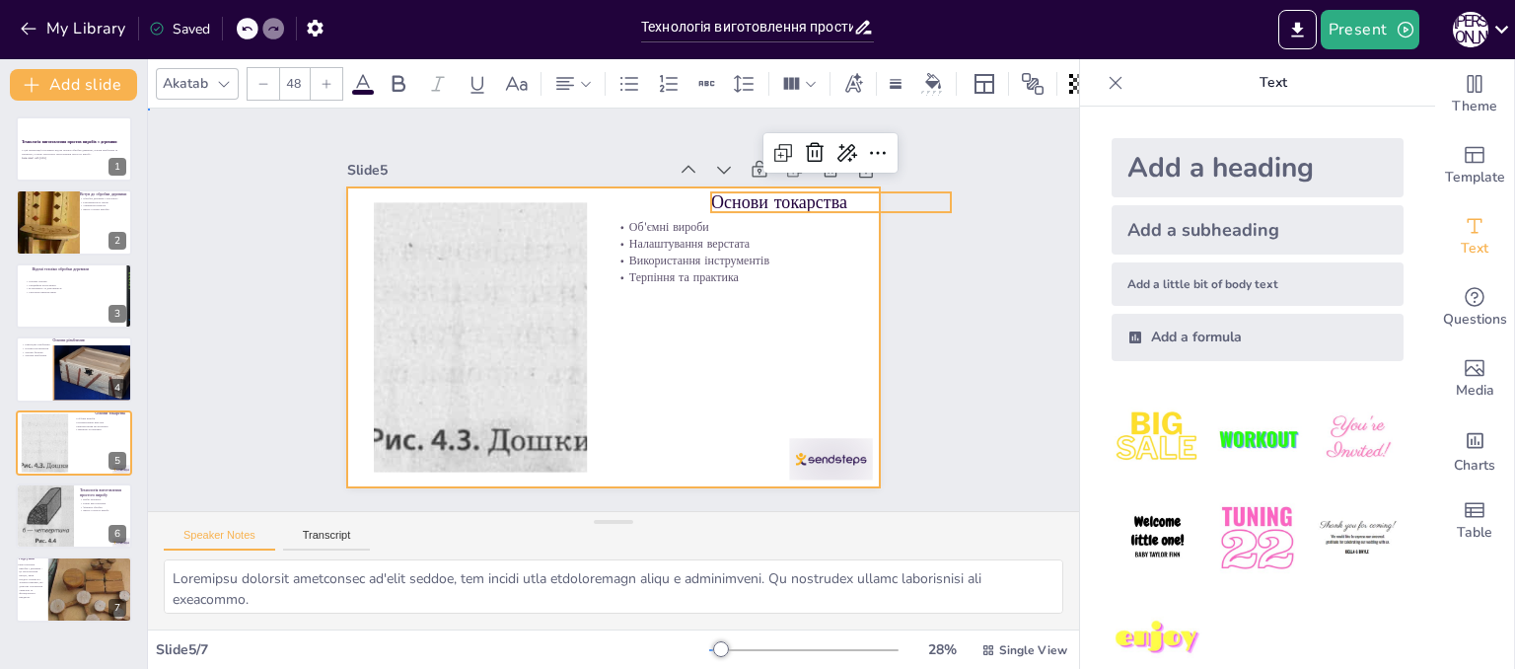
click at [819, 357] on div at bounding box center [609, 337] width 561 height 354
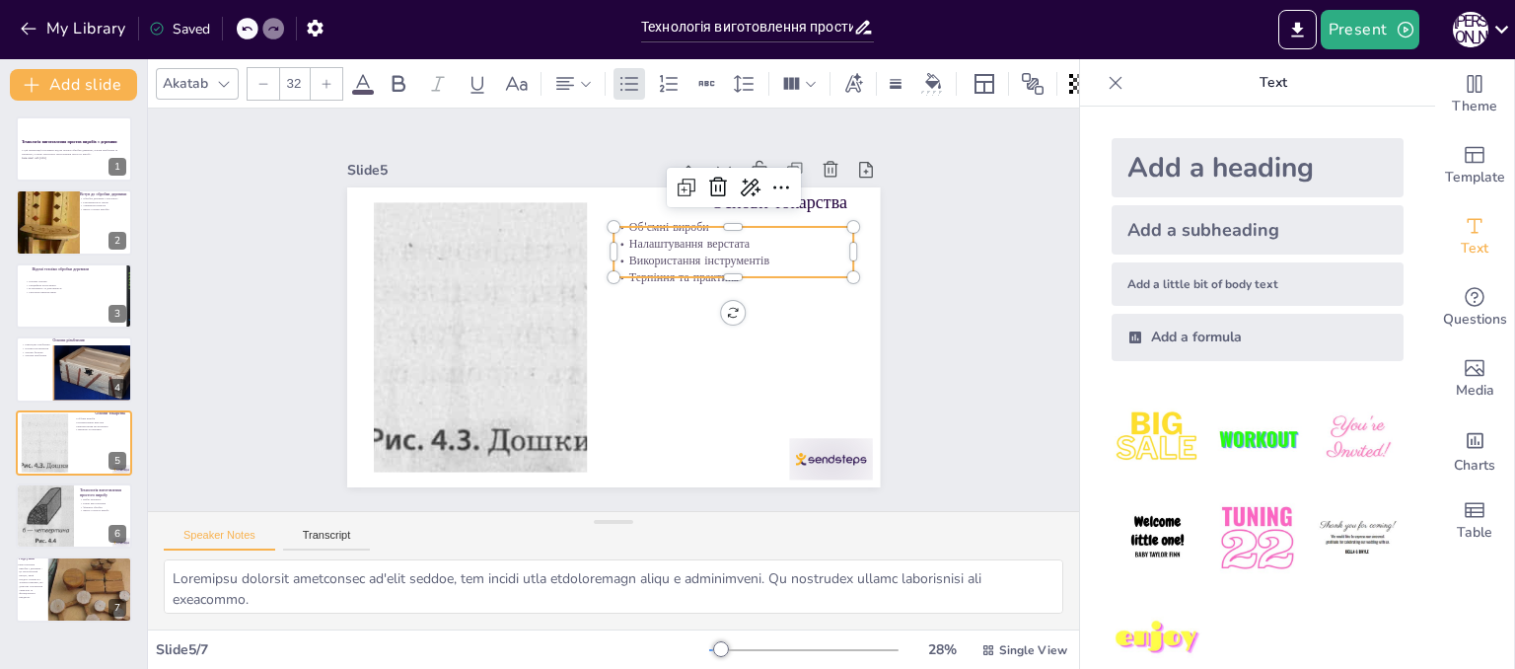
click at [646, 258] on p "Використання інструментів" at bounding box center [734, 260] width 240 height 17
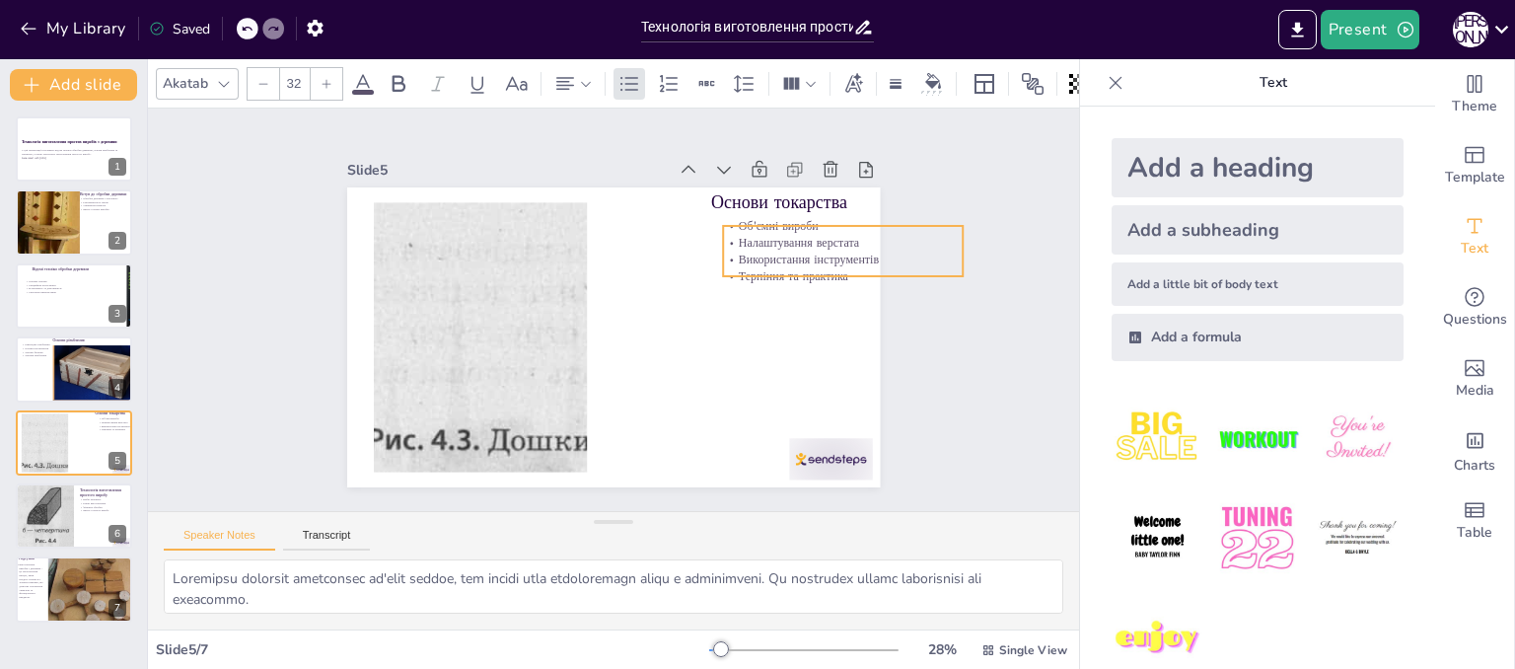
drag, startPoint x: 646, startPoint y: 258, endPoint x: 756, endPoint y: 257, distance: 109.5
click at [756, 257] on p "Використання інструментів" at bounding box center [843, 259] width 240 height 17
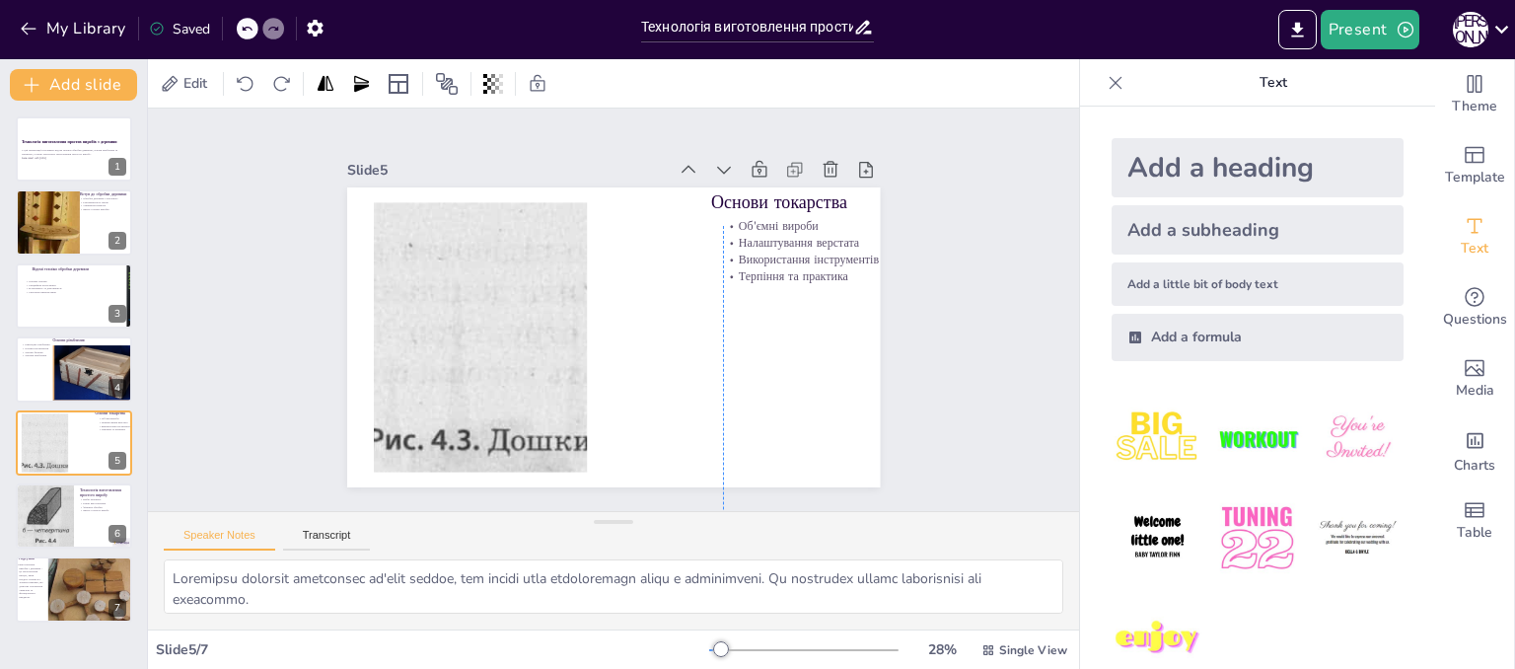
drag, startPoint x: 828, startPoint y: 448, endPoint x: 765, endPoint y: 714, distance: 273.7
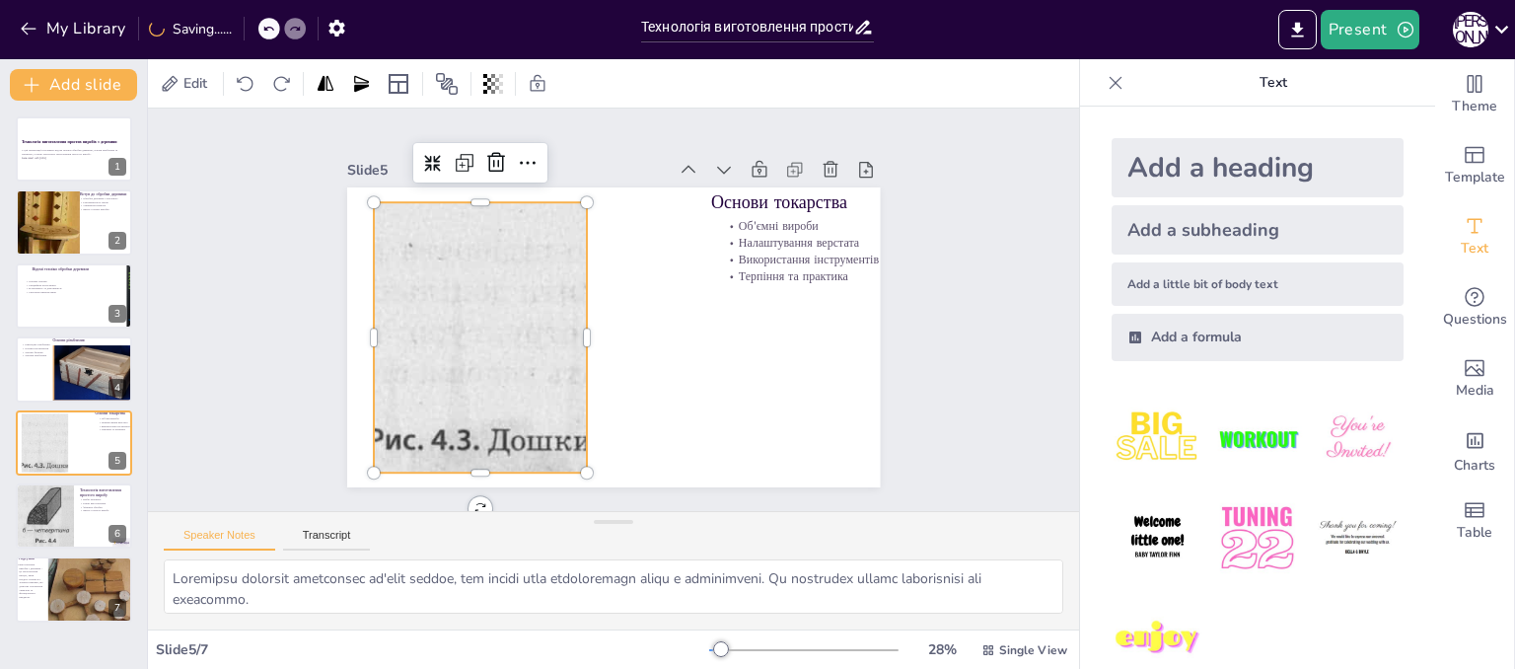
click at [564, 370] on div at bounding box center [477, 323] width 1009 height 372
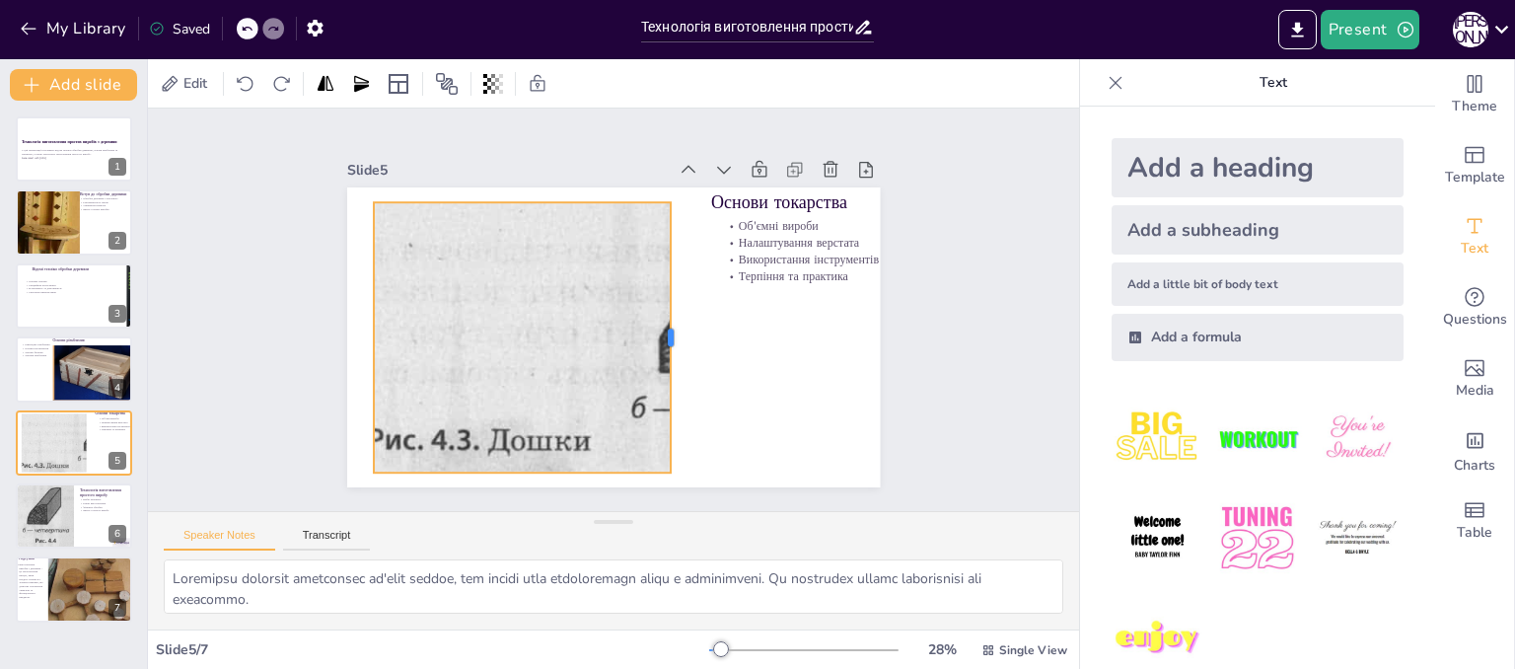
drag, startPoint x: 576, startPoint y: 329, endPoint x: 686, endPoint y: 328, distance: 109.5
click at [678, 328] on div "Основи токарства Об'ємні вироби Налаштування верстата Використання інструментів…" at bounding box center [613, 337] width 533 height 300
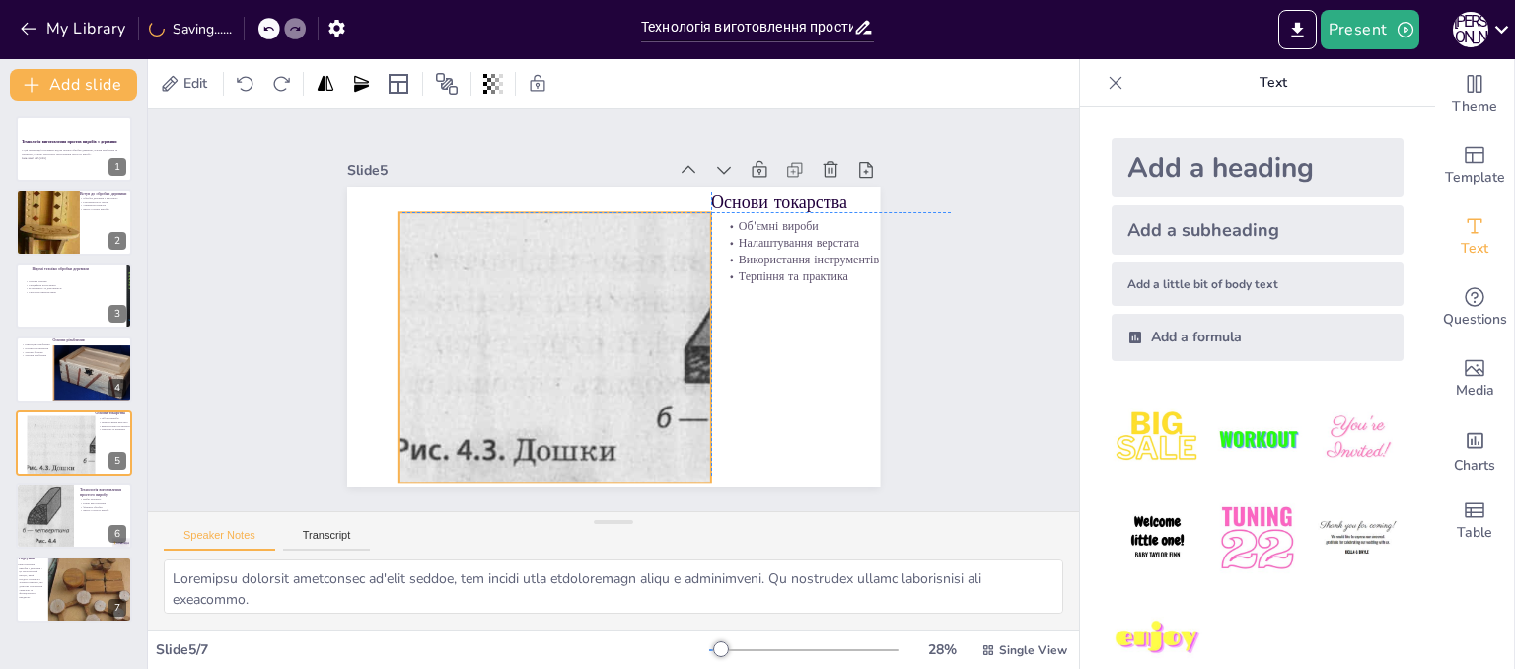
drag, startPoint x: 667, startPoint y: 329, endPoint x: 695, endPoint y: 332, distance: 28.8
click at [695, 332] on div at bounding box center [502, 336] width 1009 height 372
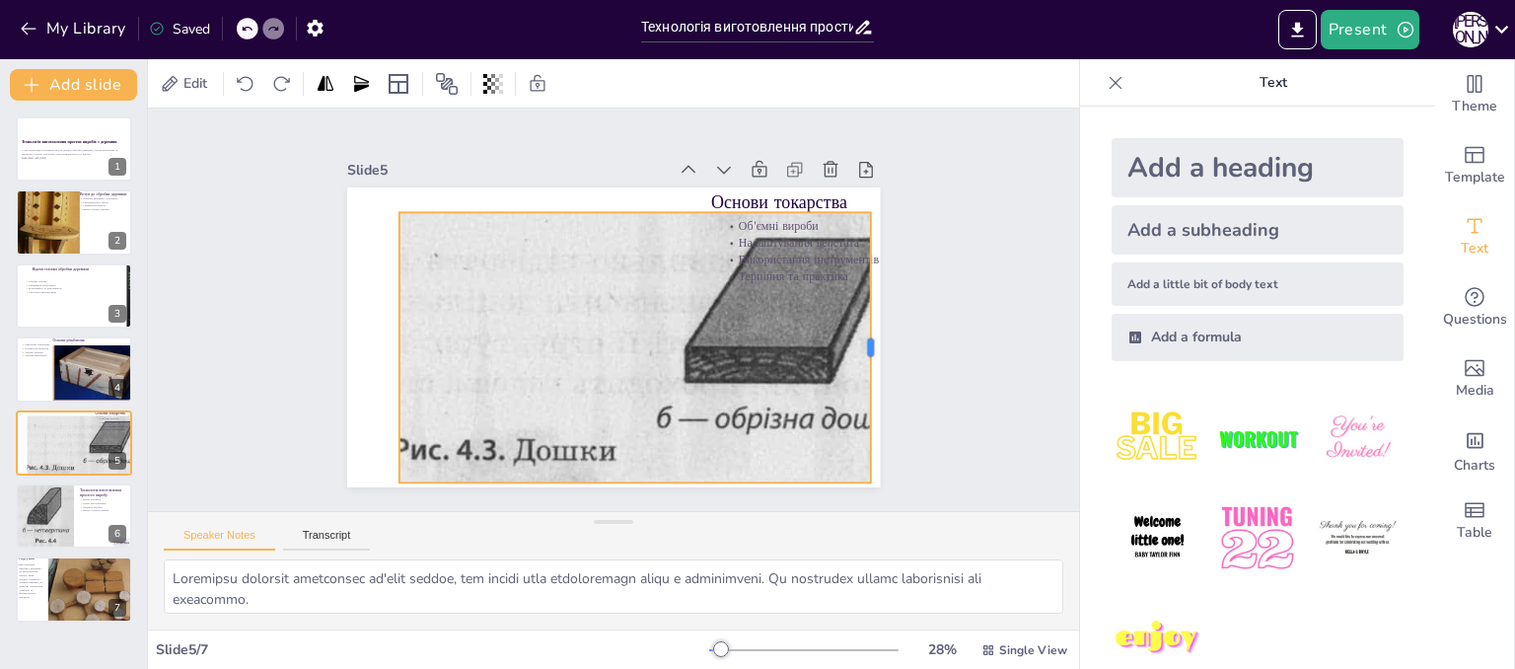
drag, startPoint x: 696, startPoint y: 336, endPoint x: 856, endPoint y: 358, distance: 161.3
click at [856, 358] on div at bounding box center [872, 375] width 43 height 270
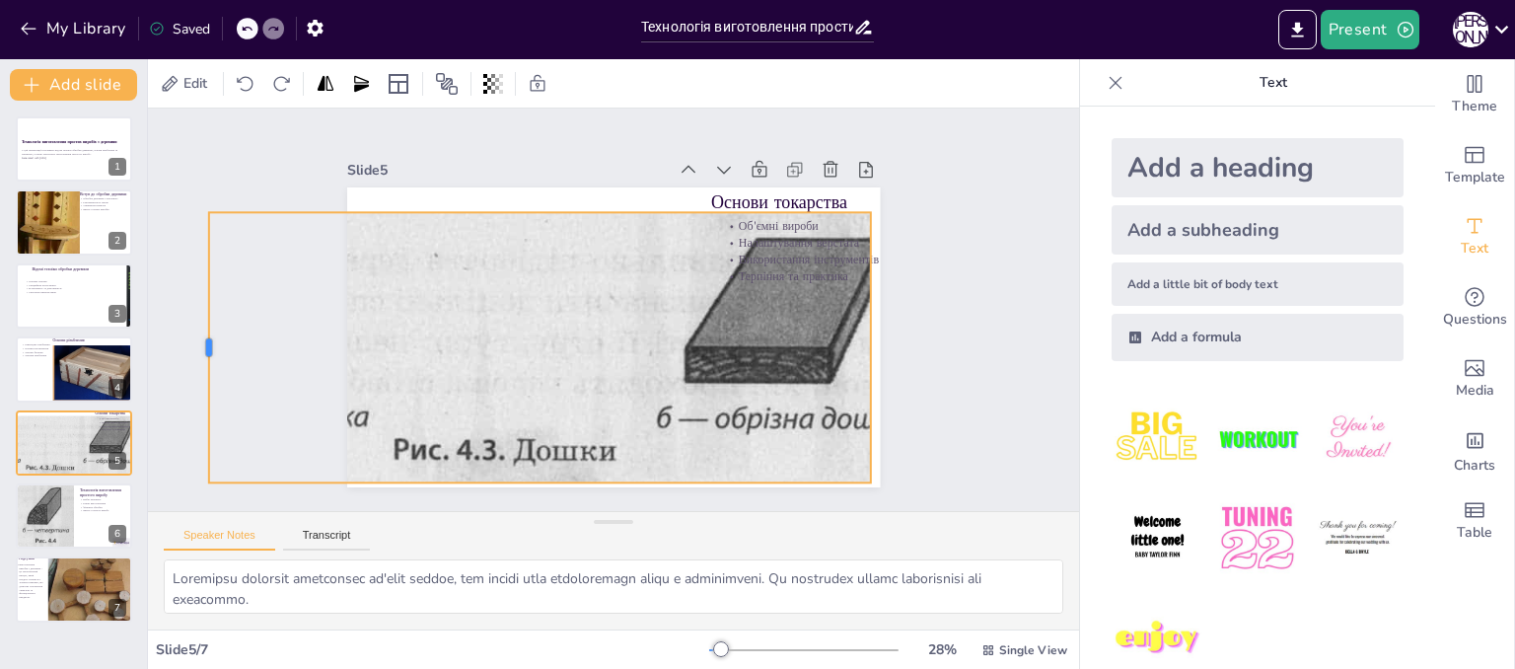
drag, startPoint x: 380, startPoint y: 346, endPoint x: 189, endPoint y: 340, distance: 190.5
click at [189, 340] on div at bounding box center [200, 304] width 44 height 270
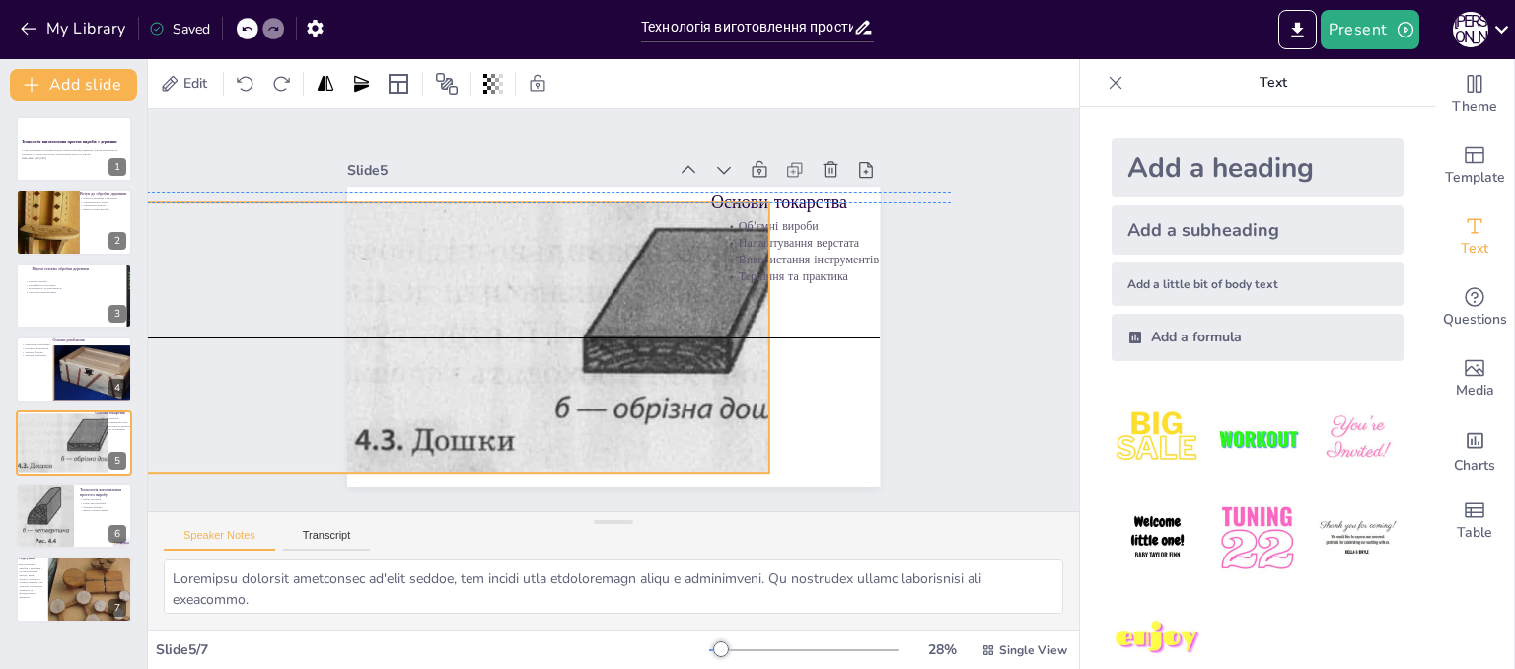
drag, startPoint x: 374, startPoint y: 348, endPoint x: 270, endPoint y: 331, distance: 104.9
click at [270, 331] on div "Slide 1 Технологія виготовлення простих виробів з деревини У цій презентації ро…" at bounding box center [613, 310] width 931 height 402
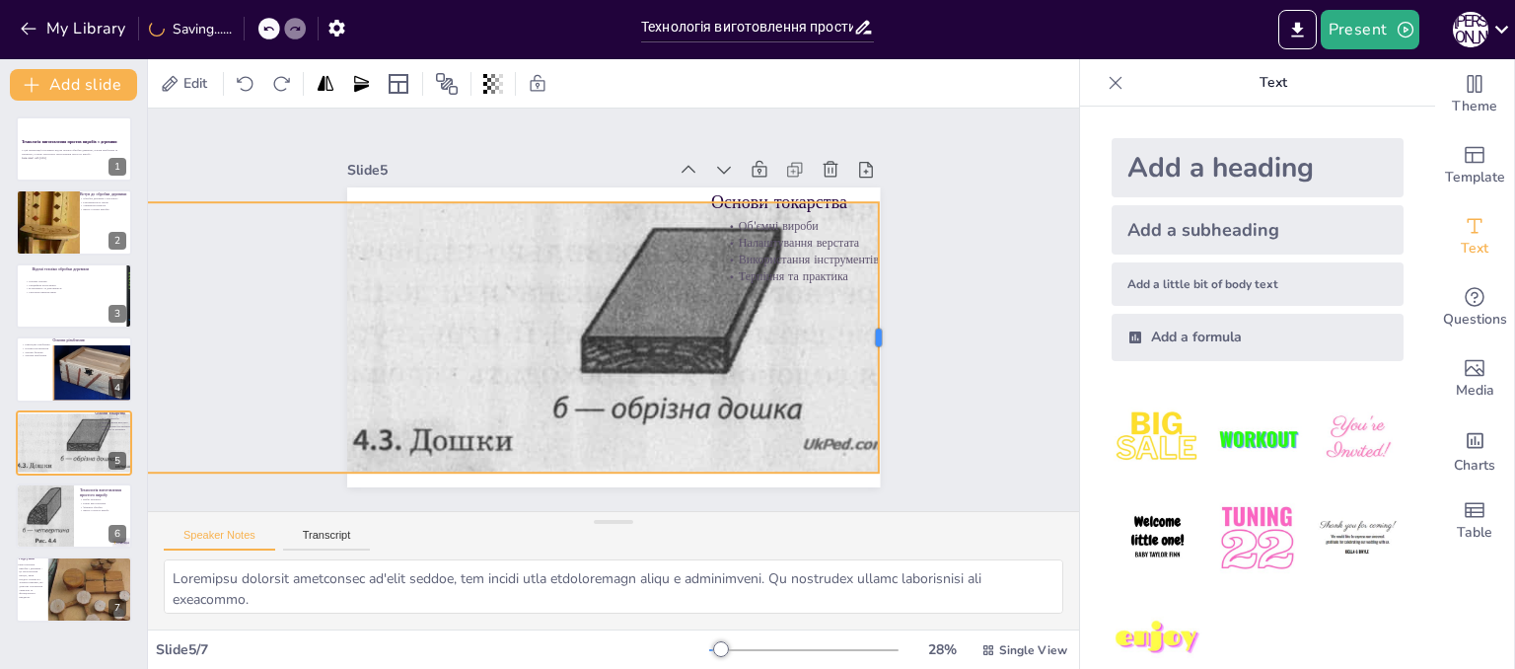
drag, startPoint x: 754, startPoint y: 333, endPoint x: 865, endPoint y: 340, distance: 111.7
click at [879, 340] on div at bounding box center [887, 337] width 16 height 270
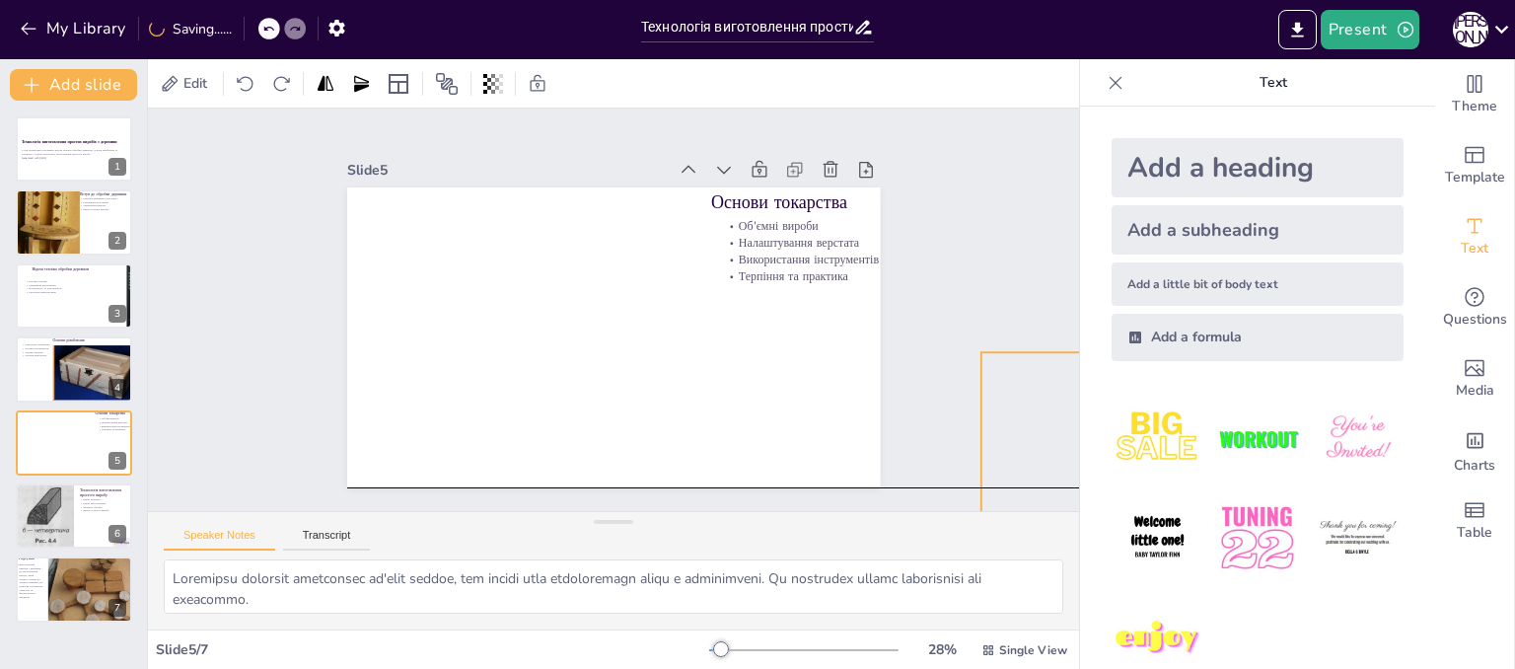
drag, startPoint x: 507, startPoint y: 306, endPoint x: 1383, endPoint y: 451, distance: 887.9
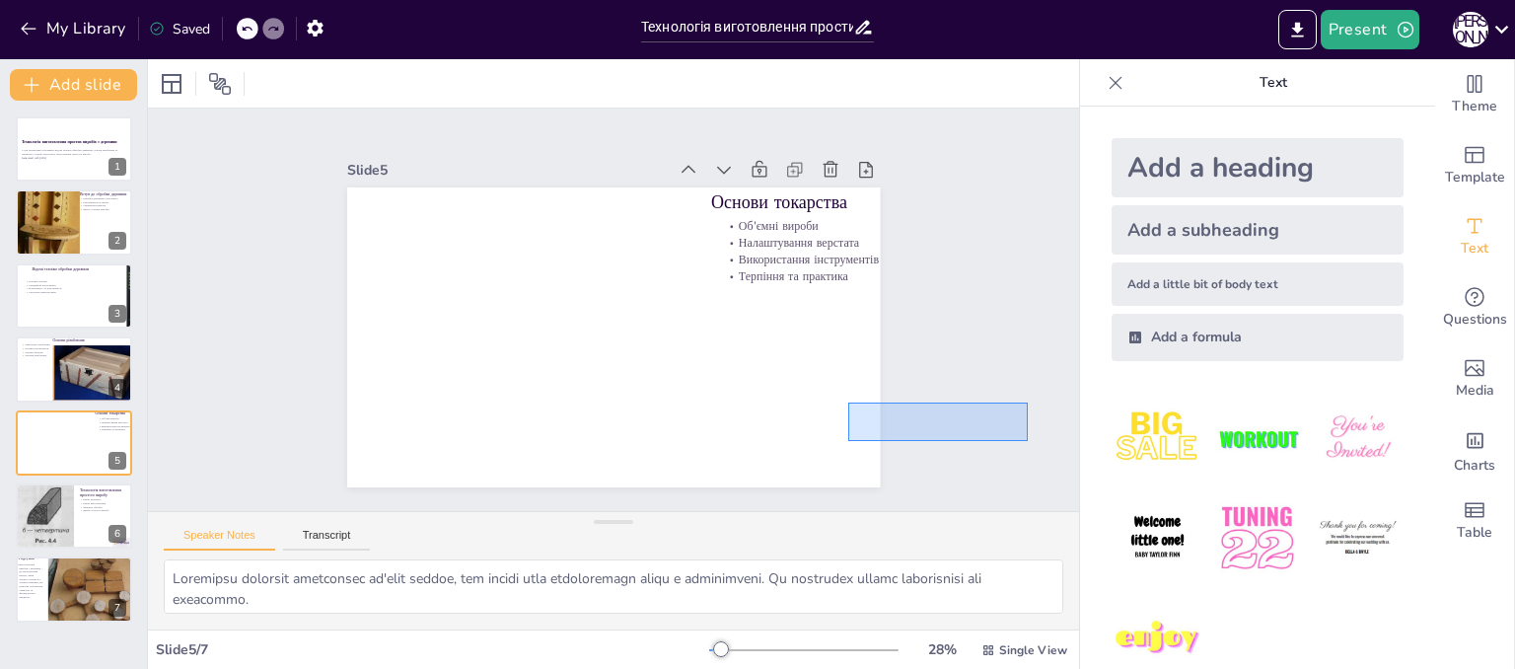
drag, startPoint x: 1028, startPoint y: 441, endPoint x: 848, endPoint y: 402, distance: 183.6
click at [251, 30] on icon at bounding box center [247, 29] width 12 height 12
click at [251, 30] on div "My Library Saved" at bounding box center [166, 28] width 333 height 36
click at [1110, 82] on icon at bounding box center [1116, 82] width 13 height 13
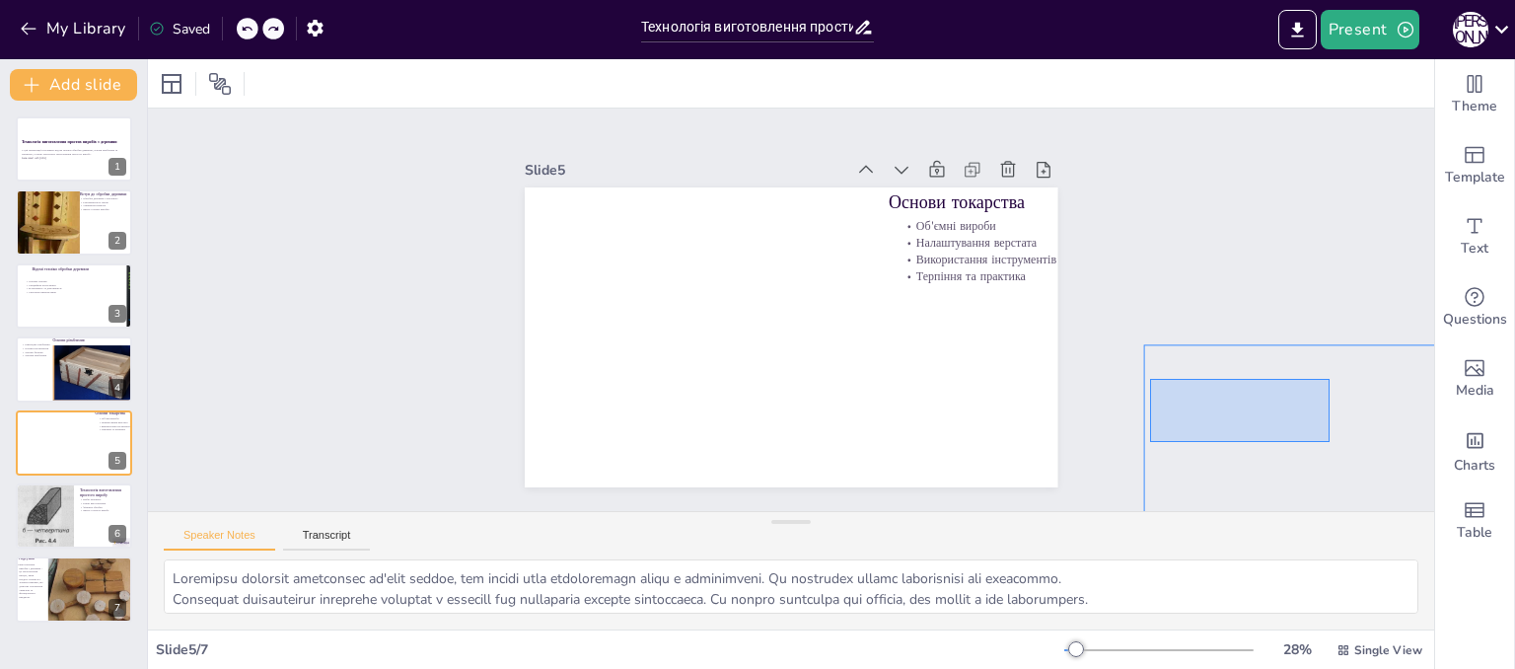
drag, startPoint x: 1330, startPoint y: 442, endPoint x: 1150, endPoint y: 379, distance: 190.3
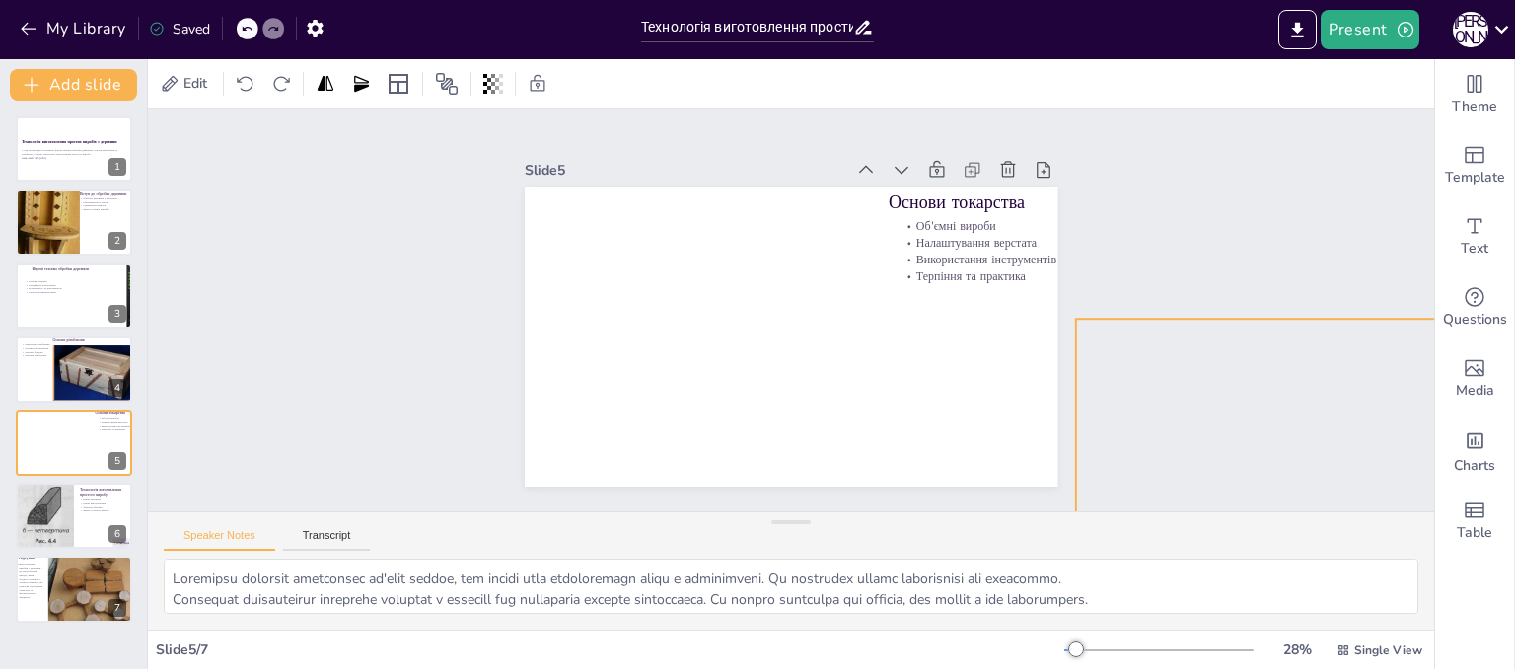
drag, startPoint x: 1278, startPoint y: 401, endPoint x: 1196, endPoint y: 368, distance: 89.4
click at [1196, 368] on div "Slide 1 Технологія виготовлення простих виробів з деревини У цій презентації ро…" at bounding box center [791, 310] width 1286 height 402
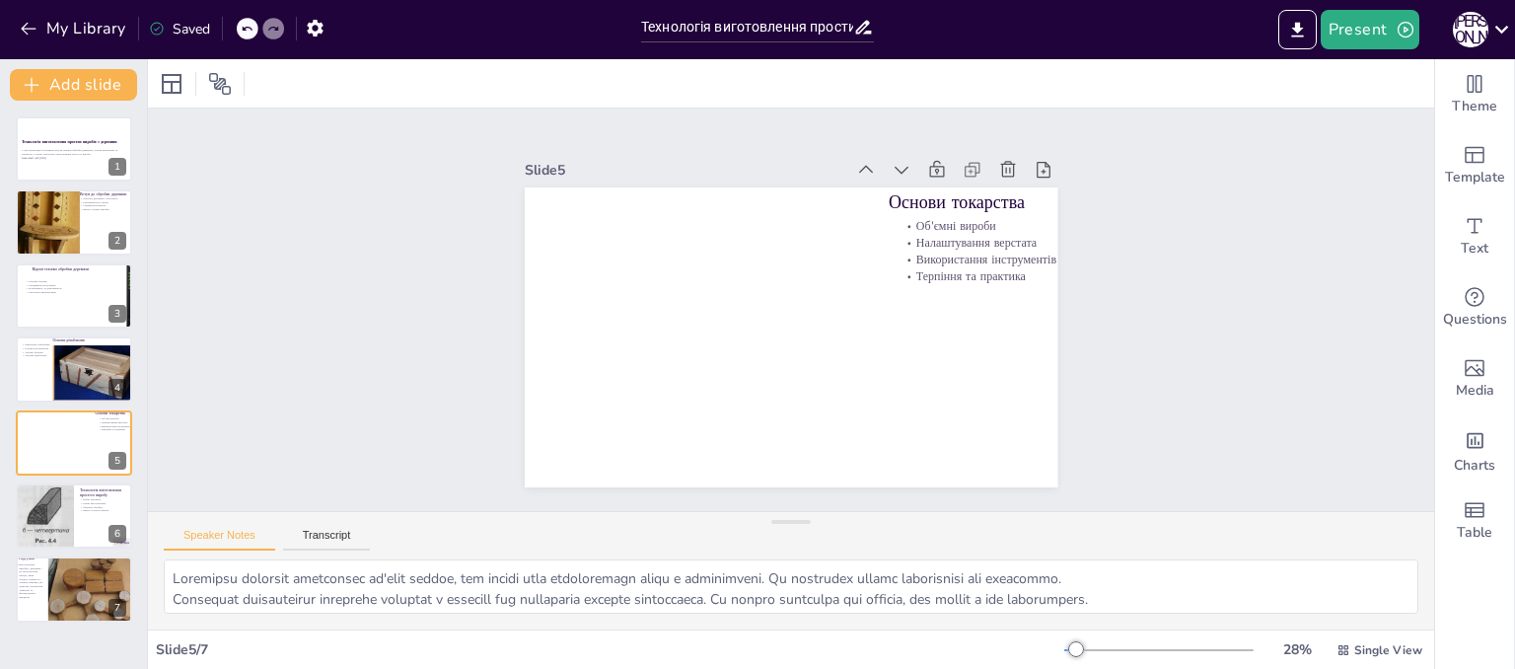
click at [1393, 470] on div "Slide 1 Технологія виготовлення простих виробів з деревини У цій презентації ро…" at bounding box center [790, 309] width 1321 height 535
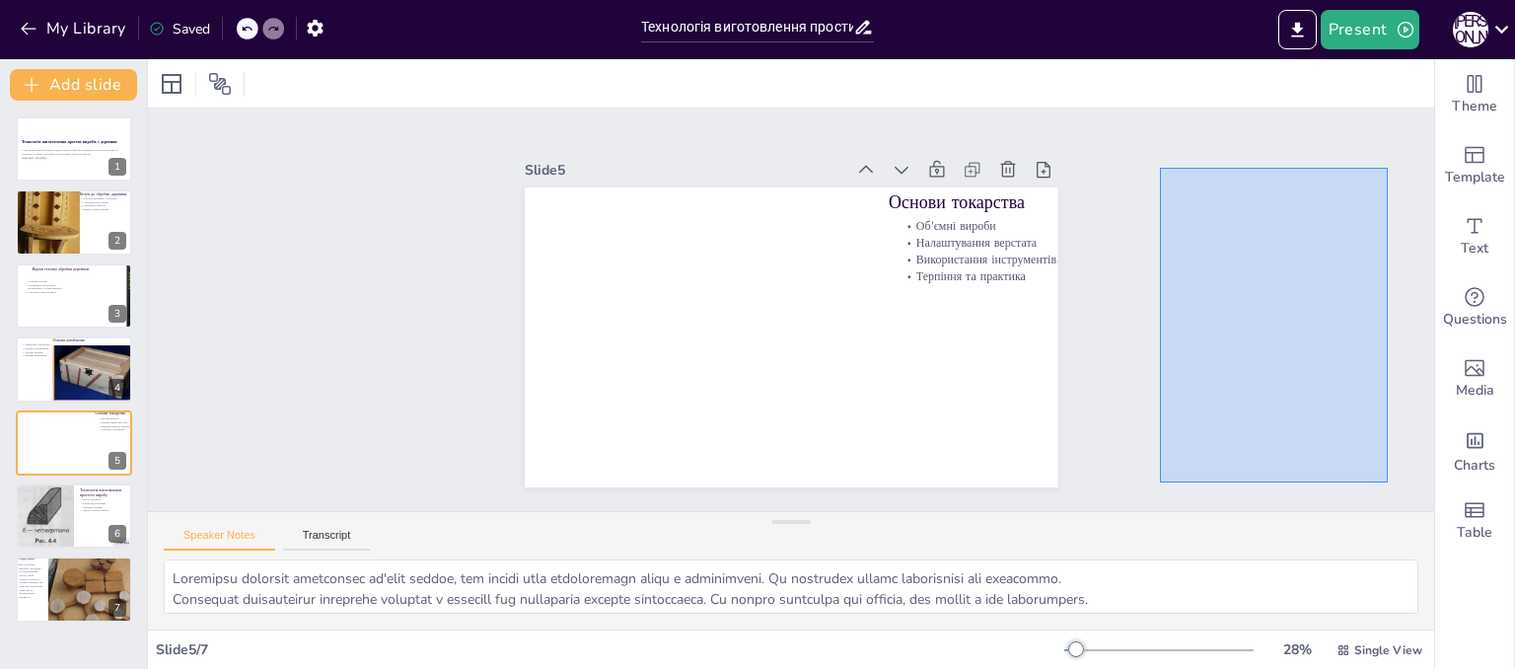
drag, startPoint x: 1388, startPoint y: 482, endPoint x: 1160, endPoint y: 168, distance: 388.5
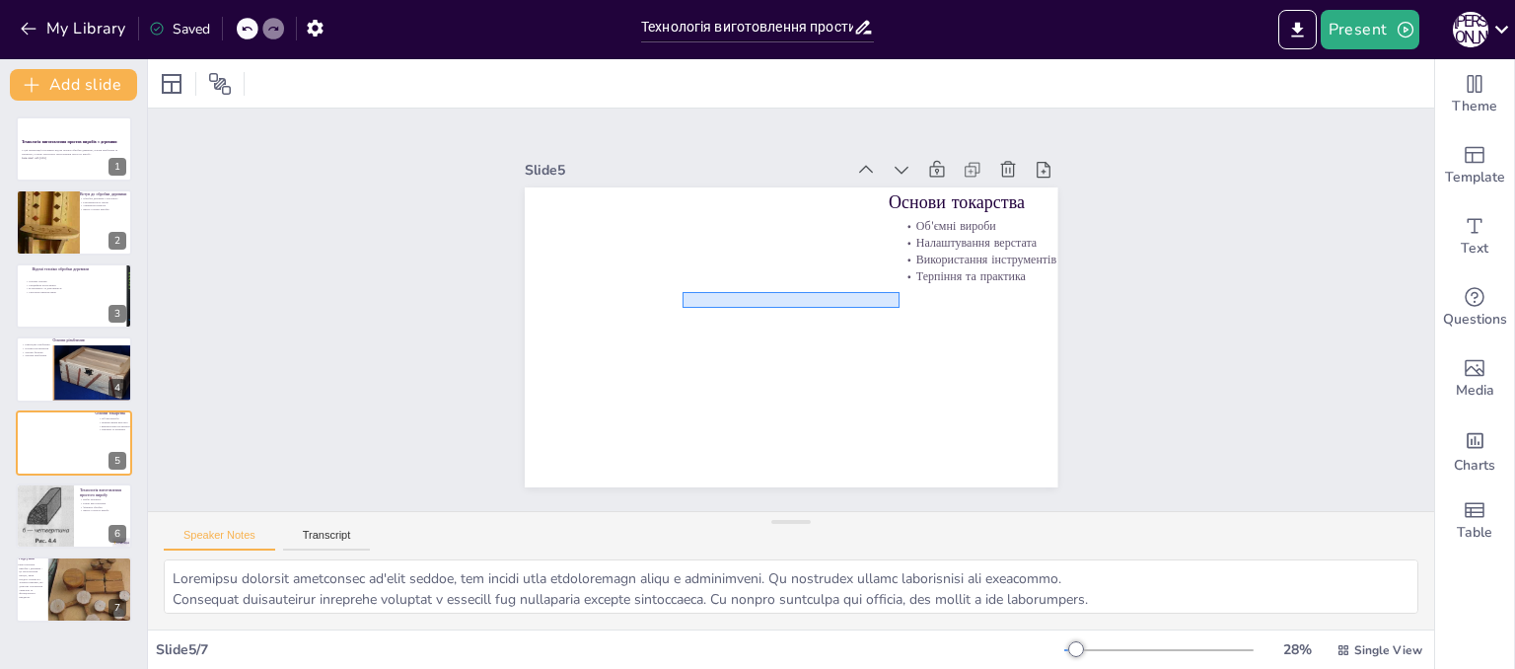
drag, startPoint x: 900, startPoint y: 308, endPoint x: 683, endPoint y: 292, distance: 217.6
drag, startPoint x: 509, startPoint y: 179, endPoint x: 255, endPoint y: 171, distance: 253.6
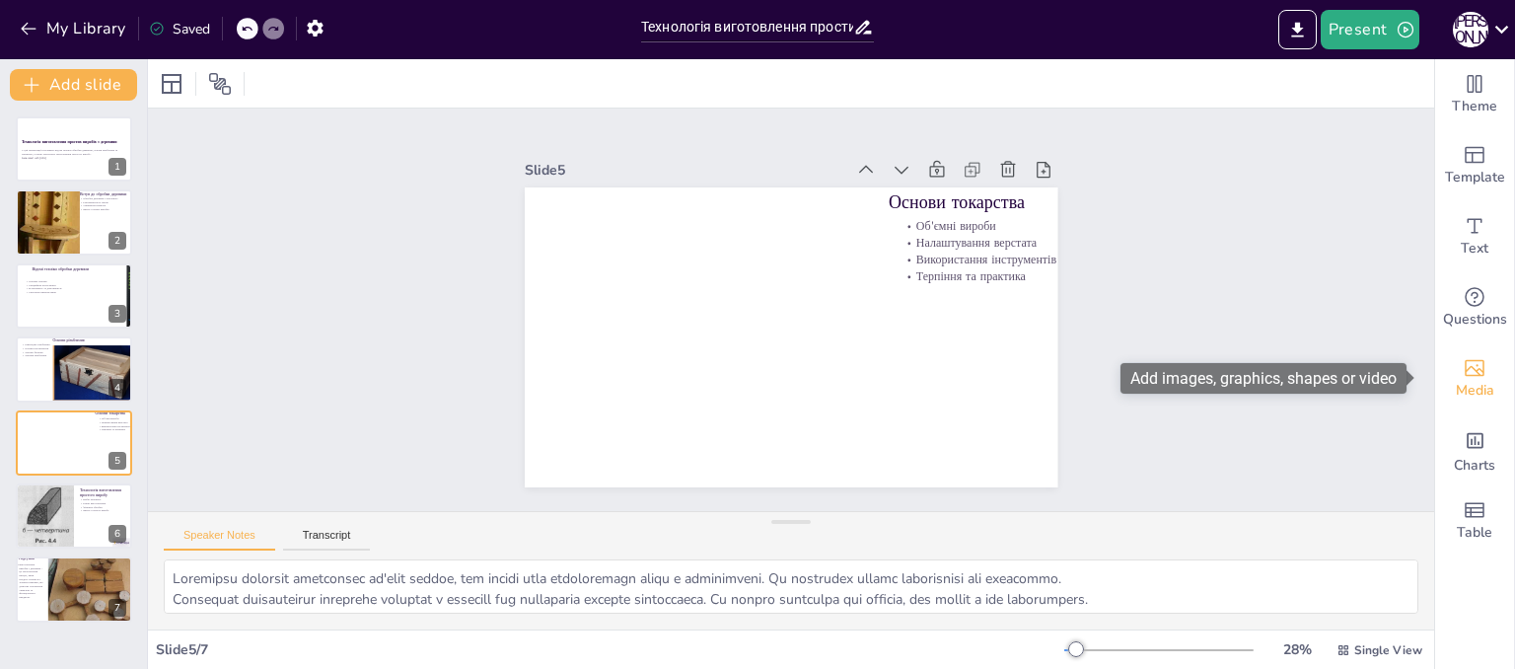
click at [1437, 372] on div "Media" at bounding box center [1474, 378] width 79 height 71
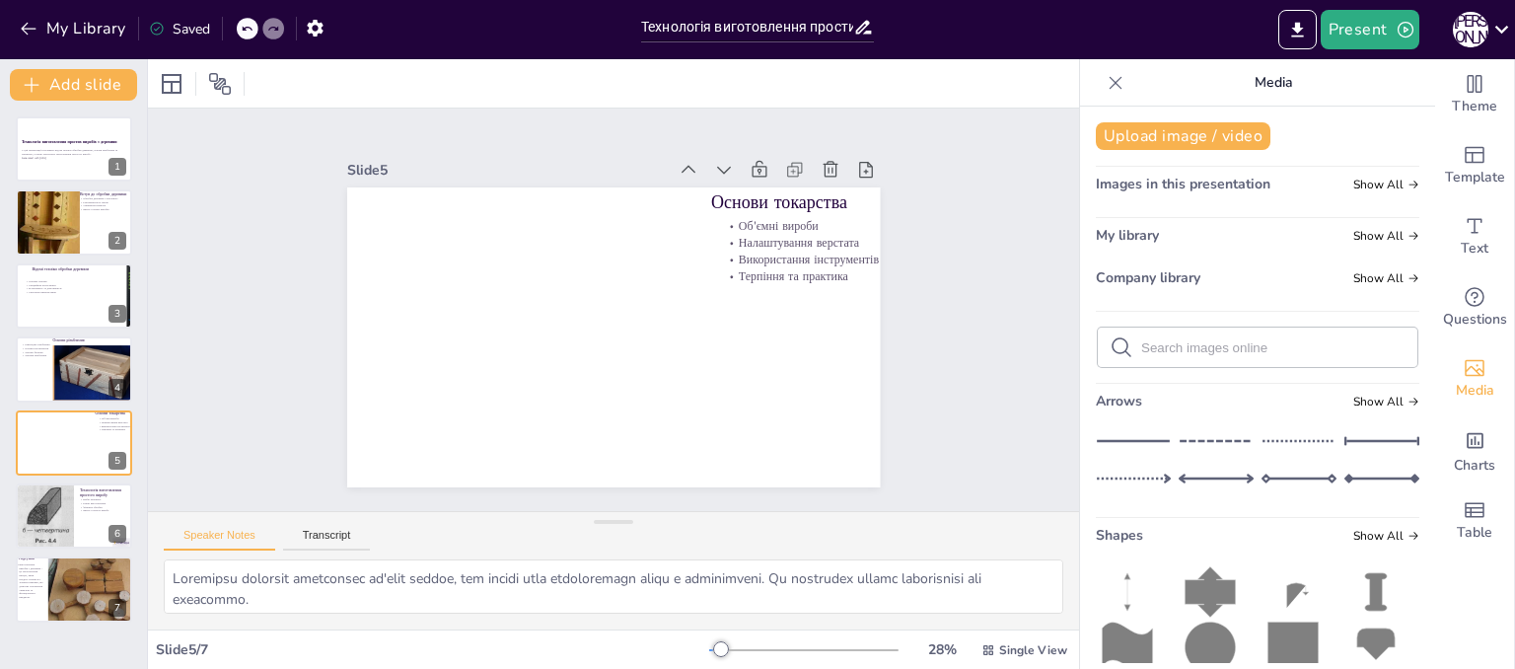
click at [1109, 80] on icon at bounding box center [1116, 83] width 20 height 20
